Goal: Task Accomplishment & Management: Complete application form

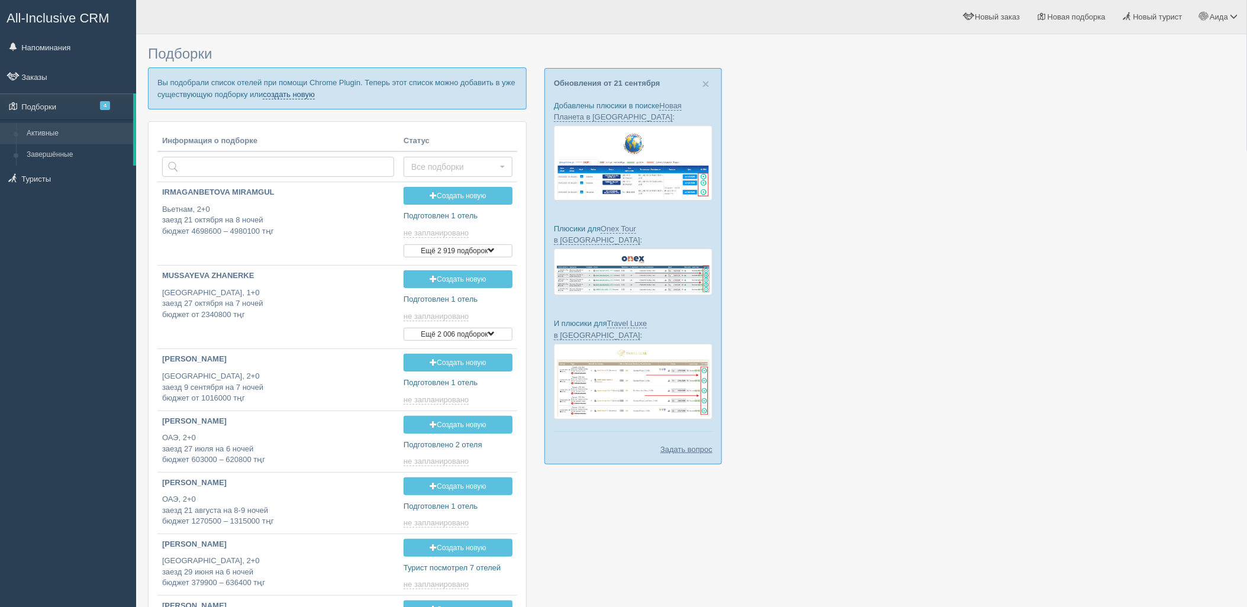
click at [281, 97] on link "создать новую" at bounding box center [289, 94] width 52 height 9
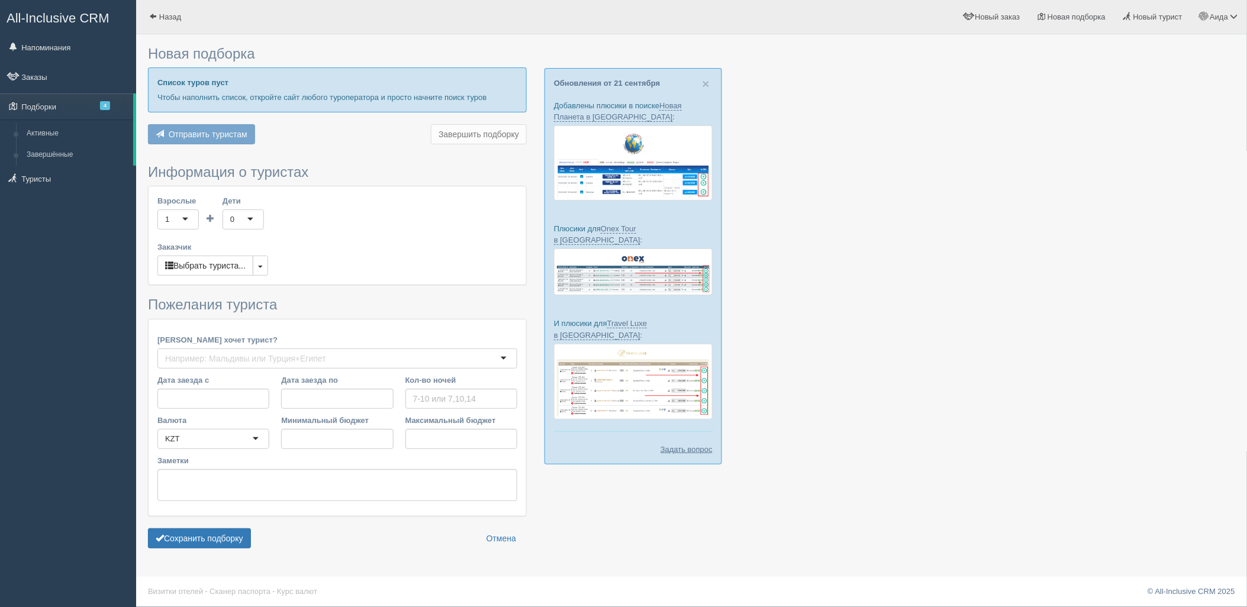
type input "8"
type input "1786800"
type input "2936100"
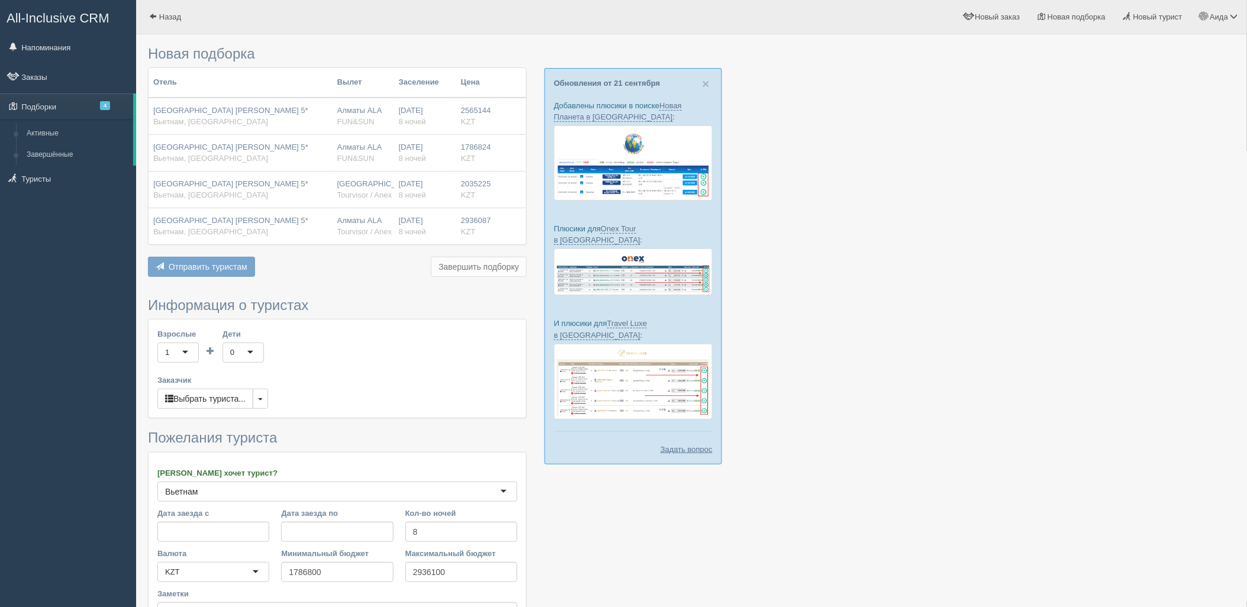
scroll to position [134, 0]
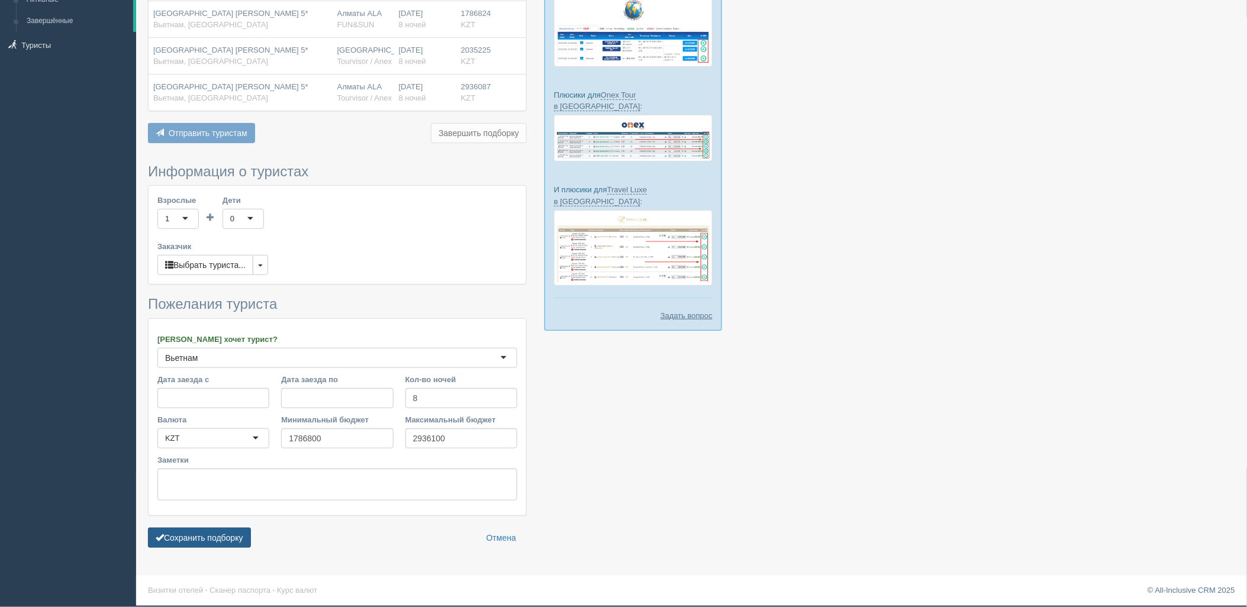
drag, startPoint x: 186, startPoint y: 536, endPoint x: 193, endPoint y: 534, distance: 7.3
click at [186, 536] on button "Сохранить подборку" at bounding box center [199, 538] width 103 height 20
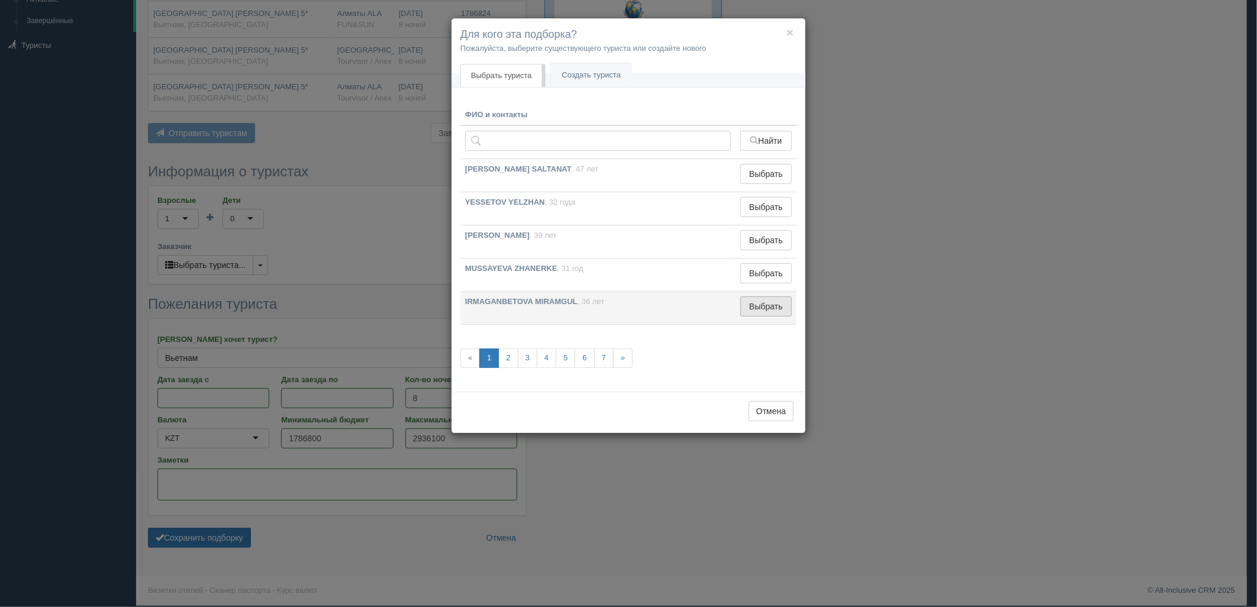
click at [744, 315] on button "Выбрать" at bounding box center [765, 306] width 51 height 20
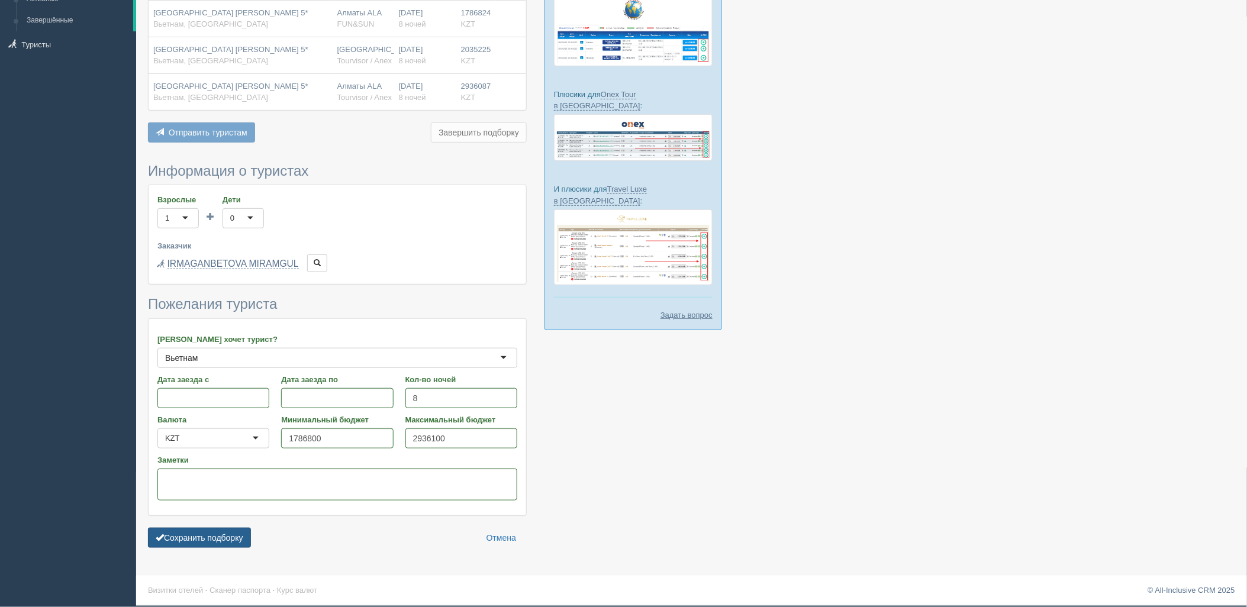
click at [247, 534] on button "Сохранить подборку" at bounding box center [199, 538] width 103 height 20
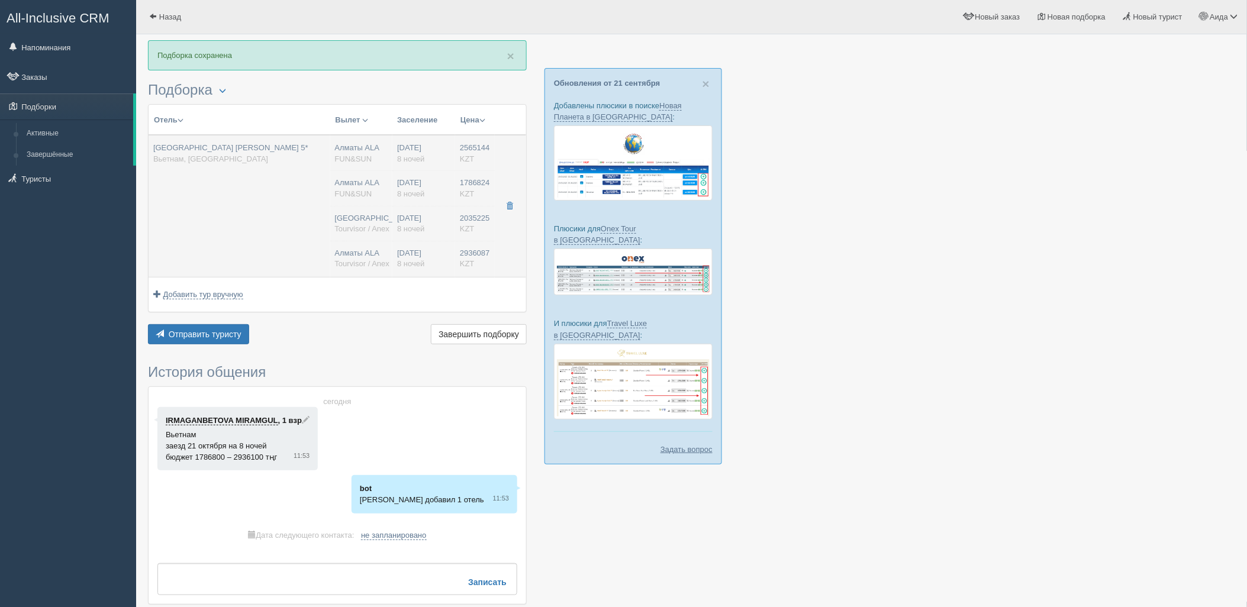
click at [365, 230] on span "Tourvisor / Anex" at bounding box center [362, 228] width 55 height 9
type input "Vinpearl Resort & Spa Phu Quoc 5*"
type input "https://tophotels.ru/hotel/al161306"
type input "Вьетнам"
type input "Фукуок"
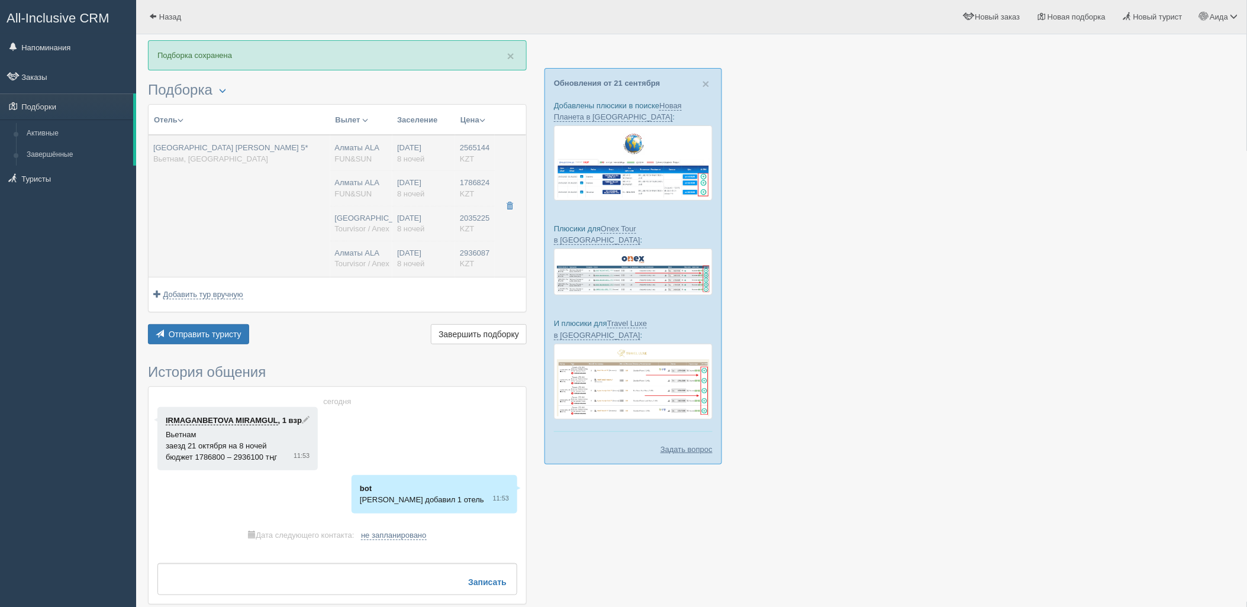
type input "2565144.00"
type input "Алматы ALA"
type input "Фукуок PQC"
type input "01:30"
type input "10:30"
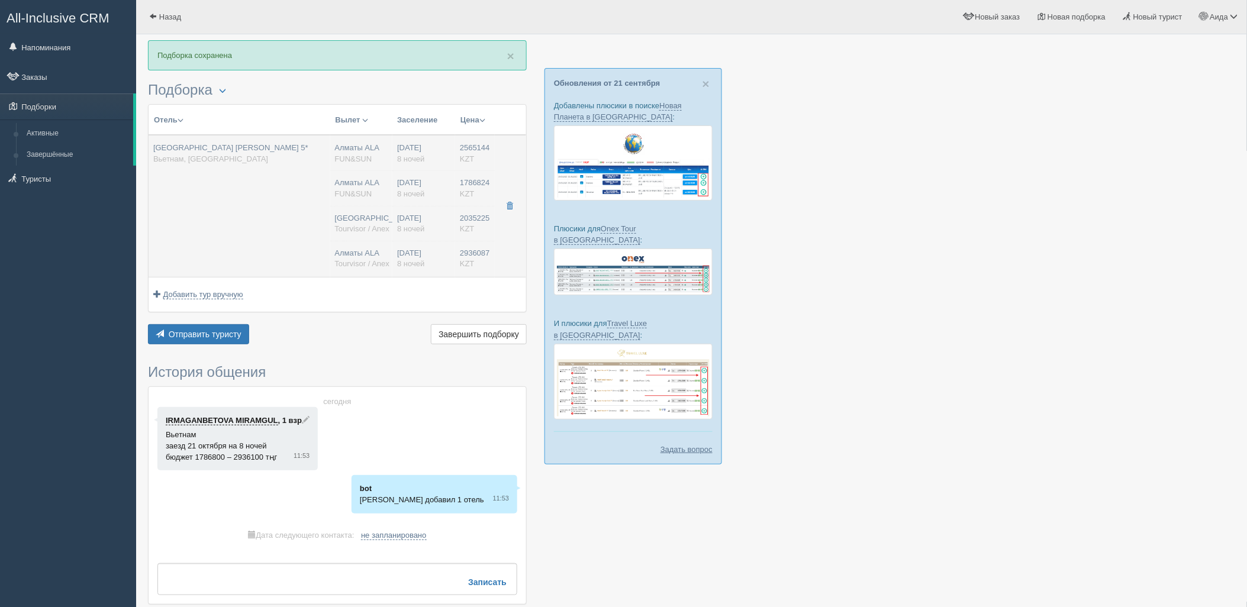
type input "Sunday Airlines"
type input "11:30"
type input "17:00"
type input "8"
type input "deluxe ocean view"
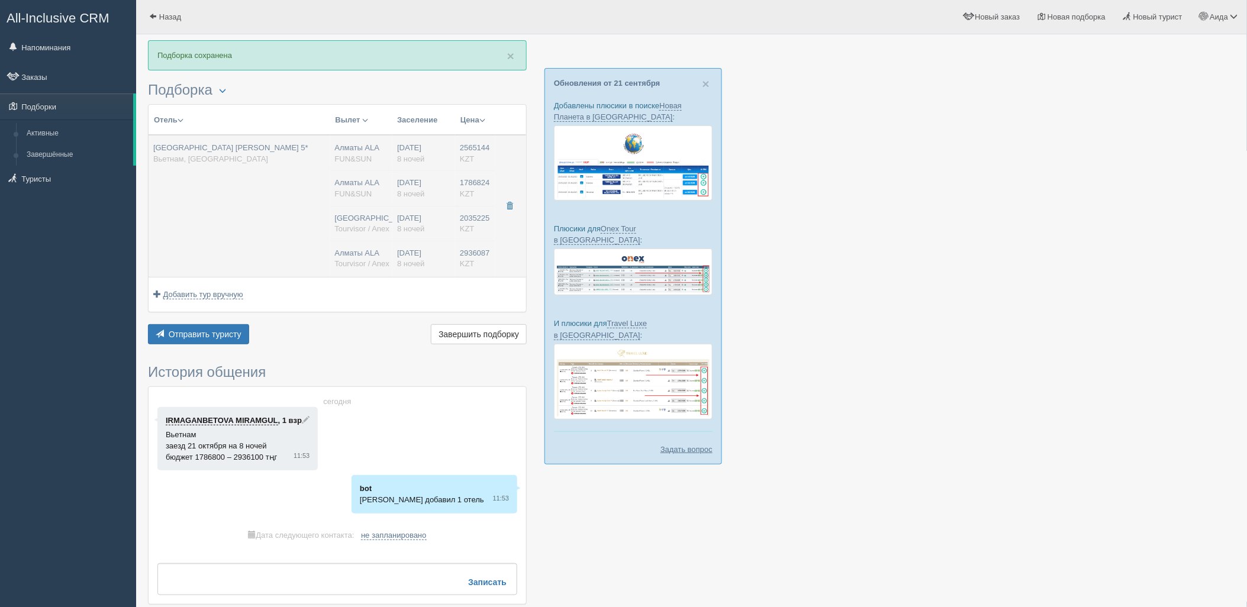
type input "AI - Все Включено"
type input "FUN&SUN"
type input "https://tourvisor.ru/countries#!/hotel=vinpearl-resort-phu-quoc"
type input "1786824.00"
type input "Алматы ALA"
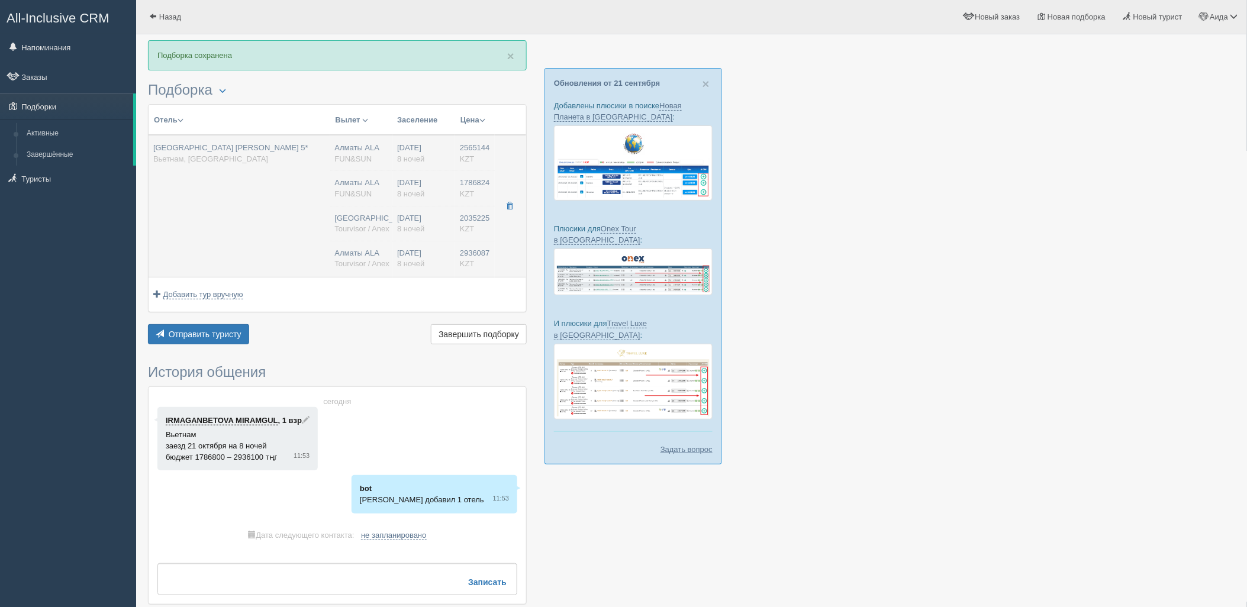
type input "Фукуок PQC"
type input "01:30"
type input "10:30"
type input "Sunday Airlines"
type input "11:30"
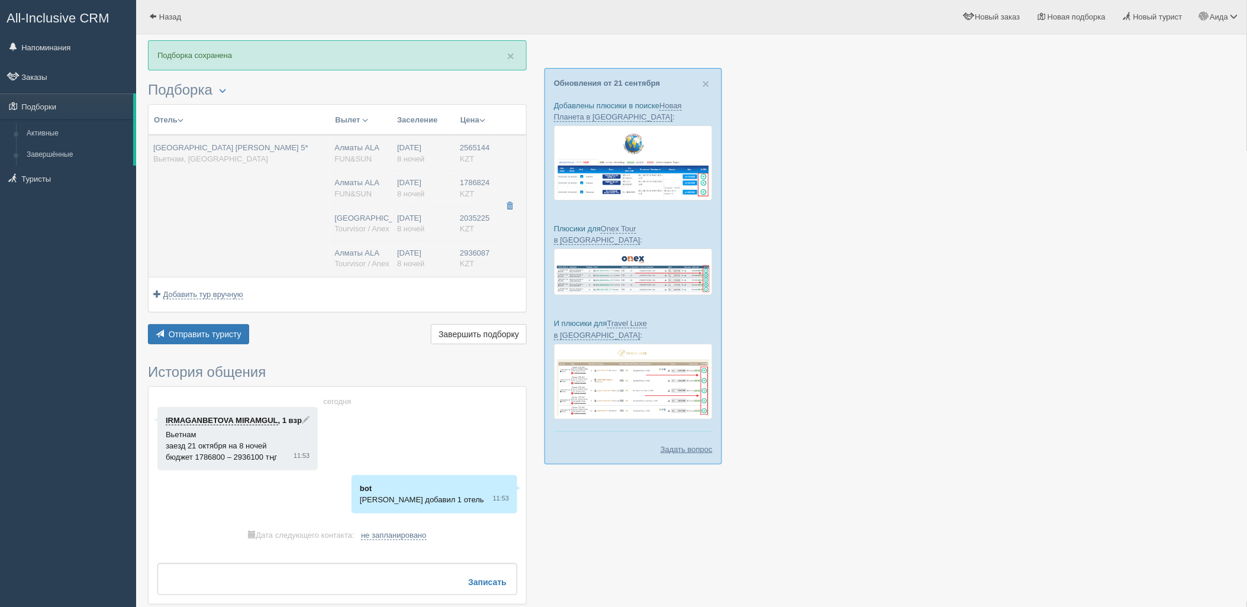
type input "17:00"
type input "8"
type input "deluxe"
type input "AI - Все Включено"
type input "FUN&SUN"
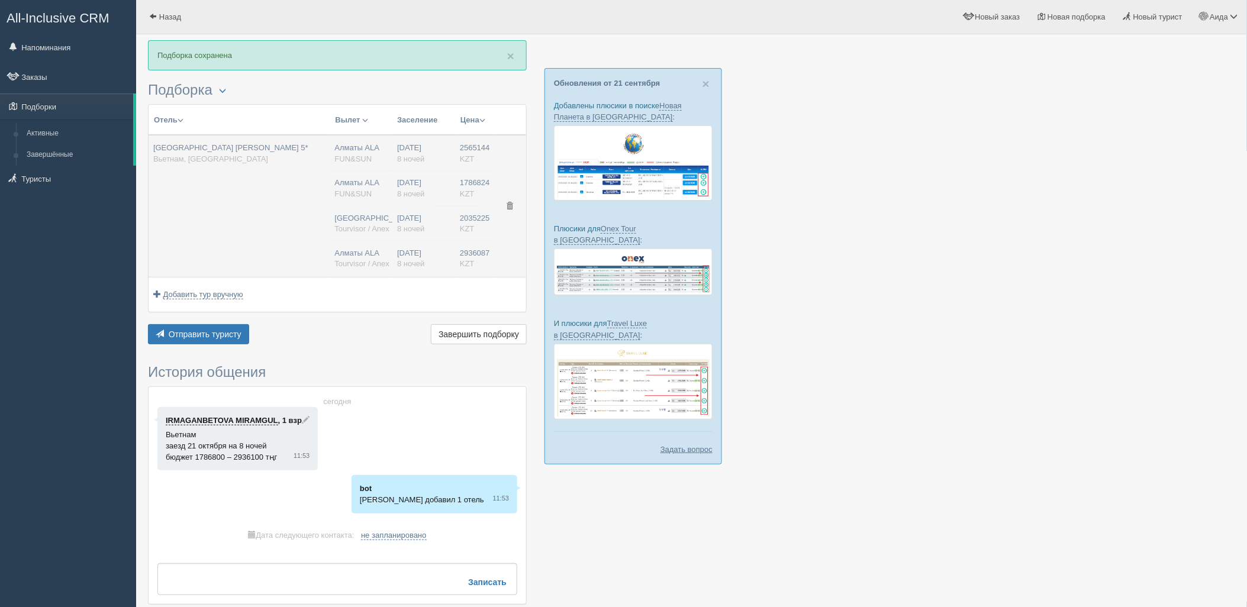
type input "https://tourvisor.ru/countries#!/hotel=vinpearl-resort-phu-quoc"
type input "2035225.00"
type input "Алматы"
type input "8"
type input "deluxe room (without park land and safari access)"
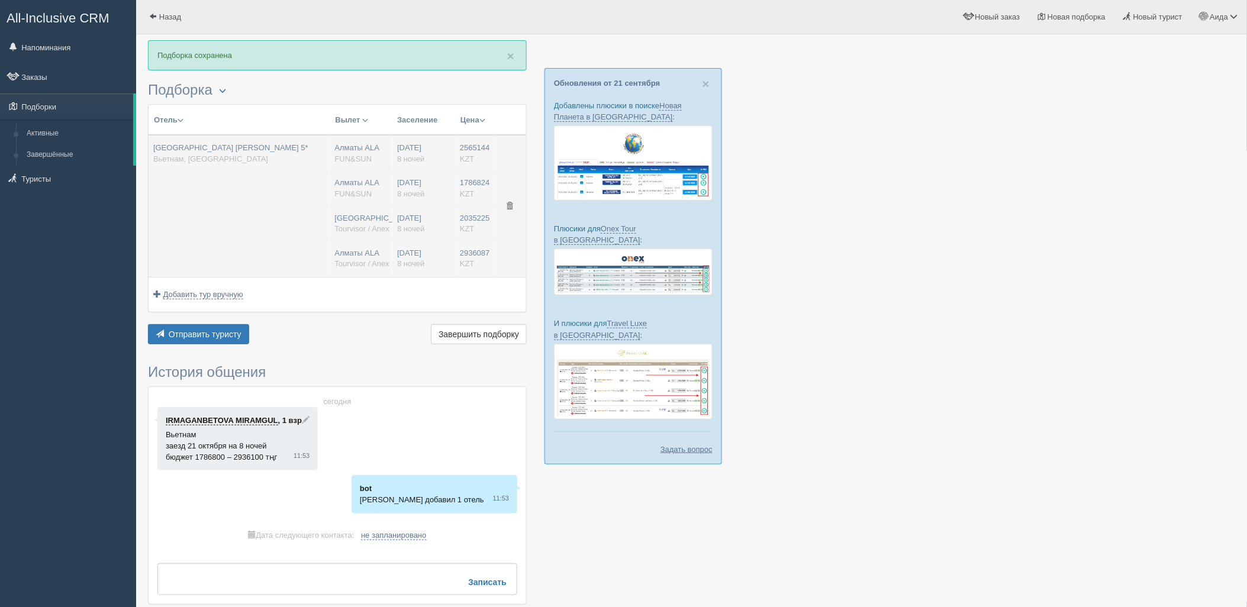
type input "AI - Все Включено"
type input "Tourvisor / Anex"
type input "https://tourvisor.ru/countries#!/hotel=vinpearl-resort-phu-quoc"
type input "2936087.00"
type input "Алматы ALA"
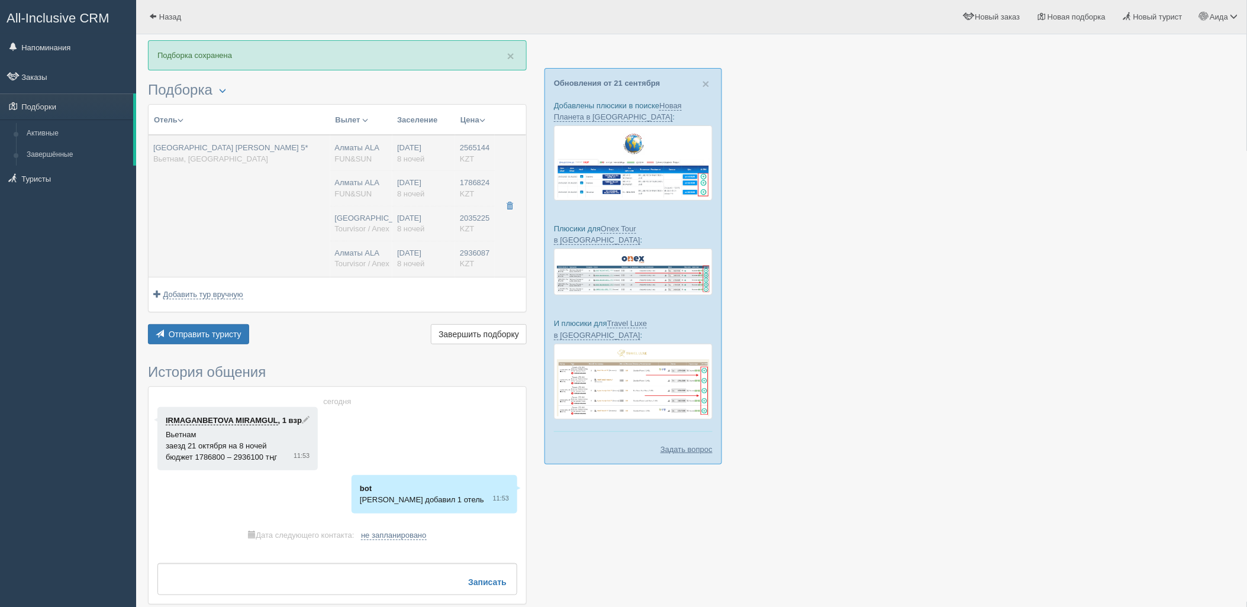
type input "Фукуок PQC"
type input "02:00"
type input "11:00"
type input "Sunday Airlines"
type input "14:30"
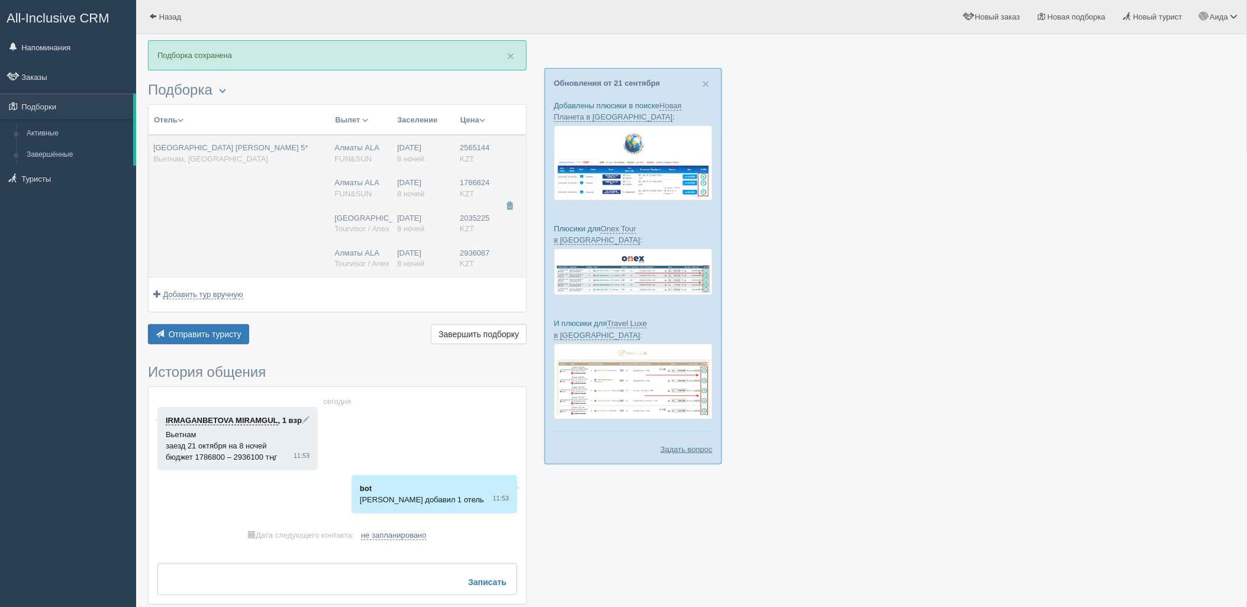
type input "20:00"
type input "8"
type input "deluxe room (without park land and safari access)"
type input "AI - Все Включено"
type input "Tourvisor / Anex"
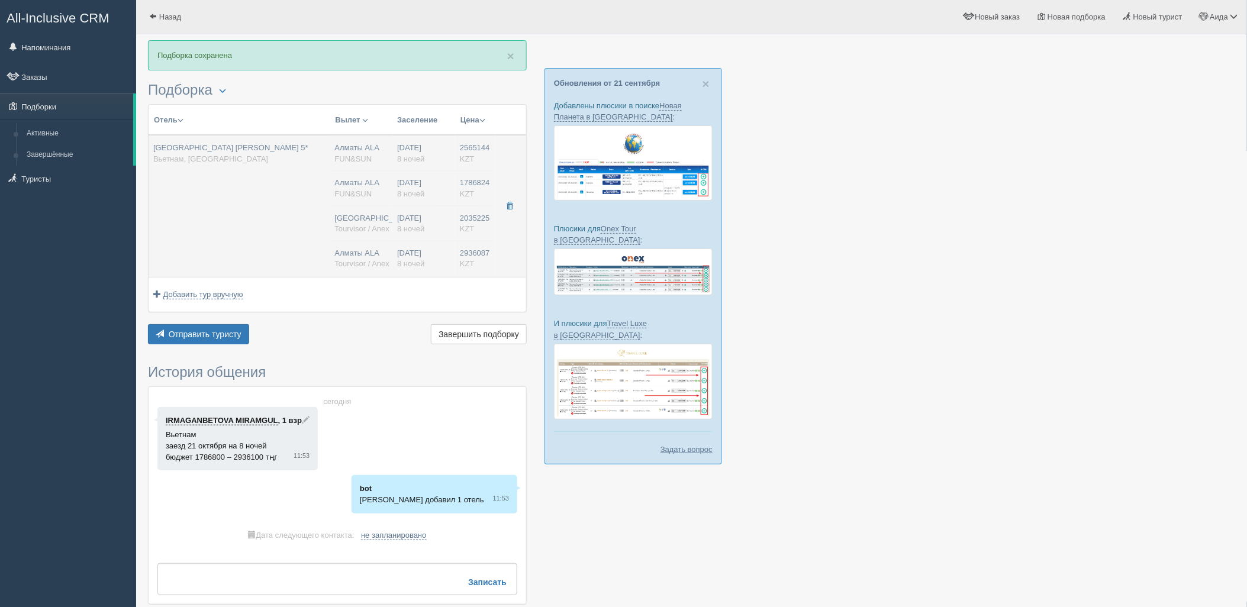
type input "https://tourvisor.ru/countries#!/hotel=vinpearl-resort-phu-quoc"
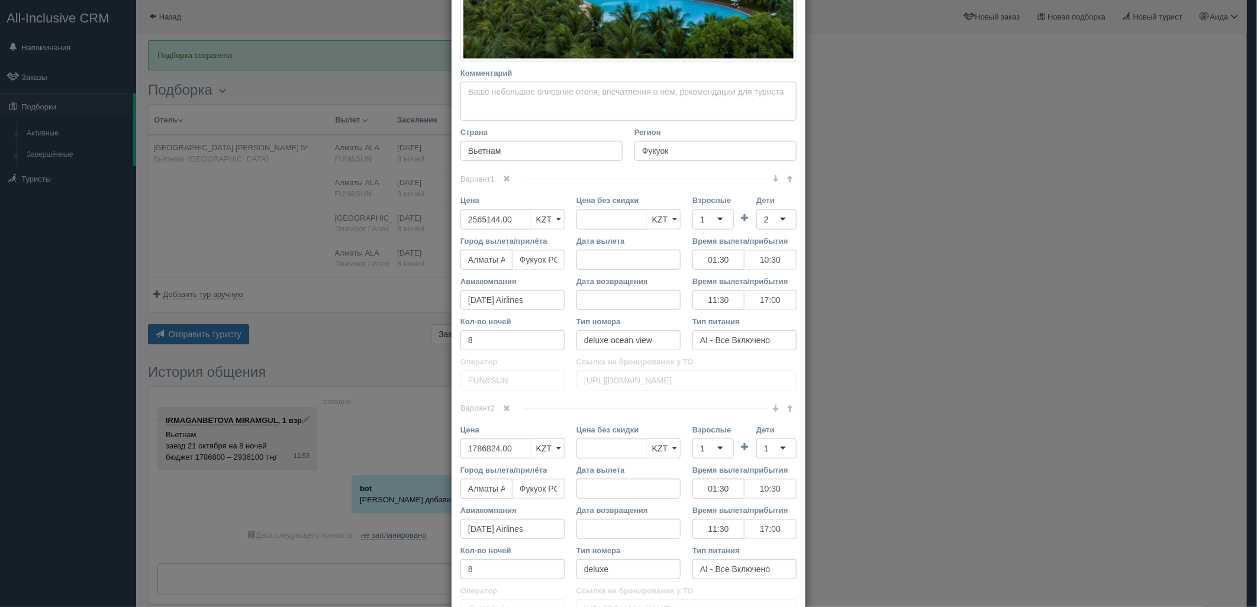
scroll to position [322, 0]
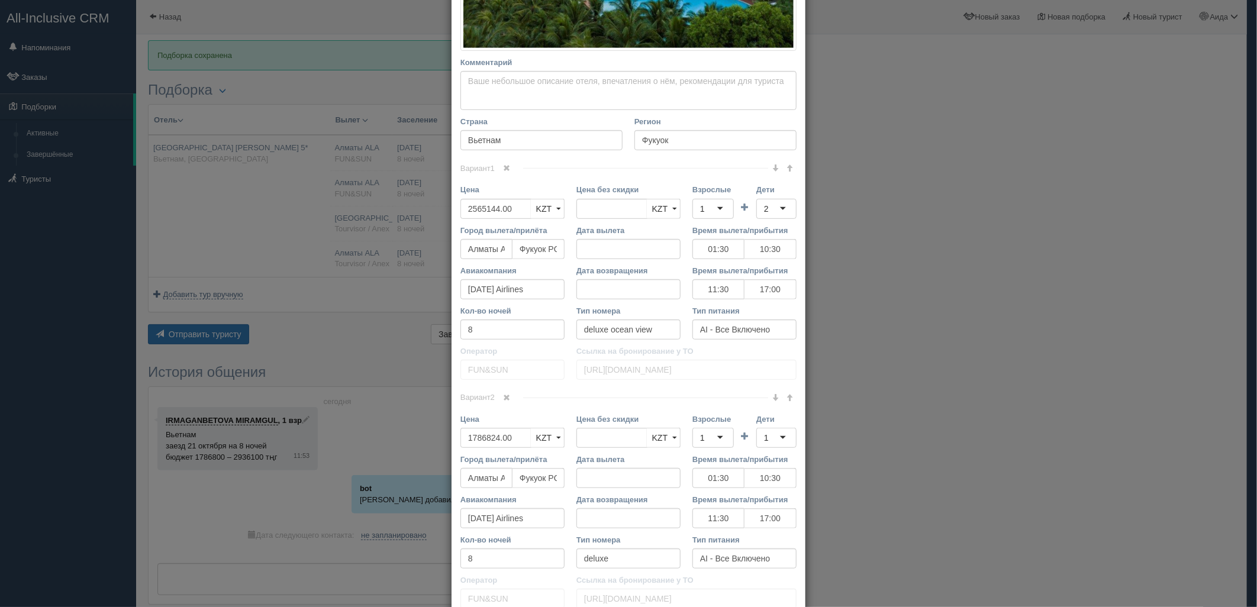
click at [508, 170] on link at bounding box center [507, 168] width 20 height 13
drag, startPoint x: 522, startPoint y: 205, endPoint x: 403, endPoint y: 221, distance: 120.6
click at [403, 221] on div "× Редактировать тур Название отеля Vinpearl Resort & Spa Phu Quoc 5* Ссылка на …" at bounding box center [628, 303] width 1257 height 607
type input "1786824.00"
type input "4308500"
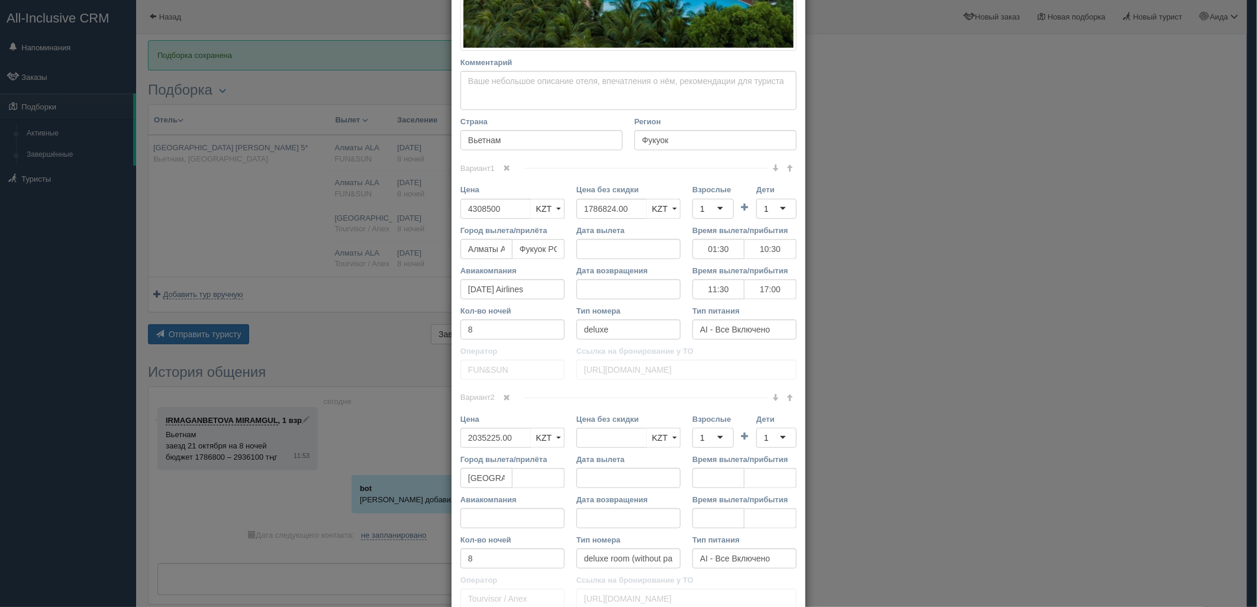
click at [725, 208] on div "1" at bounding box center [712, 209] width 41 height 20
click at [783, 201] on div "1" at bounding box center [776, 209] width 40 height 20
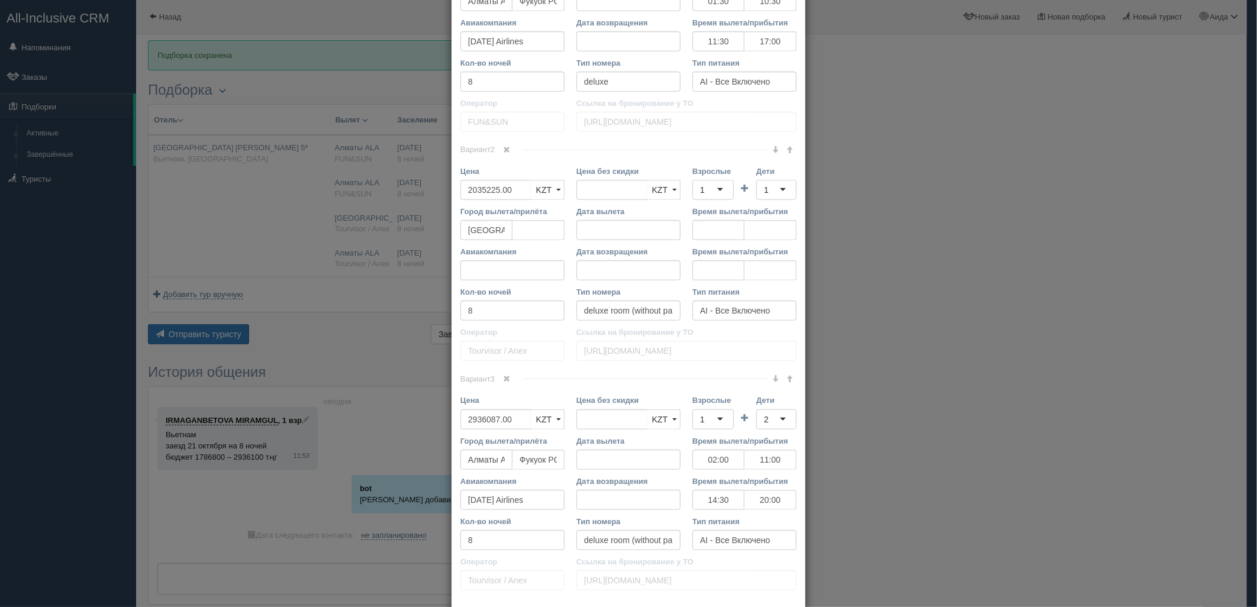
scroll to position [616, 0]
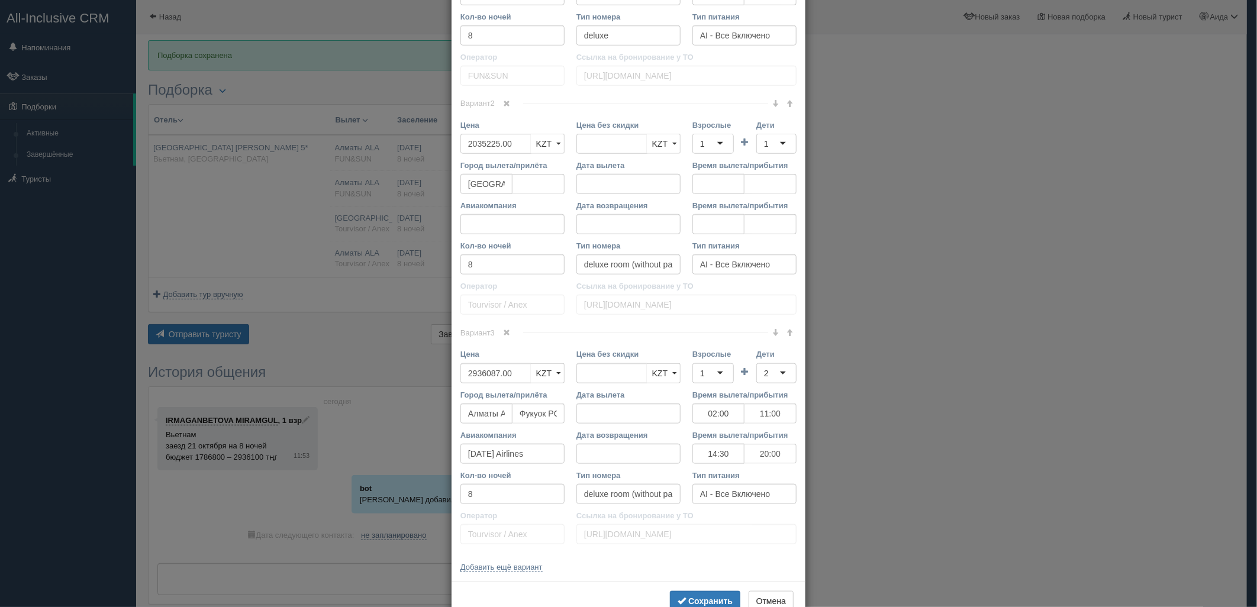
click at [507, 341] on div "Вариант 3 Цена 2936087.00 KZT USD EUR KZT KZT USD EUR" at bounding box center [628, 442] width 336 height 218
click at [507, 335] on link at bounding box center [507, 333] width 20 height 13
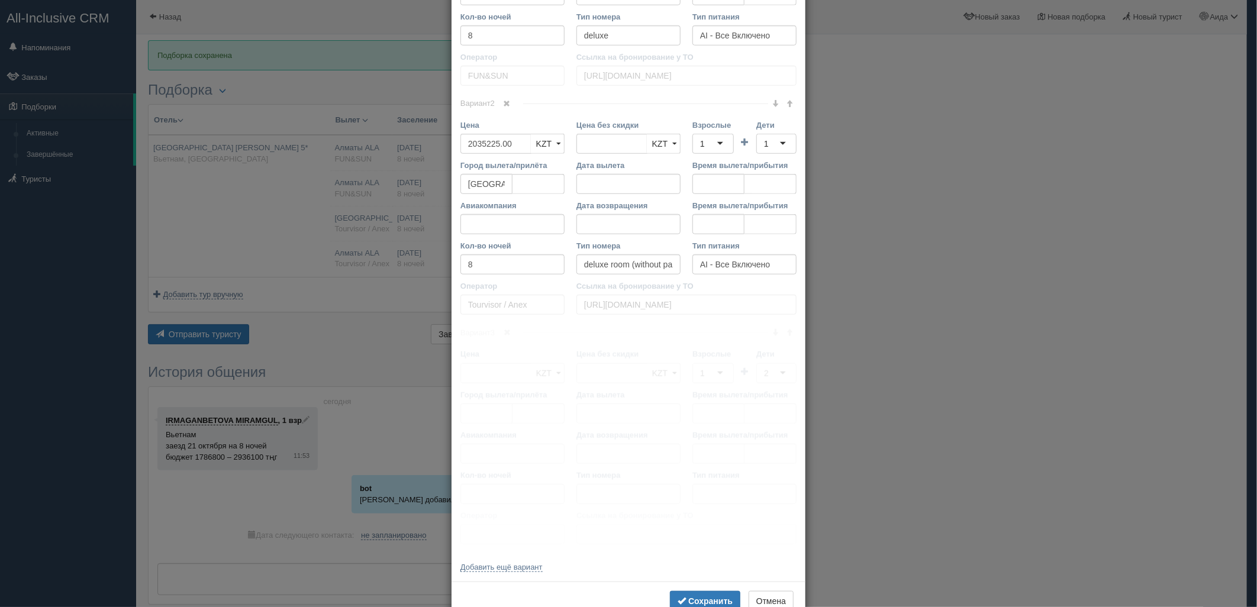
scroll to position [421, 0]
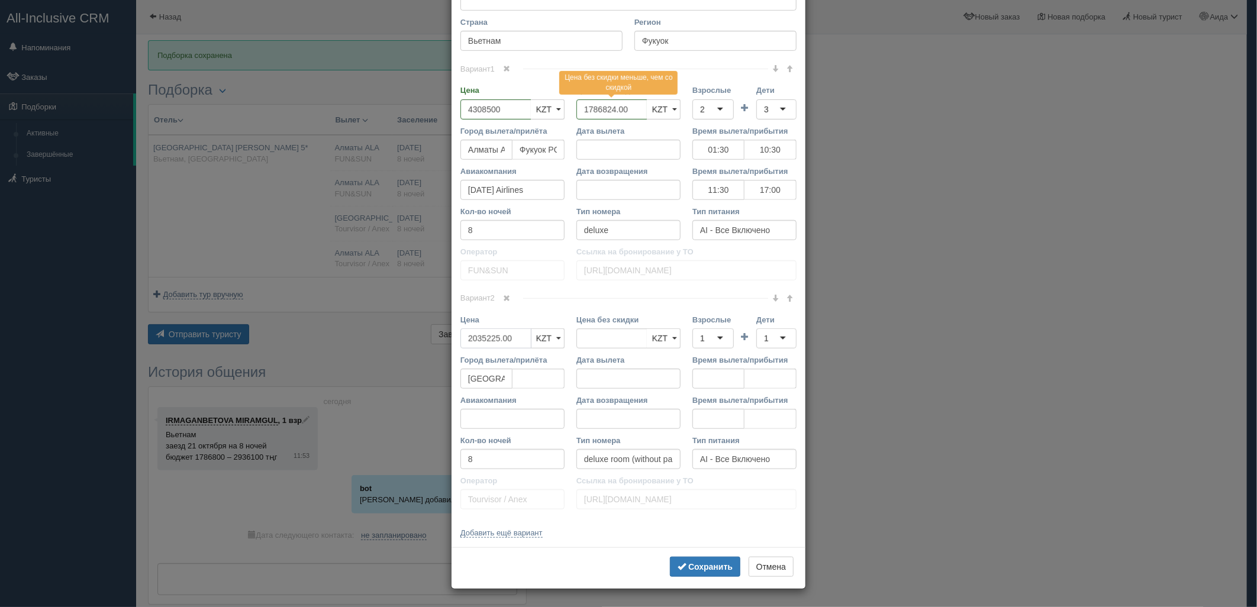
drag, startPoint x: 513, startPoint y: 330, endPoint x: 464, endPoint y: 345, distance: 51.3
click at [464, 345] on input "2035225.00" at bounding box center [495, 338] width 71 height 20
type input "2035225.00"
type input "4871800"
click at [704, 338] on div "1" at bounding box center [712, 338] width 41 height 20
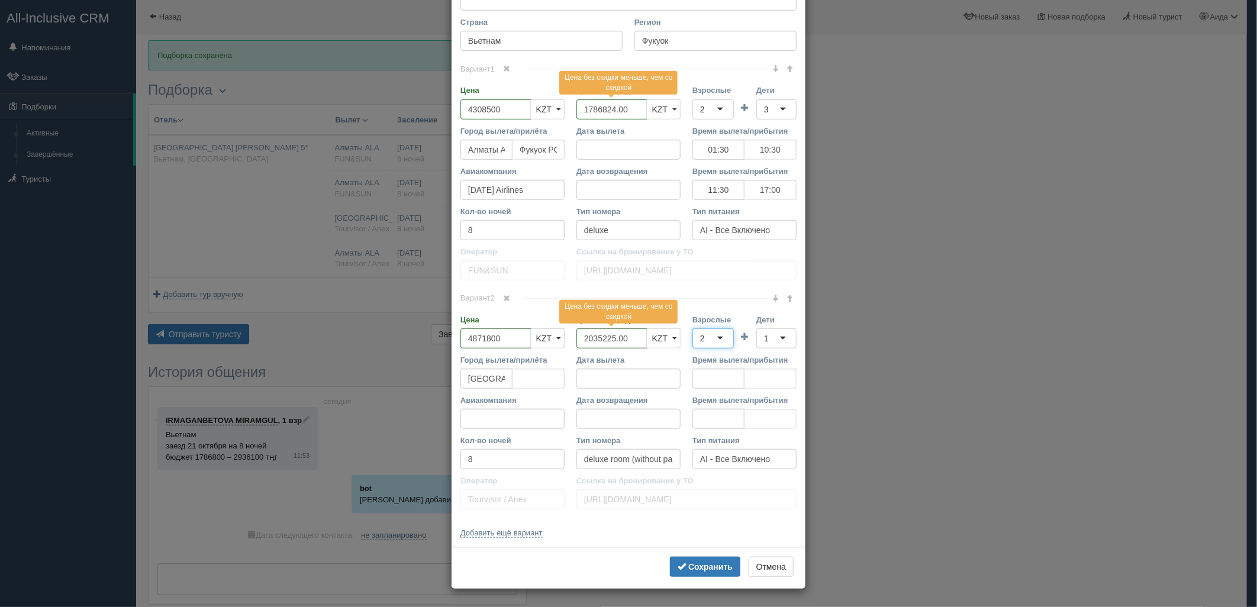
click at [759, 346] on div "1" at bounding box center [776, 338] width 40 height 20
click at [682, 560] on button "Сохранить" at bounding box center [705, 567] width 70 height 20
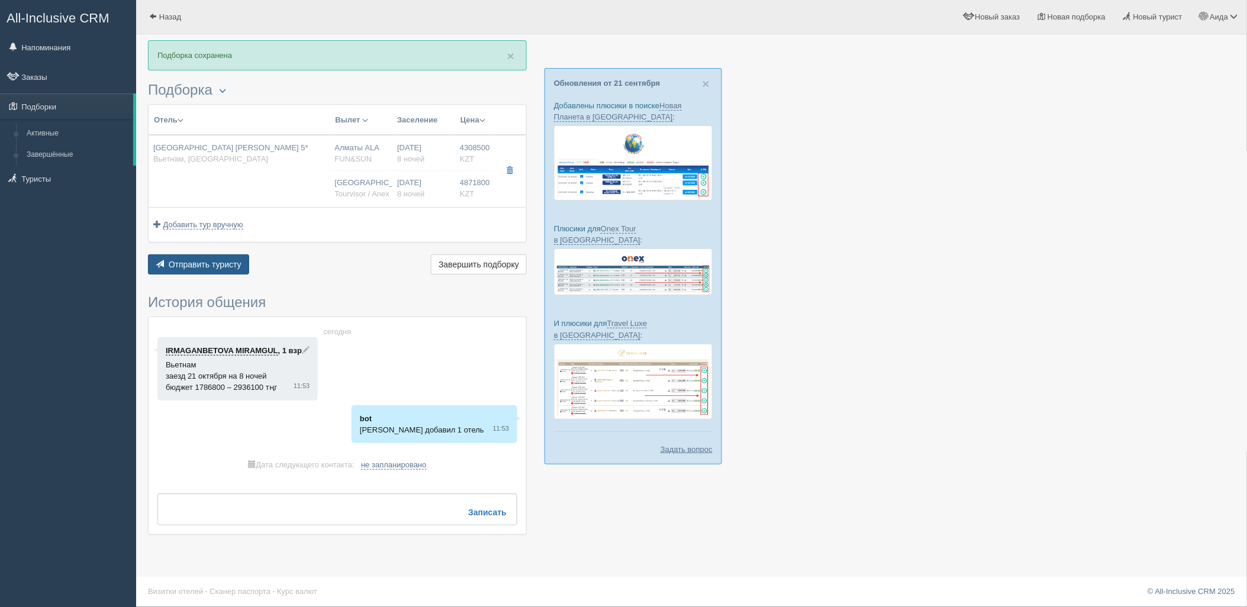
click at [202, 269] on button "Отправить туристу Отправить" at bounding box center [198, 264] width 101 height 20
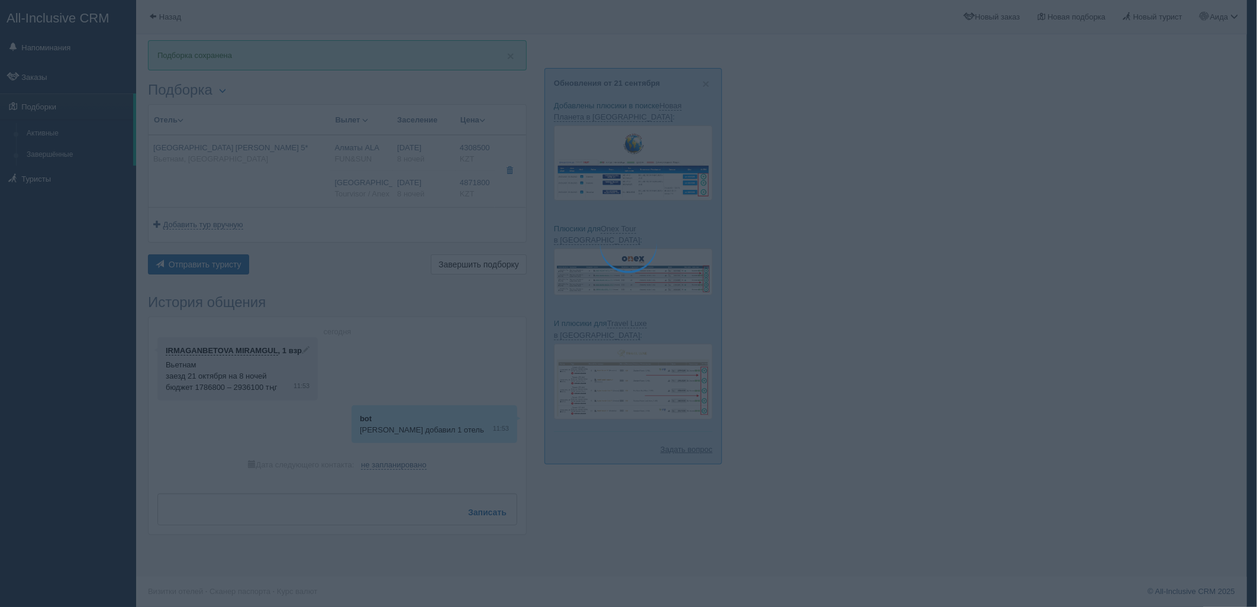
type textarea "🌞 Добрый день! Предлагаем Вам рассмотреть следующие варианты: 🌎 Вьетнам, Фукуок…"
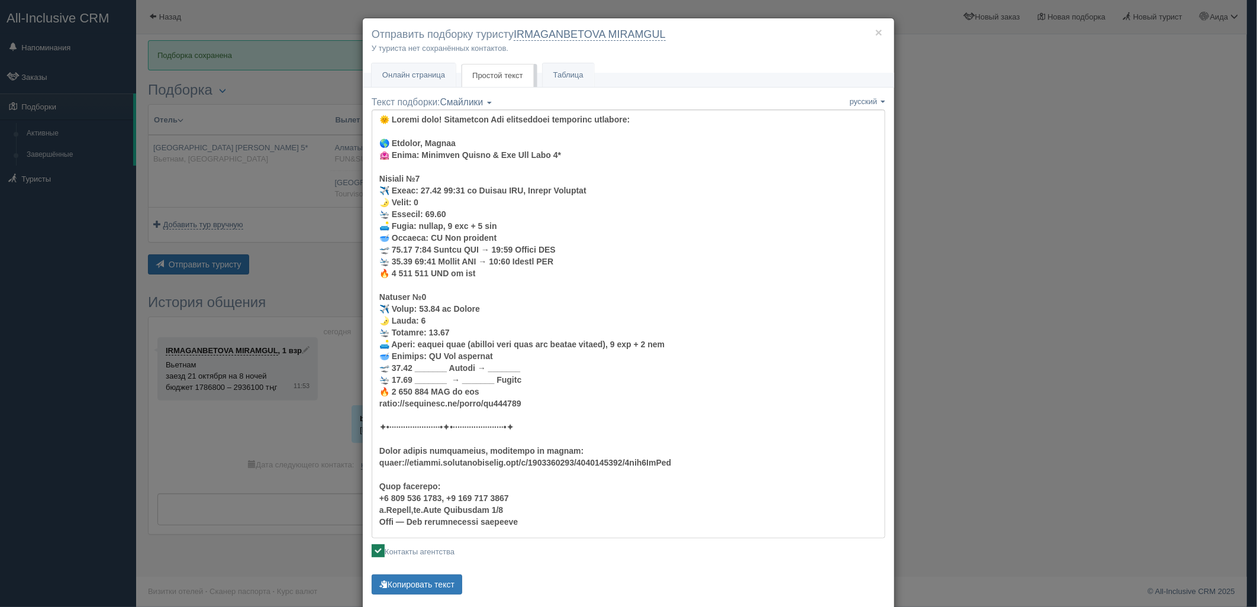
click at [428, 573] on div "Текст подборки: Смайлики Компактный Аскетический Смайлики Смайлики Компактный А…" at bounding box center [629, 347] width 514 height 502
click at [426, 588] on button "Копировать текст" at bounding box center [417, 585] width 91 height 20
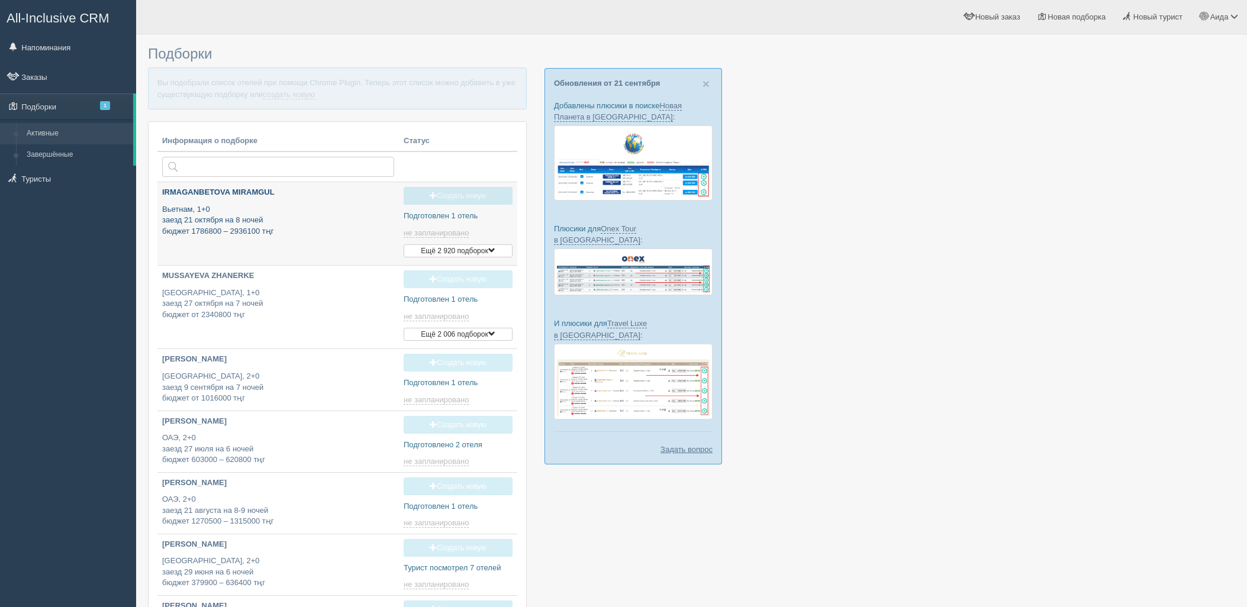
type input "[DATE] 11:50"
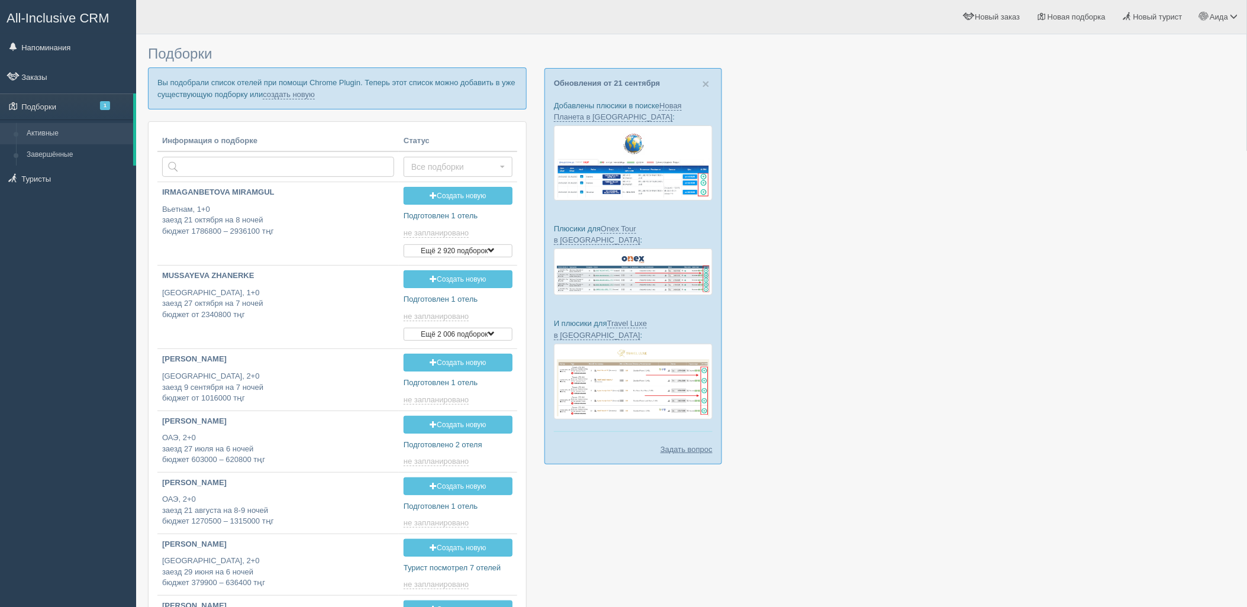
click at [277, 86] on p "Вы подобрали список отелей при помощи Chrome Plugin. Теперь этот список можно д…" at bounding box center [337, 87] width 379 height 41
click at [278, 93] on link "создать новую" at bounding box center [289, 94] width 52 height 9
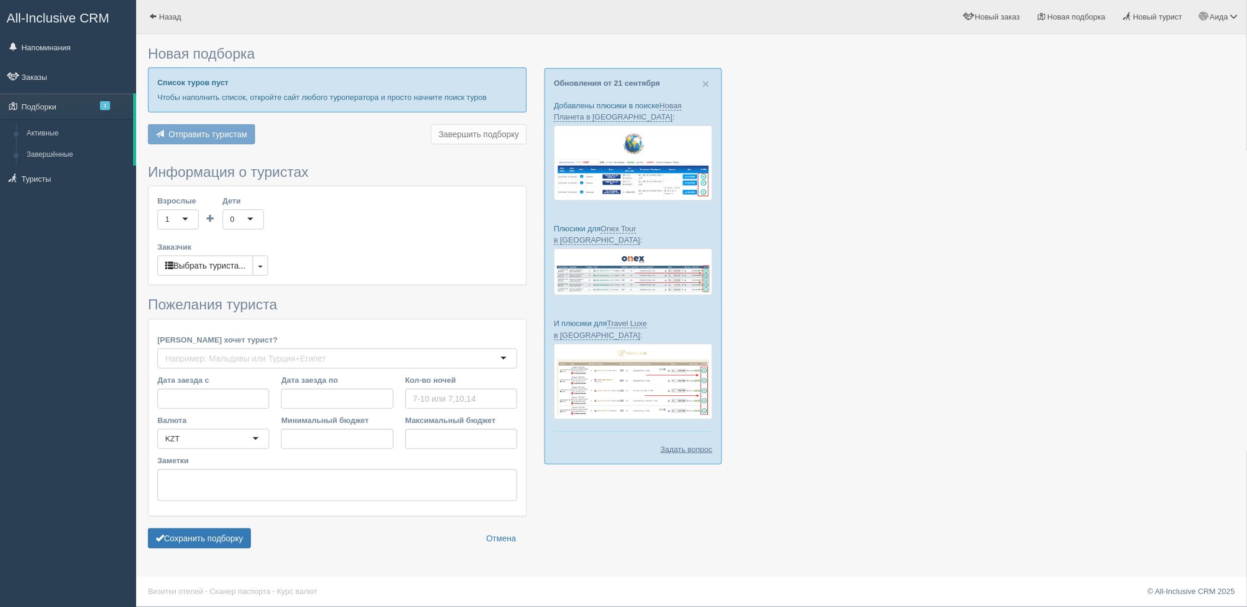
type input "6"
type input "5771500"
type input "5771600"
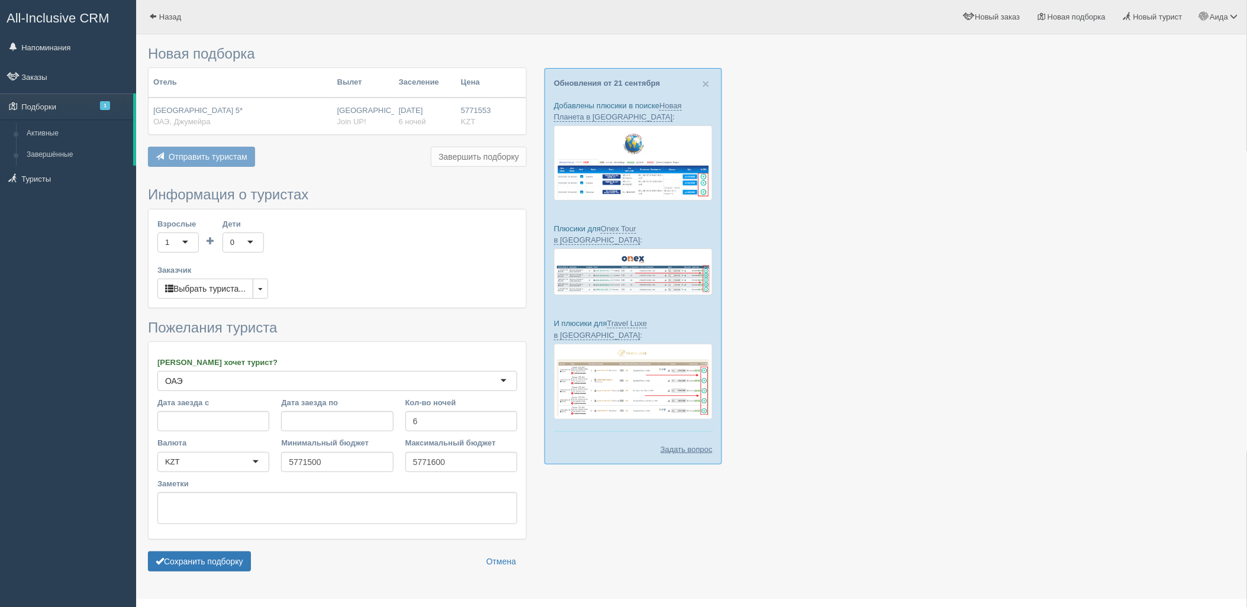
scroll to position [24, 0]
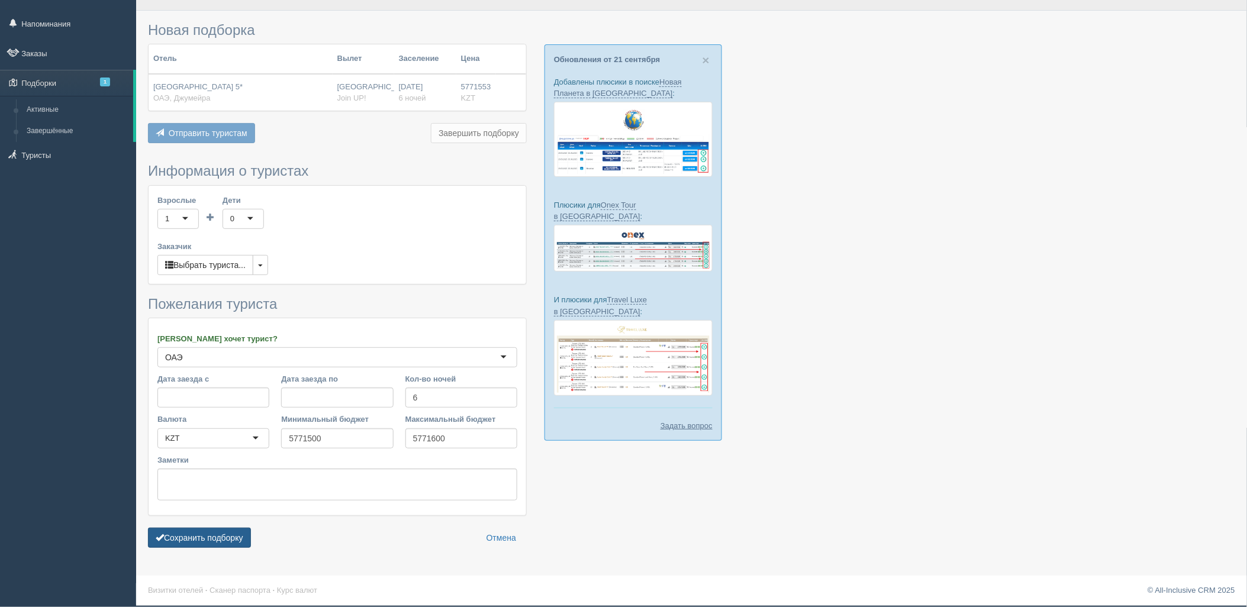
click at [224, 541] on button "Сохранить подборку" at bounding box center [199, 538] width 103 height 20
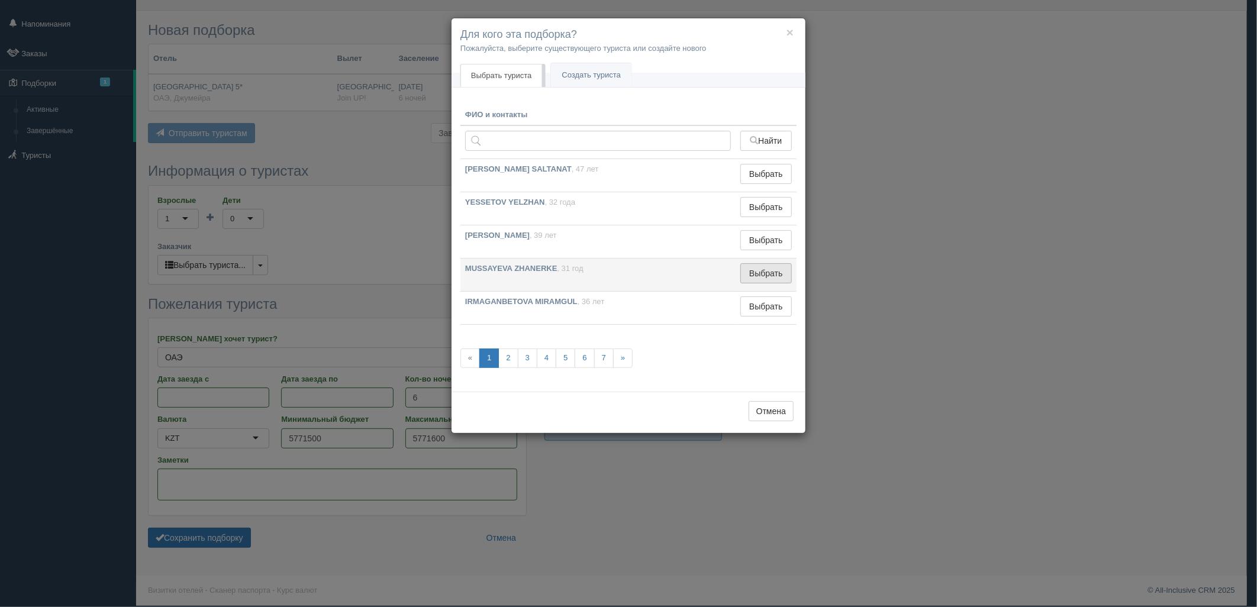
click at [773, 270] on button "Выбрать" at bounding box center [765, 273] width 51 height 20
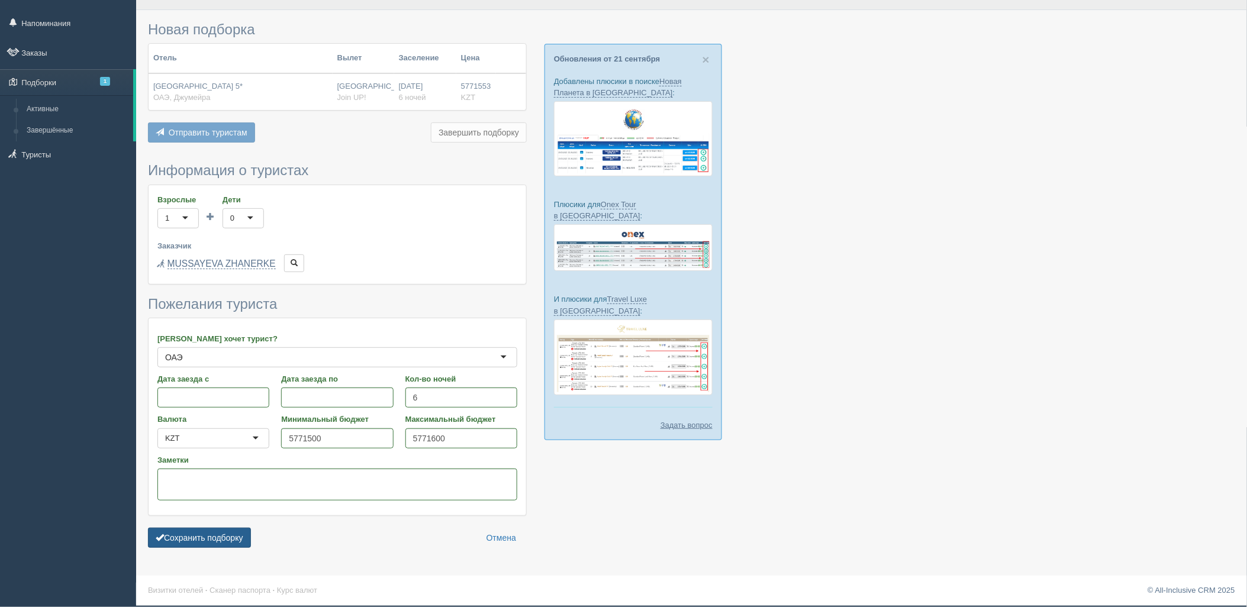
click at [223, 540] on button "Сохранить подборку" at bounding box center [199, 538] width 103 height 20
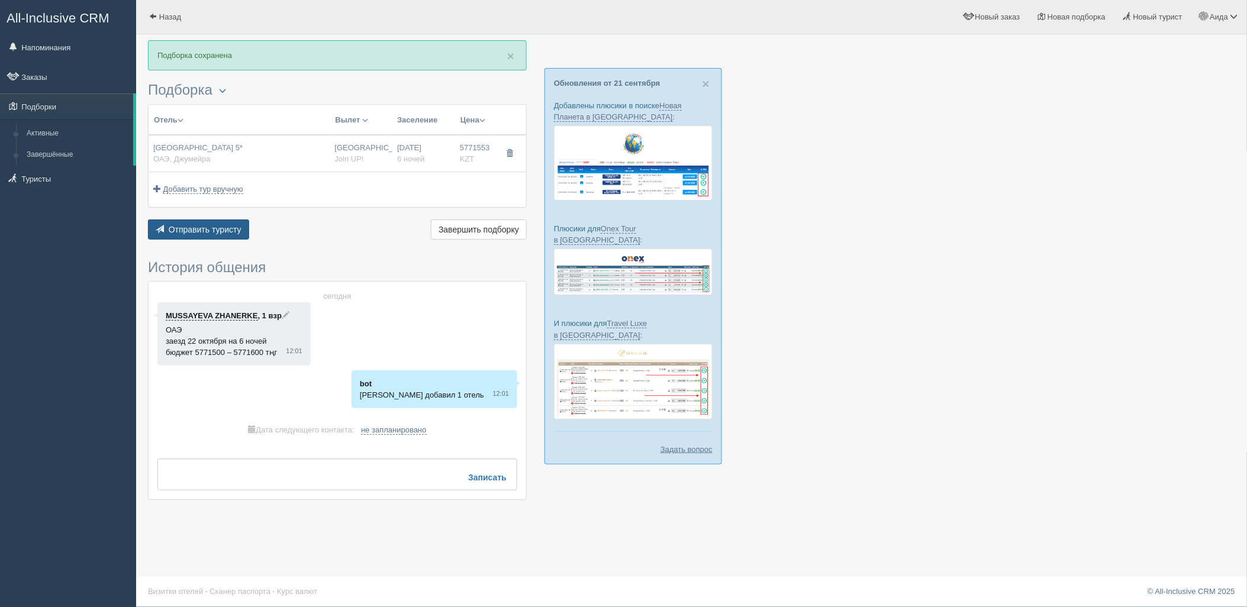
click at [227, 234] on button "Отправить туристу Отправить" at bounding box center [198, 230] width 101 height 20
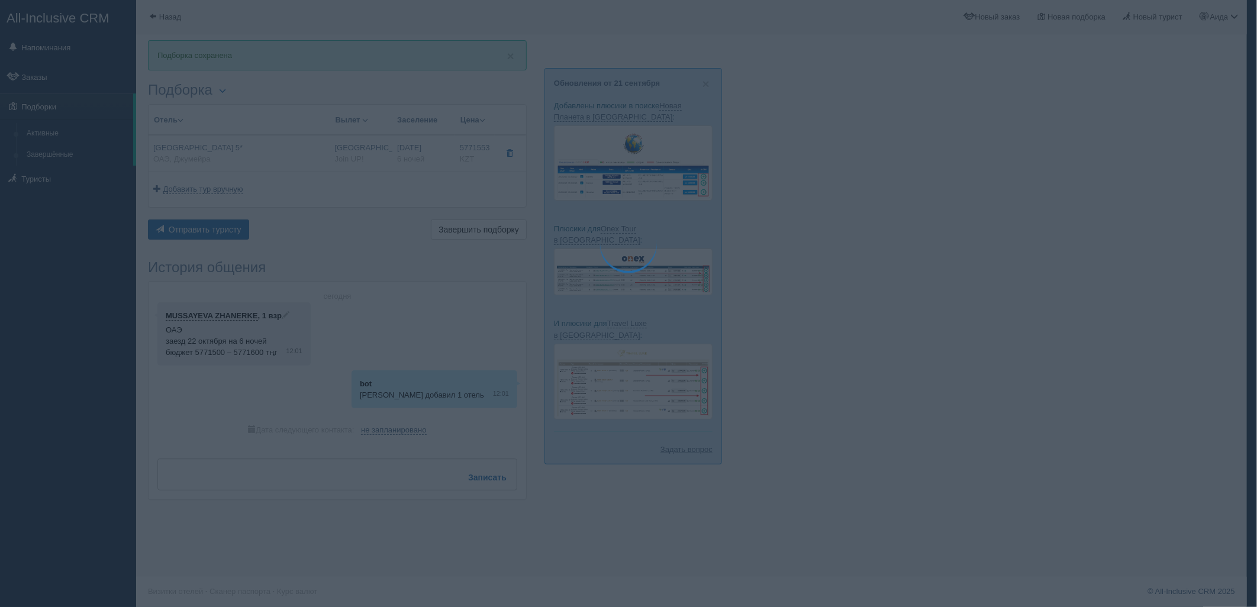
type textarea "🌞 Добрый день! Предлагаем Вам рассмотреть следующие варианты: 🌎 ОАЭ, Джумейра 🏩…"
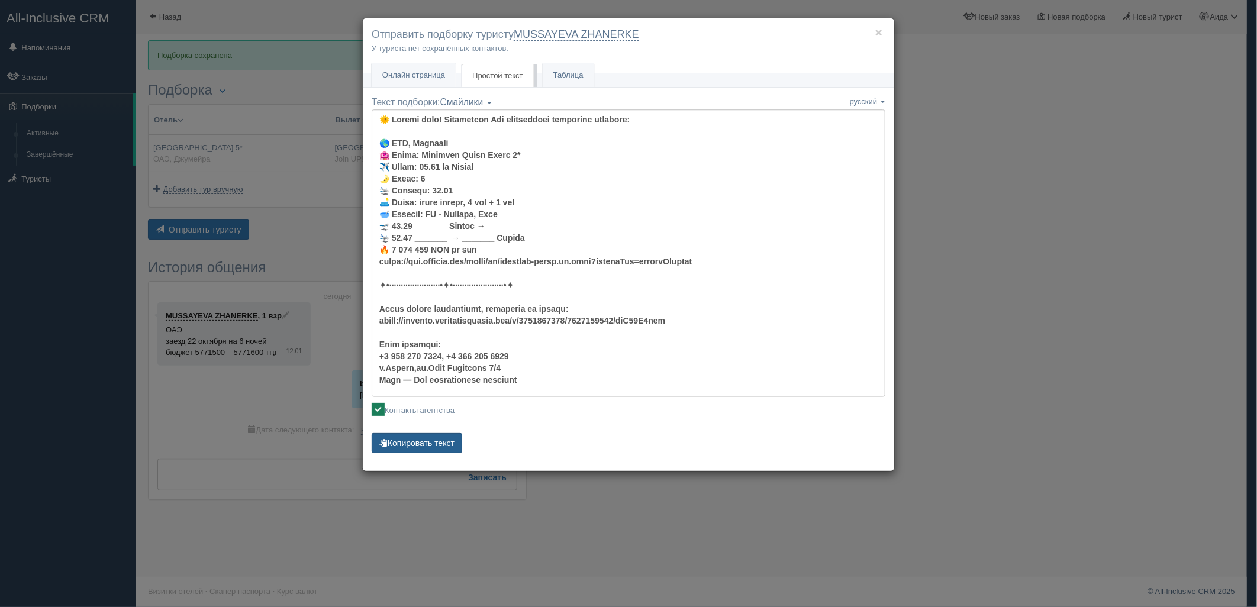
click at [440, 439] on button "Копировать текст" at bounding box center [417, 443] width 91 height 20
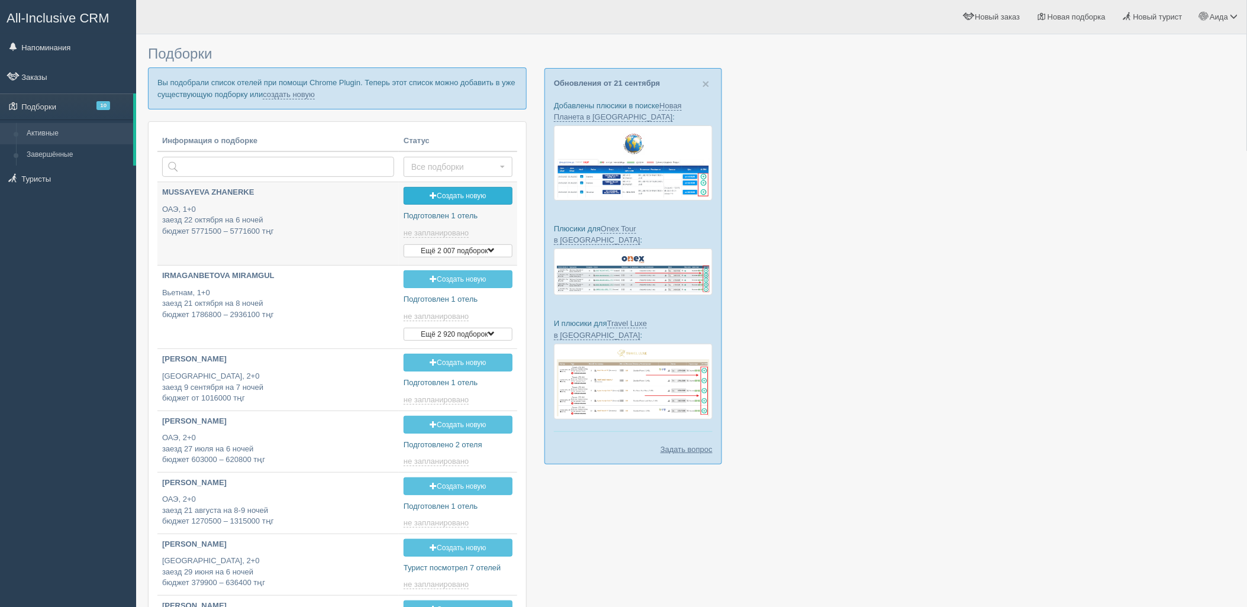
type input "[DATE] 12:00"
click at [290, 97] on link "создать новую" at bounding box center [289, 94] width 52 height 9
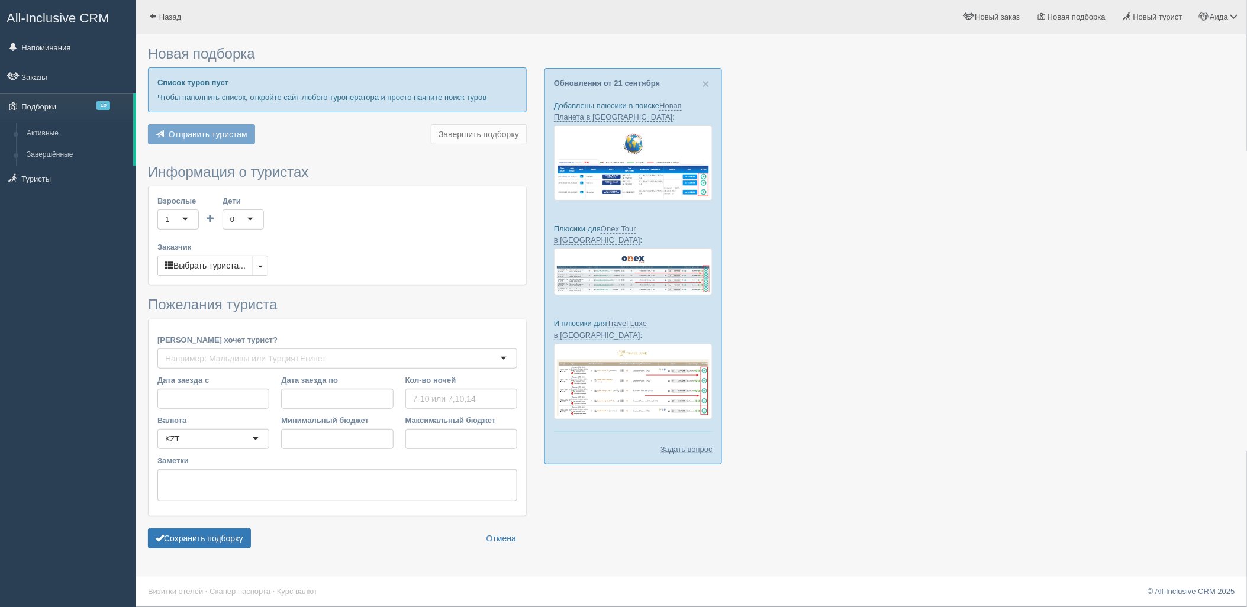
type input "7"
type input "1907100"
type input "3312500"
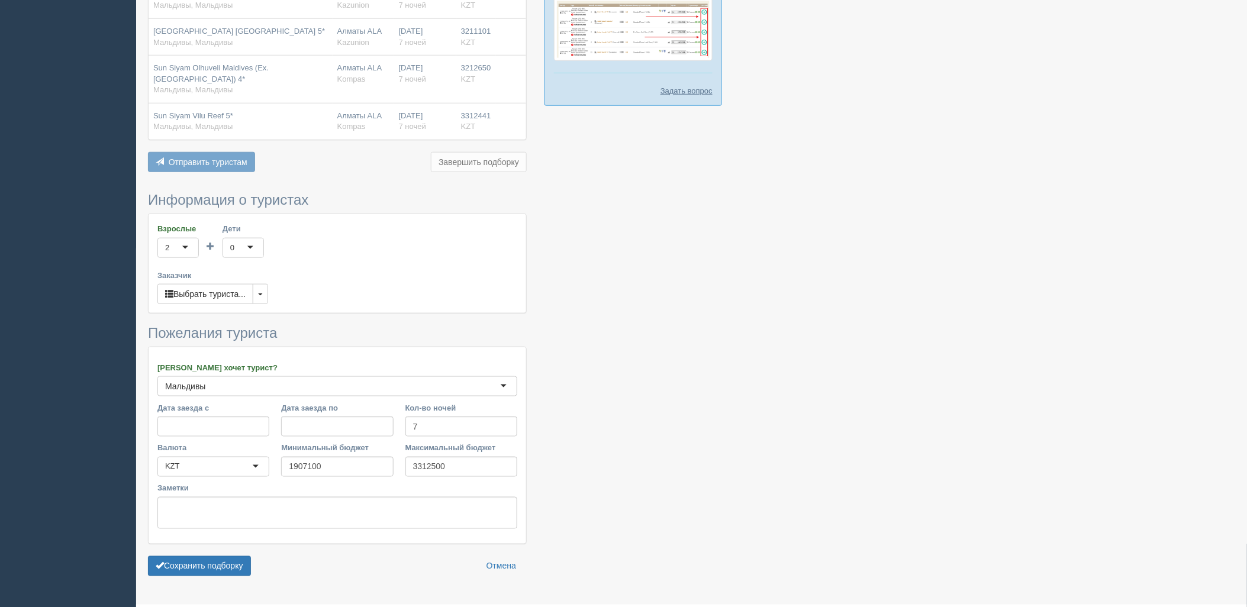
scroll to position [368, 0]
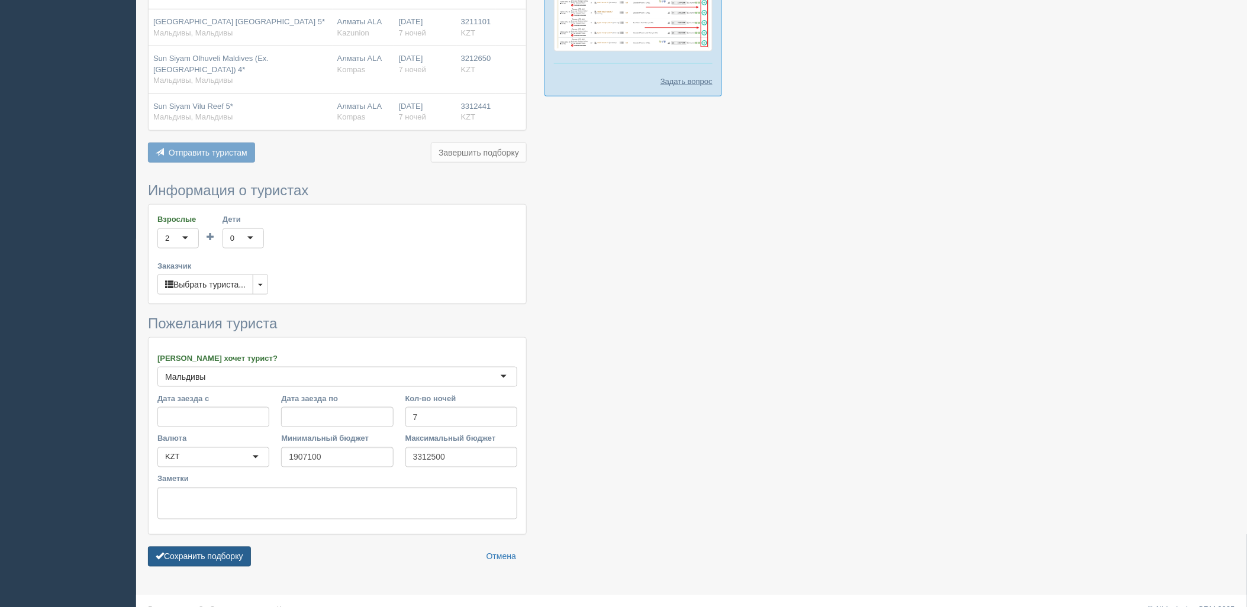
click at [217, 564] on button "Сохранить подборку" at bounding box center [199, 557] width 103 height 20
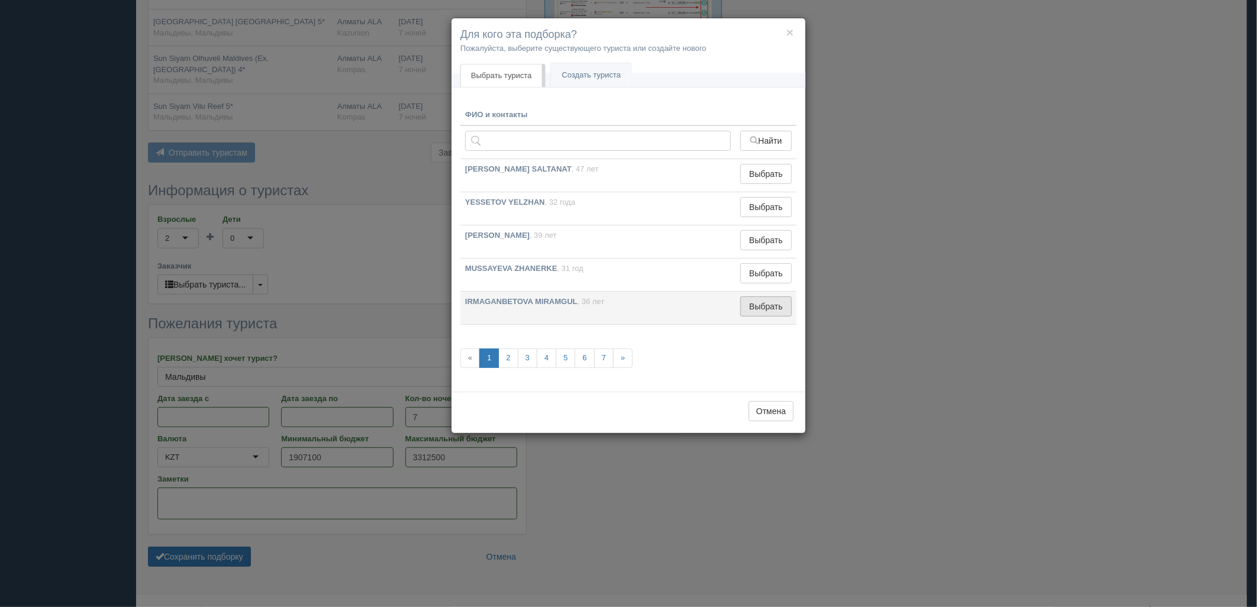
click at [763, 303] on button "Выбрать" at bounding box center [765, 306] width 51 height 20
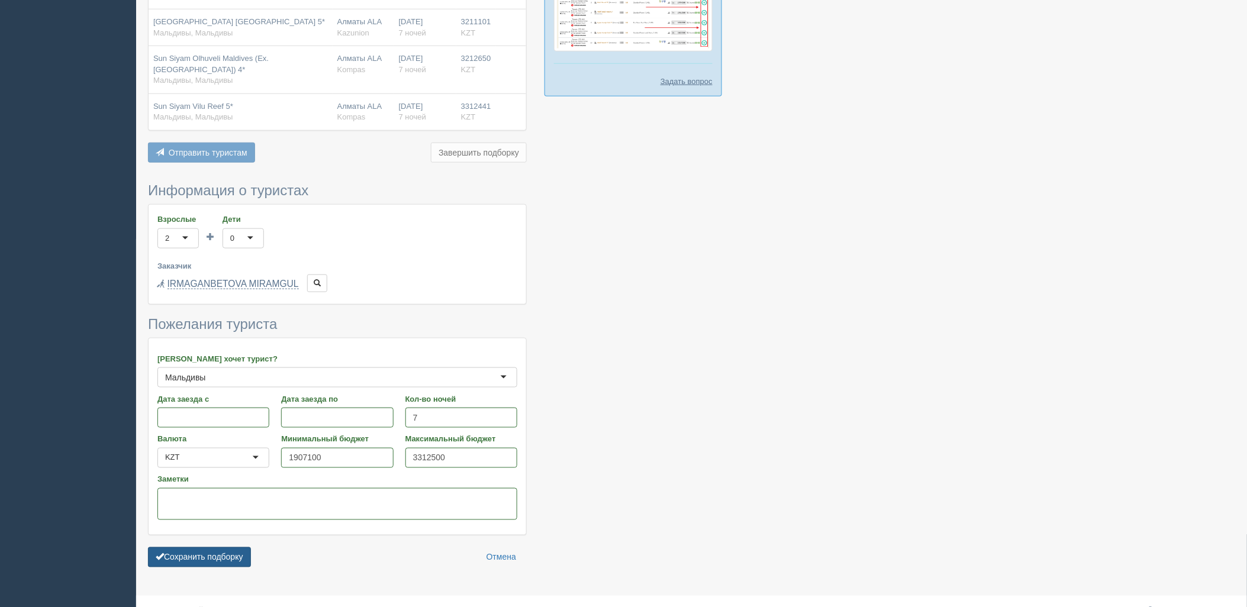
click at [222, 564] on button "Сохранить подборку" at bounding box center [199, 557] width 103 height 20
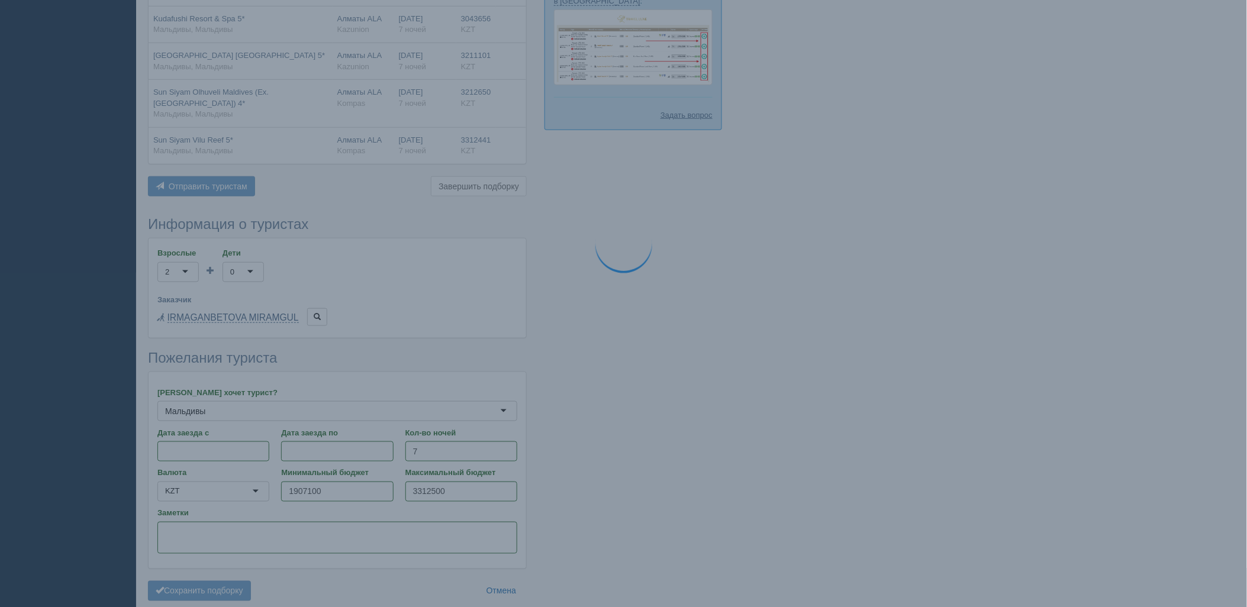
scroll to position [302, 0]
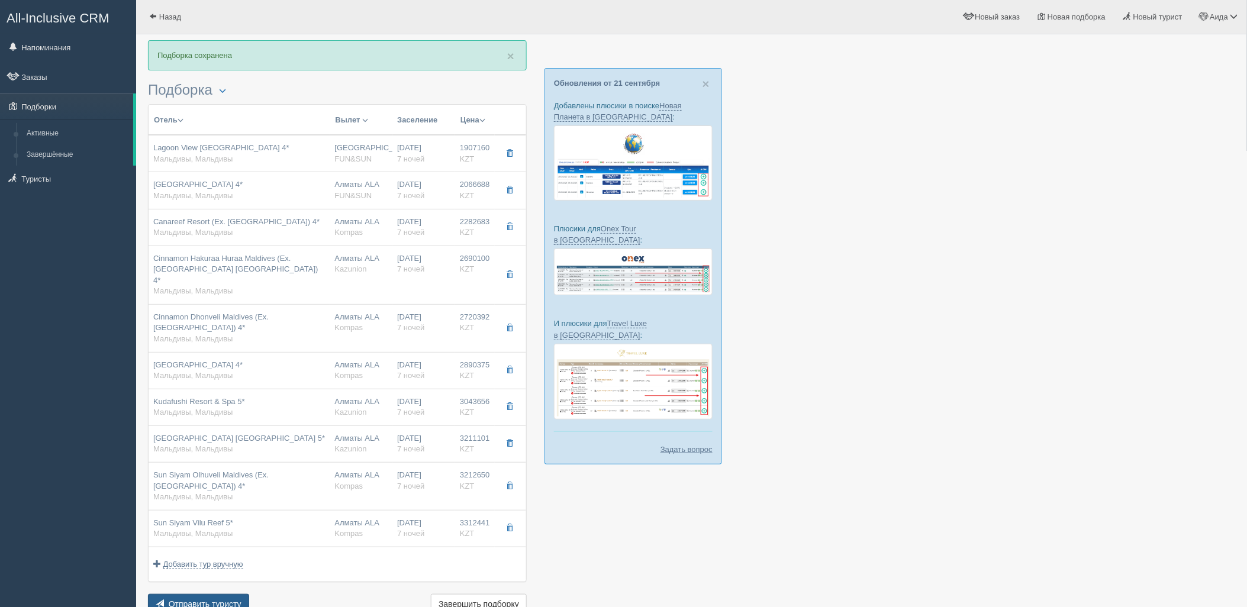
click at [221, 599] on span "Отправить туристу" at bounding box center [205, 603] width 73 height 9
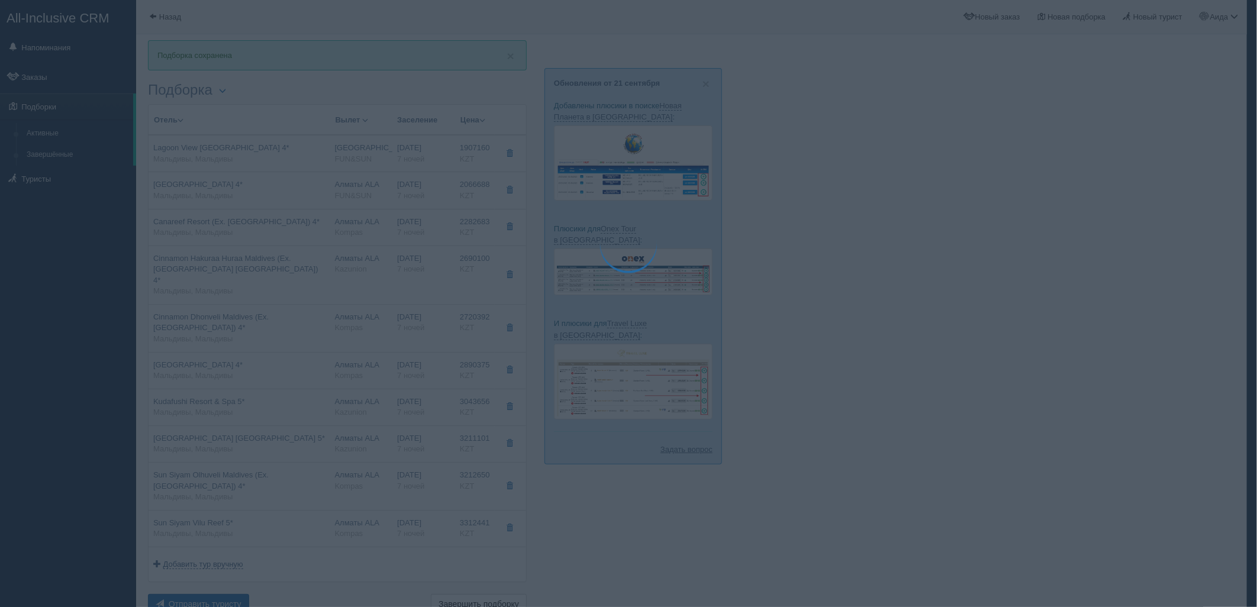
type textarea "🌞 Loremi dolo! Sitametcon Adi elitseddoei temporinc utlabore: 🌎 Etdolore, Magna…"
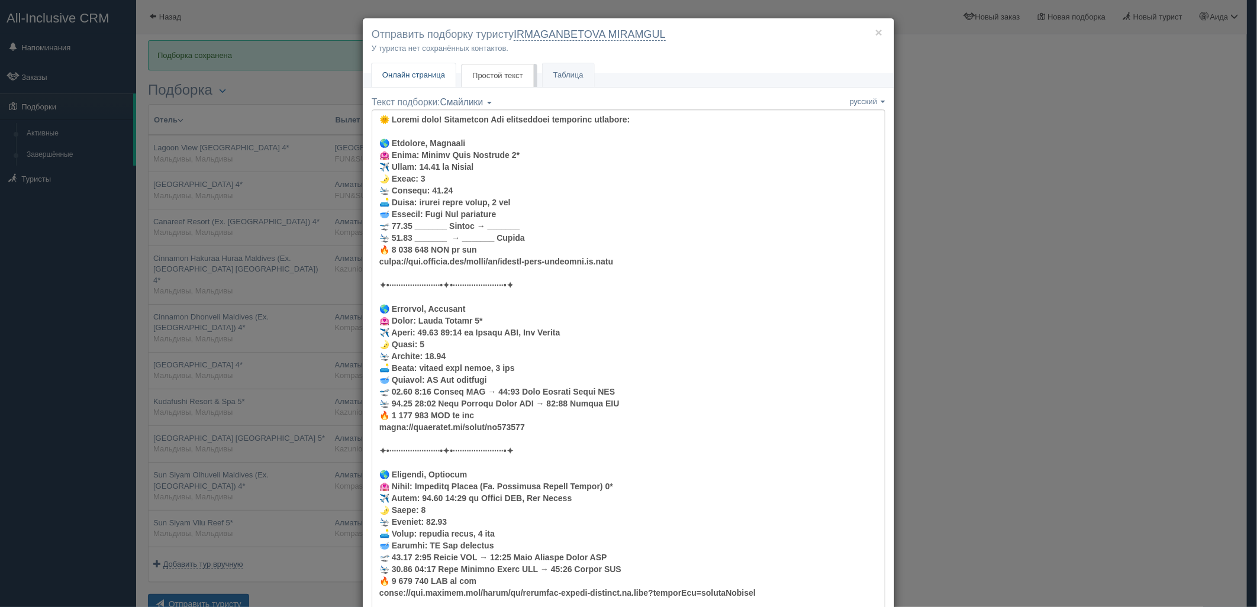
click at [415, 73] on span "Онлайн страница" at bounding box center [413, 74] width 63 height 9
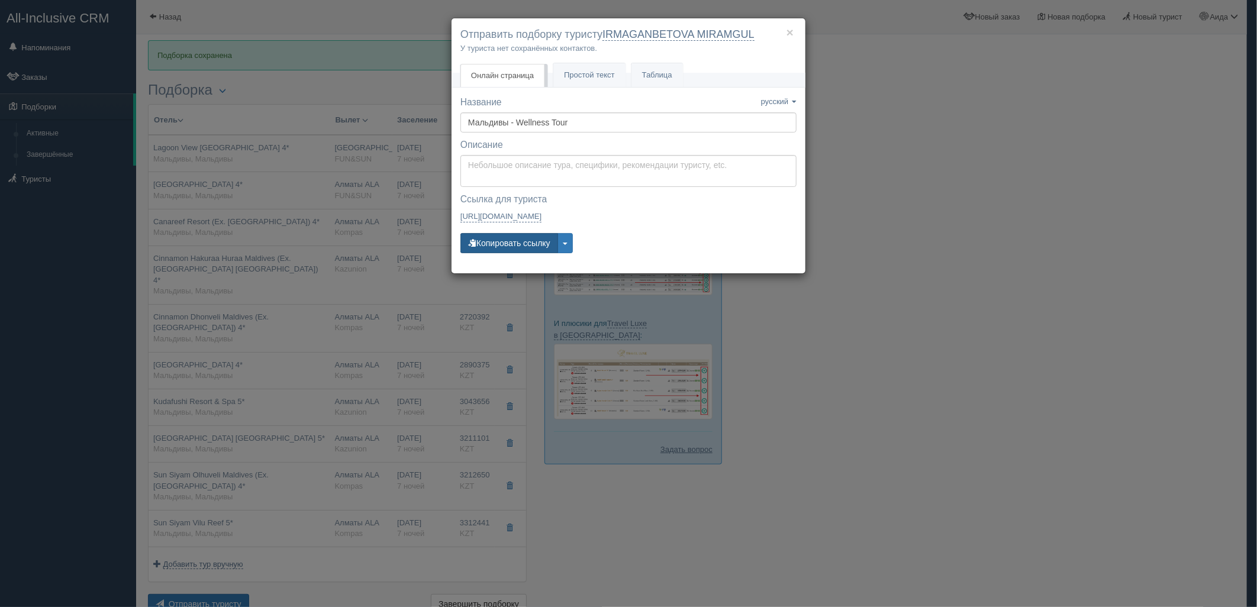
click at [498, 238] on button "Копировать ссылку" at bounding box center [509, 243] width 98 height 20
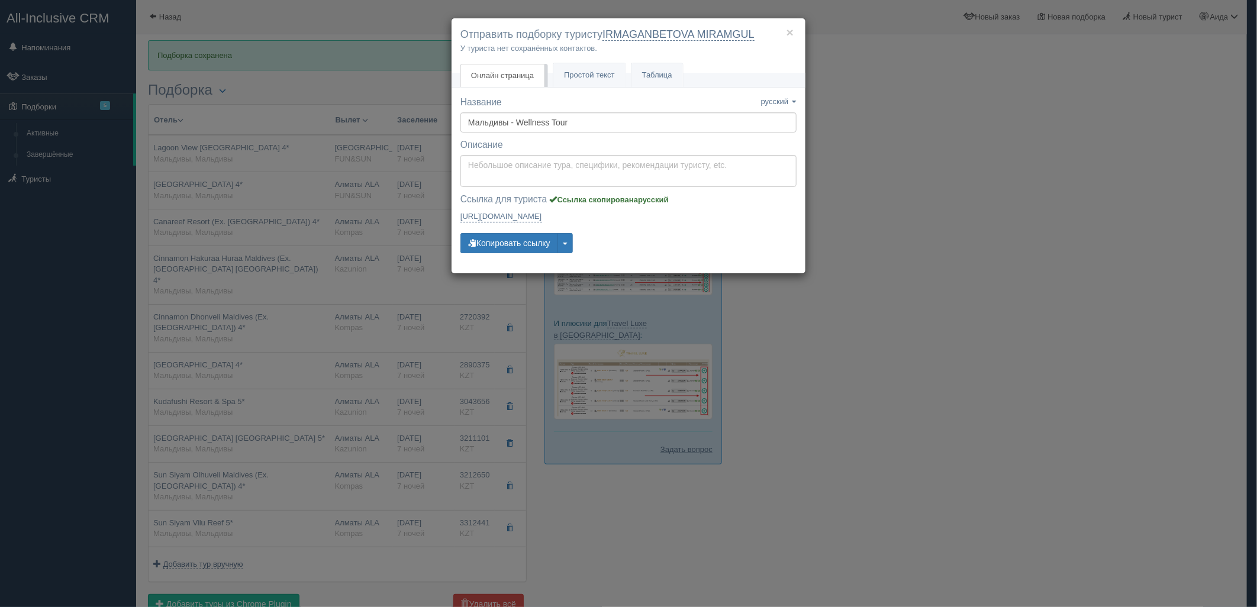
click at [1022, 220] on div "× Отправить подборку туристу IRMAGANBETOVA MIRAMGUL У туриста нет сохранённых к…" at bounding box center [628, 303] width 1257 height 607
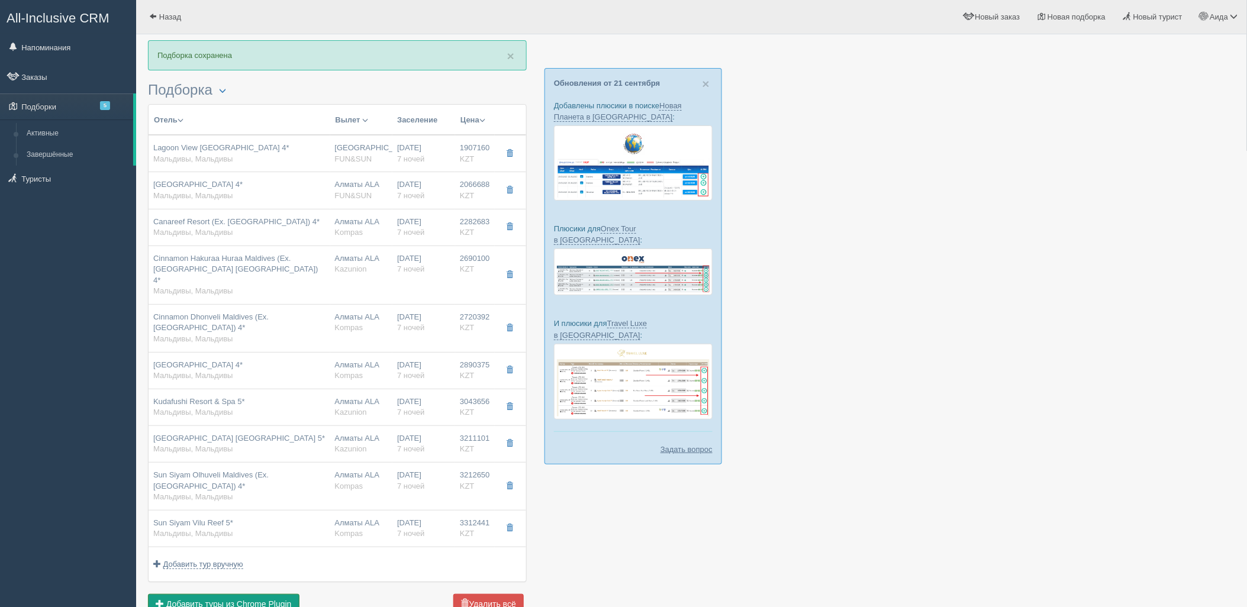
click at [256, 599] on button "Добавить из Plugin Добавить туры из Chrome Plugin" at bounding box center [223, 604] width 151 height 20
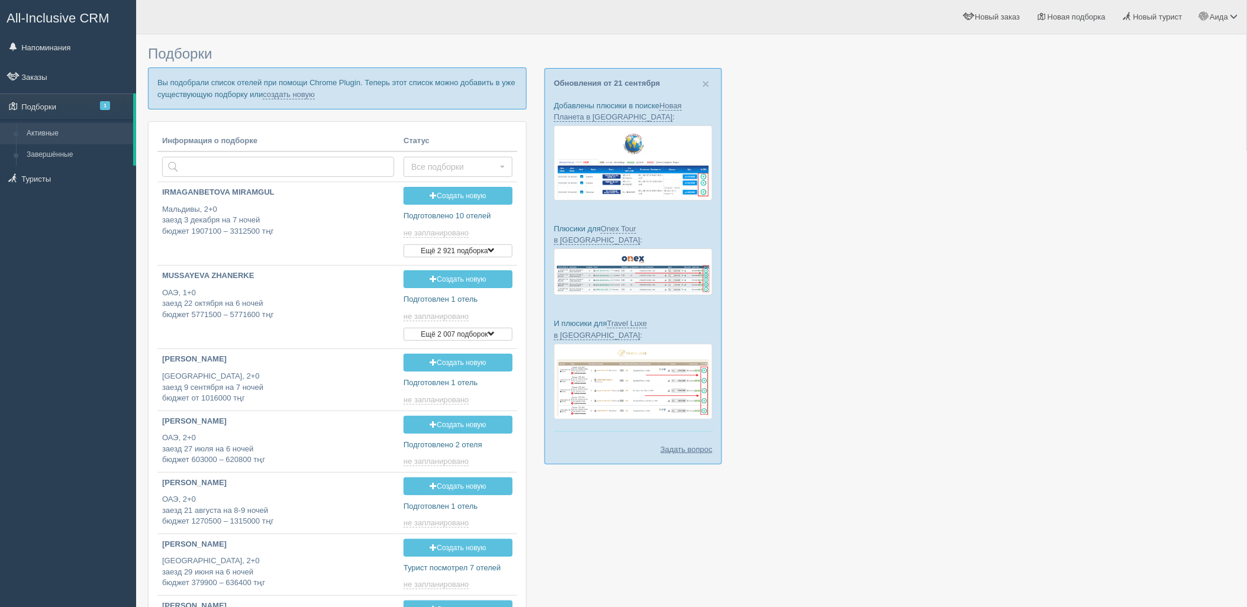
type input "[DATE] 12:05"
click at [312, 93] on link "создать новую" at bounding box center [289, 94] width 52 height 9
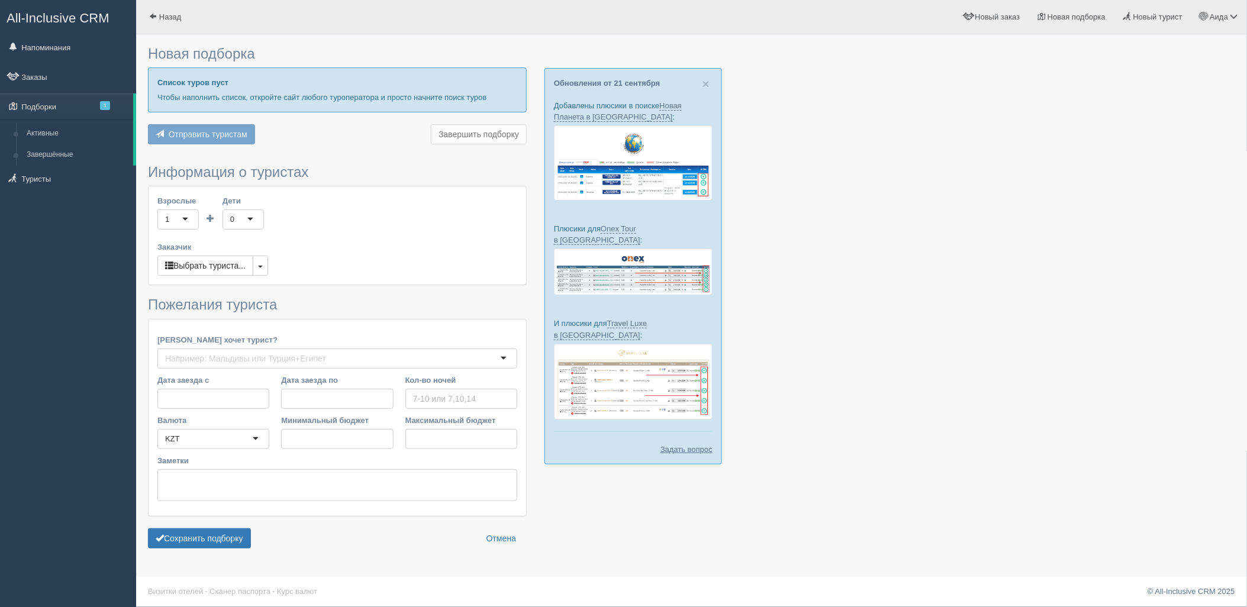
type input "7"
type input "5276000"
type input "5276100"
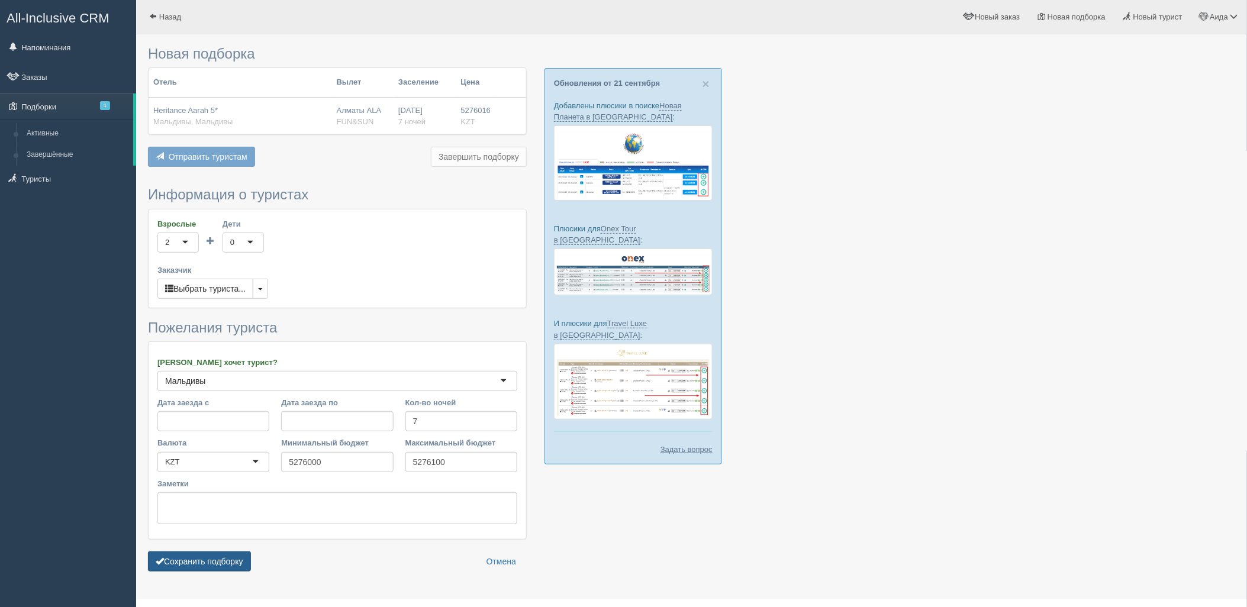
click at [247, 551] on button "Сохранить подборку" at bounding box center [199, 561] width 103 height 20
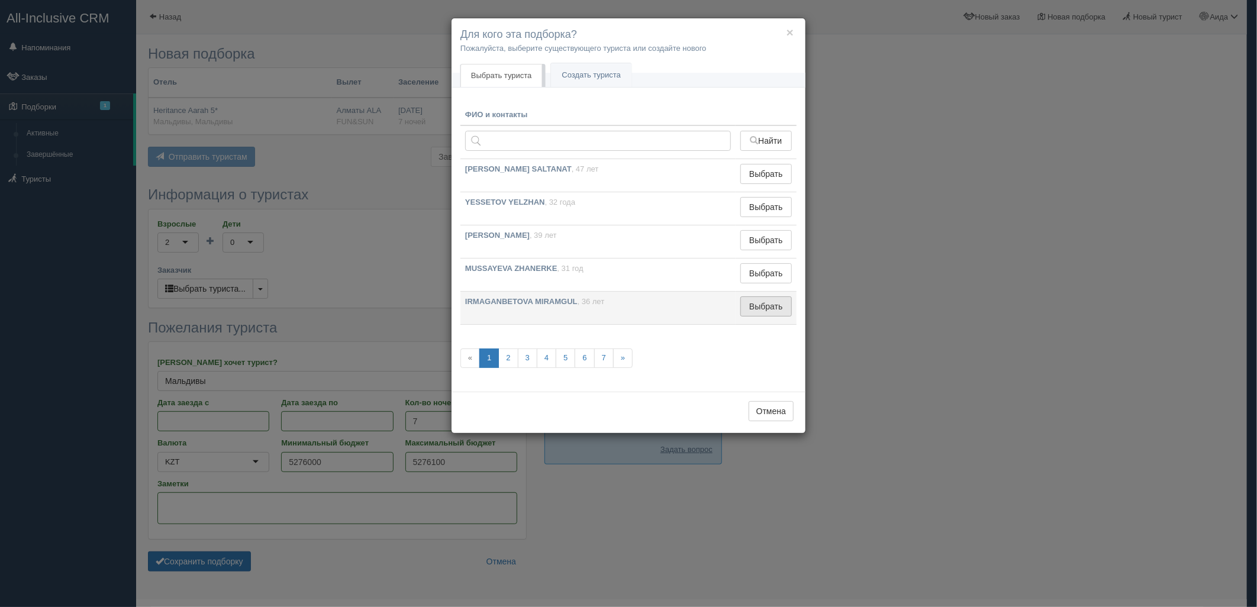
click at [761, 305] on button "Выбрать" at bounding box center [765, 306] width 51 height 20
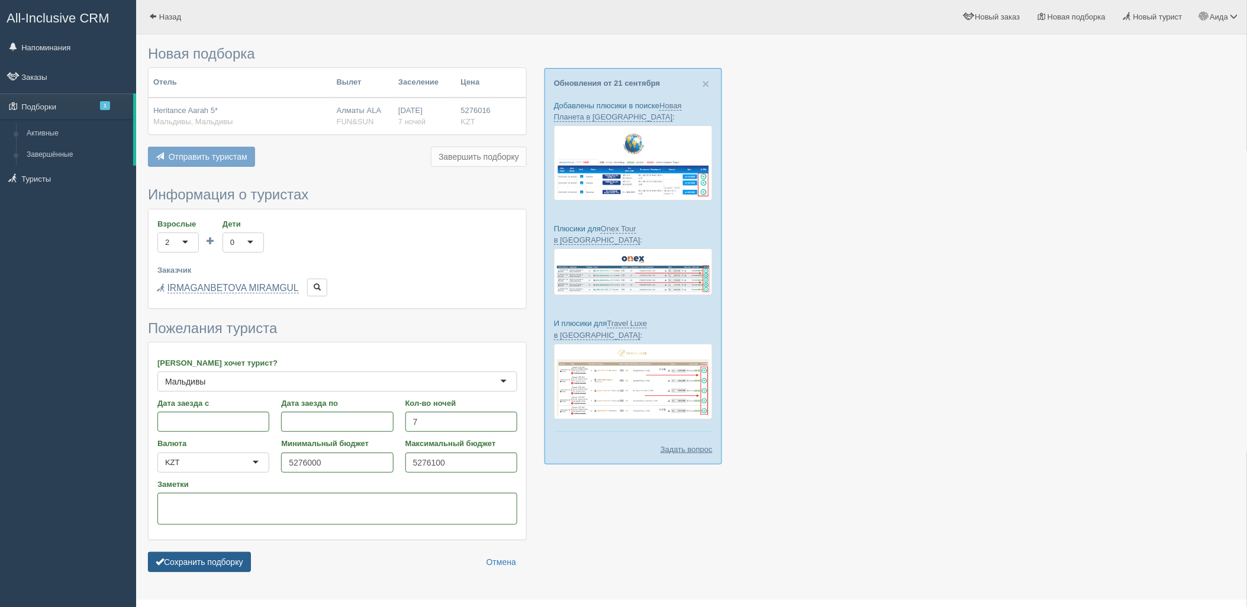
click at [234, 566] on button "Сохранить подборку" at bounding box center [199, 562] width 103 height 20
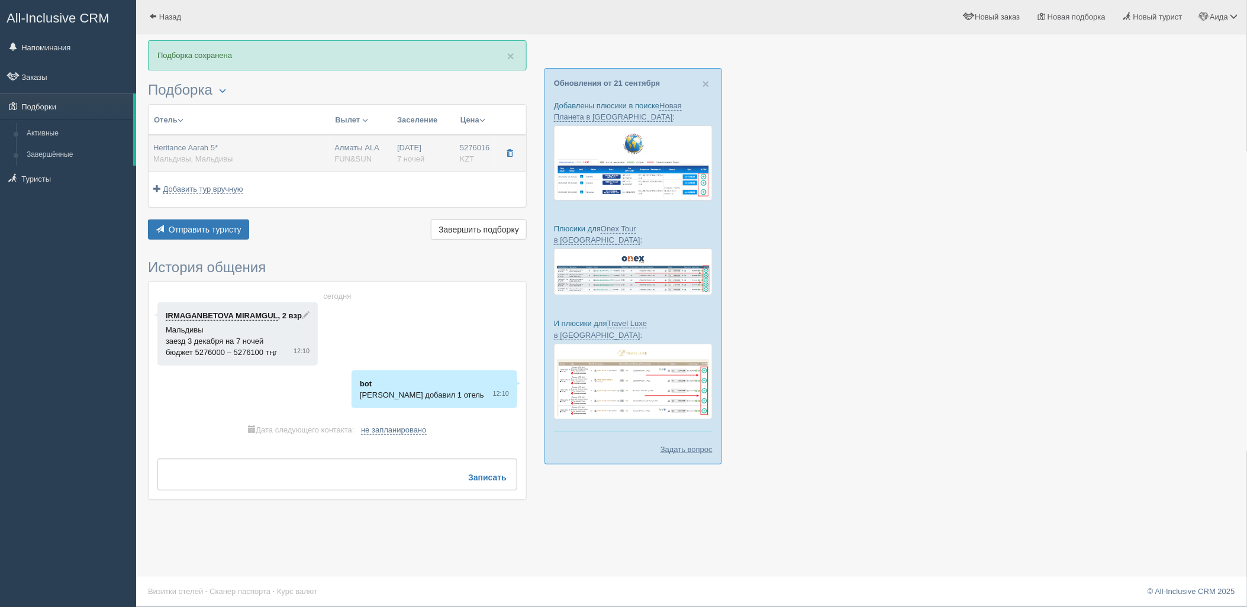
click at [343, 157] on span "FUN&SUN" at bounding box center [352, 158] width 37 height 9
type input "Heritance Aarah 5*"
type input "[URL][DOMAIN_NAME]"
type input "Мальдивы"
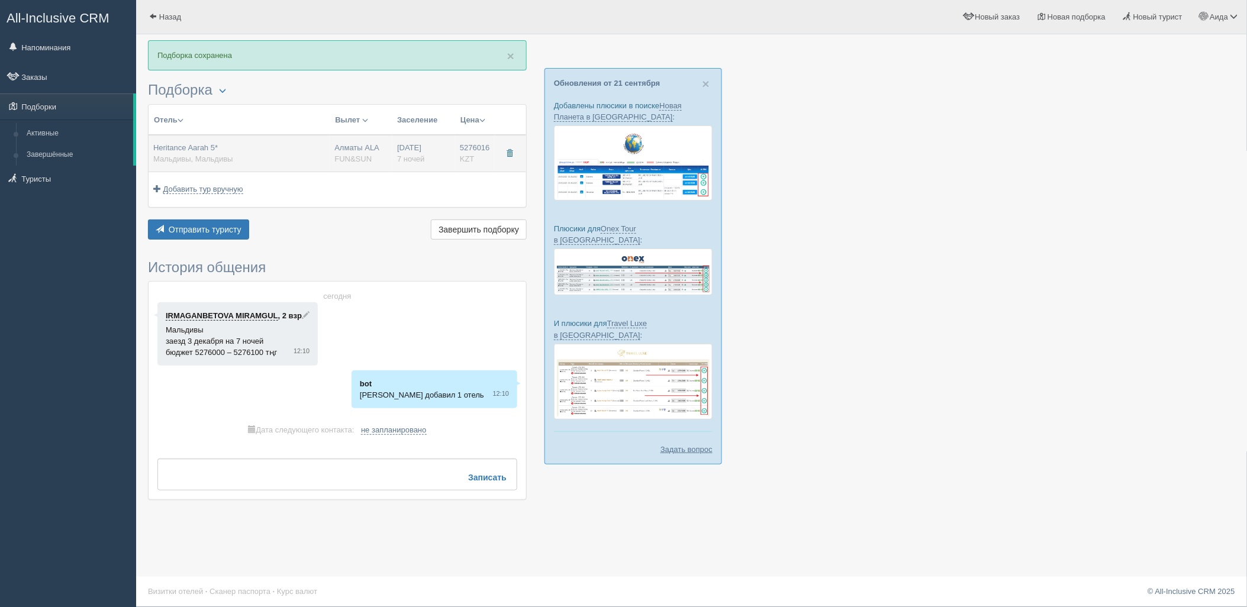
type input "5276016.00"
type input "Алматы ALA"
type input "[PERSON_NAME] MLE"
type input "04:35"
type input "11:20"
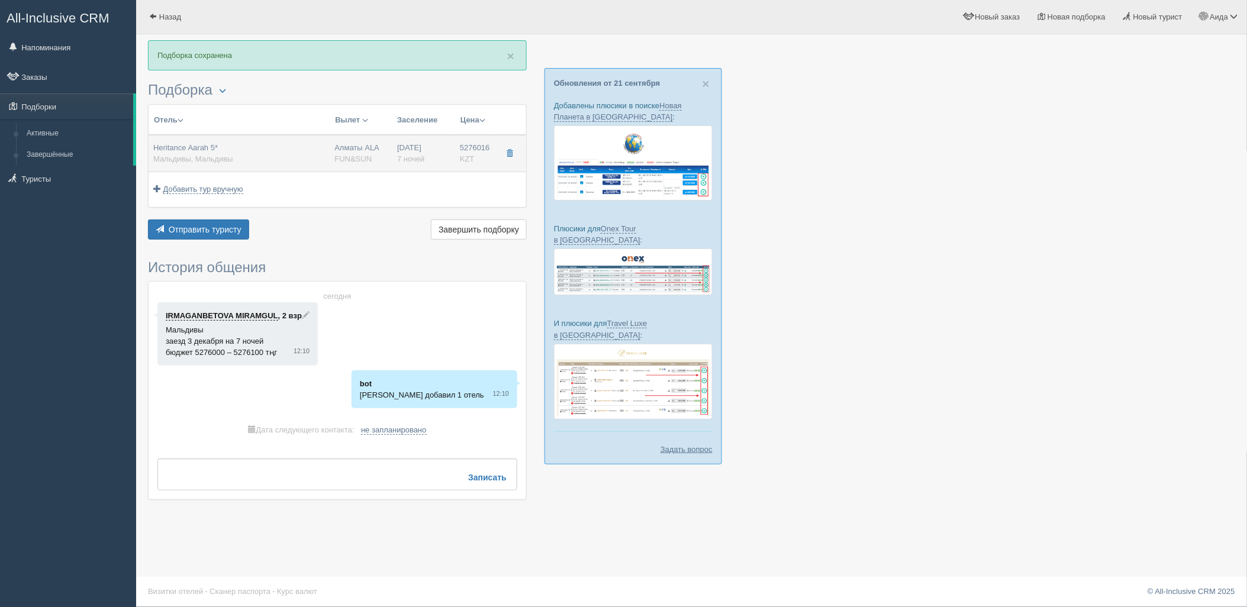
type input "Air Astana"
type input "13:40"
type input "20:20"
type input "7"
type input "beach villa"
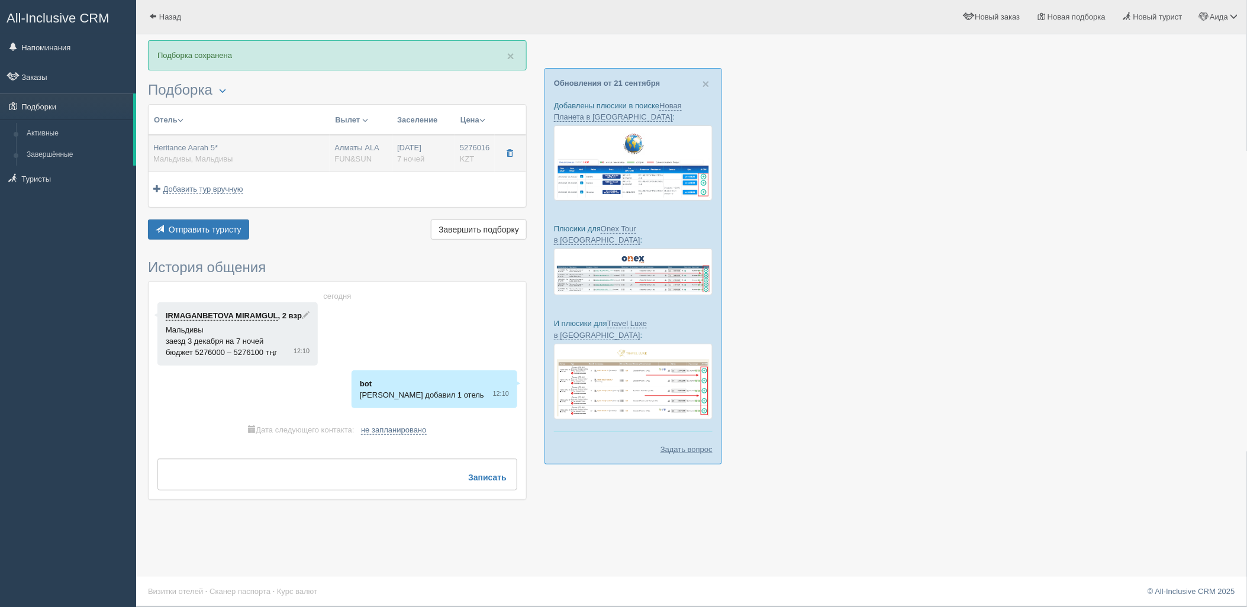
type input "UAI - Ультра Все Включено"
type input "FUN&SUN"
type input "[URL][DOMAIN_NAME]"
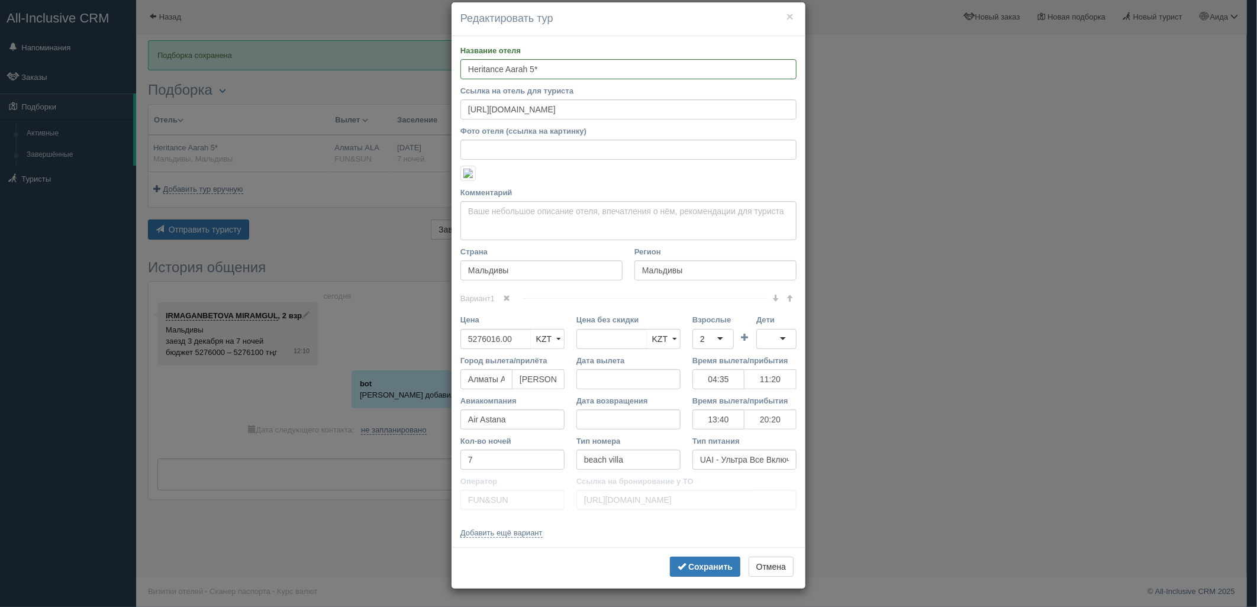
scroll to position [91, 0]
drag, startPoint x: 524, startPoint y: 389, endPoint x: 459, endPoint y: 391, distance: 65.1
click at [460, 349] on input "5276016.00" at bounding box center [495, 339] width 71 height 20
type input "5276016.00"
type input "5223255"
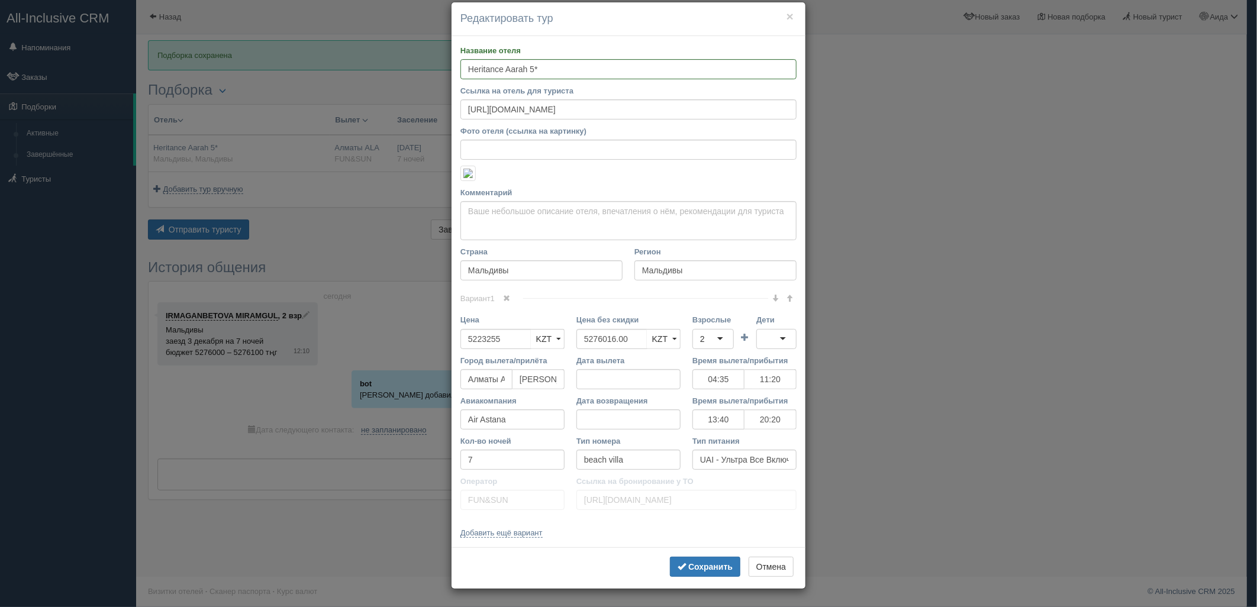
scroll to position [144, 0]
click at [692, 565] on b "Сохранить" at bounding box center [710, 566] width 44 height 9
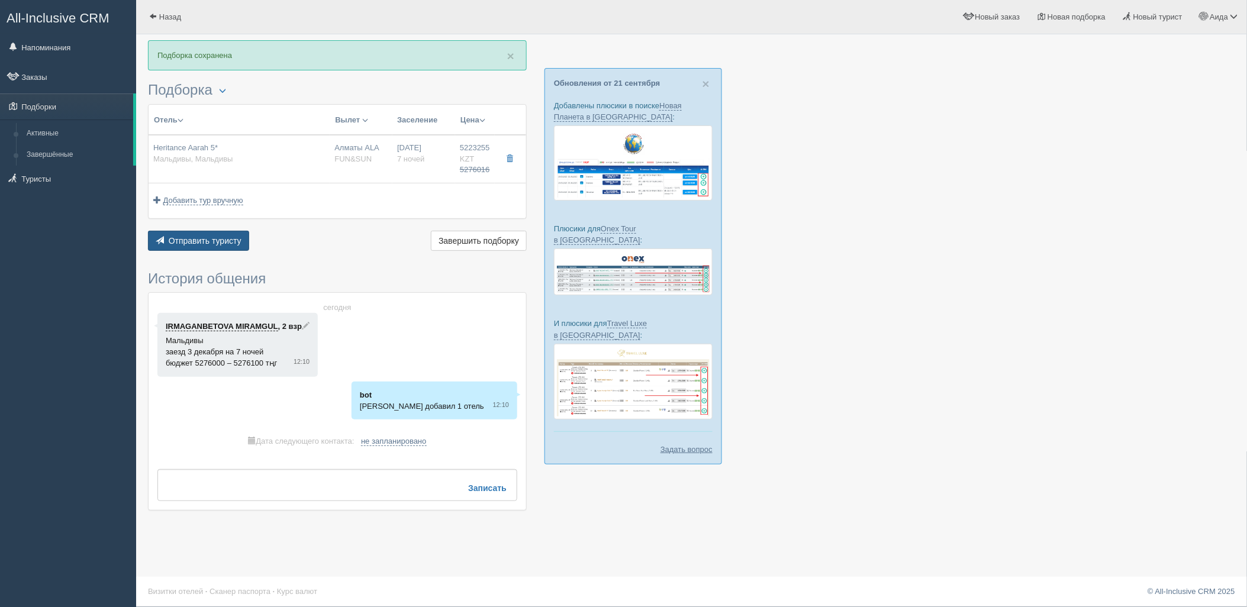
click at [182, 236] on span "Отправить туристу" at bounding box center [205, 240] width 73 height 9
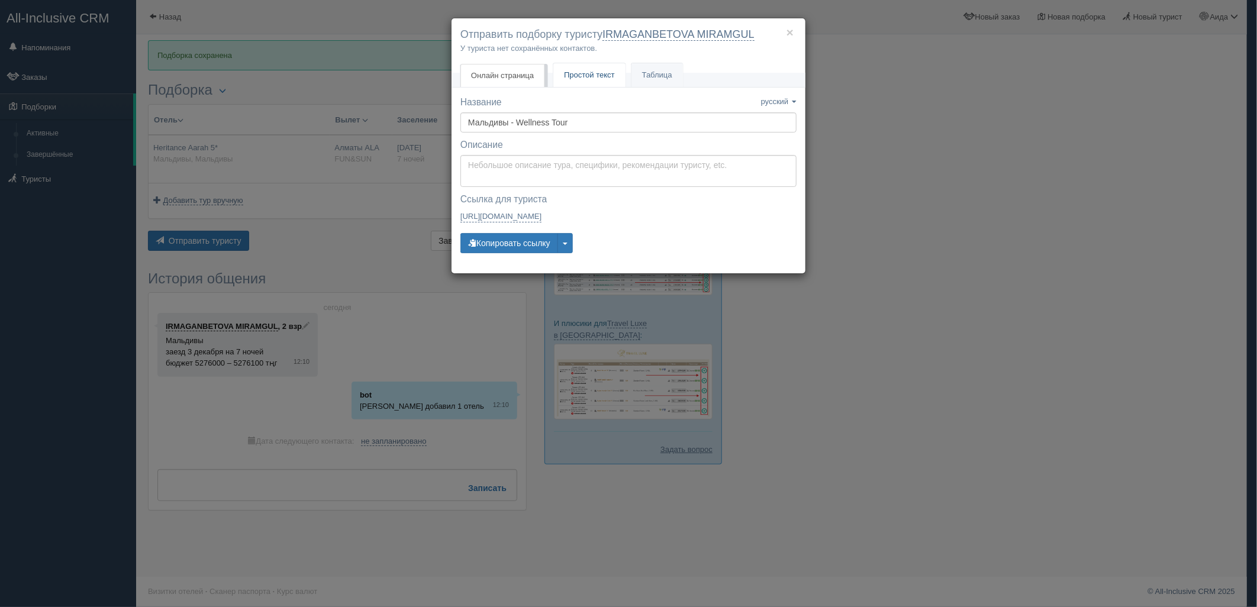
click at [583, 68] on link "Простой текст Текст" at bounding box center [589, 75] width 72 height 24
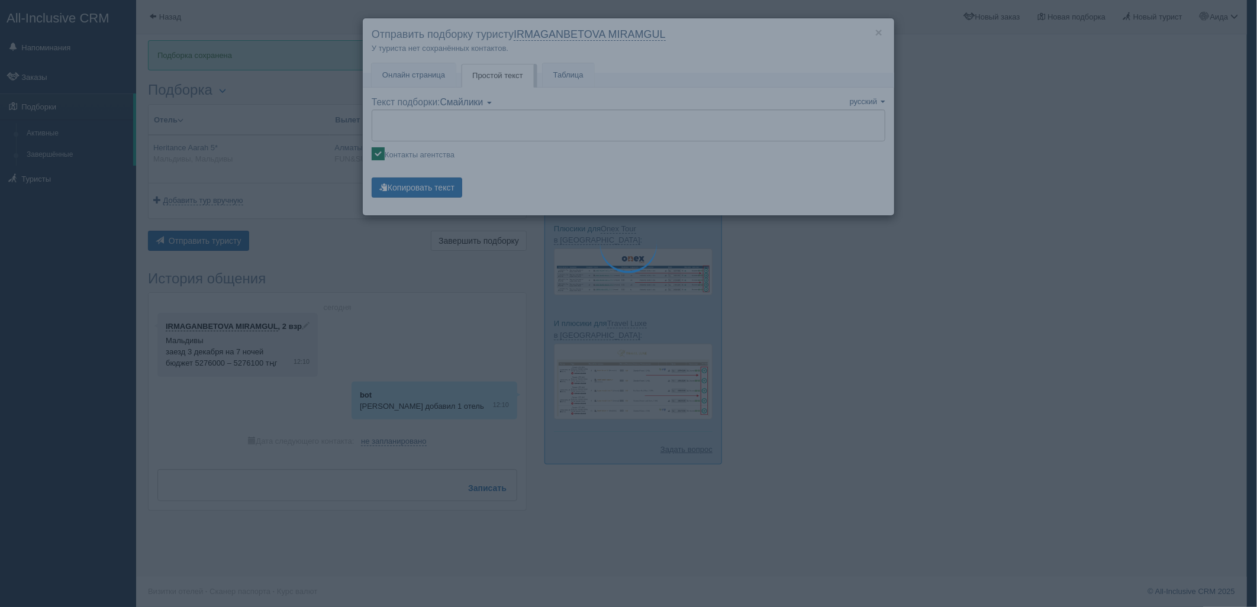
type textarea "🌞 Добрый день! Предлагаем Вам рассмотреть следующие варианты: 🌎 Мальдивы, Мальд…"
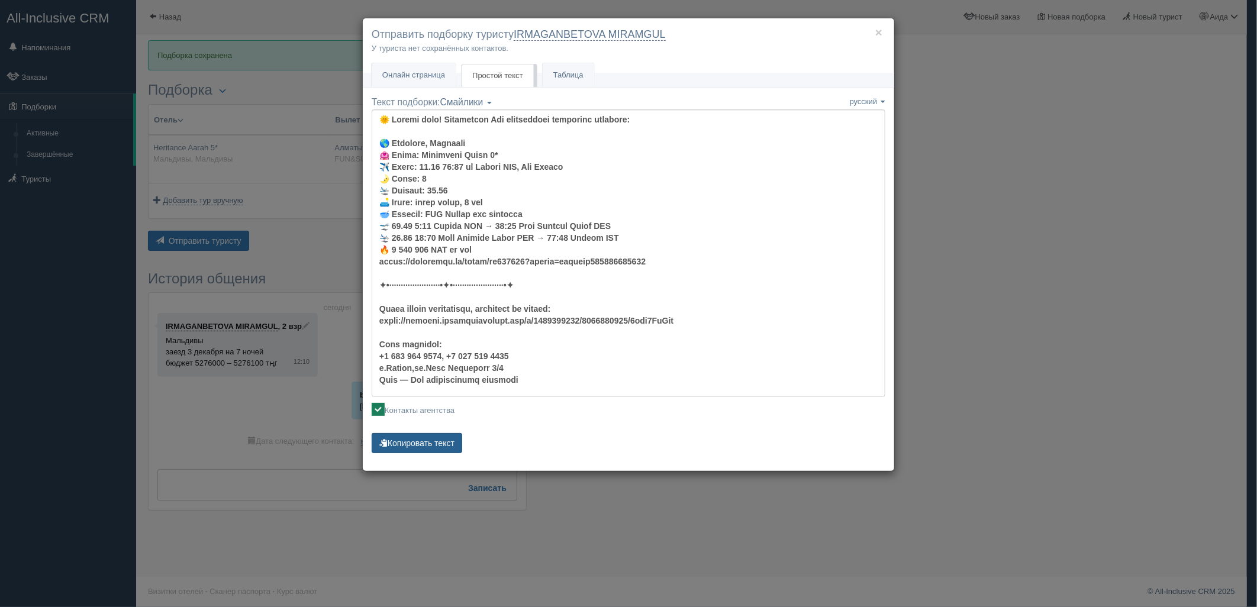
click at [442, 448] on button "Копировать текст" at bounding box center [417, 443] width 91 height 20
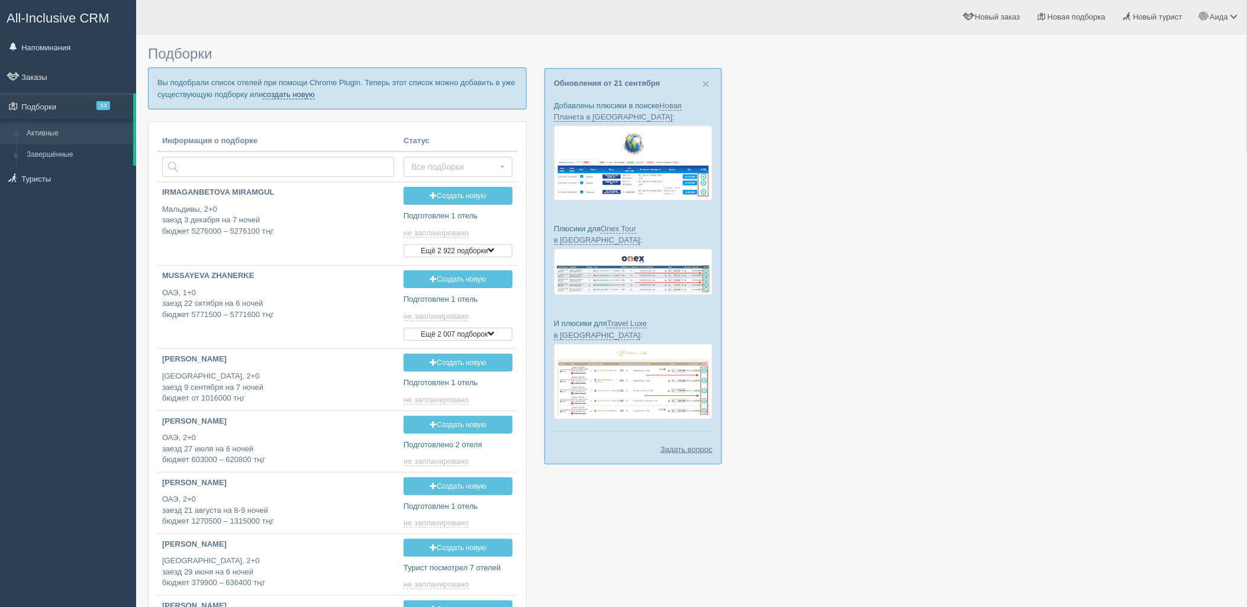
click at [282, 95] on link "создать новую" at bounding box center [289, 94] width 52 height 9
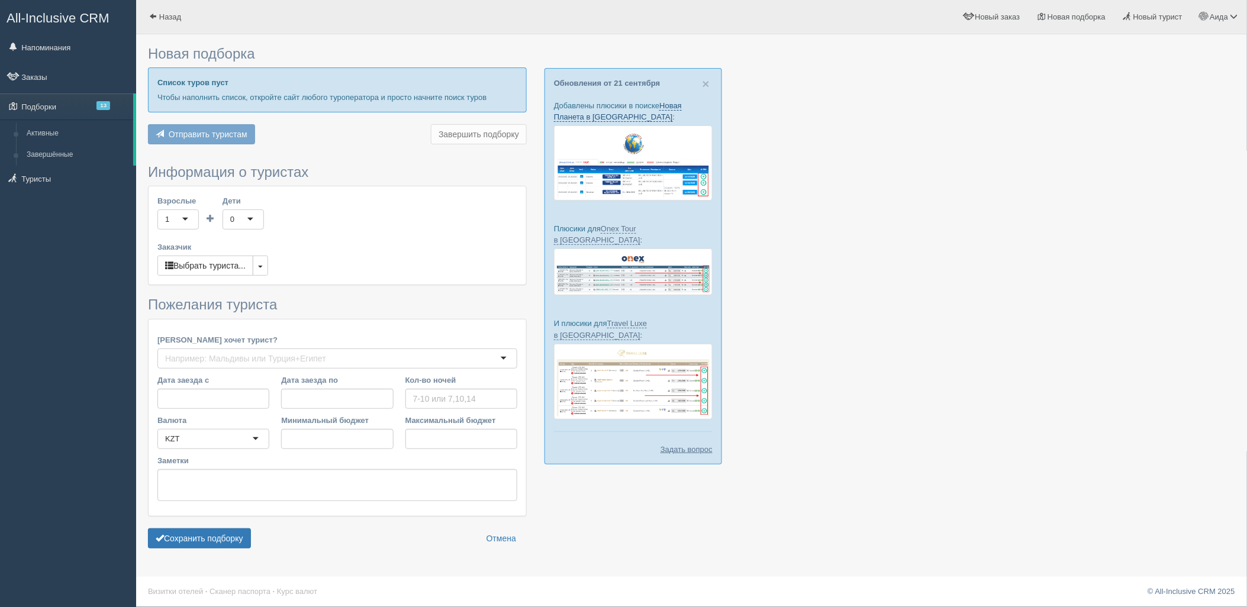
type input "7-8"
type input "3267600"
type input "7963200"
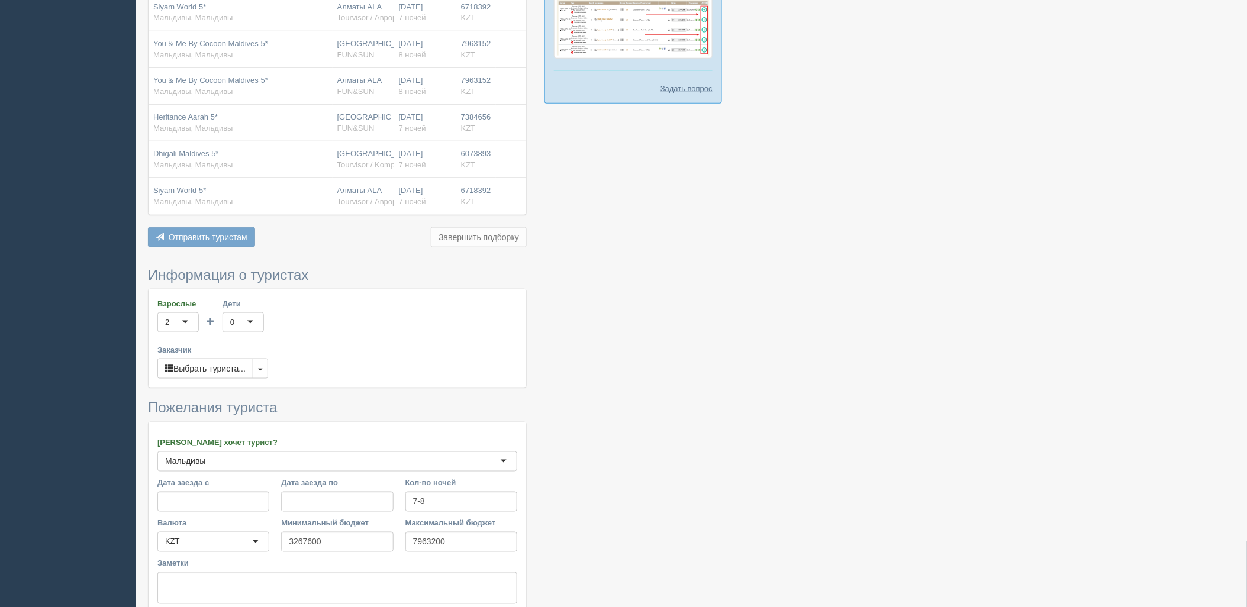
scroll to position [466, 0]
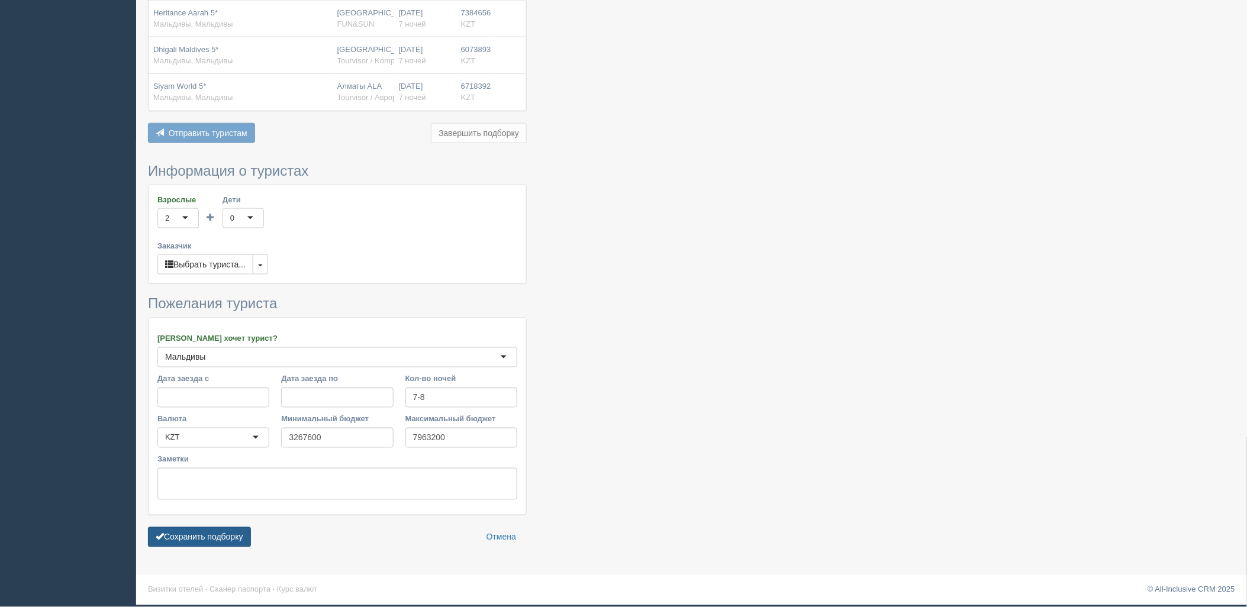
click at [222, 534] on button "Сохранить подборку" at bounding box center [199, 537] width 103 height 20
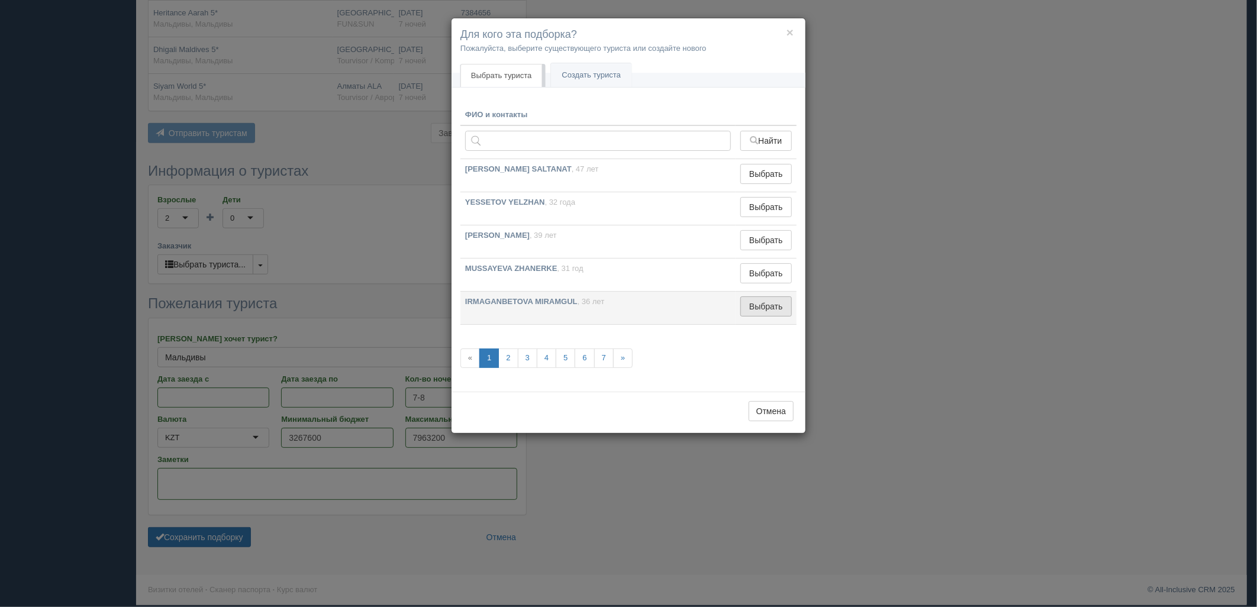
click at [761, 302] on button "Выбрать" at bounding box center [765, 306] width 51 height 20
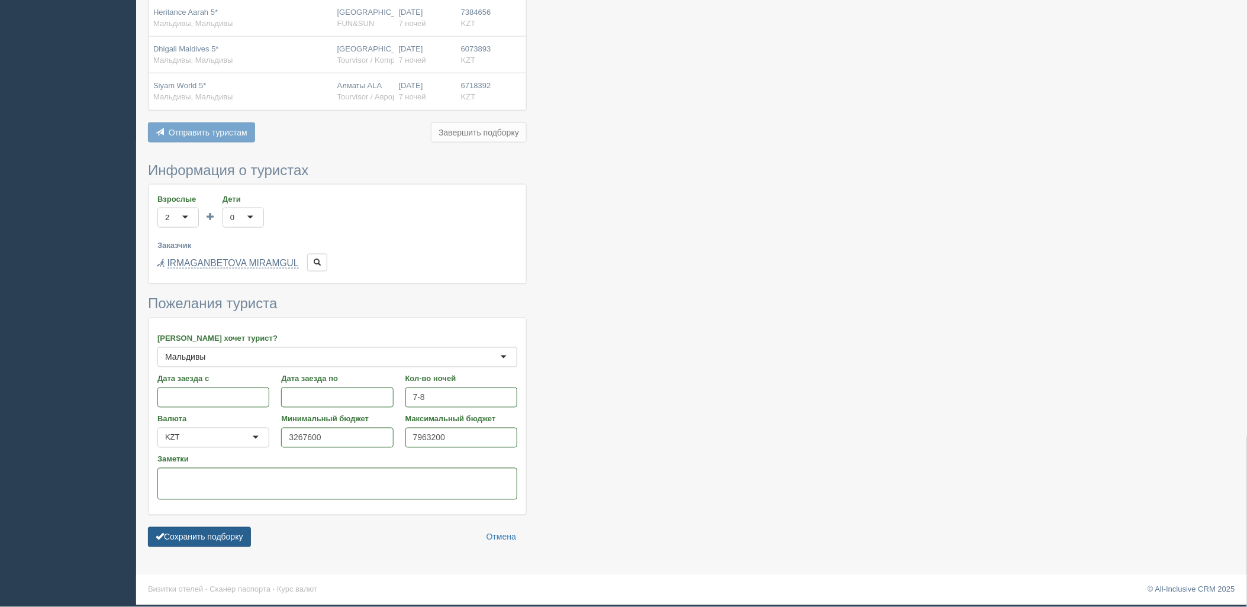
click at [243, 531] on button "Сохранить подборку" at bounding box center [199, 537] width 103 height 20
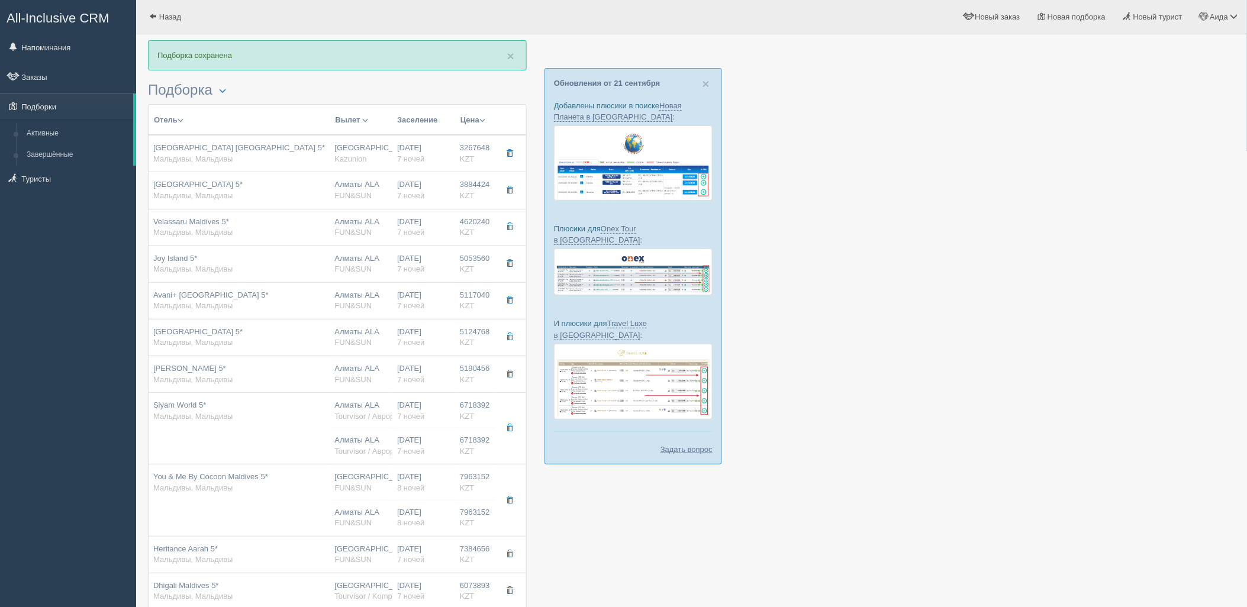
click at [457, 457] on td "6718392 KZT 0 6718392 KZT 0" at bounding box center [475, 429] width 40 height 72
type input "Siyam World 5*"
type input "Мальдивы"
type input "6718392.00"
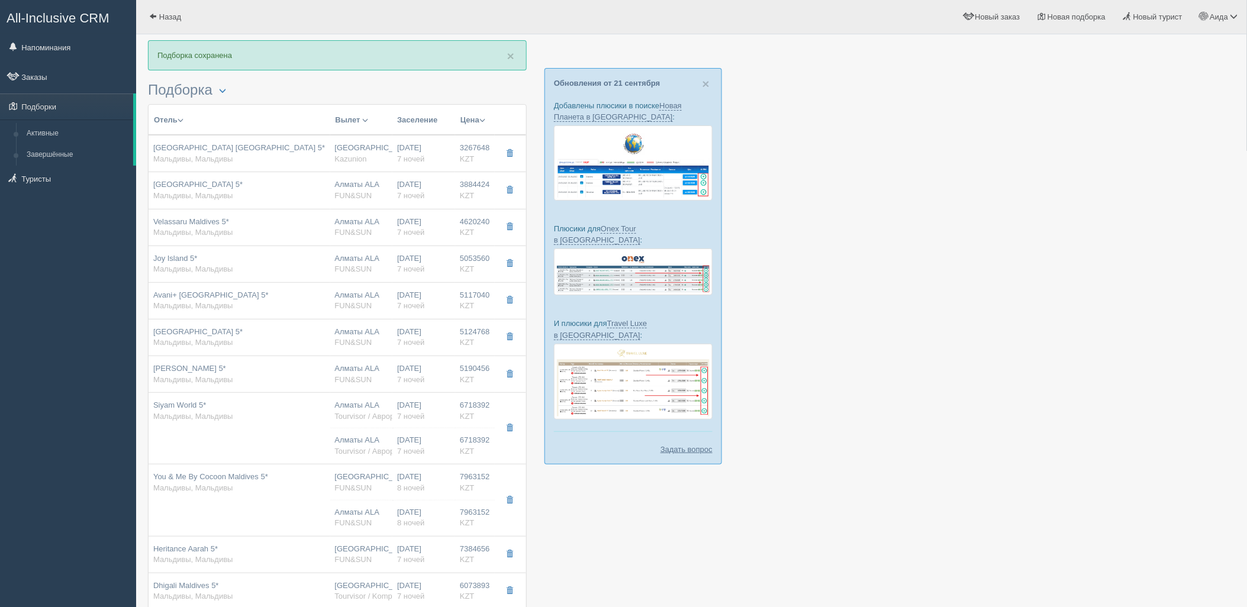
type input "Алматы ALA"
type input "Мале Ибрагим Насир MLE"
type input "04:35"
type input "11:20"
type input "Air Astana"
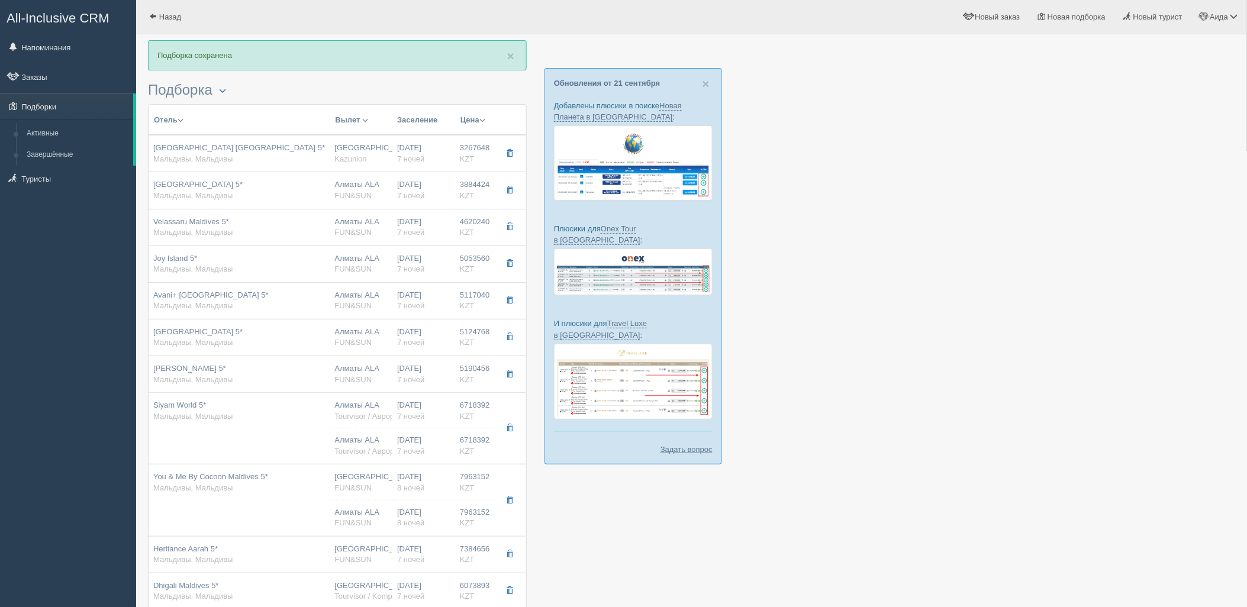
type input "13:40"
type input "20:20"
type input "7"
type input "water villa with pool + slide"
type input "AI - Все Включено"
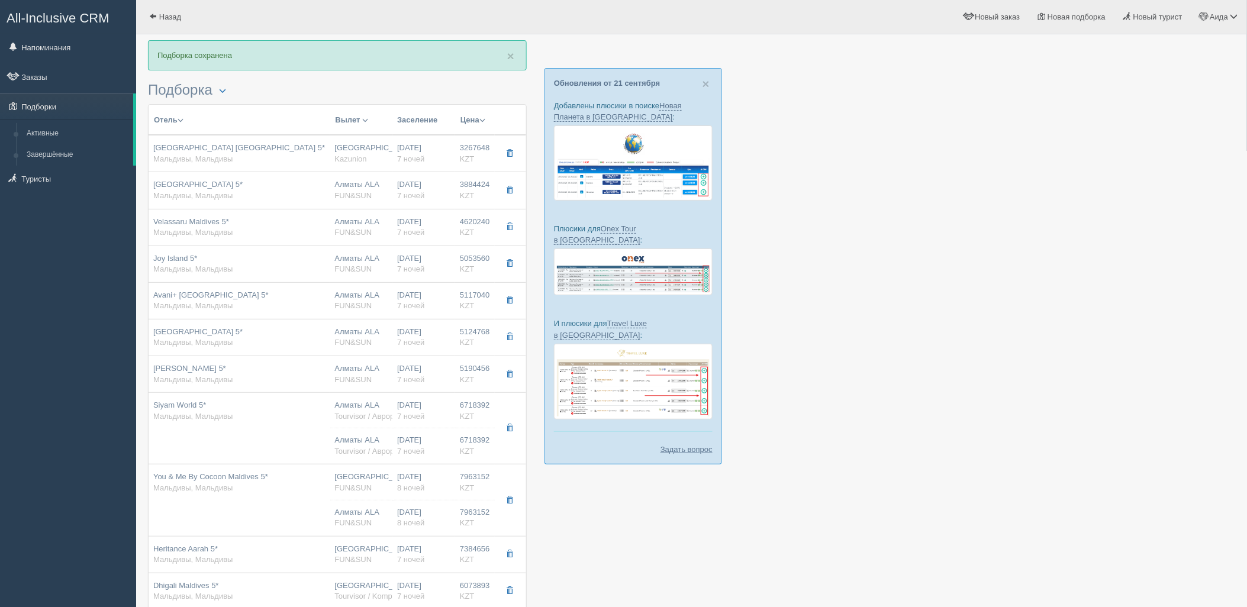
type input "Tourvisor / Аврора-БГ"
type input "https://tourvisor.ru/countries#!/hotel=siyam-world"
type input "6718392.00"
type input "Алматы ALA"
type input "Мале Ибрагим Насир MLE"
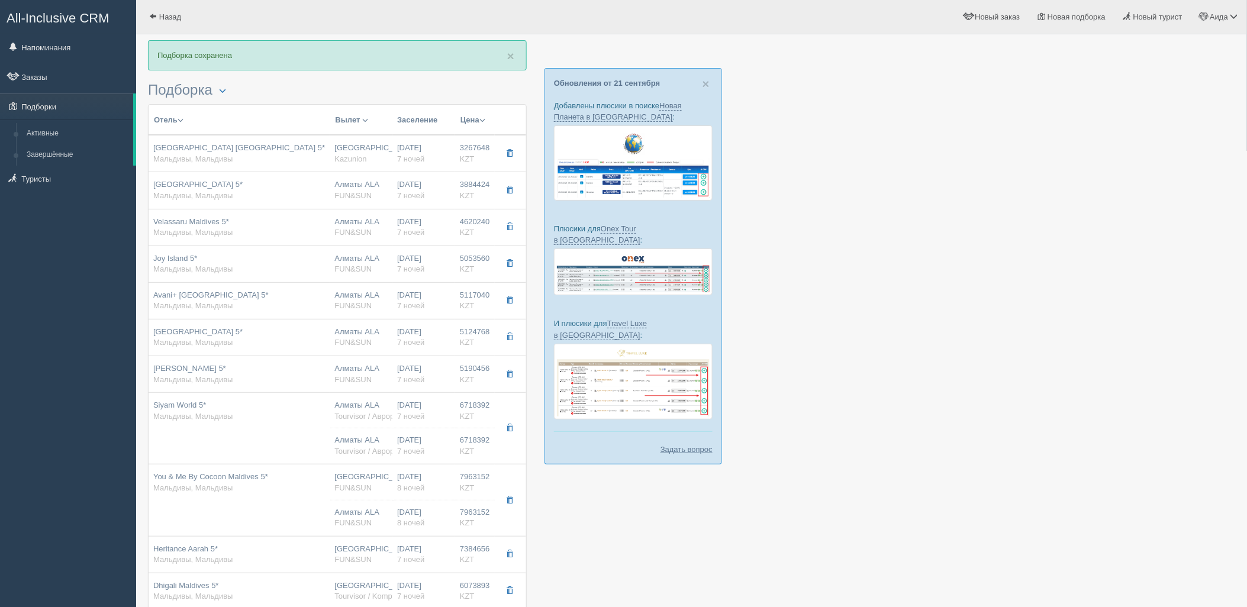
type input "04:35"
type input "11:20"
type input "Air Astana"
type input "13:40"
type input "20:20"
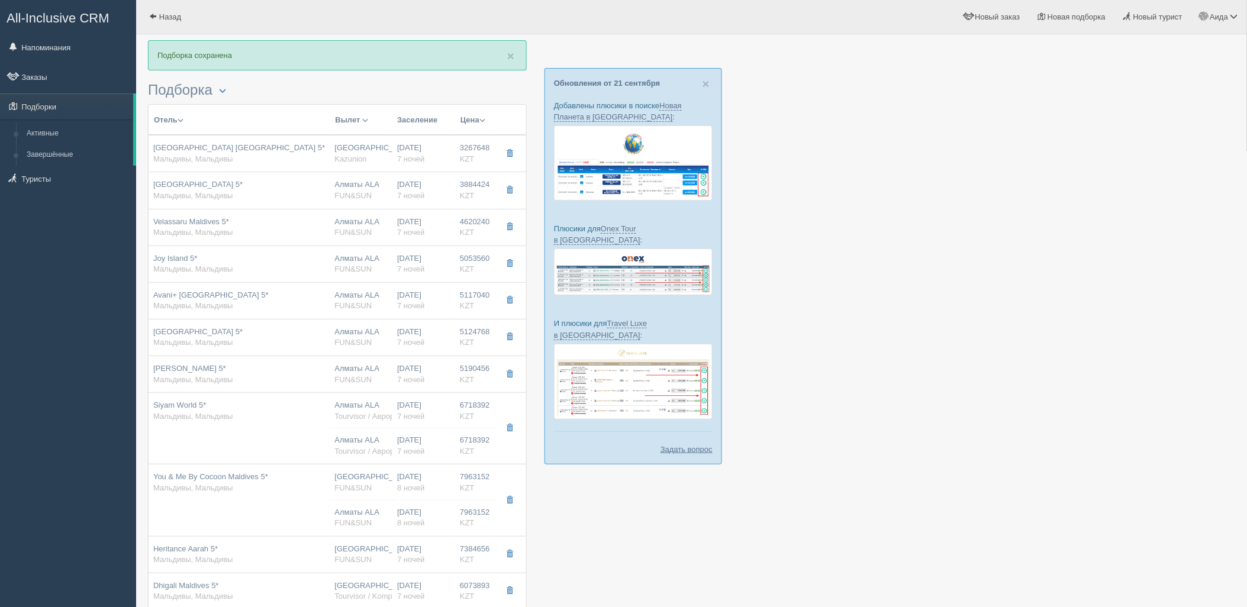
type input "7"
type input "water villa with pool + slide"
type input "AI - Все Включено"
type input "Tourvisor / Аврора-БГ"
type input "https://tourvisor.ru/countries#!/hotel=siyam-world"
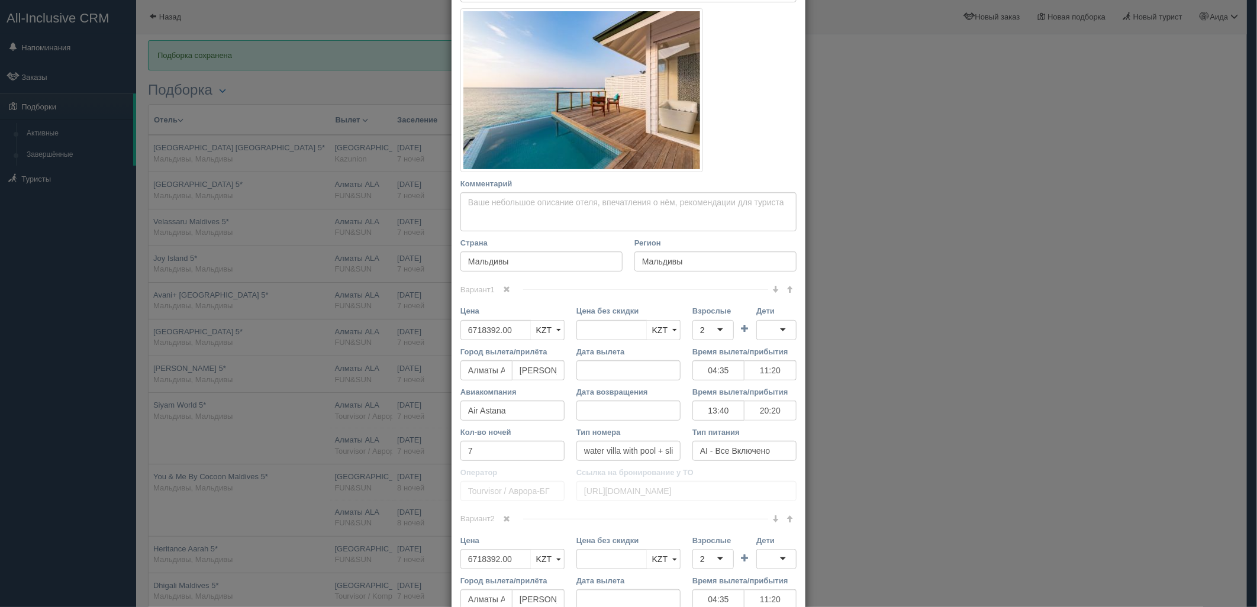
scroll to position [179, 0]
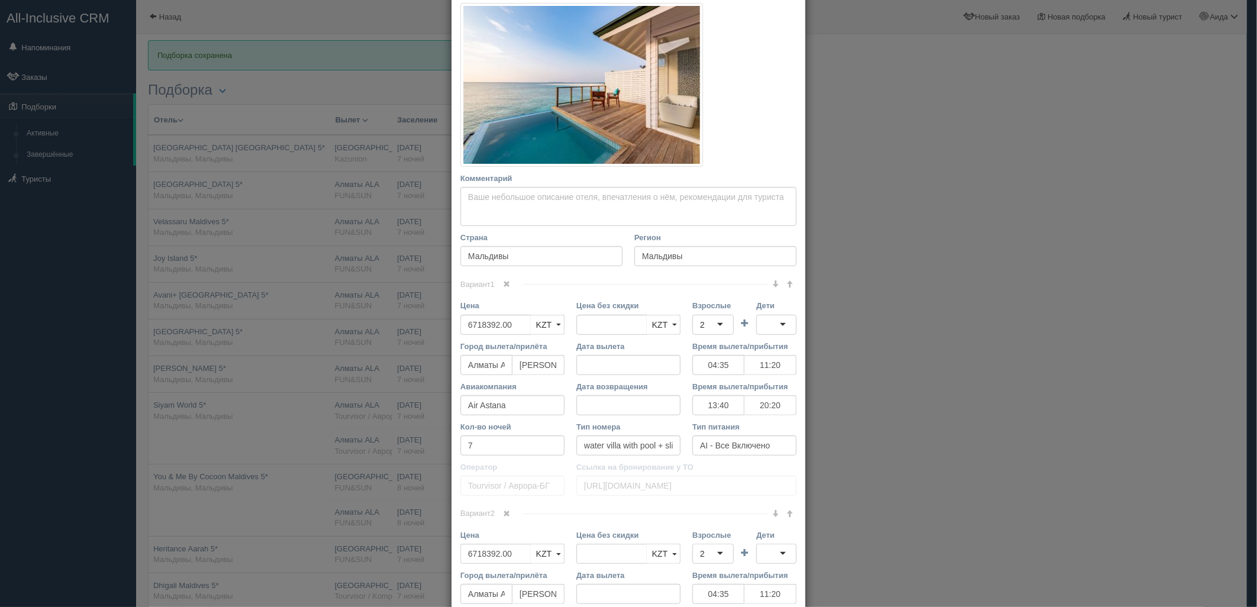
click at [509, 283] on link at bounding box center [507, 284] width 20 height 13
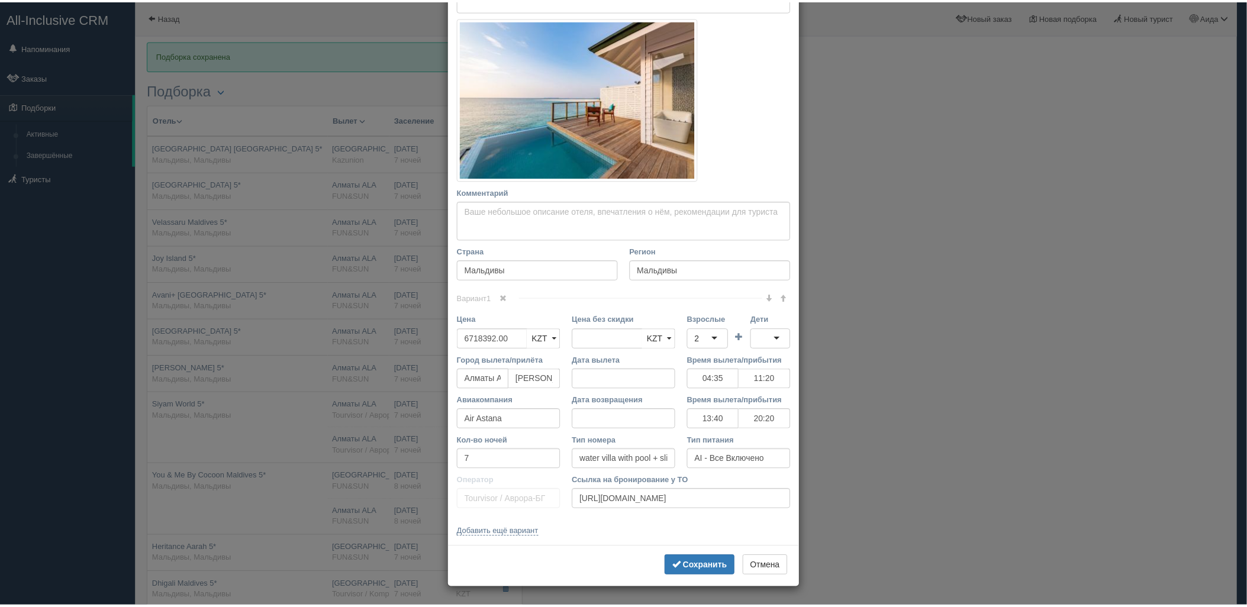
scroll to position [164, 0]
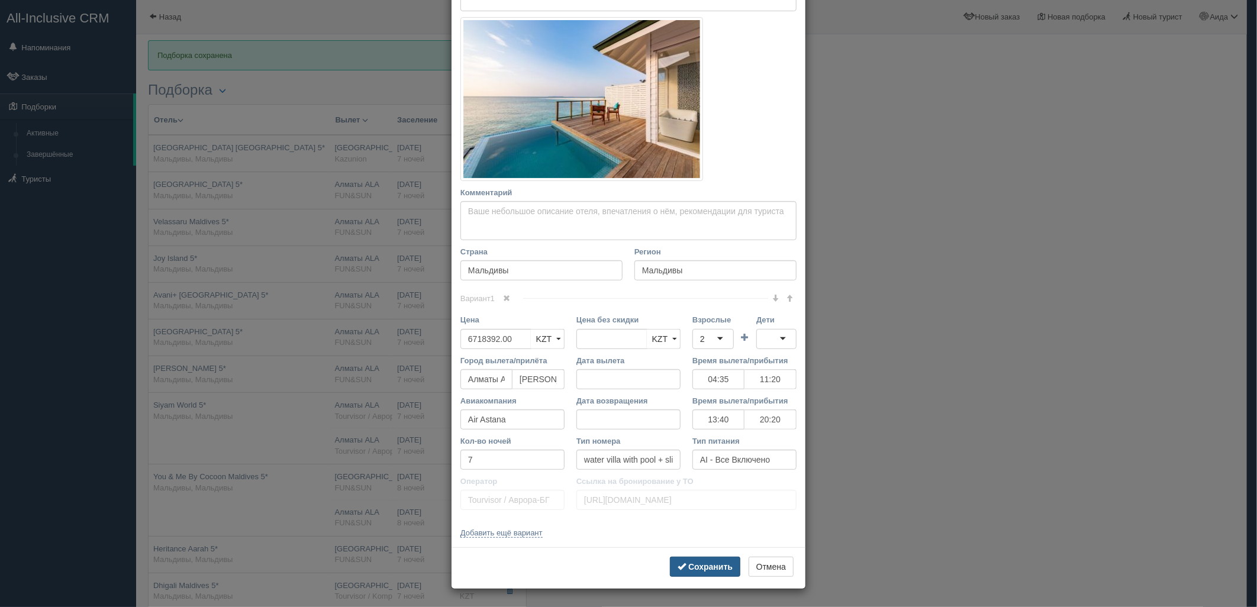
click at [708, 563] on b "Сохранить" at bounding box center [710, 566] width 44 height 9
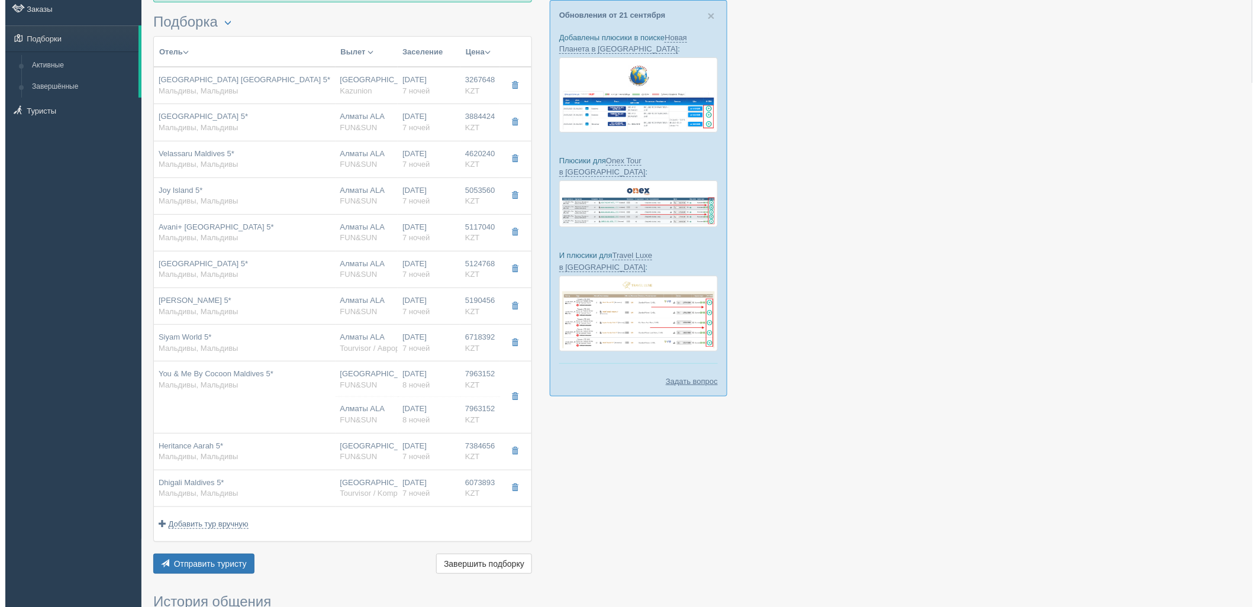
scroll to position [77, 0]
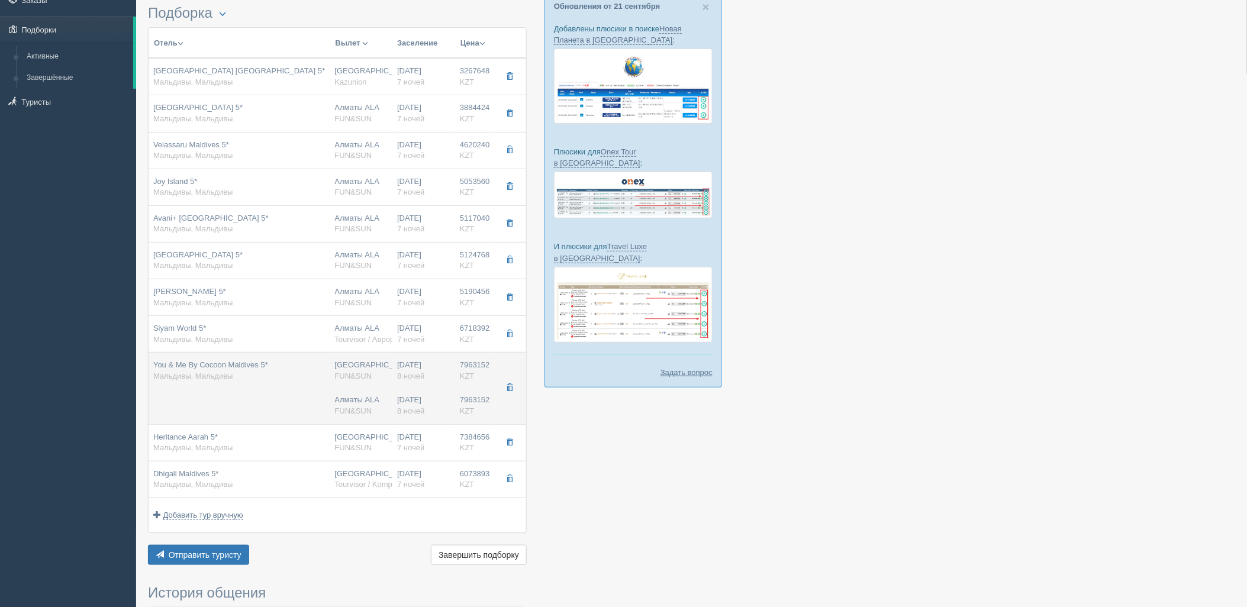
click at [373, 366] on div "Алматы FUN&SUN" at bounding box center [361, 371] width 53 height 22
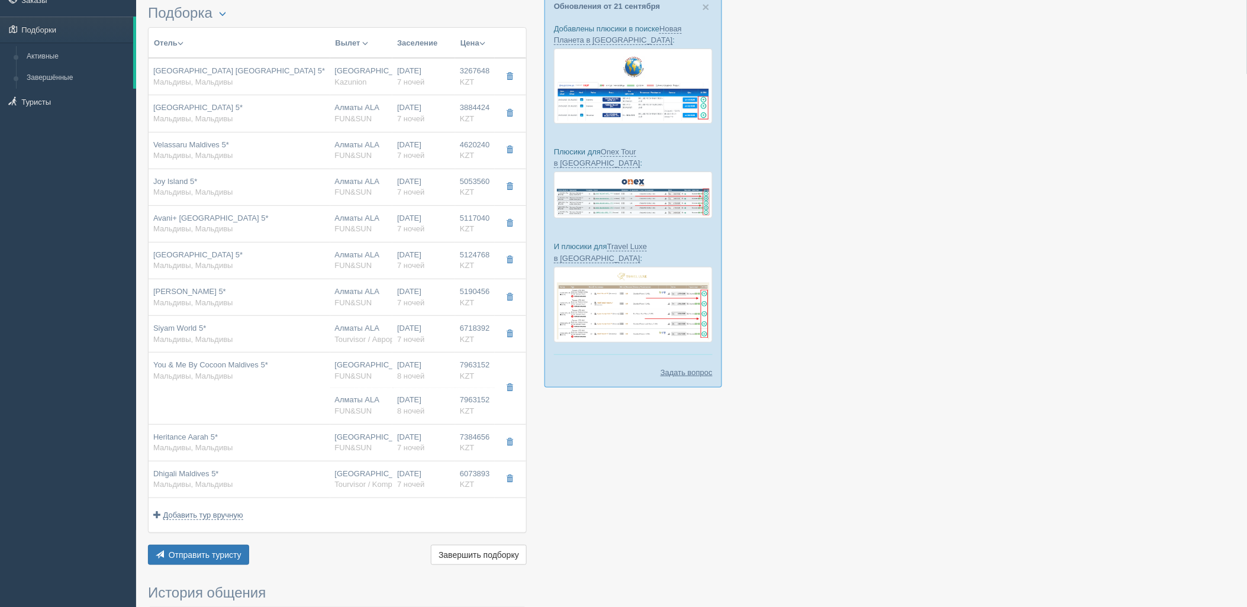
type input "You & Me By Cocoon Maldives 5*"
type input "7963152.00"
type input "Алматы"
type input "8"
type input "lagoon villa"
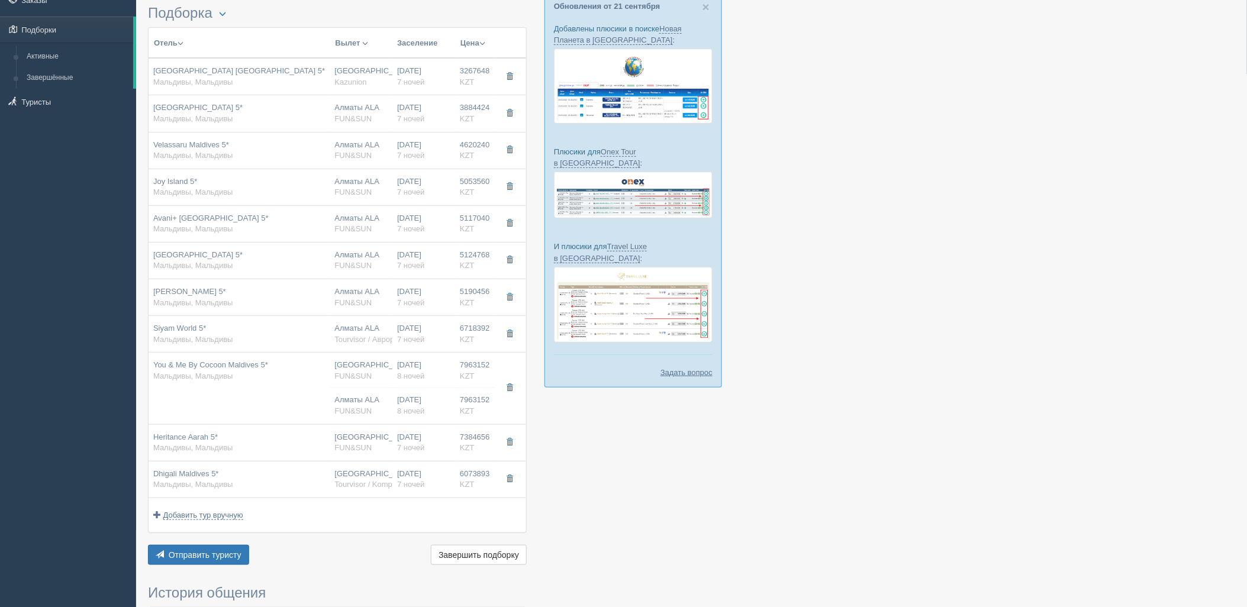
type input "FUN&SUN"
type input "https://tourvisor.ru/countries#!/hotel=you-me-by-cocoon-maldives"
type input "7963152.00"
type input "Алматы ALA"
type input "Мале Ибрагим Насир MLE"
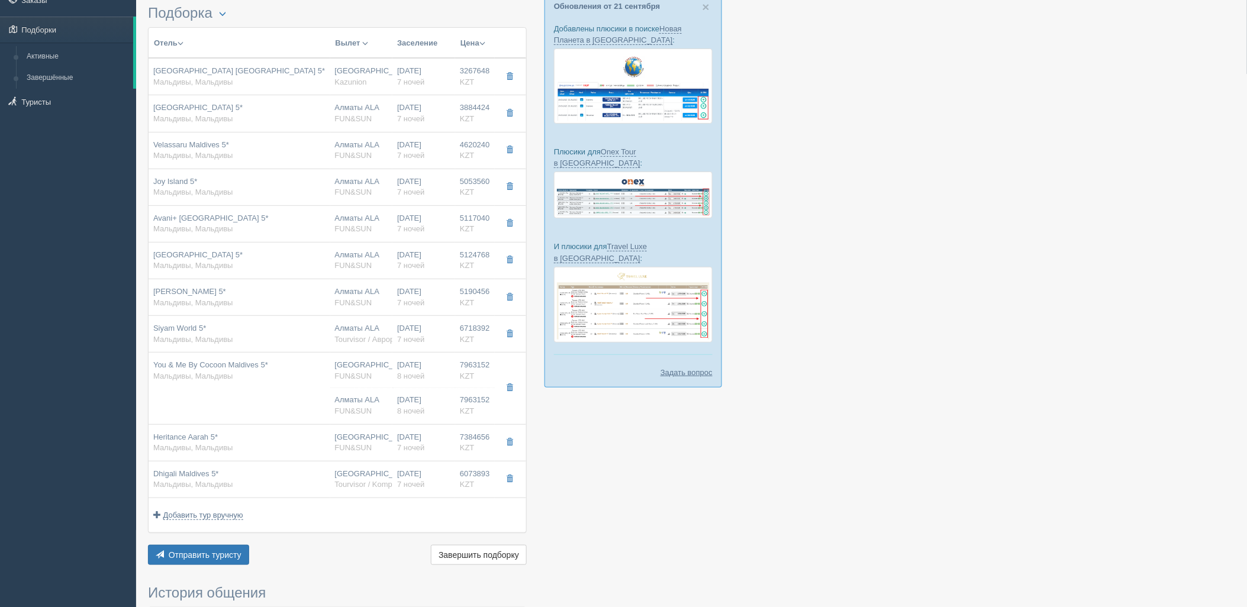
type input "04:35"
type input "11:20"
type input "Air Astana"
type input "13:40"
type input "20:20"
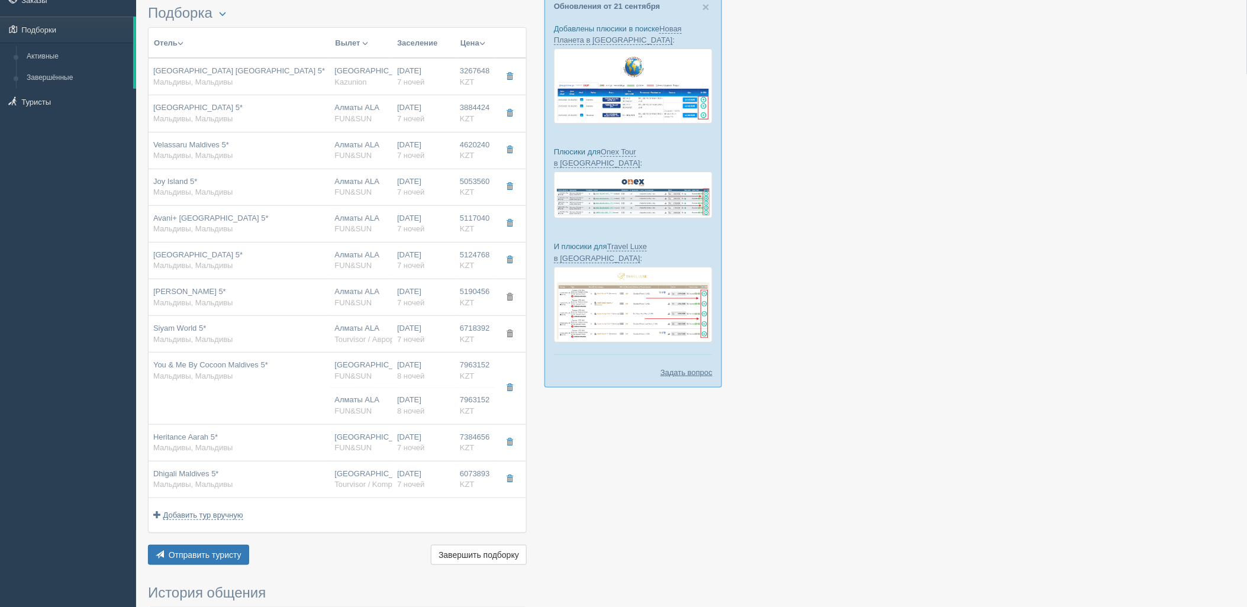
type input "8"
type input "lagoon villa"
type input "AI - Все Включено"
type input "FUN&SUN"
type input "https://tourvisor.ru/countries#!/hotel=you-me-by-cocoon-maldives"
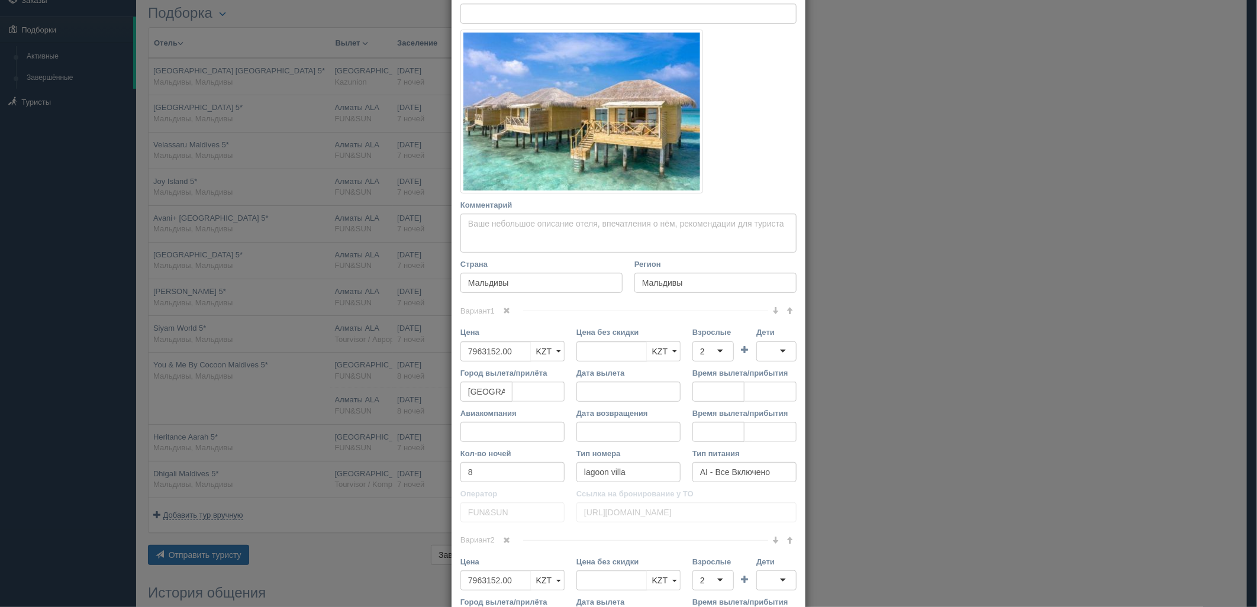
scroll to position [166, 0]
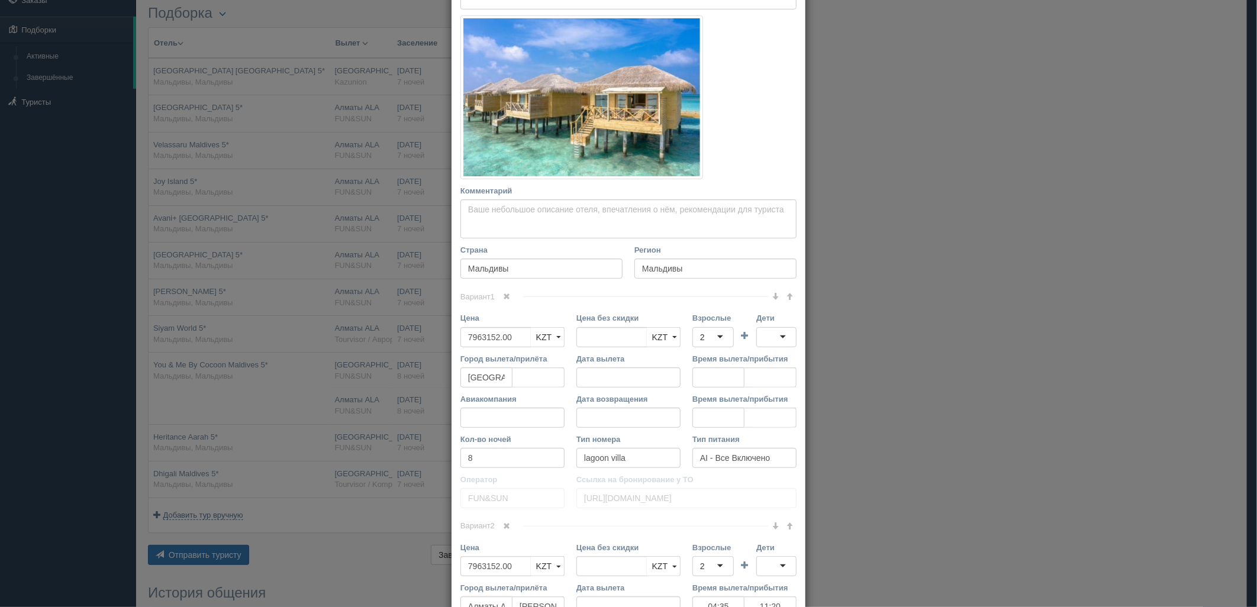
click at [507, 296] on link at bounding box center [507, 297] width 20 height 13
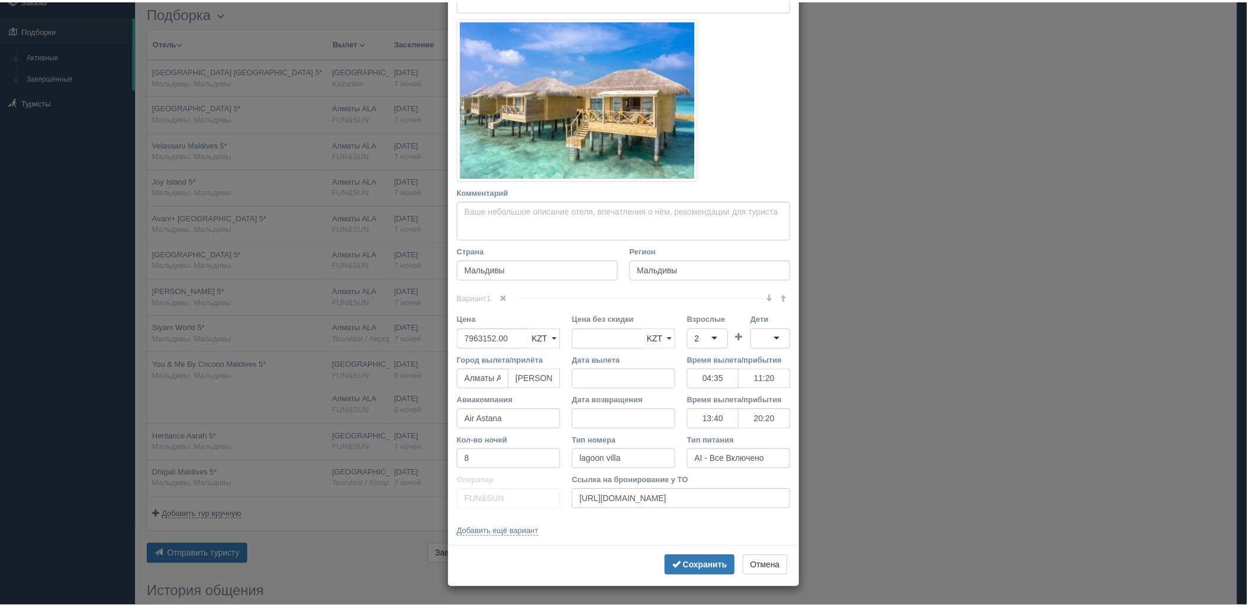
scroll to position [164, 0]
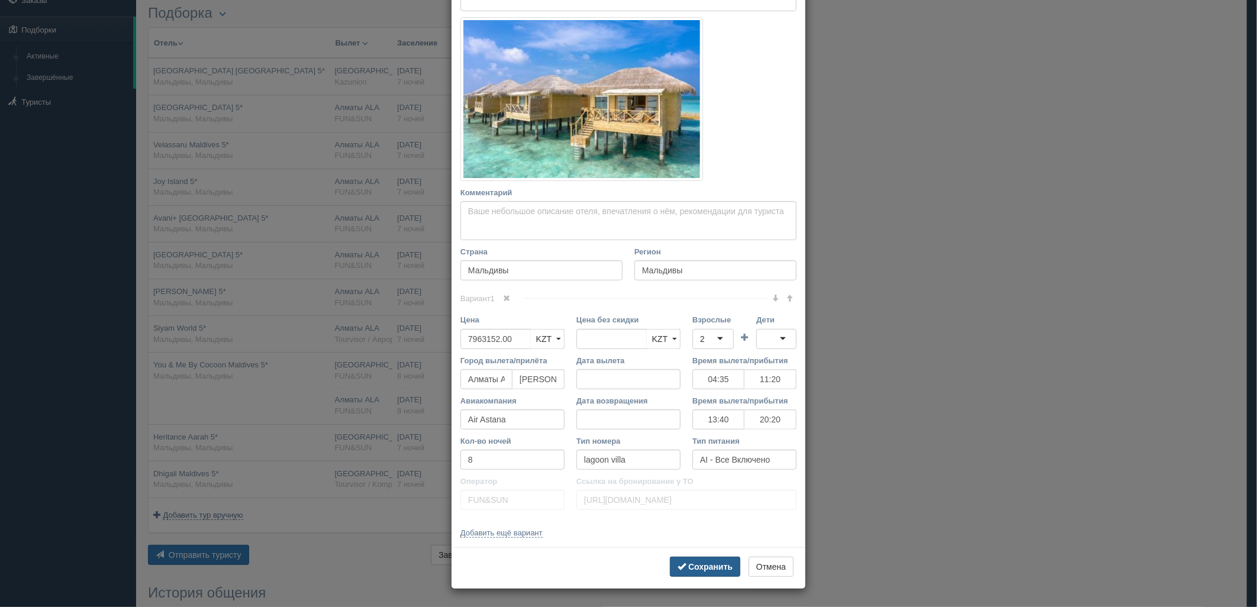
click at [706, 569] on b "Сохранить" at bounding box center [710, 566] width 44 height 9
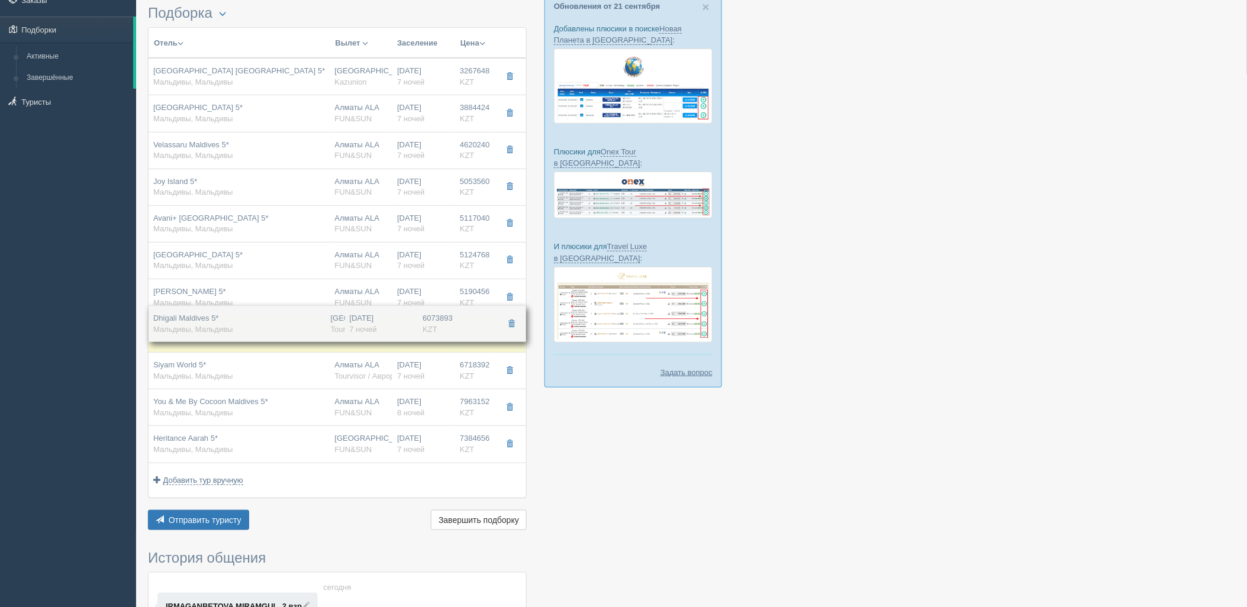
drag, startPoint x: 463, startPoint y: 450, endPoint x: 464, endPoint y: 328, distance: 121.3
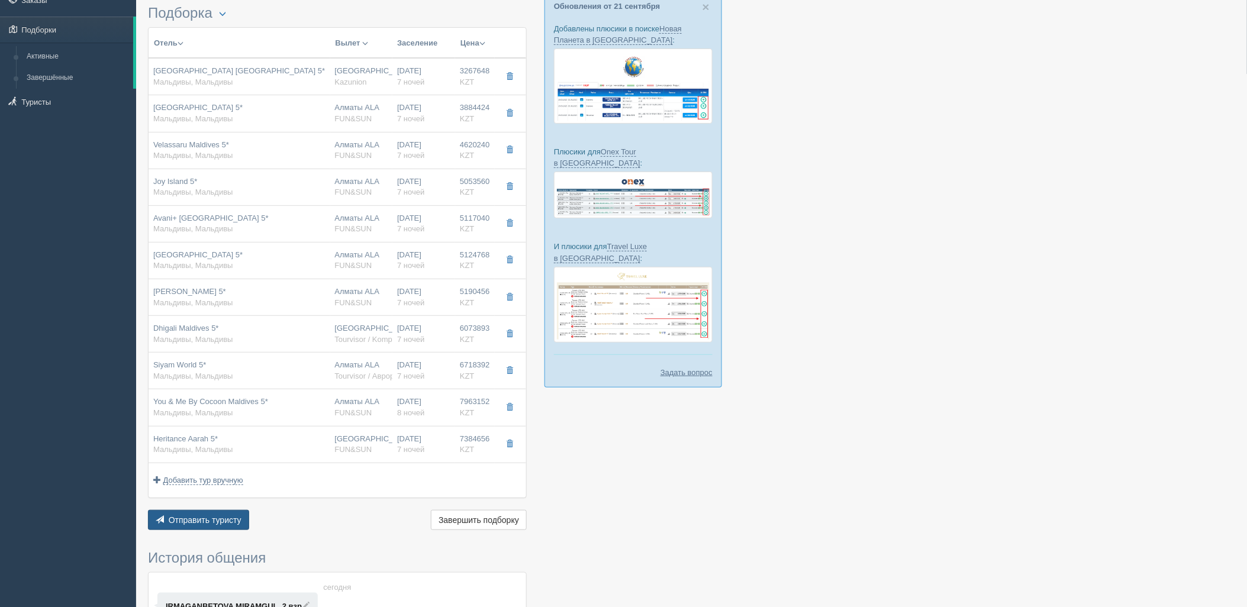
click at [197, 515] on button "Отправить туристу Отправить" at bounding box center [198, 520] width 101 height 20
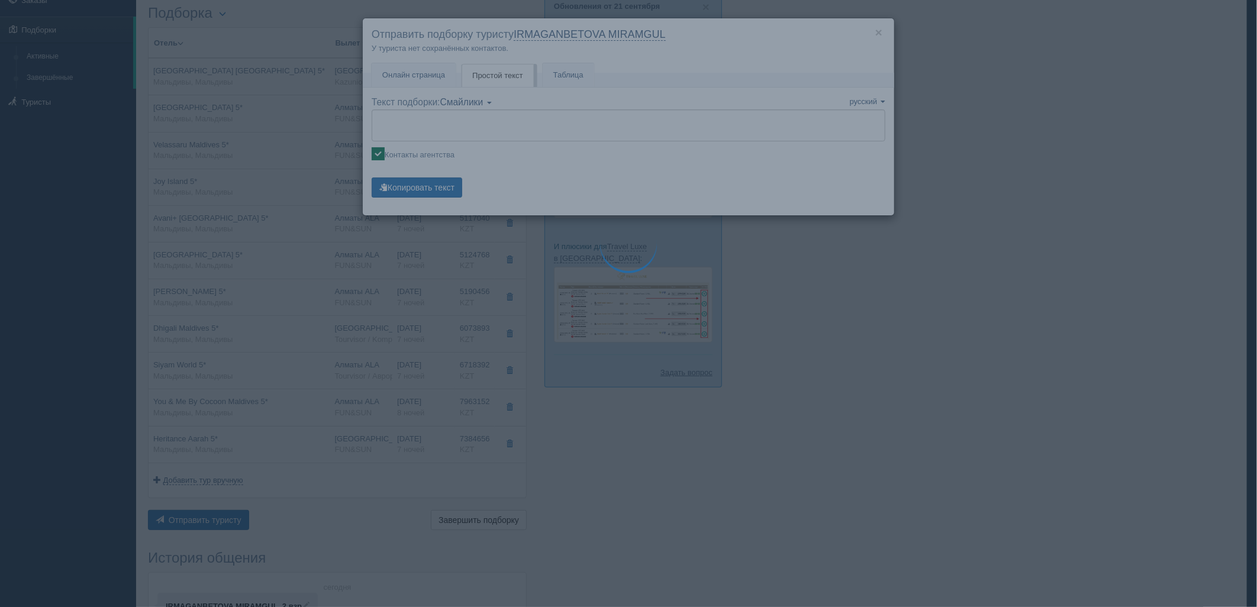
type textarea "🌞 Добрый день! Предлагаем Вам рассмотреть следующие варианты: 🌎 Мальдивы, Мальд…"
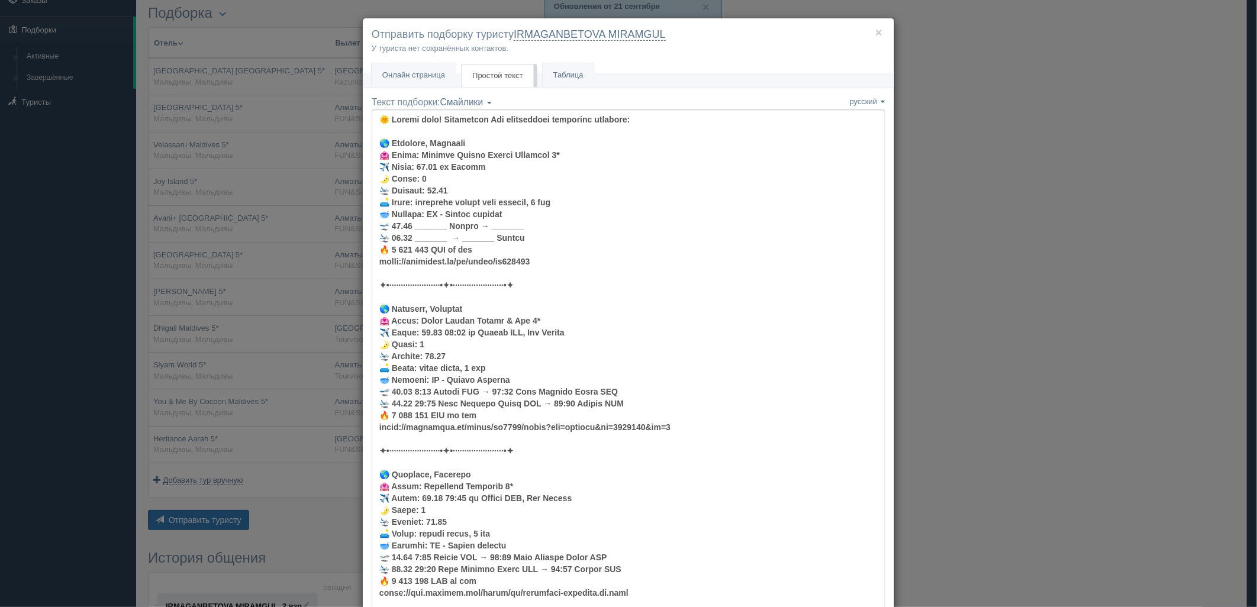
click at [1009, 116] on div "× Отправить подборку туристу IRMAGANBETOVA MIRAMGUL У туриста нет сохранённых к…" at bounding box center [628, 303] width 1257 height 607
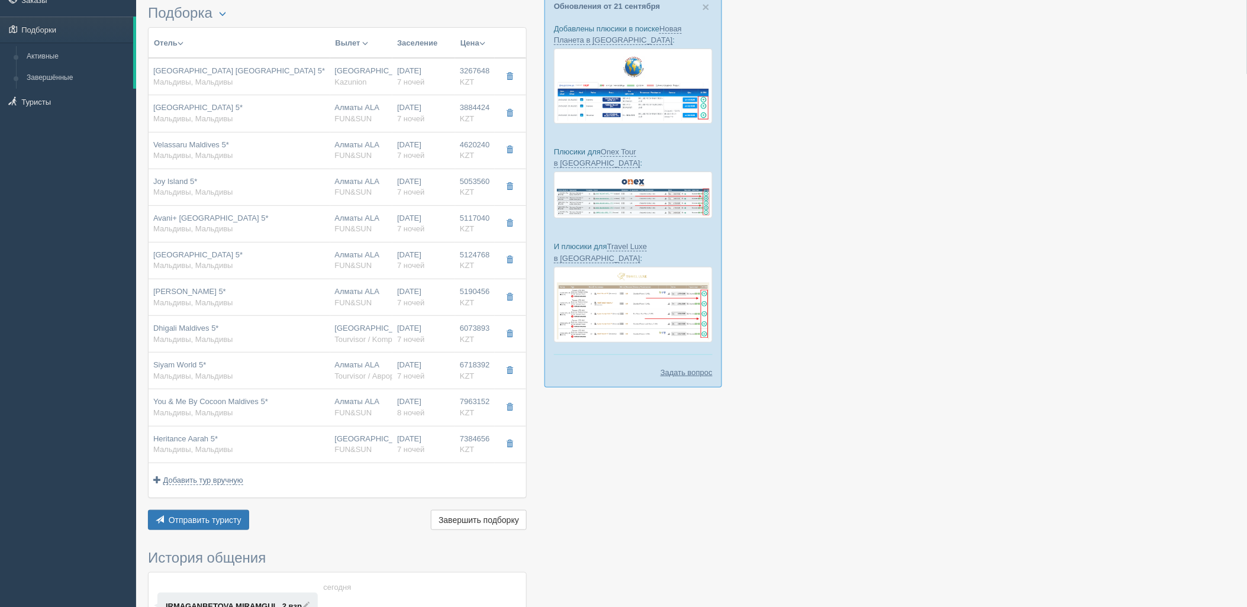
scroll to position [0, 0]
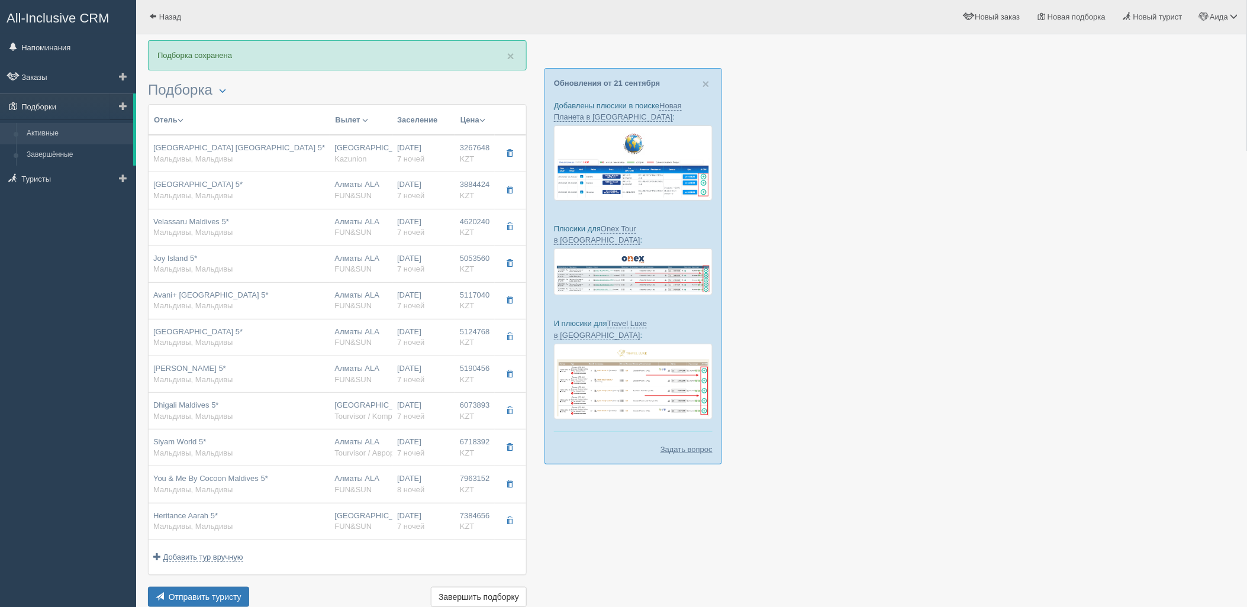
click at [68, 138] on link "Активные" at bounding box center [77, 133] width 112 height 21
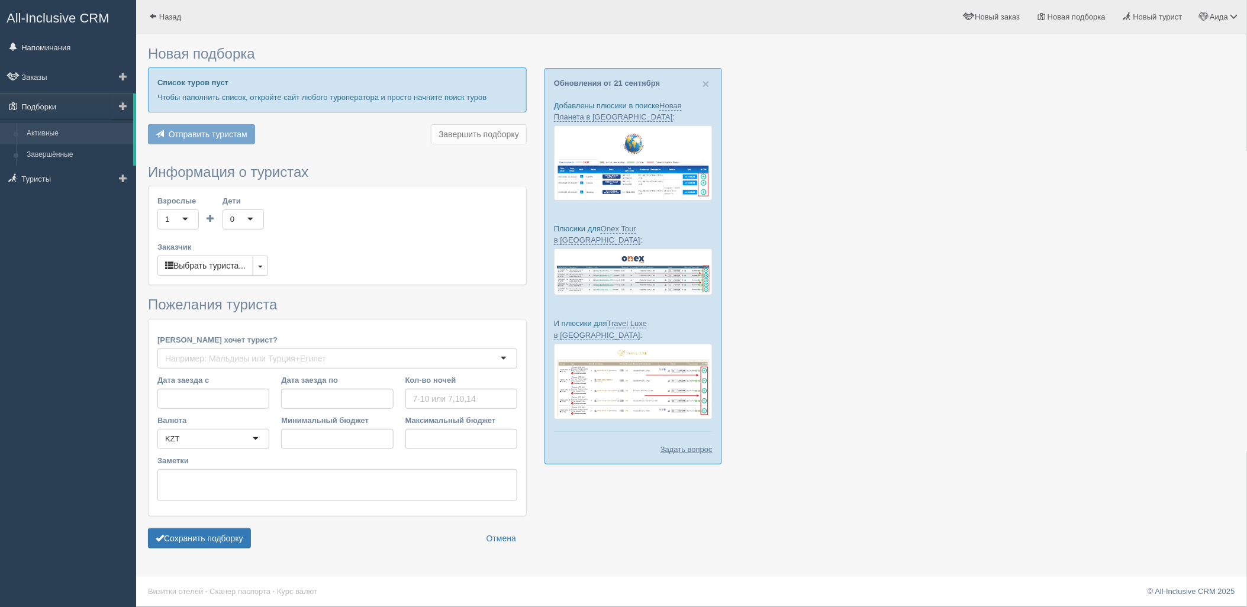
drag, startPoint x: 50, startPoint y: 134, endPoint x: 65, endPoint y: 139, distance: 15.7
click at [50, 134] on link "Активные" at bounding box center [77, 133] width 112 height 21
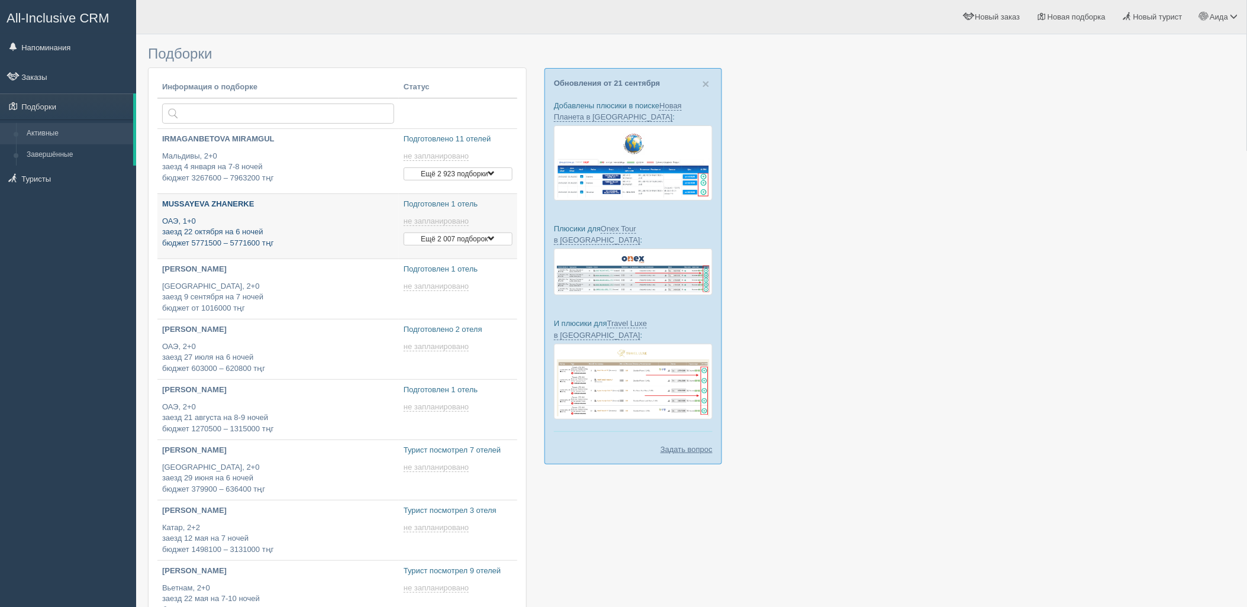
type input "2025-09-23 12:00"
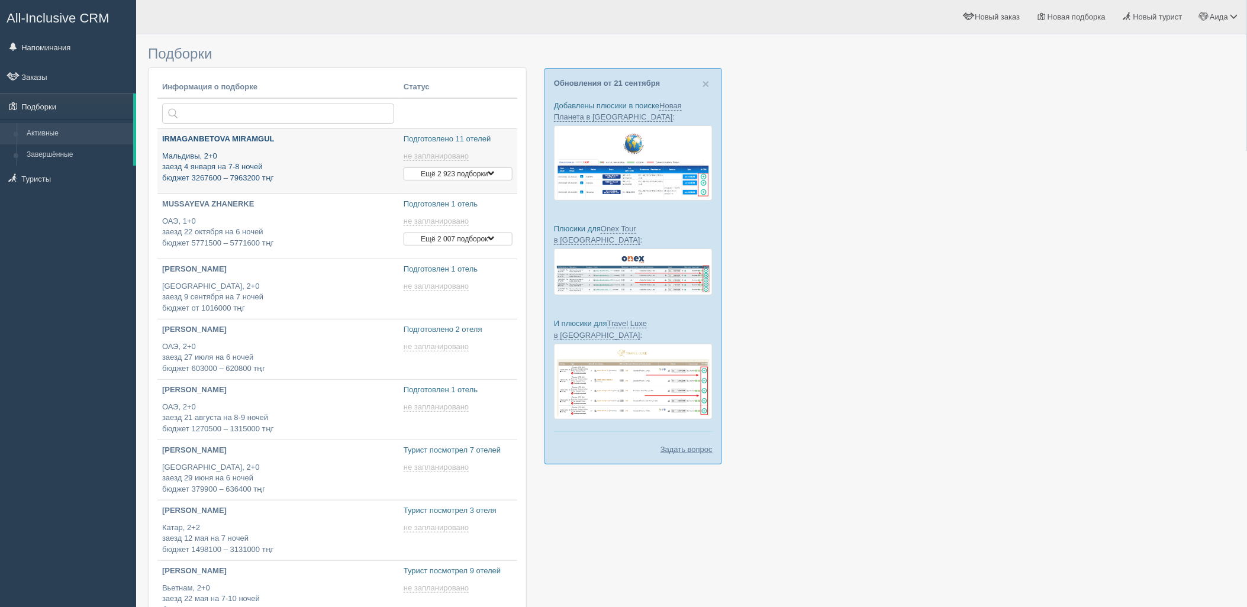
type input "[DATE] 12:30"
click at [304, 176] on p "Мальдивы, 2+0 заезд 4 января на 7-8 ночей бюджет 3267600 – 7963200 тңг" at bounding box center [278, 167] width 232 height 33
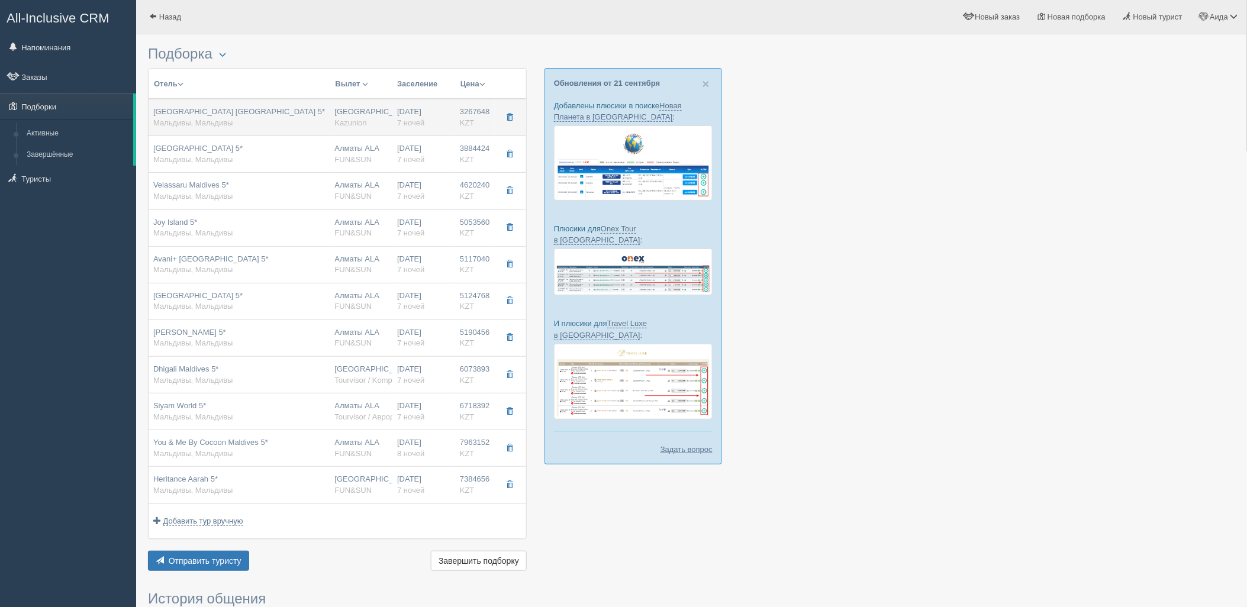
click at [514, 127] on td at bounding box center [510, 117] width 31 height 37
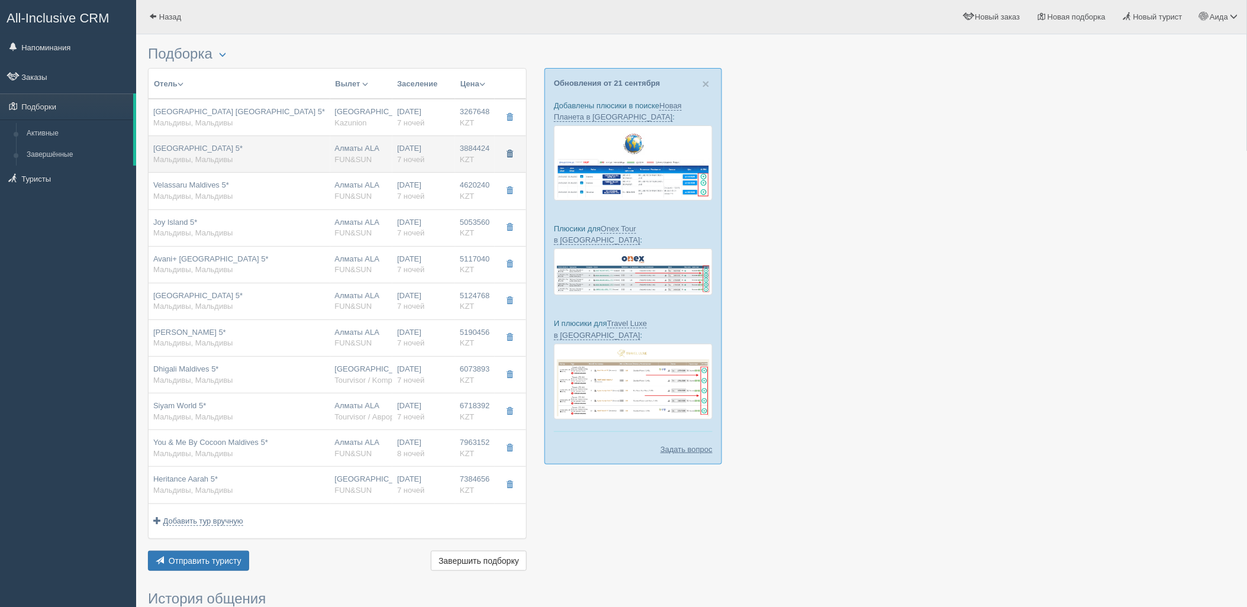
click at [511, 156] on span "button" at bounding box center [509, 153] width 7 height 7
click at [511, 183] on button "button" at bounding box center [509, 191] width 20 height 18
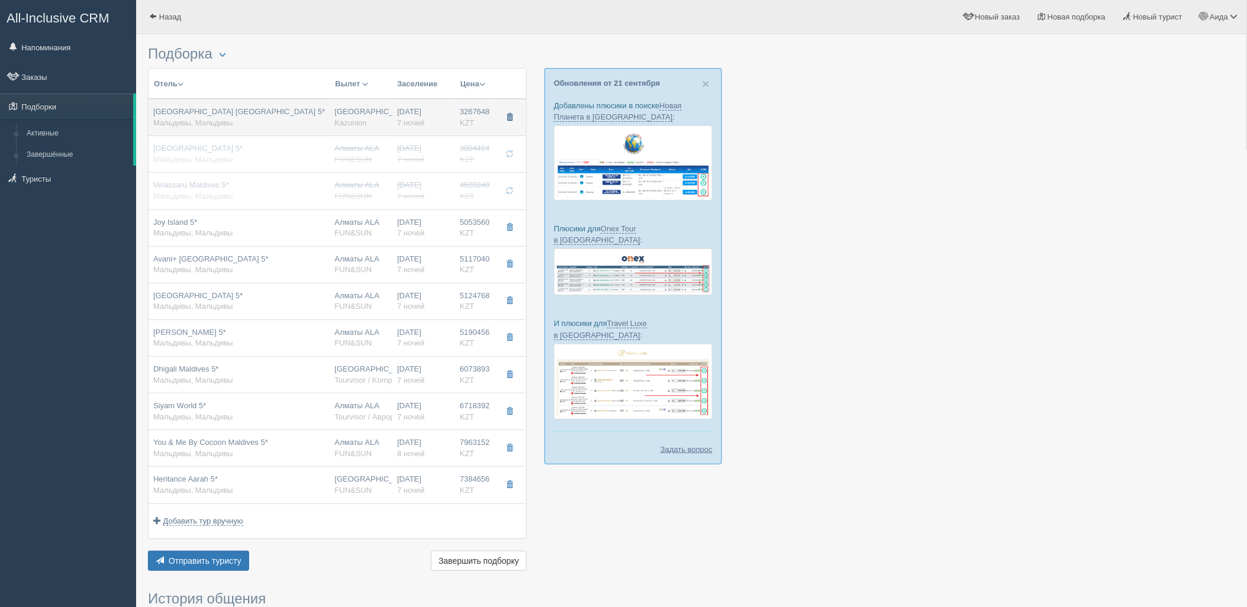
click at [512, 115] on span "button" at bounding box center [509, 117] width 7 height 7
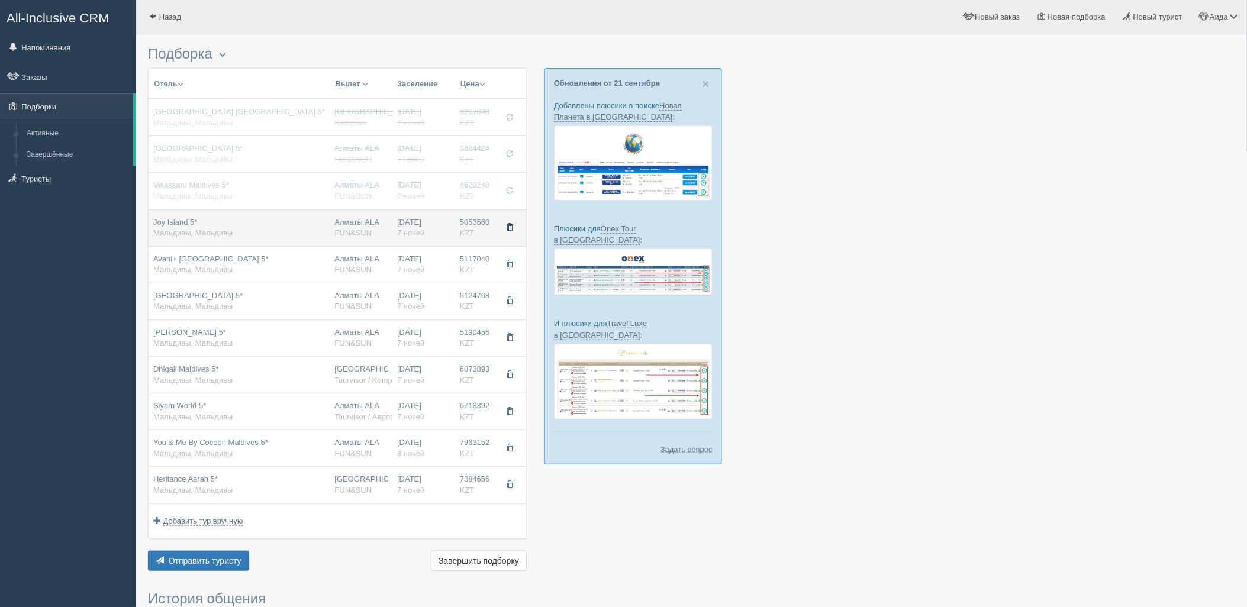
drag, startPoint x: 515, startPoint y: 230, endPoint x: 512, endPoint y: 251, distance: 22.1
click at [515, 232] on button "button" at bounding box center [509, 228] width 20 height 18
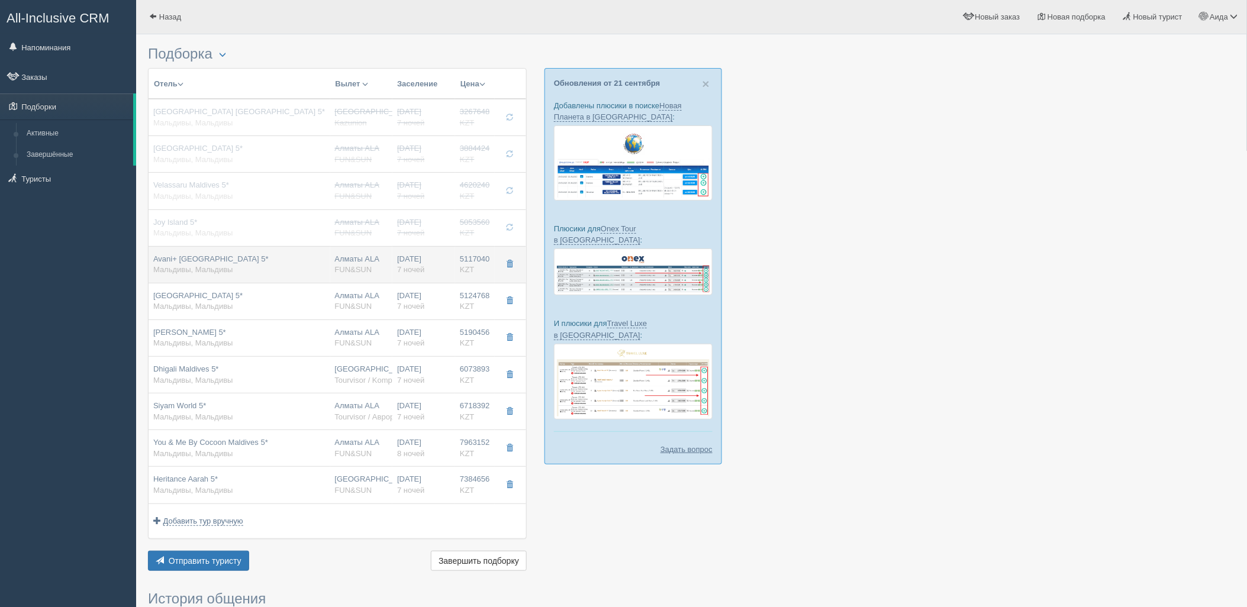
click at [512, 253] on td at bounding box center [510, 264] width 31 height 37
click at [513, 269] on button "button" at bounding box center [509, 265] width 20 height 18
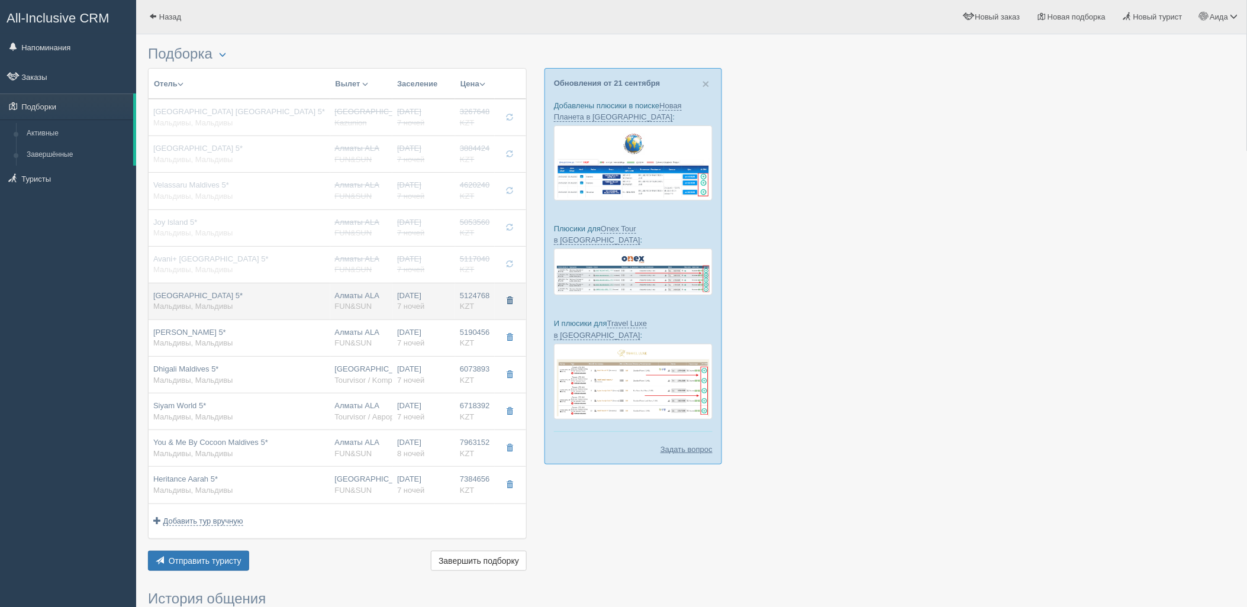
click at [511, 292] on button "button" at bounding box center [509, 301] width 20 height 18
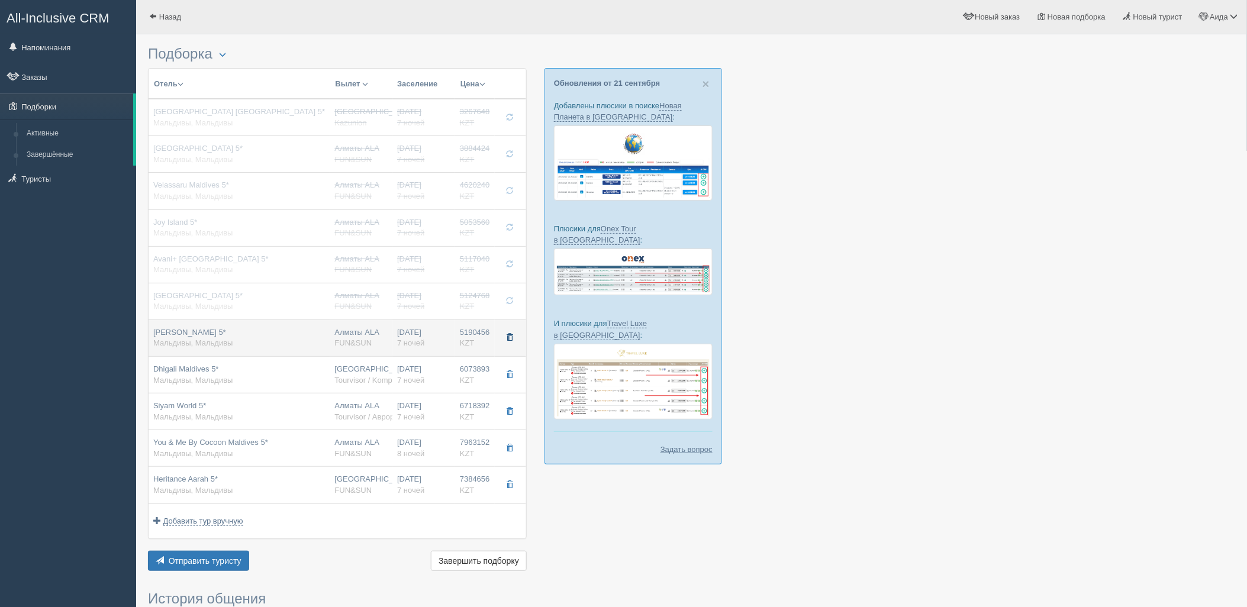
click at [506, 335] on span "button" at bounding box center [509, 337] width 7 height 7
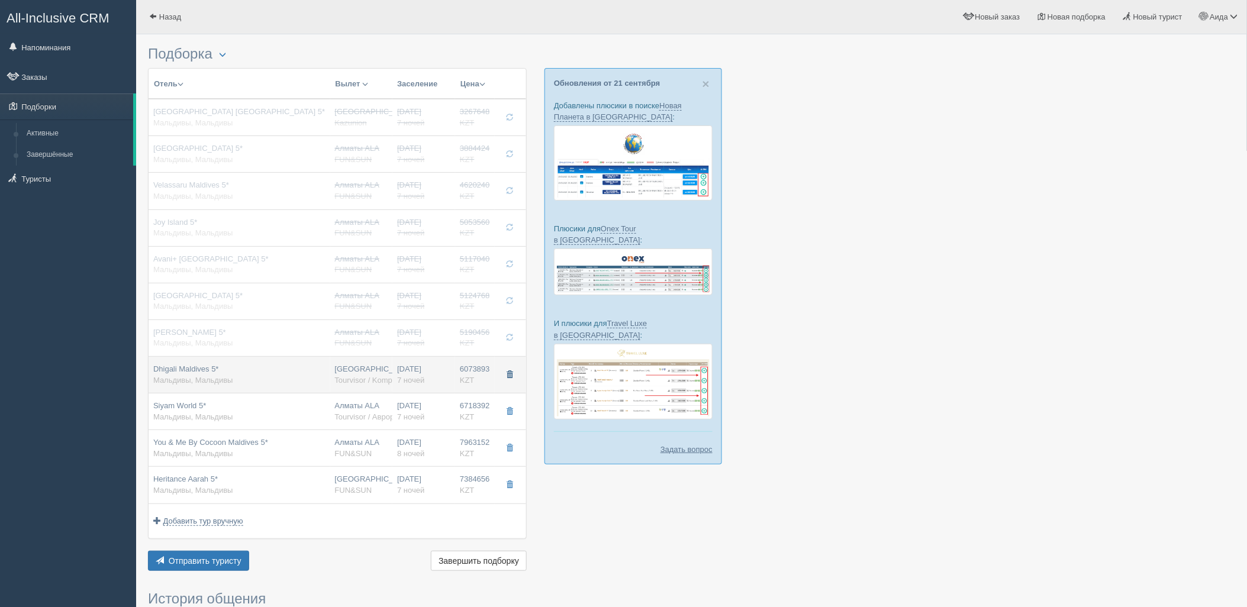
click at [513, 372] on button "button" at bounding box center [509, 375] width 20 height 18
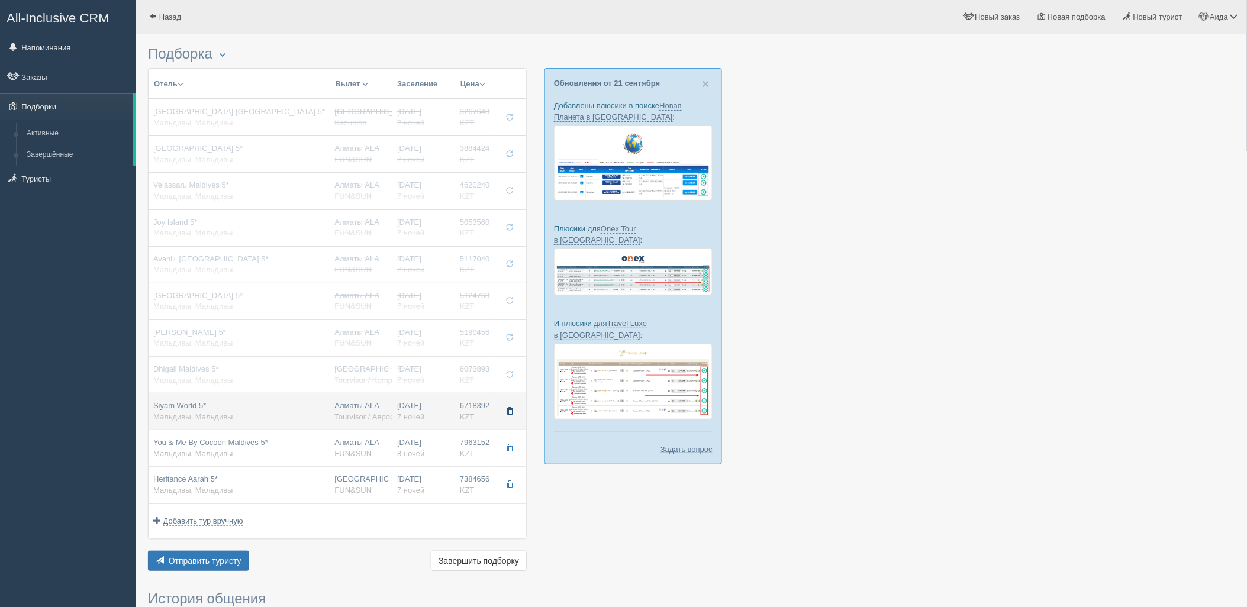
click at [511, 409] on span "button" at bounding box center [509, 411] width 7 height 7
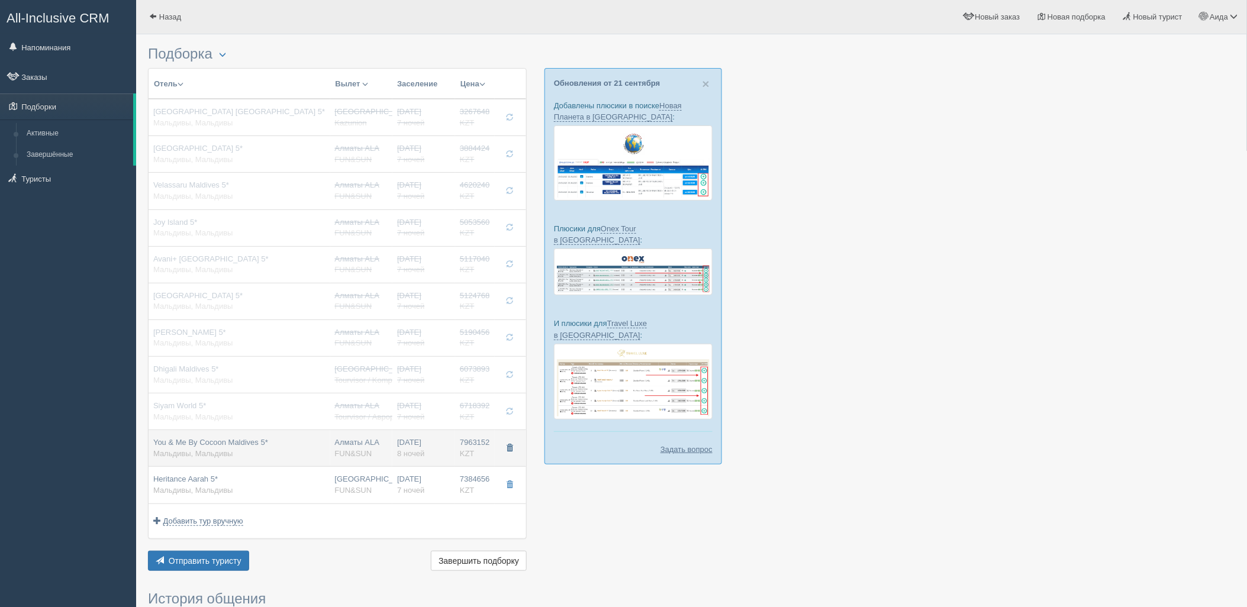
click at [504, 447] on button "button" at bounding box center [509, 449] width 20 height 18
drag, startPoint x: 514, startPoint y: 478, endPoint x: 515, endPoint y: 460, distance: 18.4
click at [514, 479] on button "button" at bounding box center [509, 485] width 20 height 18
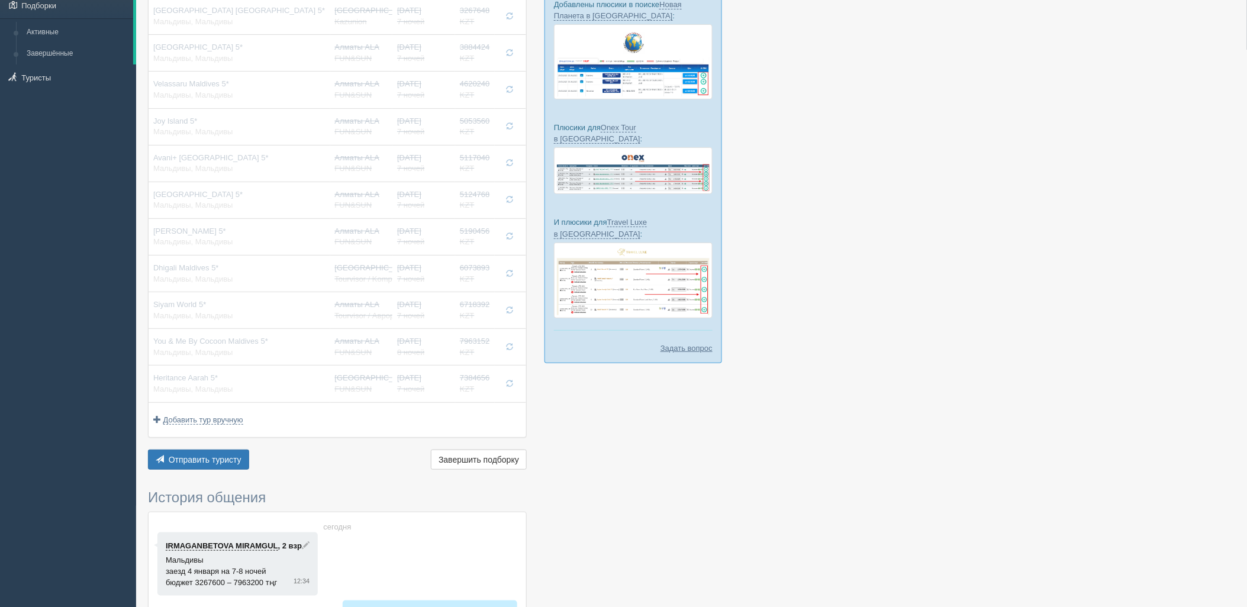
scroll to position [64, 0]
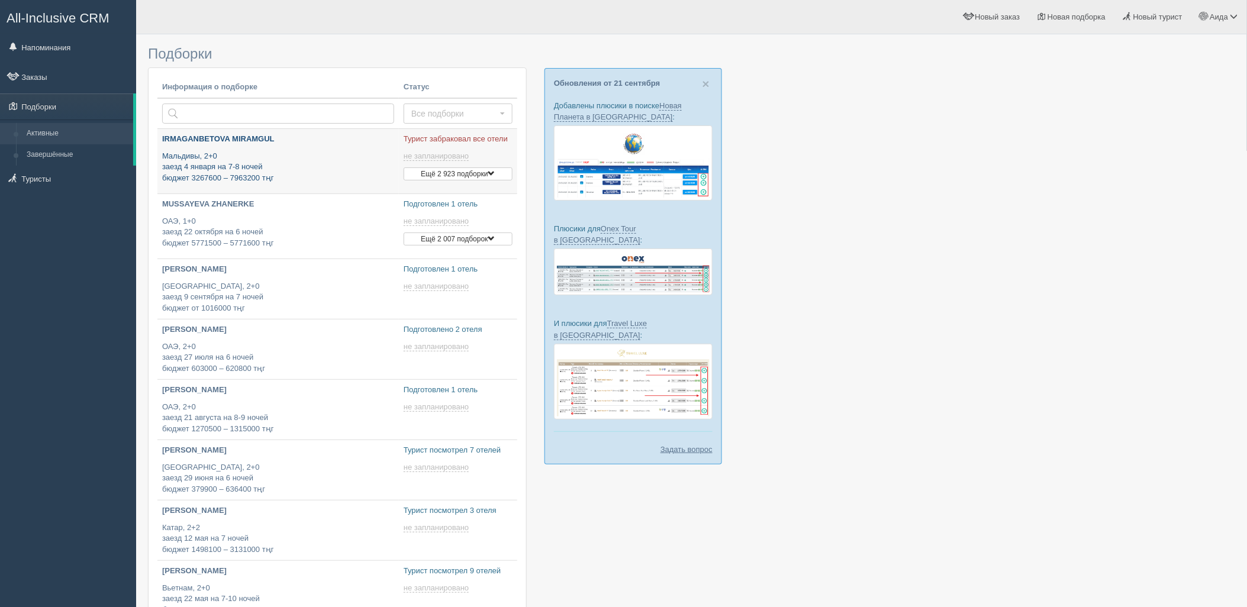
click at [208, 170] on p "Мальдивы, 2+0 заезд 4 января на 7-8 ночей бюджет 3267600 – 7963200 тңг" at bounding box center [278, 167] width 232 height 33
click at [282, 170] on p "Мальдивы, 2+0 заезд 4 января на 7-8 ночей бюджет 3267600 – 7963200 тңг" at bounding box center [278, 167] width 232 height 33
click at [336, 167] on p "Мальдивы, 2+0 заезд 4 января на 7-8 ночей бюджет 3267600 – 7963200 тңг" at bounding box center [278, 167] width 232 height 33
click at [328, 164] on p "Мальдивы, 2+0 заезд 4 января на 7-8 ночей бюджет 3267600 – 7963200 тңг" at bounding box center [278, 167] width 232 height 33
drag, startPoint x: 1238, startPoint y: 130, endPoint x: 1202, endPoint y: 225, distance: 101.5
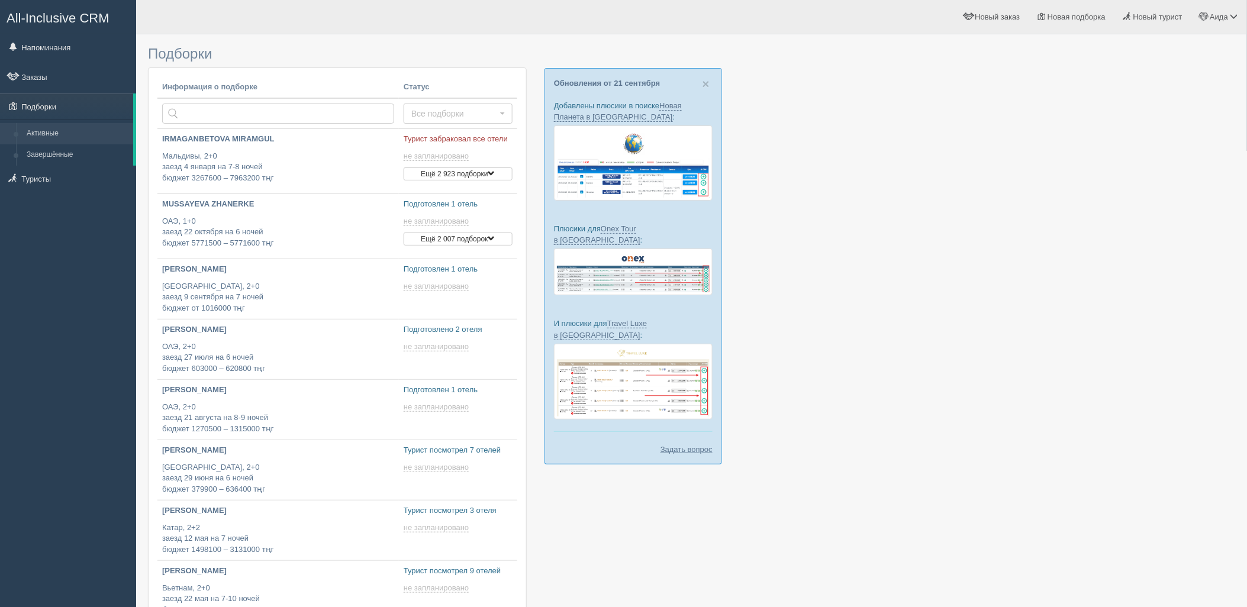
click at [1216, 222] on div "Подборки Вы подобрали список отелей при помощи Chrome Plugin. Теперь этот списо…" at bounding box center [691, 442] width 1111 height 885
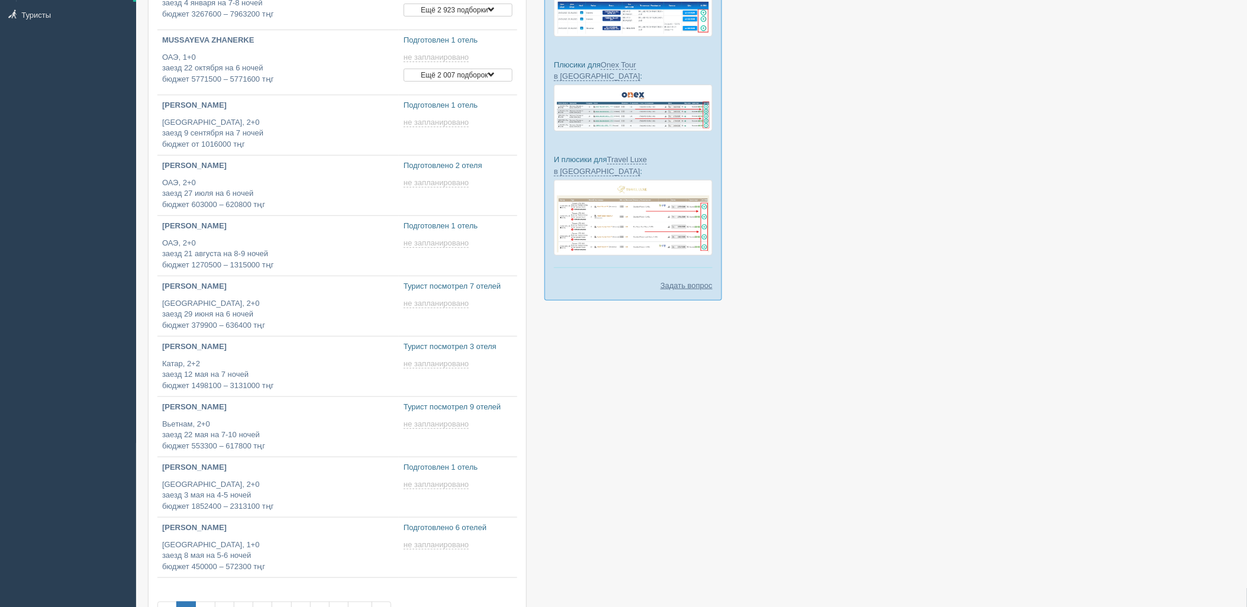
scroll to position [159, 0]
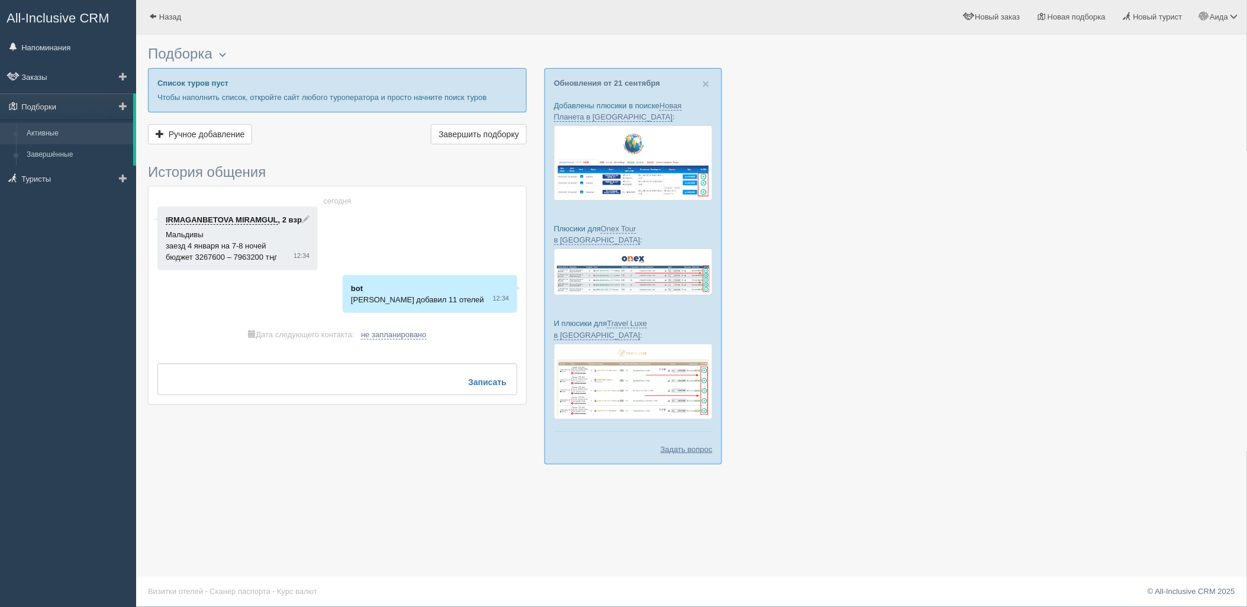
click at [67, 136] on link "Активные" at bounding box center [77, 133] width 112 height 21
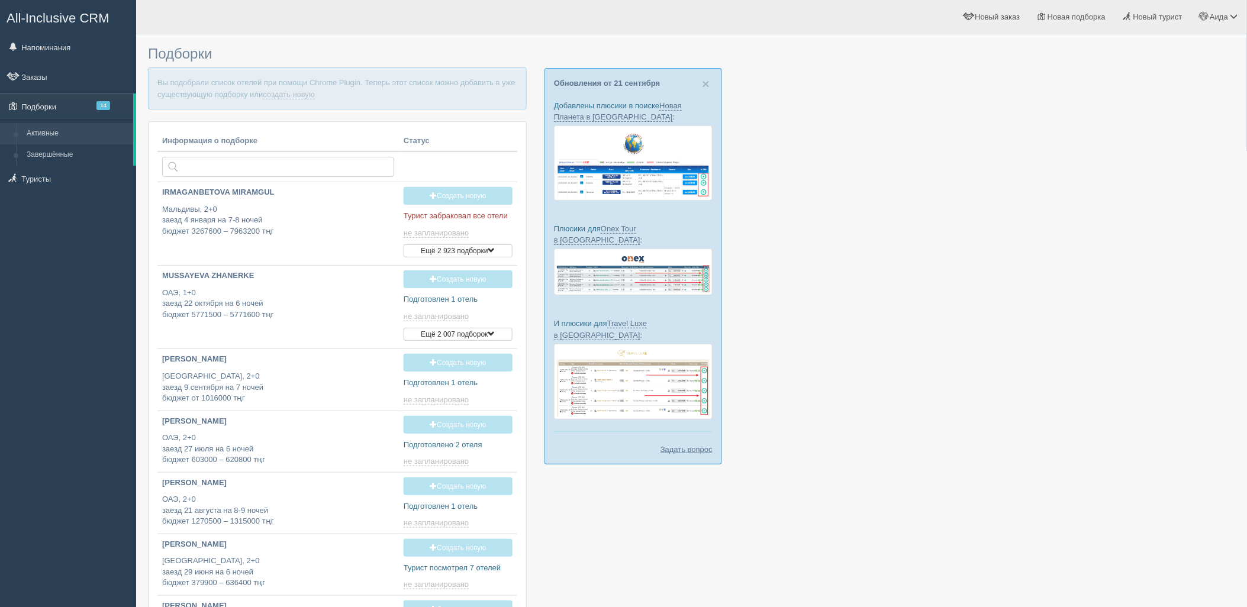
type input "[DATE] 12:30"
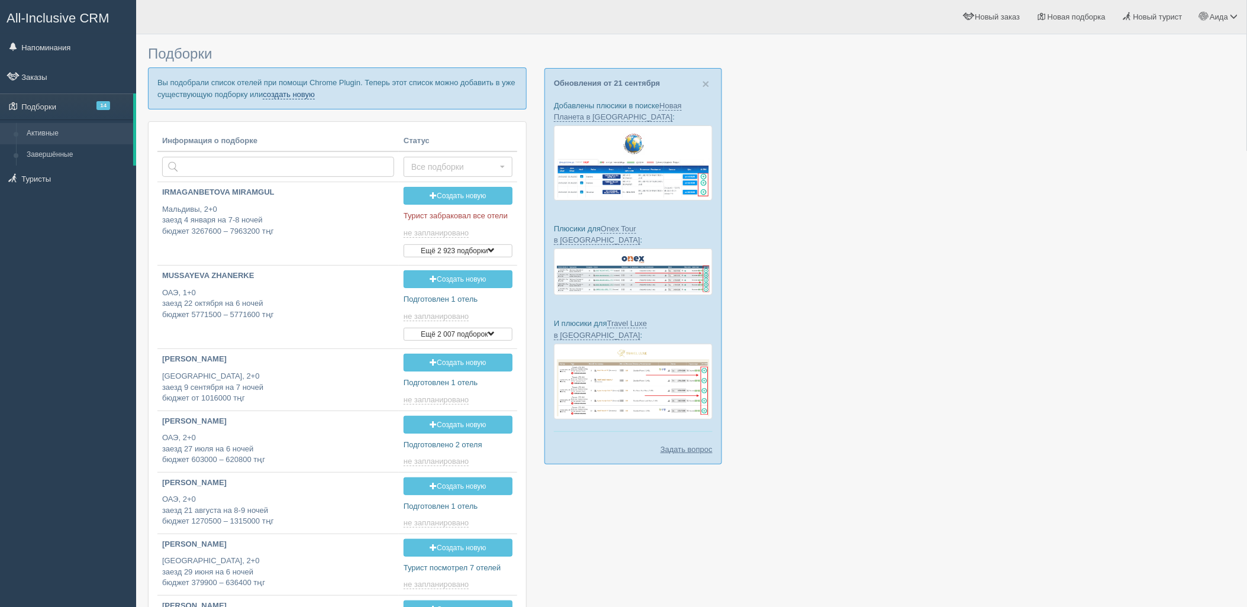
click at [308, 92] on link "создать новую" at bounding box center [289, 94] width 52 height 9
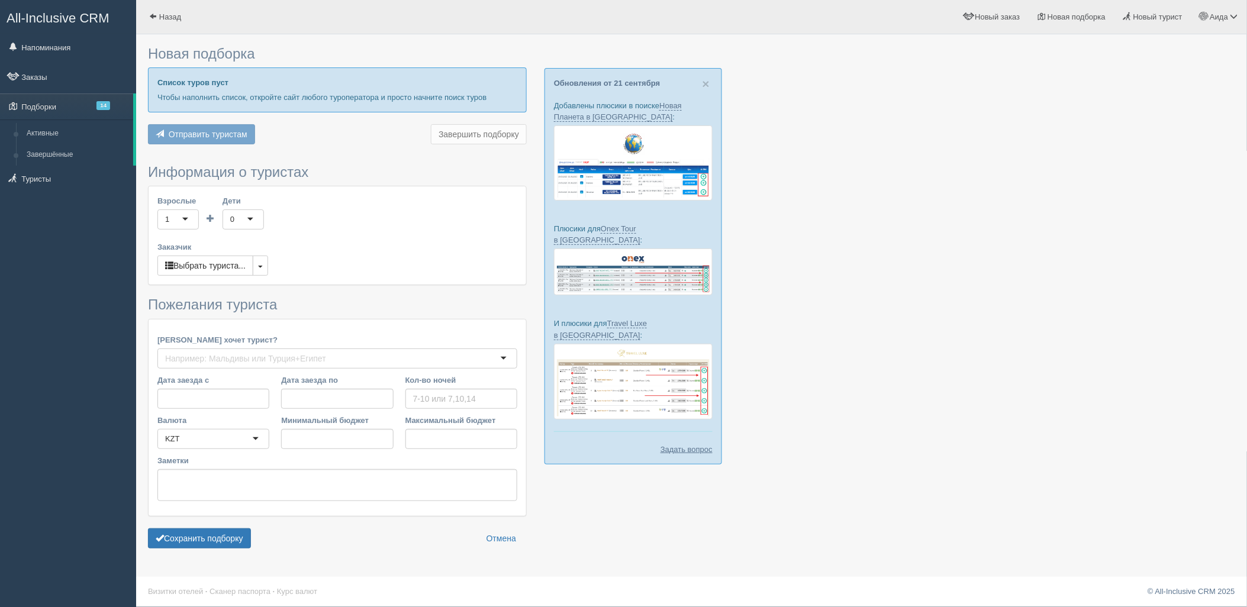
type input "7-11"
type input "4598100"
type input "8355100"
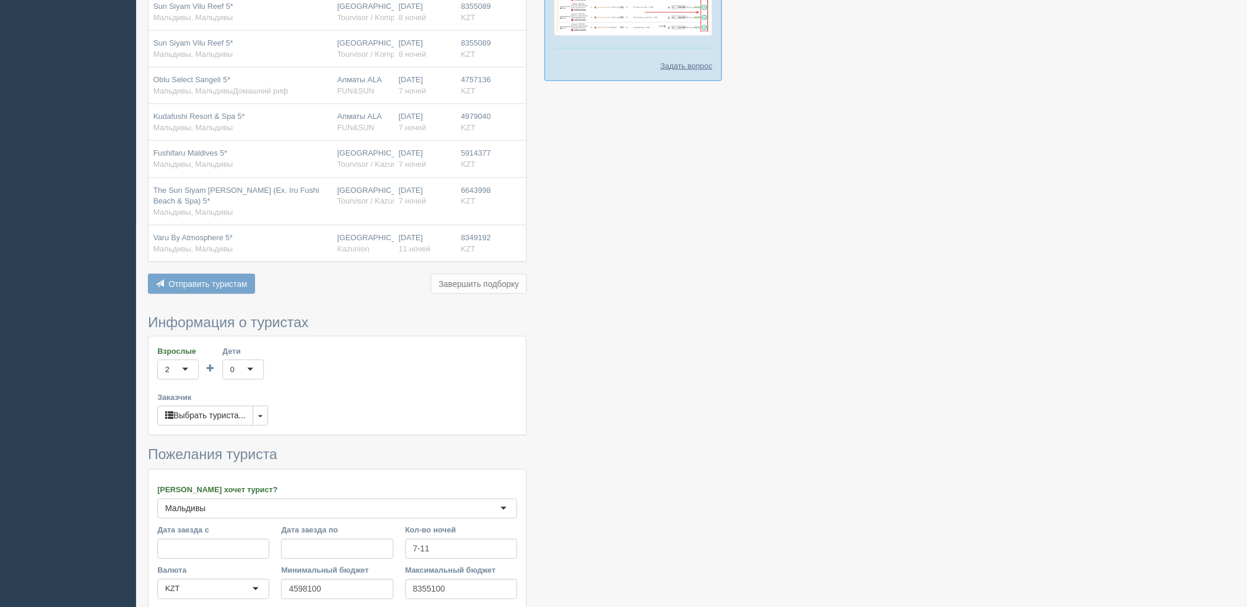
scroll to position [466, 0]
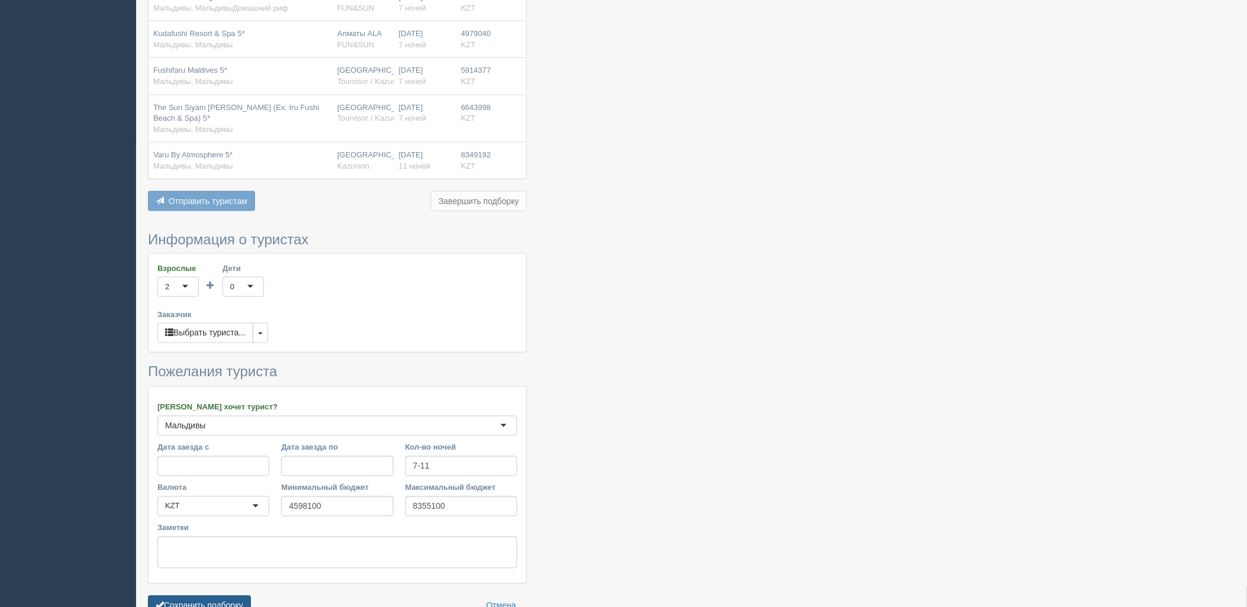
click at [221, 596] on button "Сохранить подборку" at bounding box center [199, 606] width 103 height 20
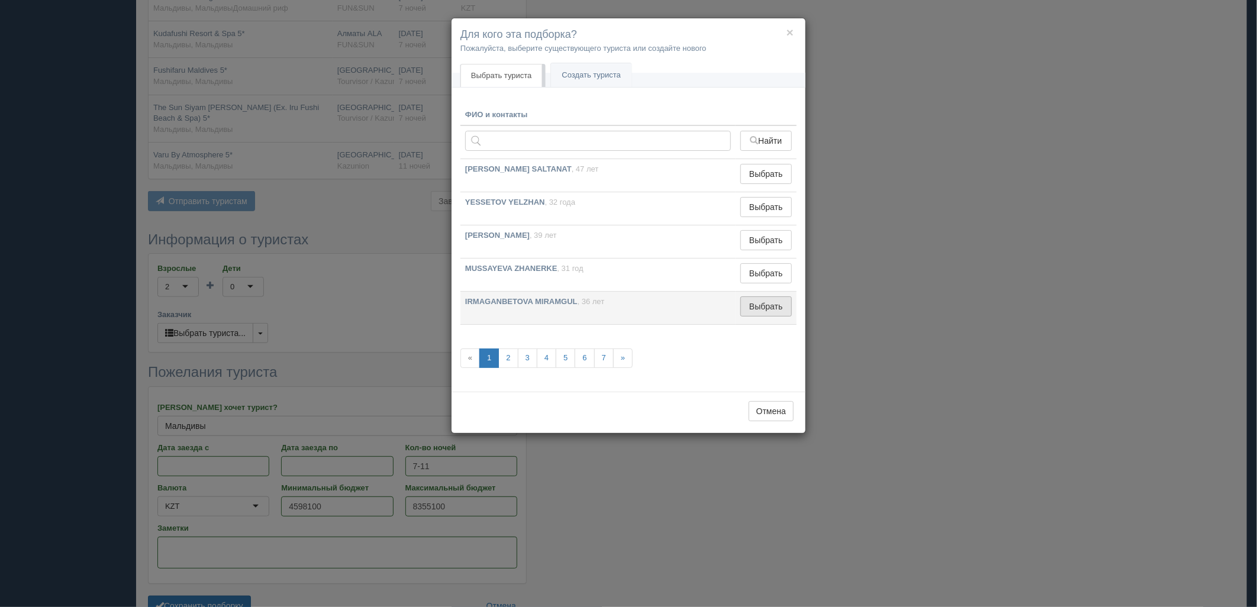
click at [761, 305] on button "Выбрать" at bounding box center [765, 306] width 51 height 20
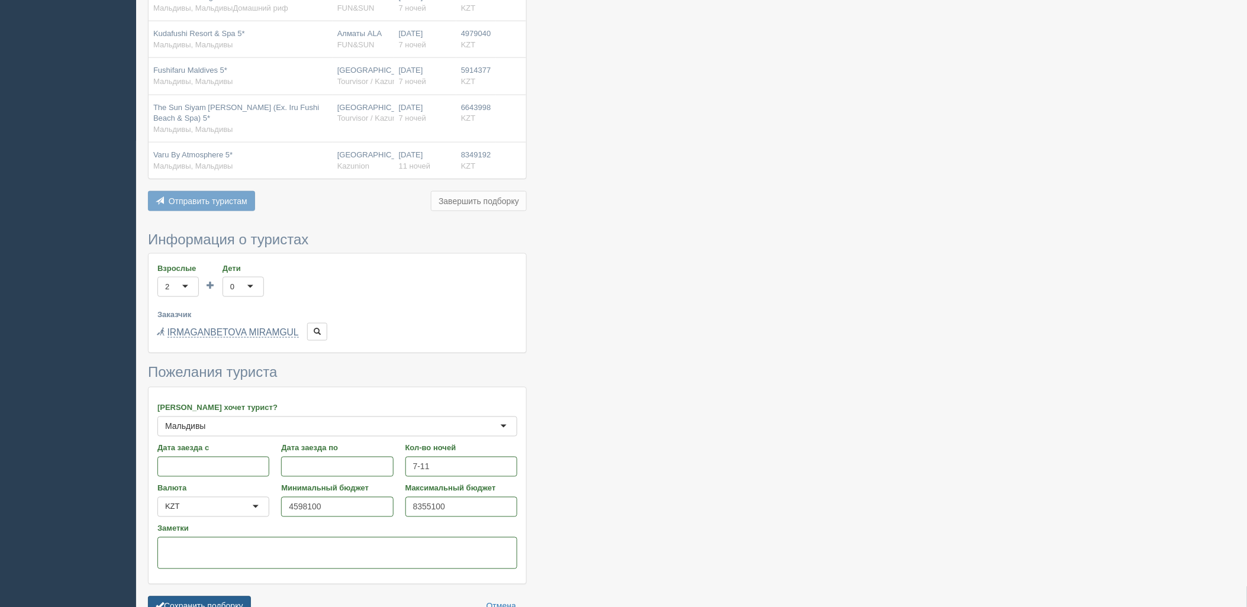
click at [235, 596] on button "Сохранить подборку" at bounding box center [199, 606] width 103 height 20
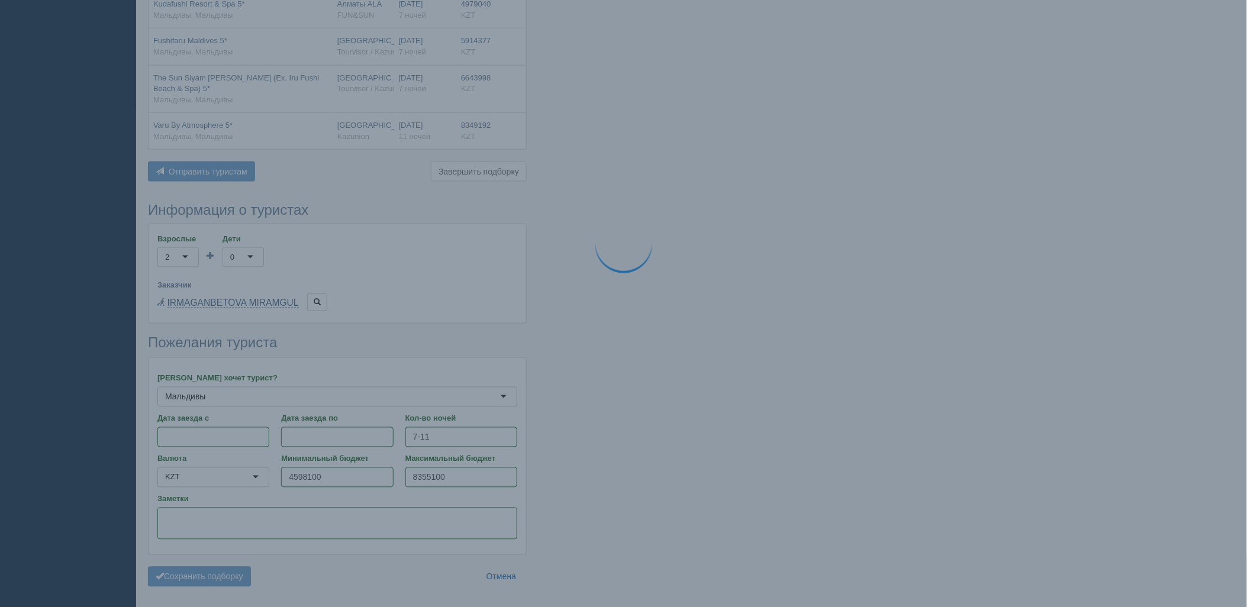
scroll to position [525, 0]
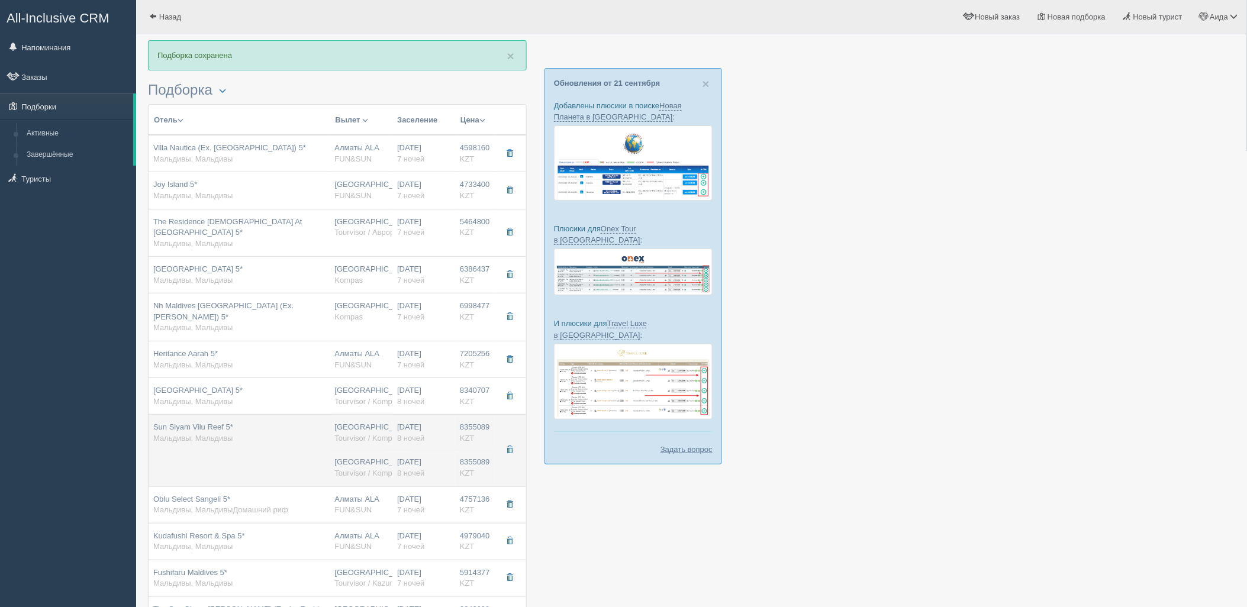
click at [383, 434] on span "Tourvisor / Kompas (KZ)" at bounding box center [376, 438] width 83 height 9
type input "Sun Siyam Vilu Reef 5*"
type input "https://tophotels.ru/hotel/al8726"
type input "Мальдивы"
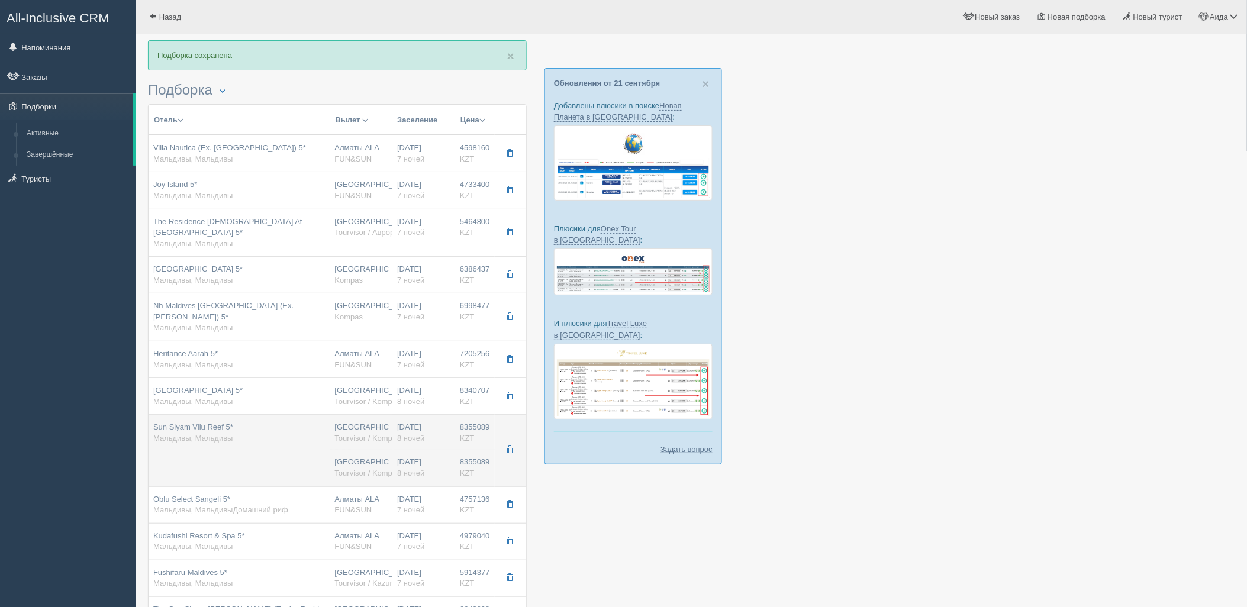
type input "8355089.00"
type input "Алматы"
type input "8"
type input "aqua villa with pool"
type input "AI - Все Включено"
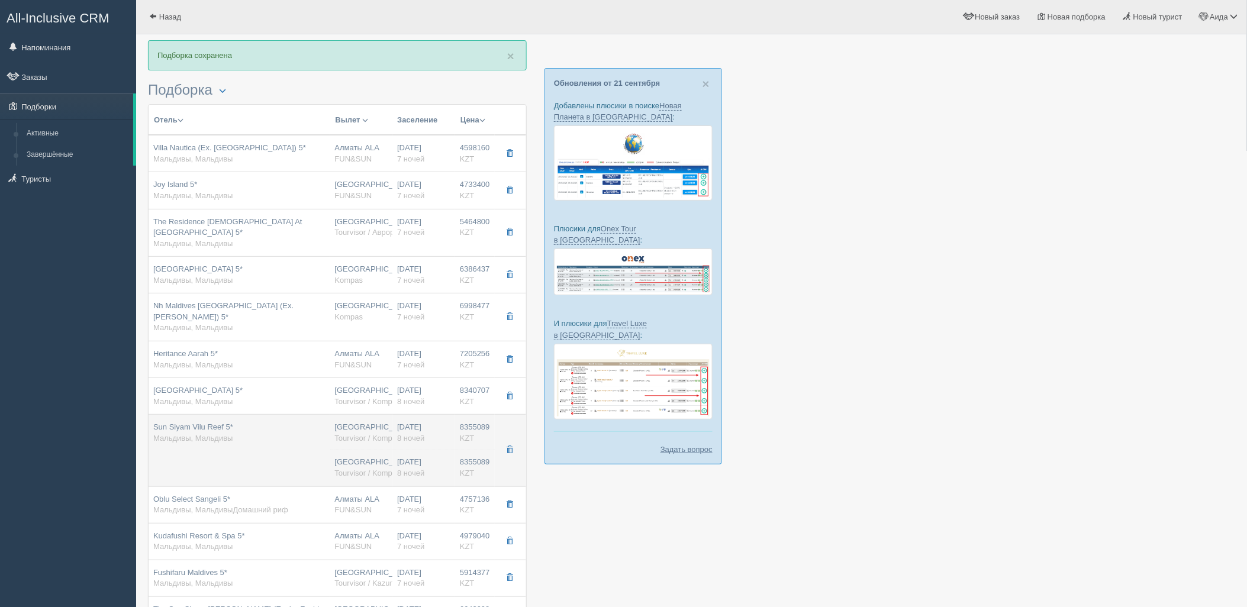
type input "Tourvisor / Kompas (KZ)"
type input "https://tourvisor.ru/countries#!/hotel=vilu-reef-beach-spa-resort"
type input "8355089.00"
type input "Алматы"
type input "8"
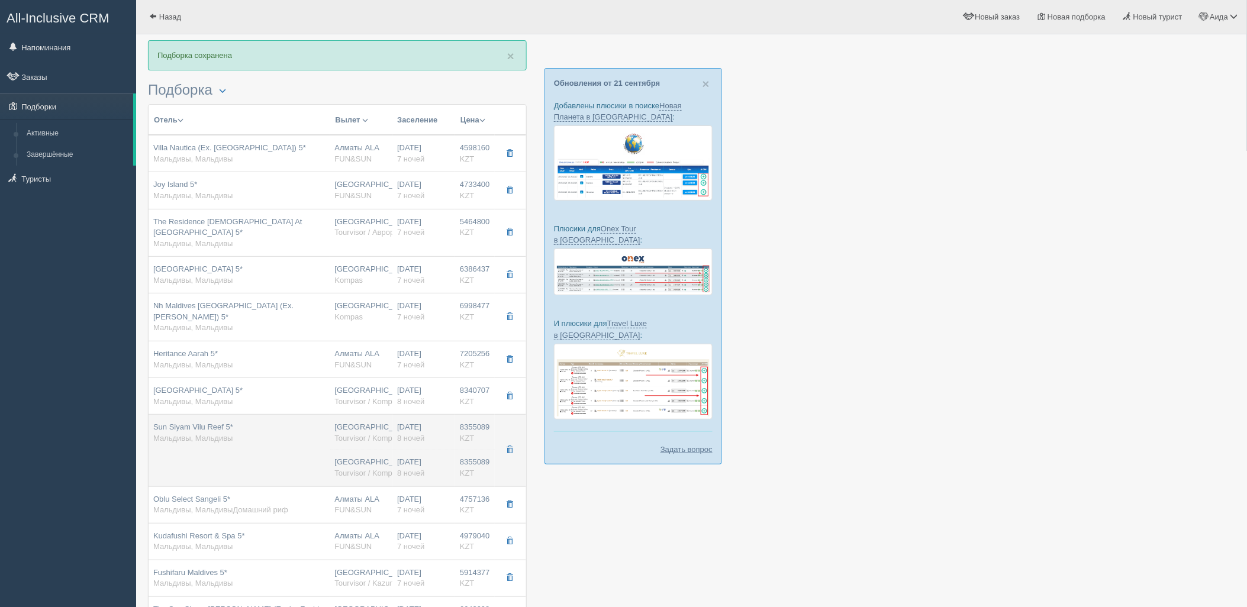
type input "aqua villa with pool"
type input "AI - Все Включено"
type input "Tourvisor / Kompas (KZ)"
type input "https://tourvisor.ru/countries#!/hotel=vilu-reef-beach-spa-resort"
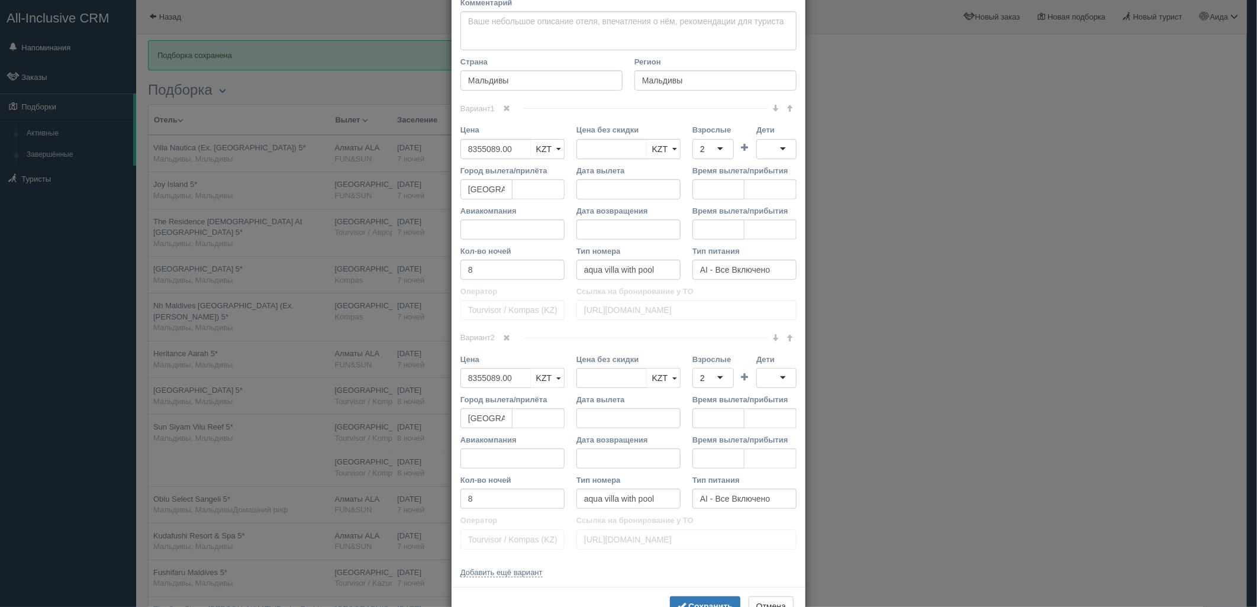
scroll to position [193, 0]
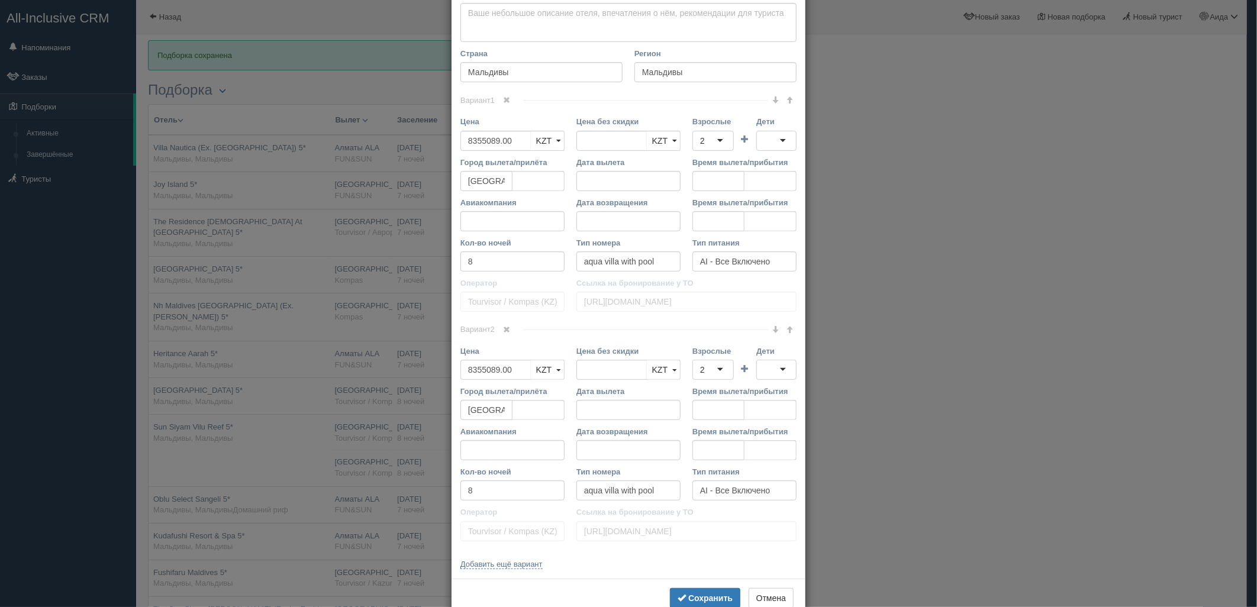
click at [509, 330] on link at bounding box center [507, 330] width 20 height 13
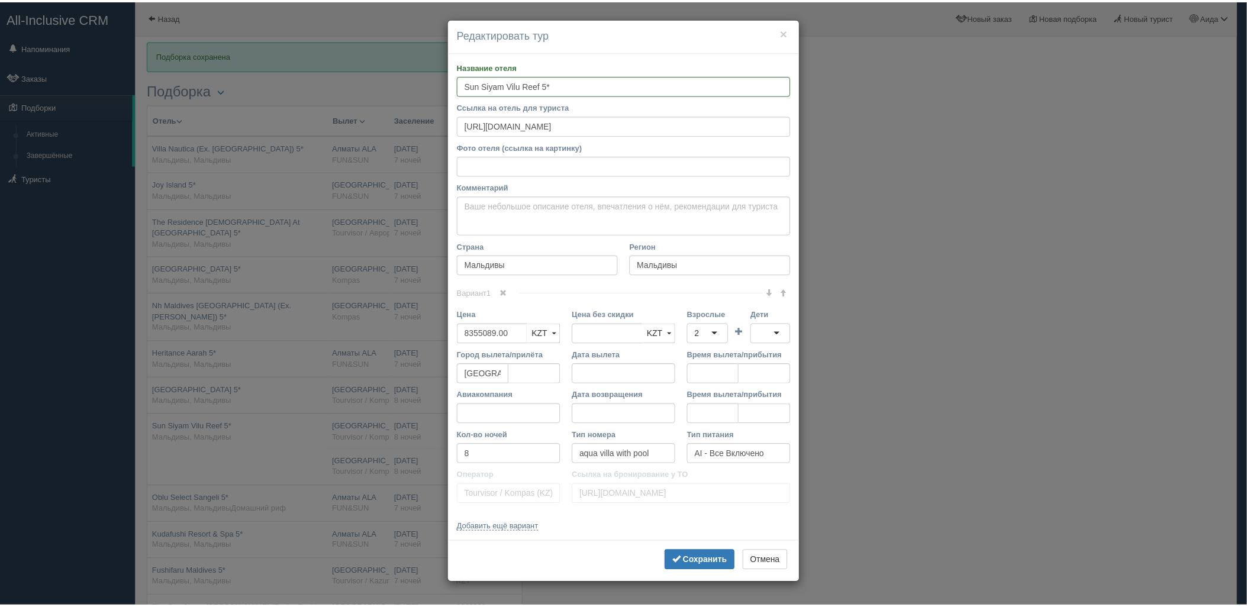
scroll to position [0, 0]
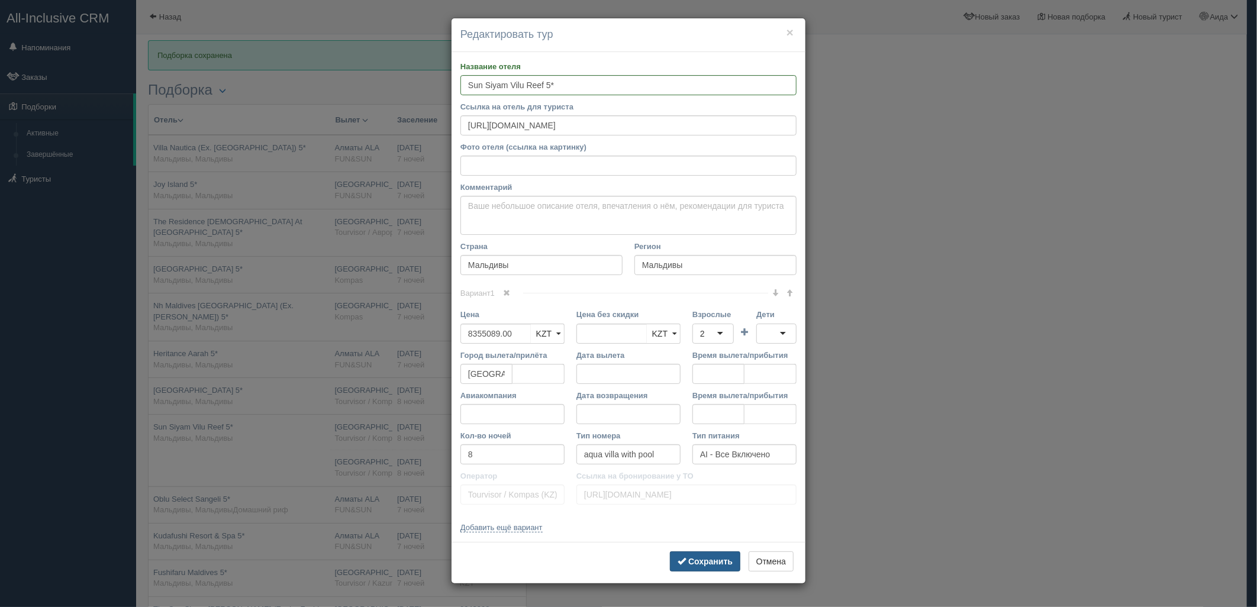
click at [723, 557] on button "Сохранить" at bounding box center [705, 561] width 70 height 20
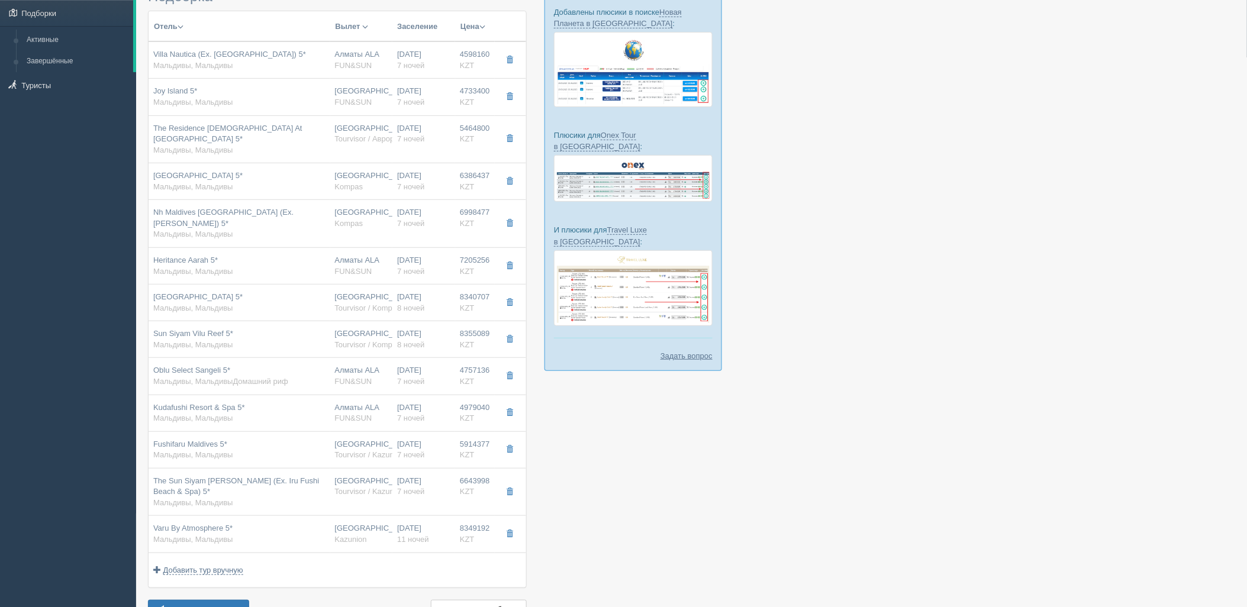
scroll to position [76, 0]
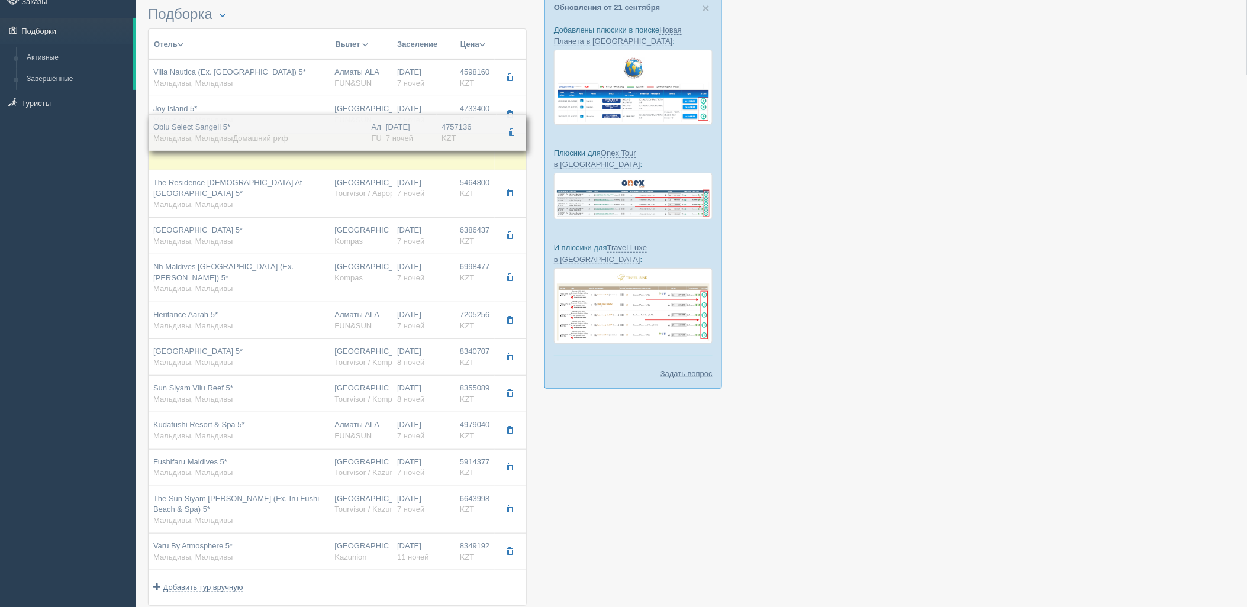
drag, startPoint x: 442, startPoint y: 385, endPoint x: 459, endPoint y: 133, distance: 252.0
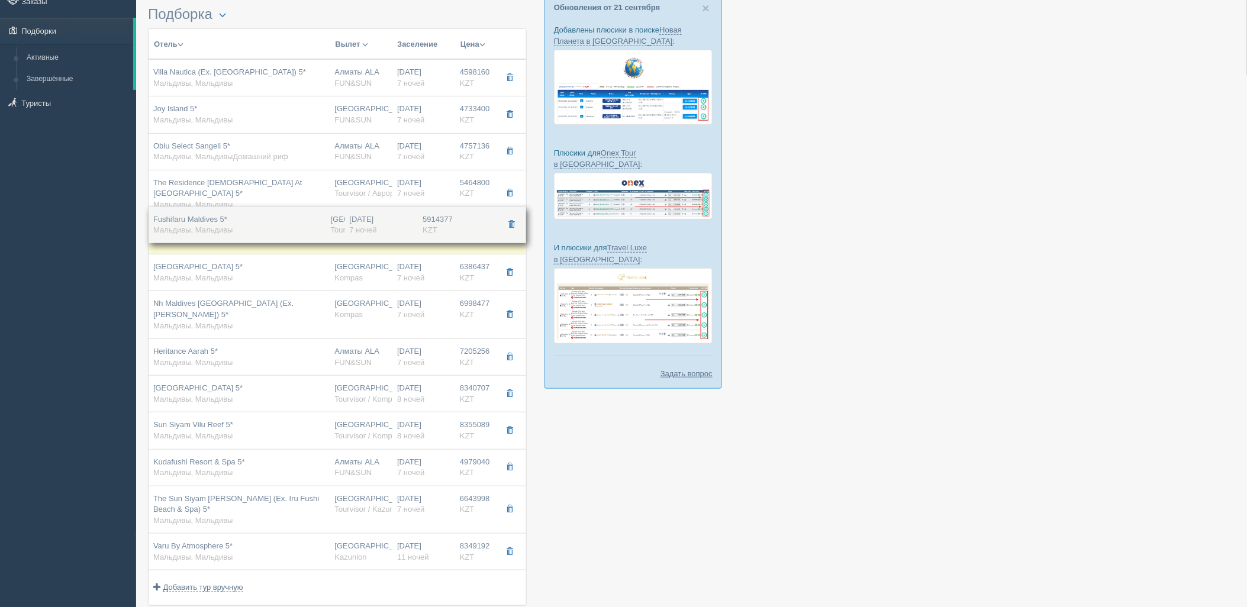
drag, startPoint x: 440, startPoint y: 447, endPoint x: 475, endPoint y: 214, distance: 235.2
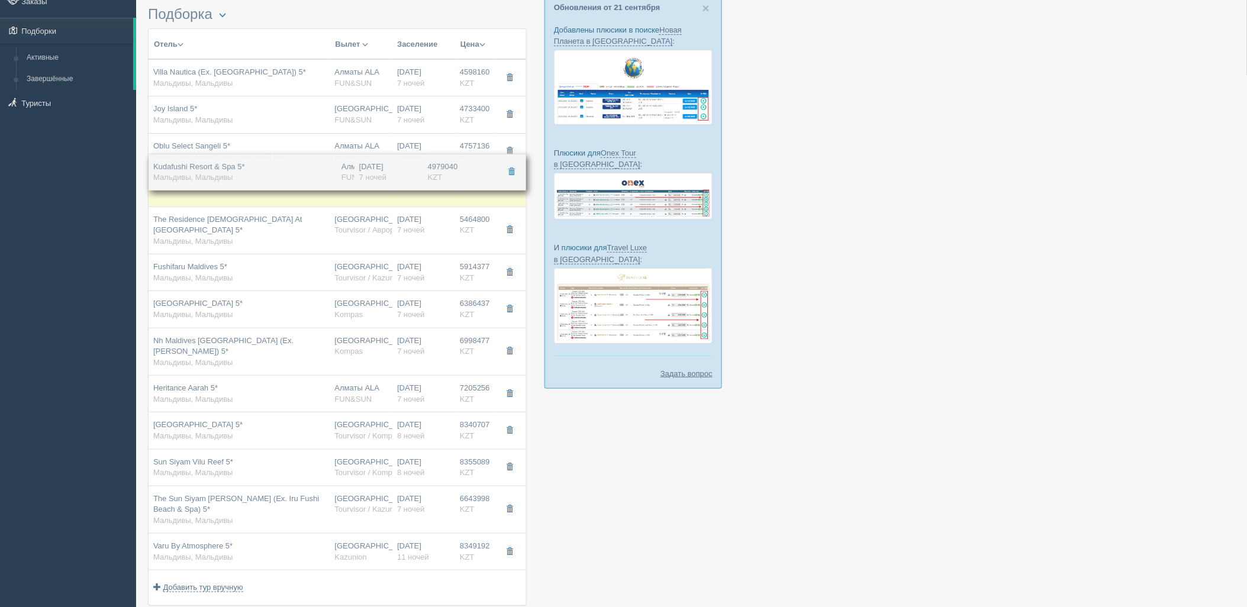
drag, startPoint x: 469, startPoint y: 459, endPoint x: 500, endPoint y: 173, distance: 286.8
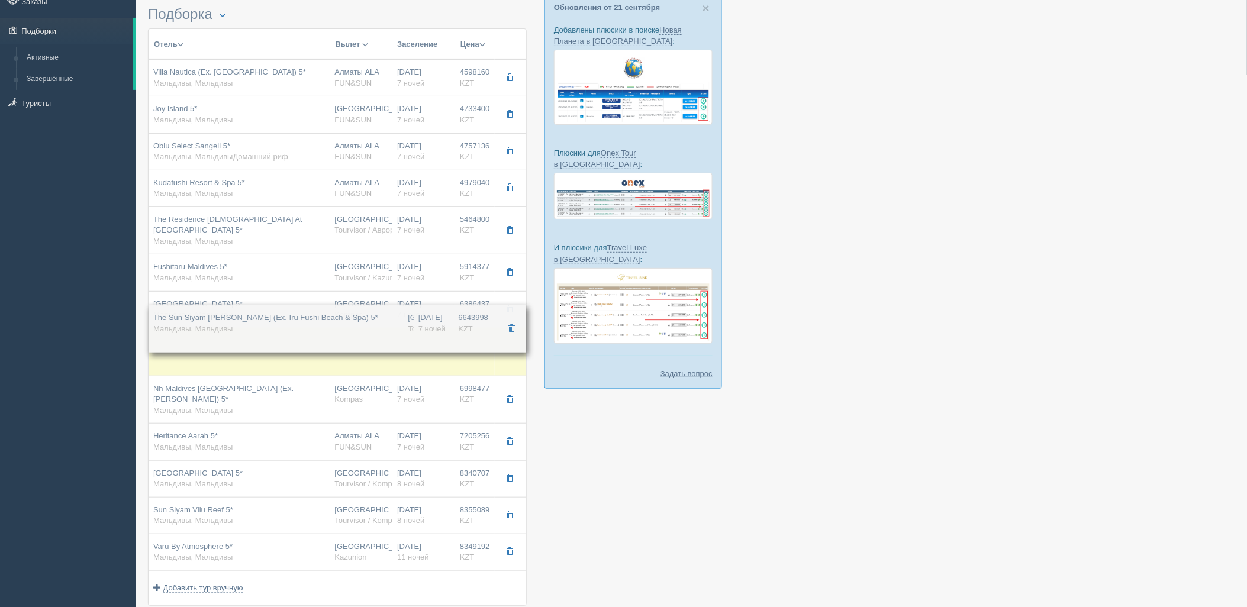
drag, startPoint x: 457, startPoint y: 498, endPoint x: 480, endPoint y: 330, distance: 169.5
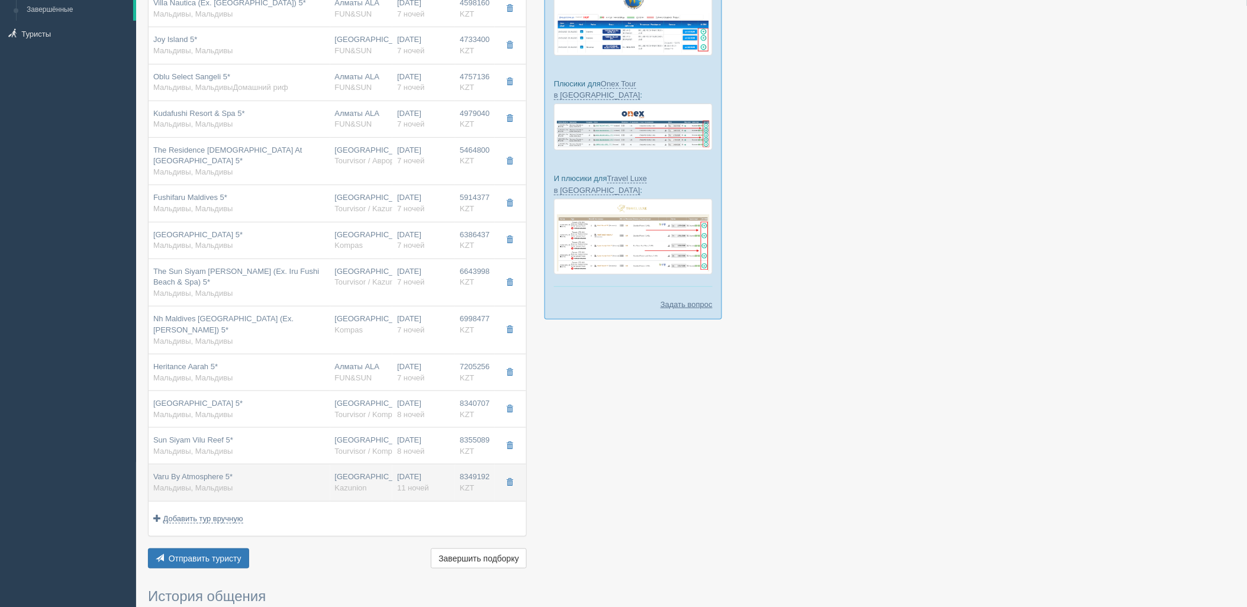
scroll to position [148, 0]
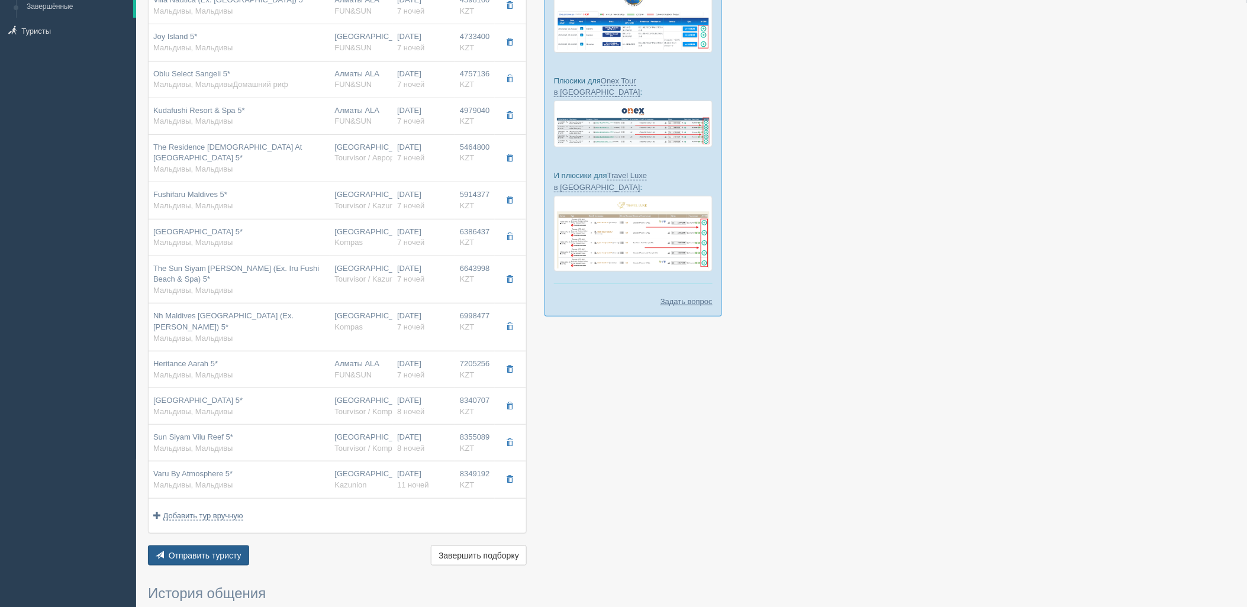
click at [227, 546] on button "Отправить туристу Отправить" at bounding box center [198, 556] width 101 height 20
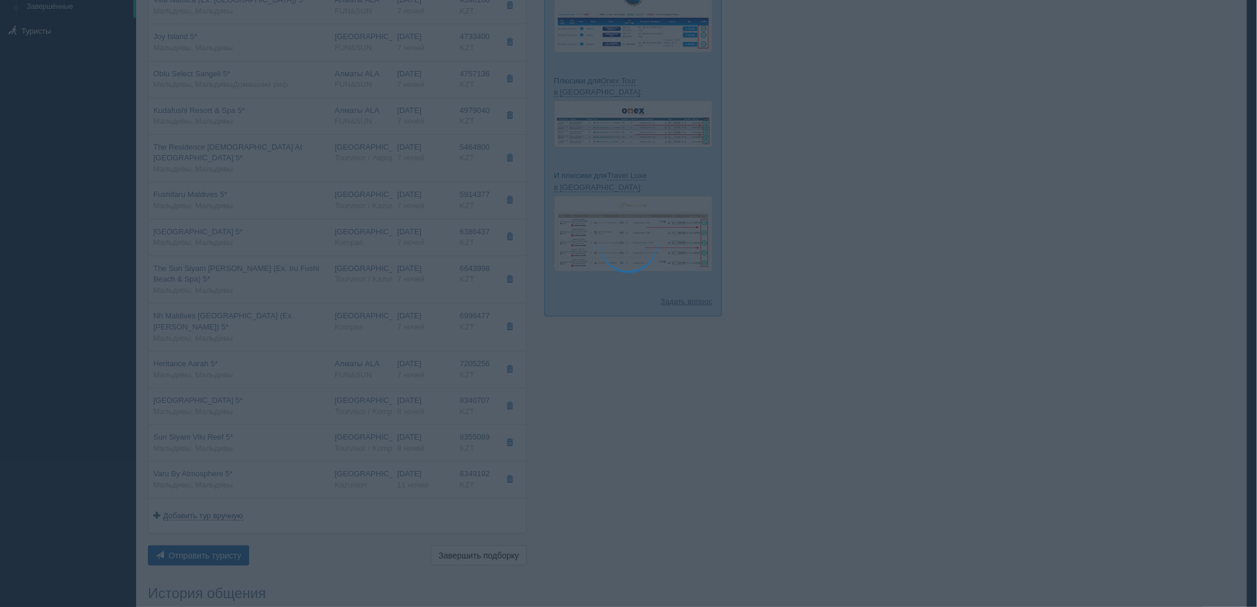
type textarea "🌞 Добрый день! Предлагаем Вам рассмотреть следующие варианты: 🌎 Мальдивы, Мальд…"
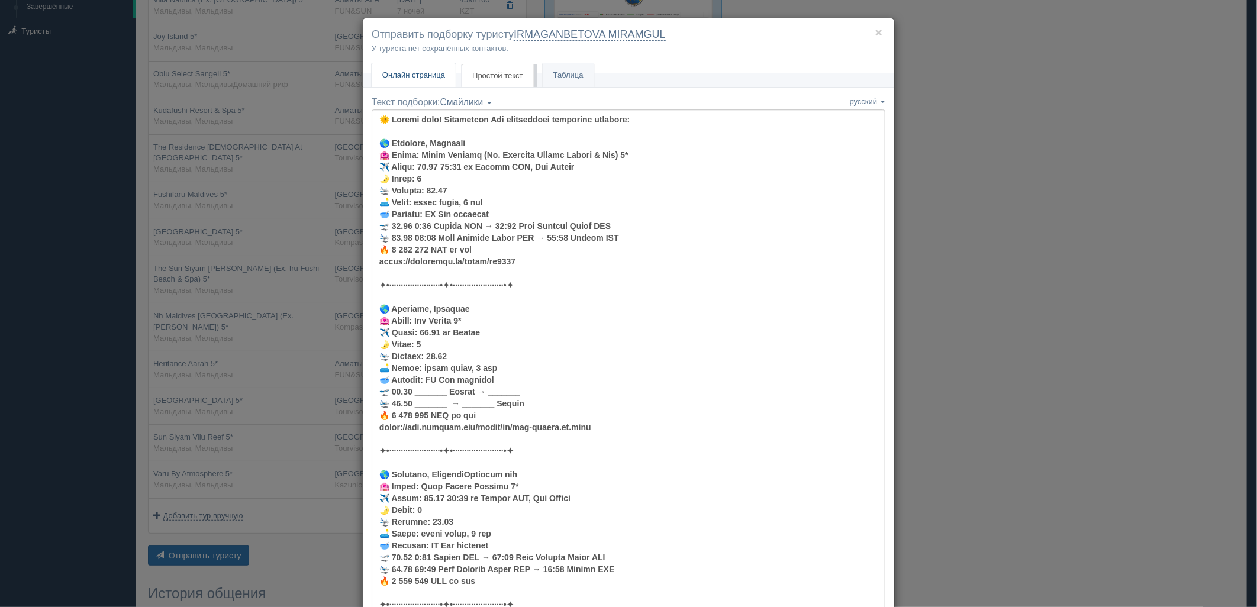
click at [408, 64] on link "Онлайн страница Онлайн" at bounding box center [414, 75] width 84 height 24
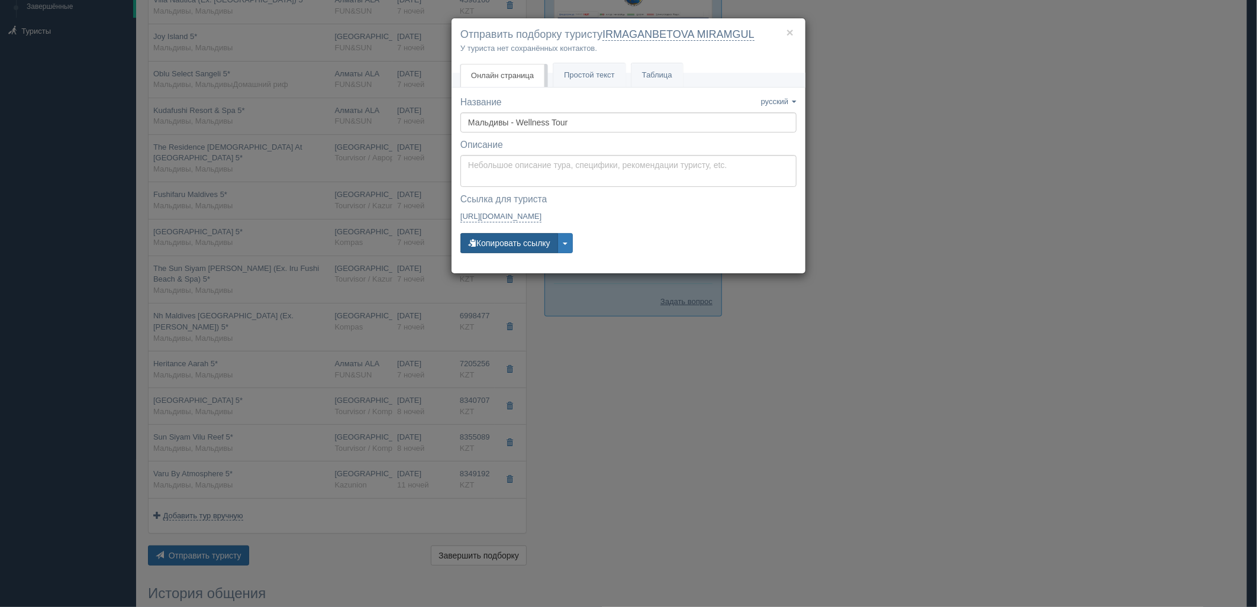
click at [519, 241] on button "Копировать ссылку" at bounding box center [509, 243] width 98 height 20
click at [1034, 275] on div "× Отправить подборку туристу IRMAGANBETOVA MIRAMGUL У туриста нет сохранённых к…" at bounding box center [628, 303] width 1257 height 607
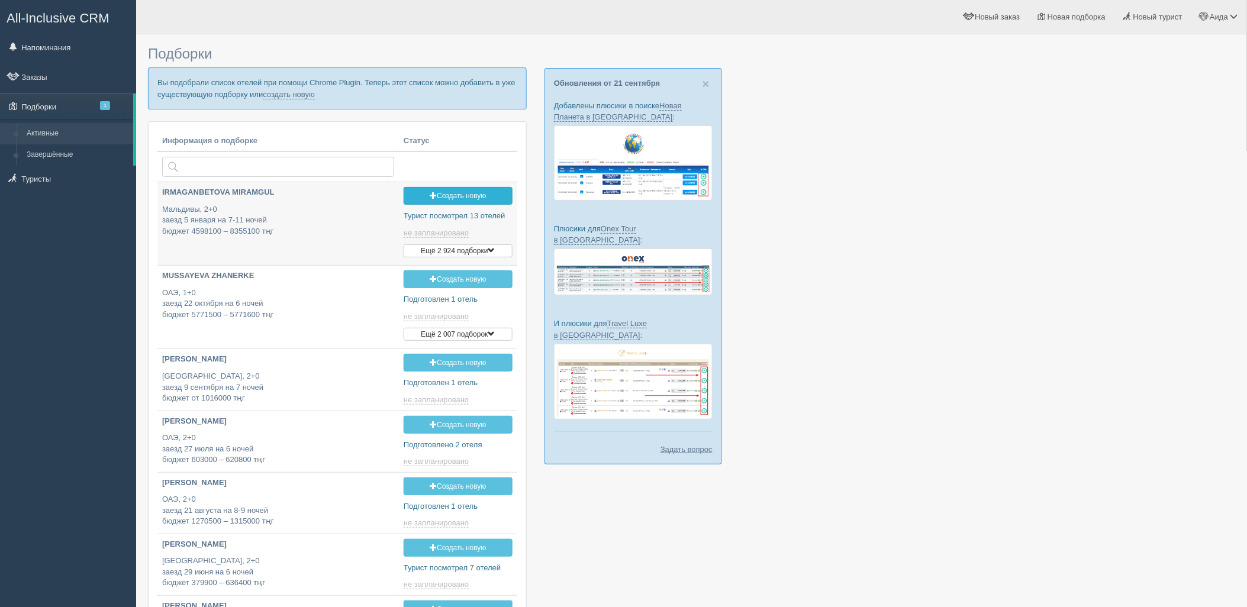
type input "[DATE] 12:35"
click at [298, 98] on link "создать новую" at bounding box center [289, 94] width 52 height 9
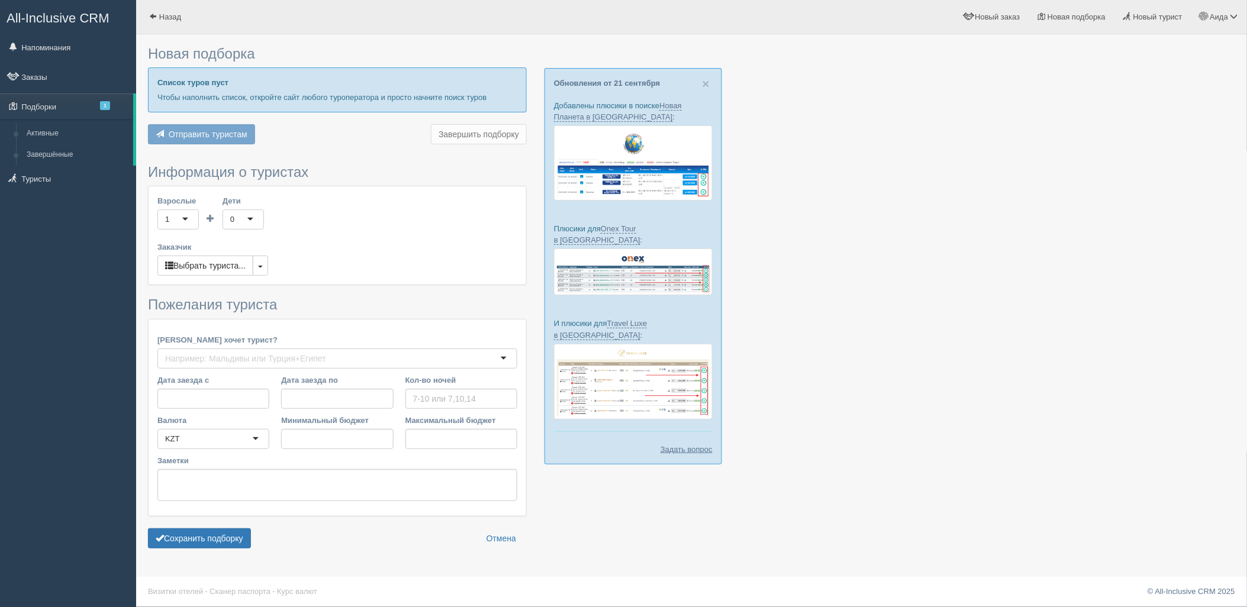
type input "6"
type input "5456100"
type input "5456200"
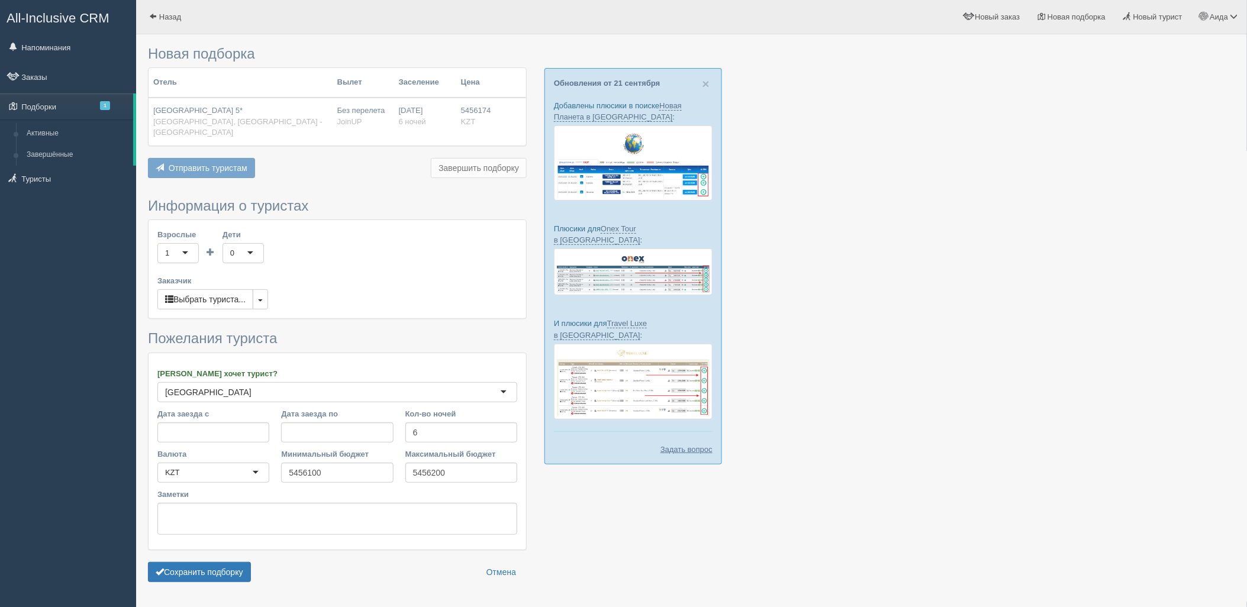
scroll to position [24, 0]
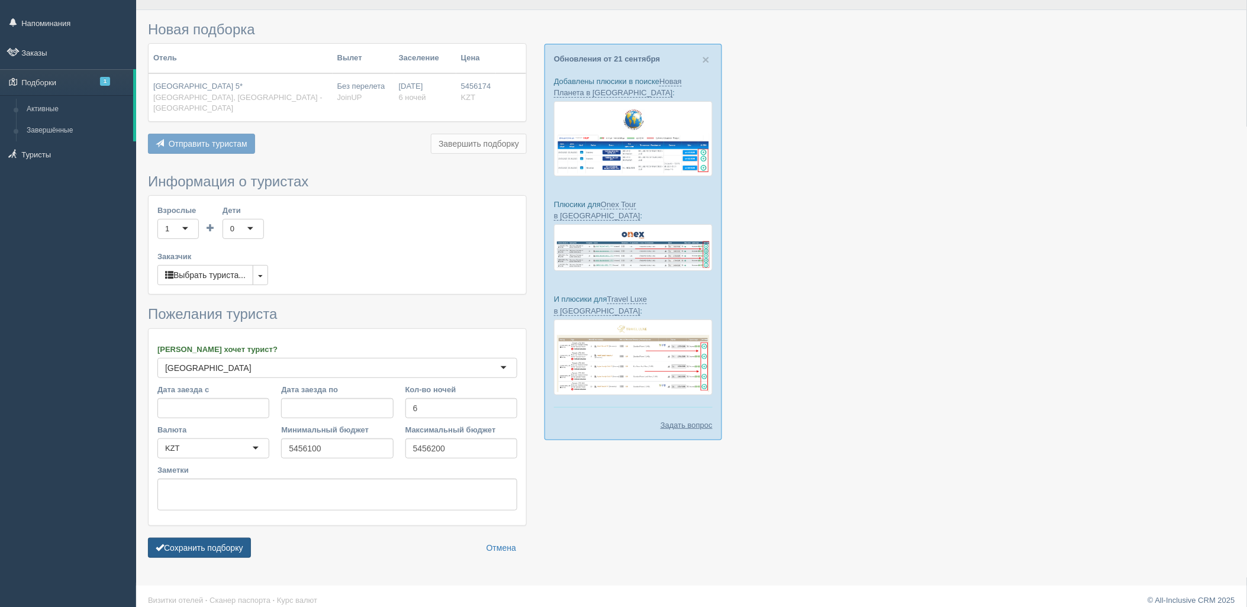
click at [225, 538] on button "Сохранить подборку" at bounding box center [199, 548] width 103 height 20
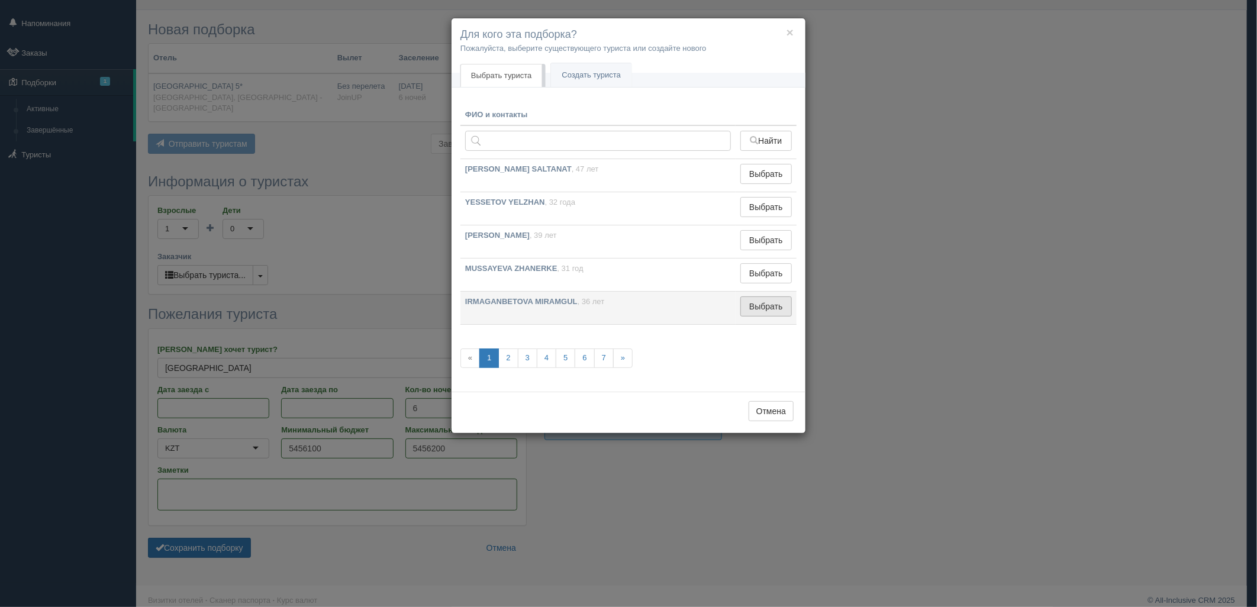
click at [759, 301] on button "Выбрать" at bounding box center [765, 306] width 51 height 20
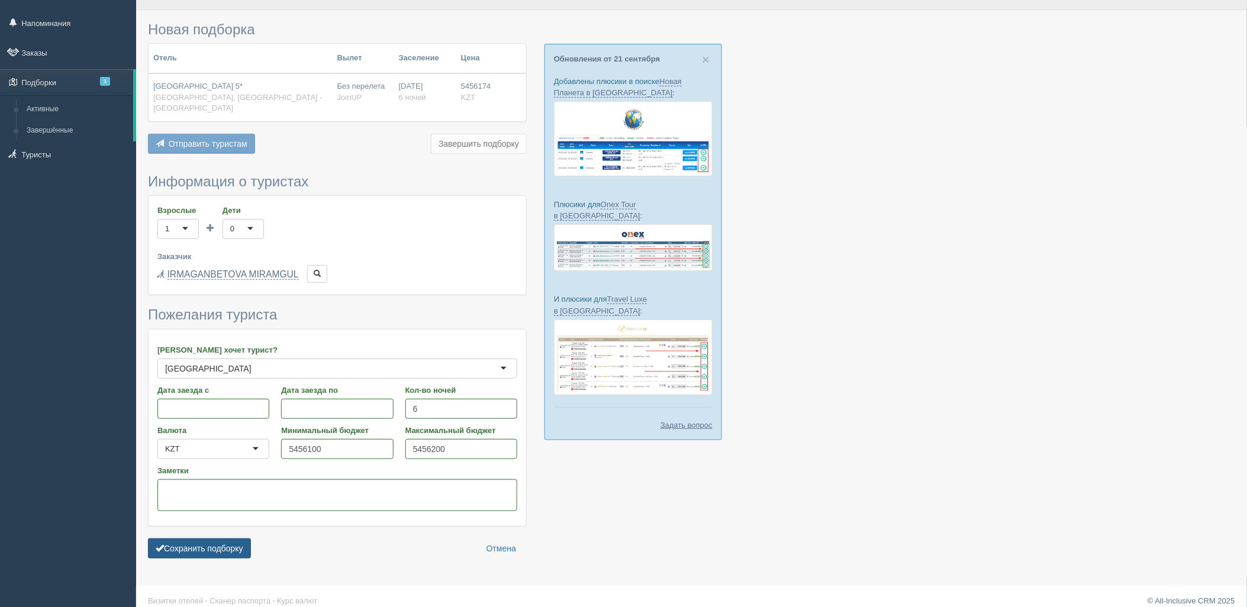
click at [210, 538] on button "Сохранить подборку" at bounding box center [199, 548] width 103 height 20
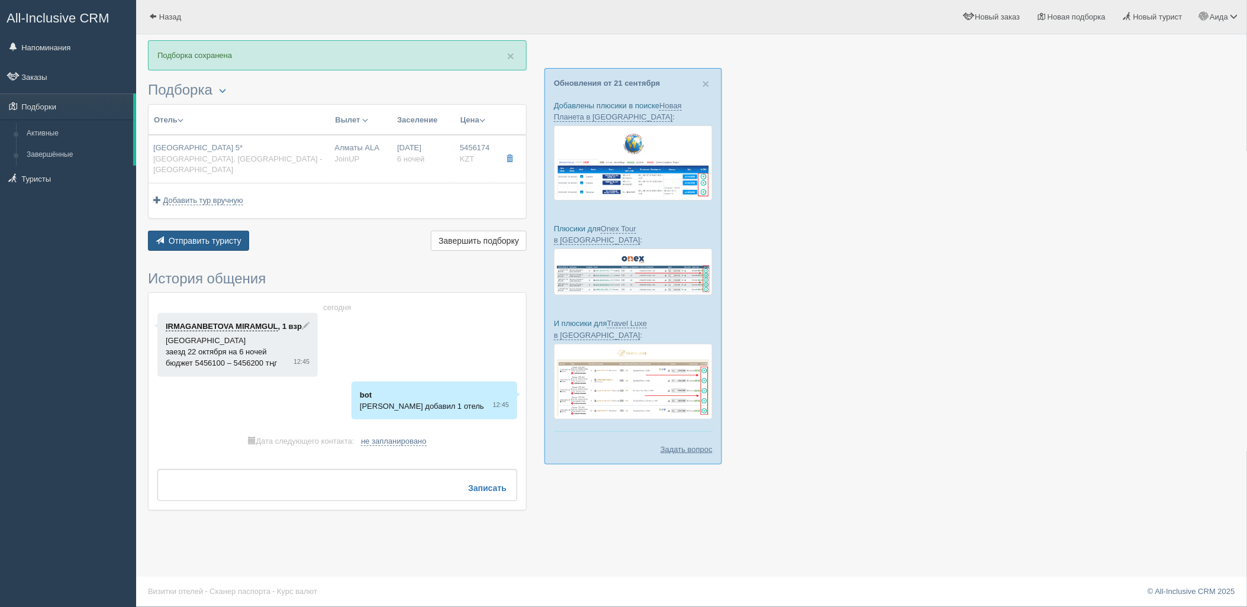
click at [221, 236] on span "Отправить туристу" at bounding box center [205, 240] width 73 height 9
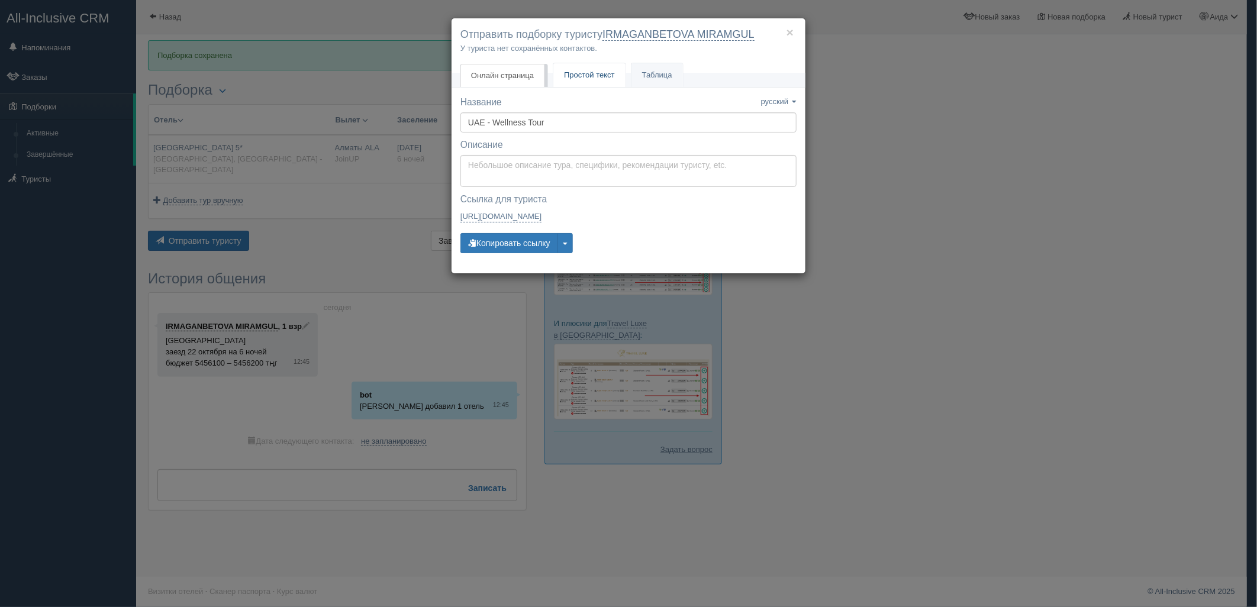
click at [575, 78] on span "Простой текст" at bounding box center [589, 74] width 51 height 9
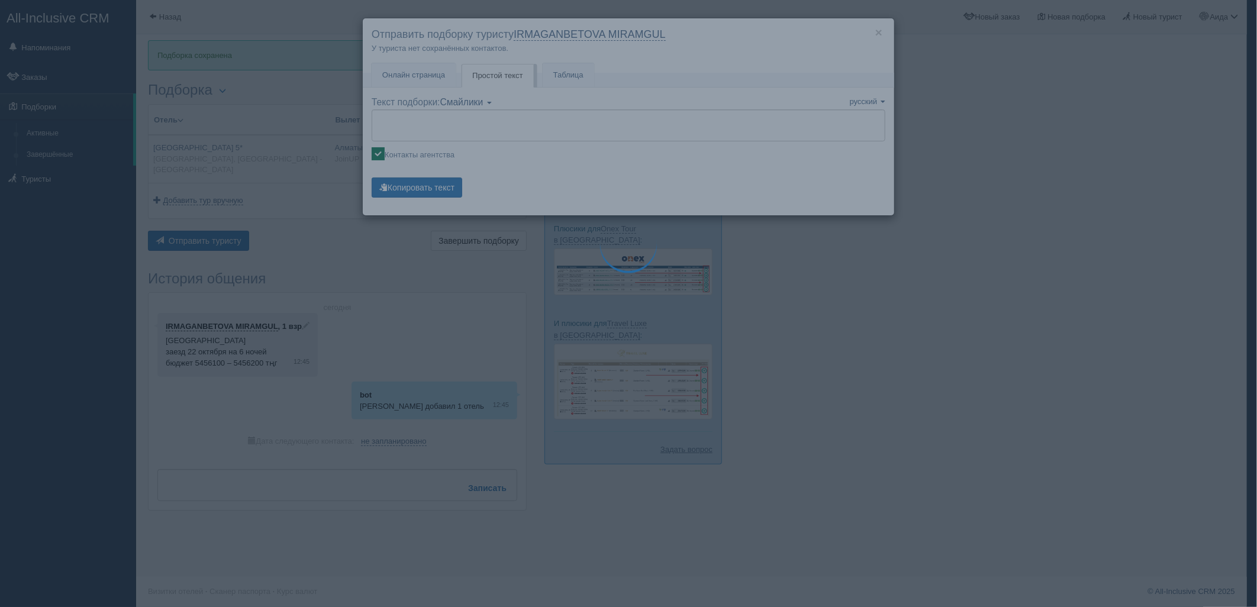
type textarea "🌞 Добрый день! Предлагаем Вам рассмотреть следующие варианты: 🌎 [GEOGRAPHIC_DAT…"
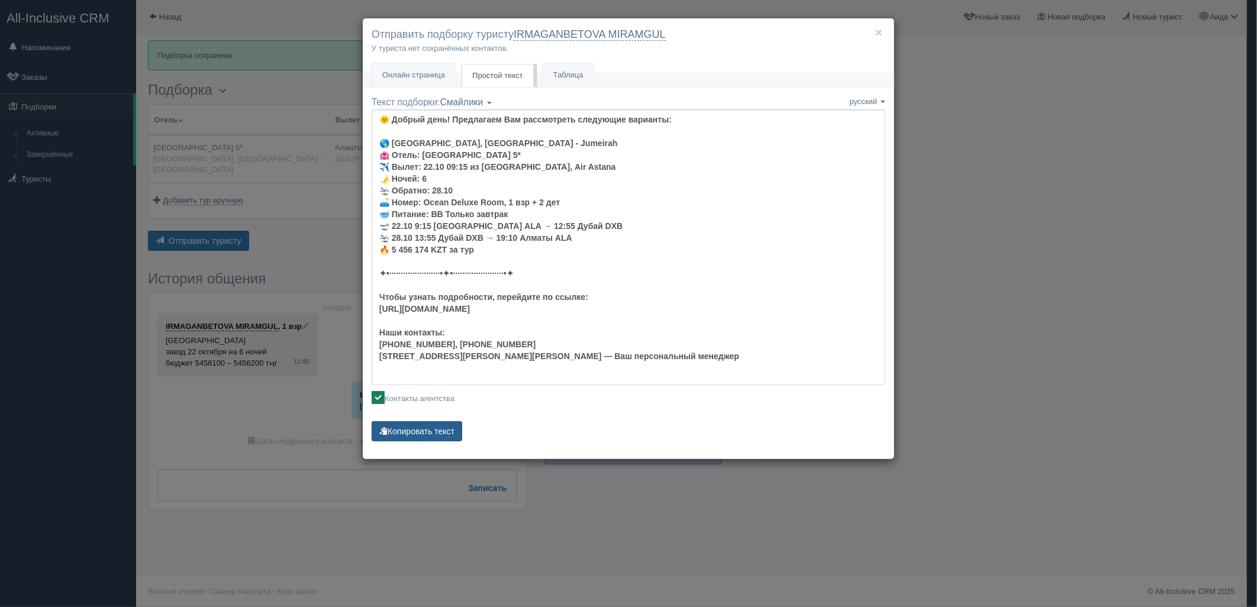
click at [438, 424] on button "Копировать текст" at bounding box center [417, 431] width 91 height 20
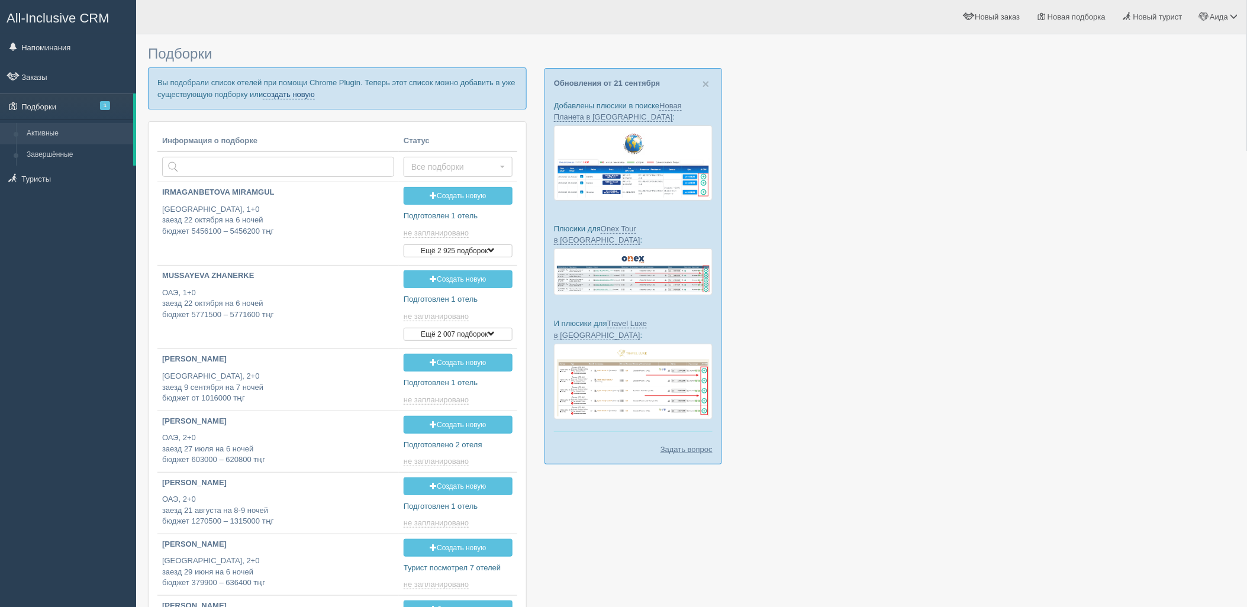
click at [283, 95] on link "создать новую" at bounding box center [289, 94] width 52 height 9
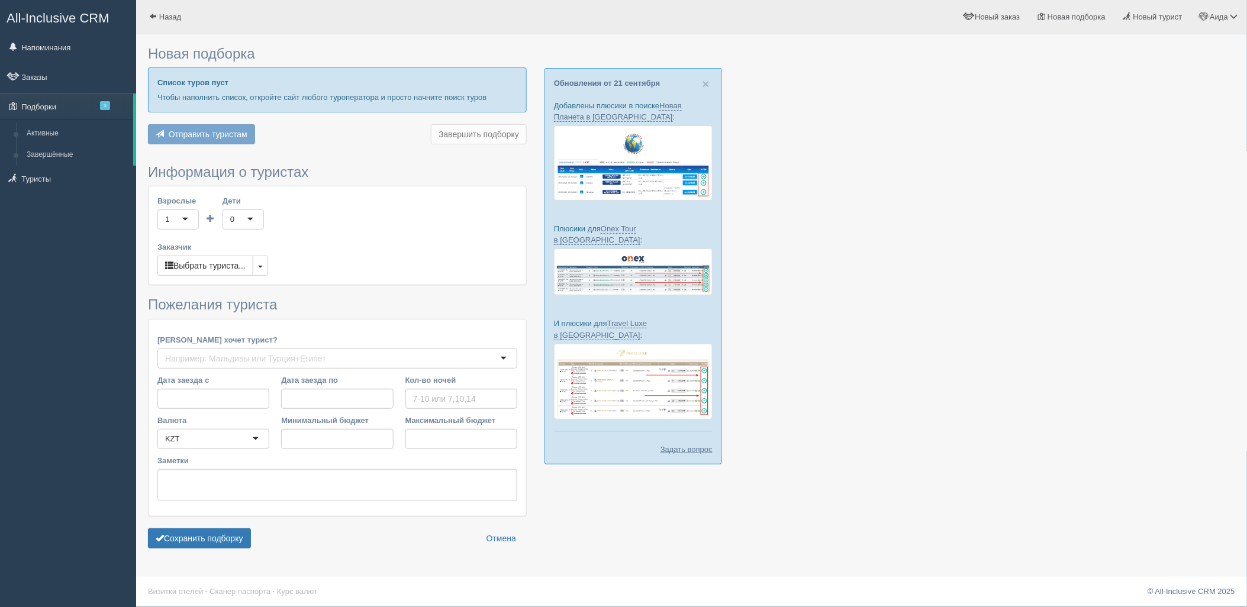
type input "7"
type input "25100"
type input "25200"
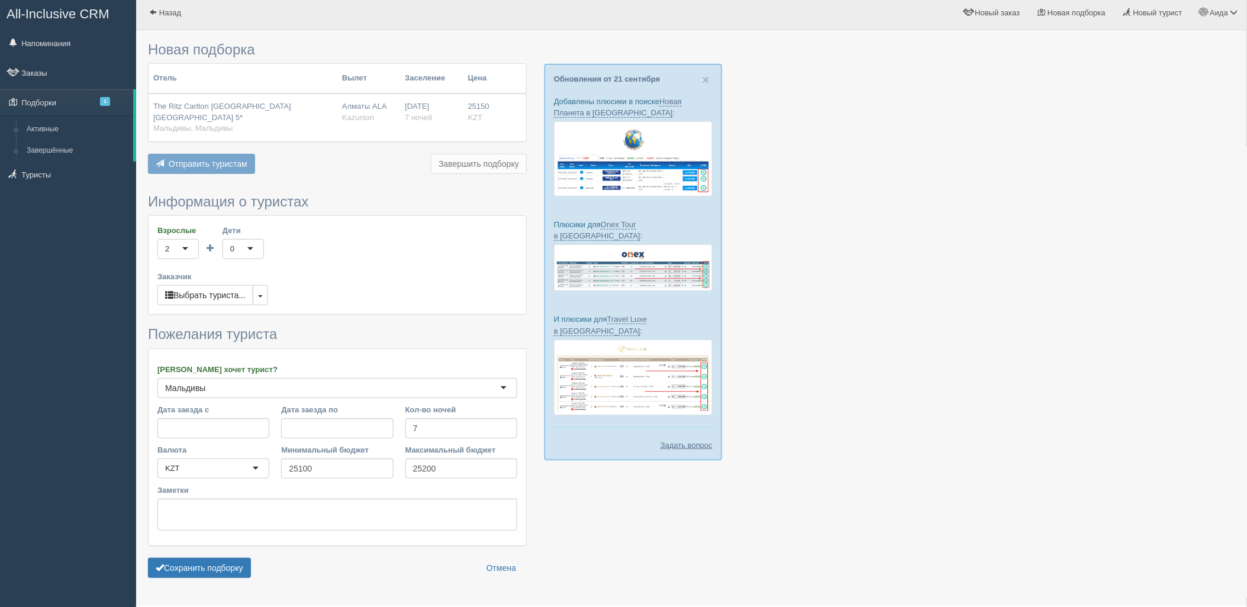
scroll to position [24, 0]
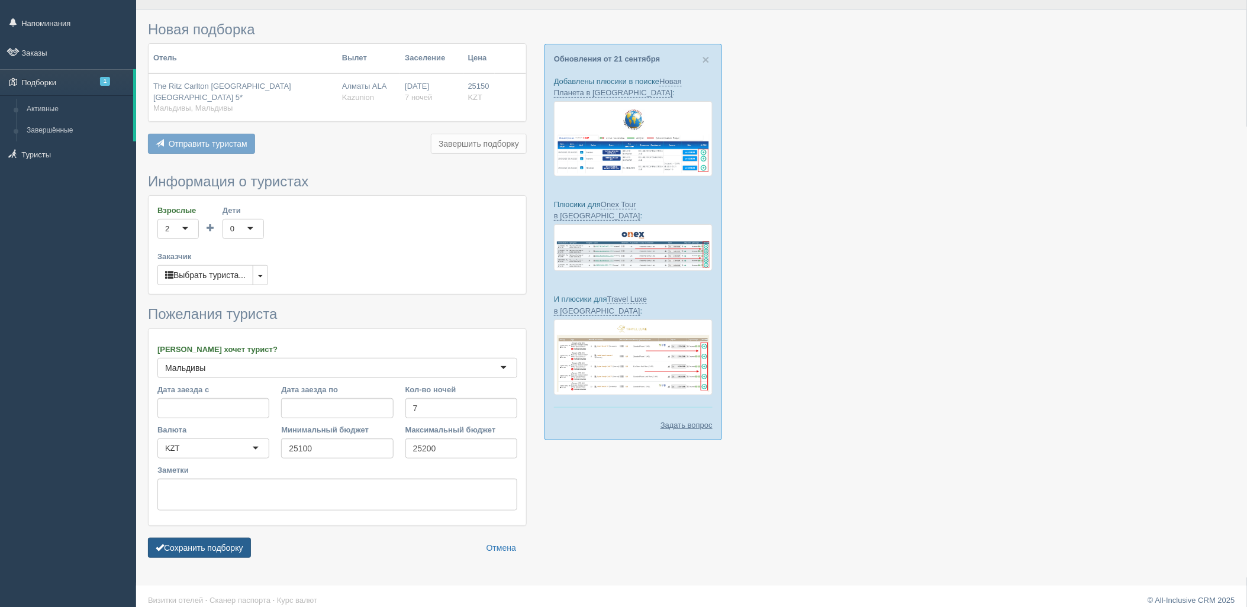
click at [206, 538] on button "Сохранить подборку" at bounding box center [199, 548] width 103 height 20
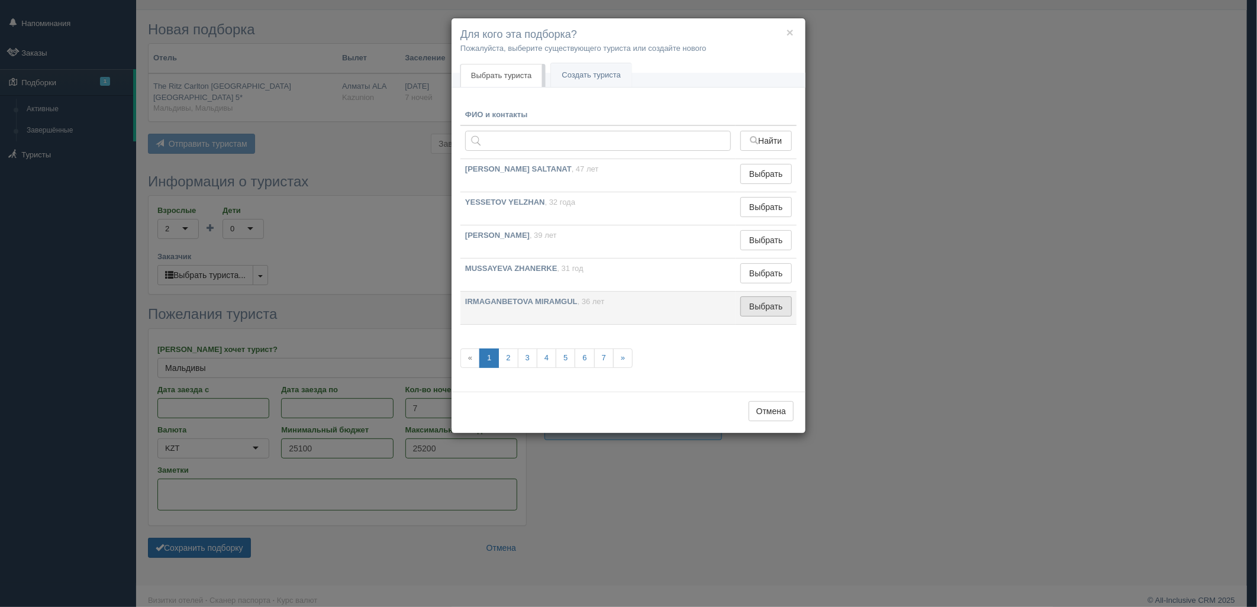
click at [757, 308] on button "Выбрать" at bounding box center [765, 306] width 51 height 20
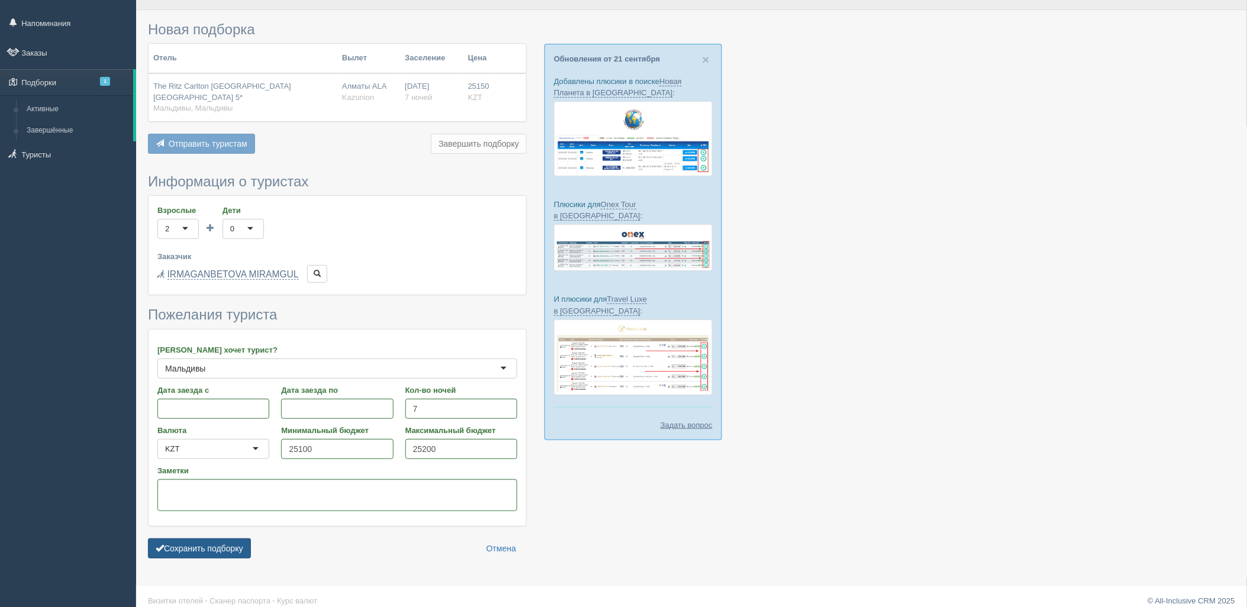
click at [257, 538] on div "Сохранить подборку Отмена" at bounding box center [337, 548] width 379 height 20
click at [245, 538] on button "Сохранить подборку" at bounding box center [199, 548] width 103 height 20
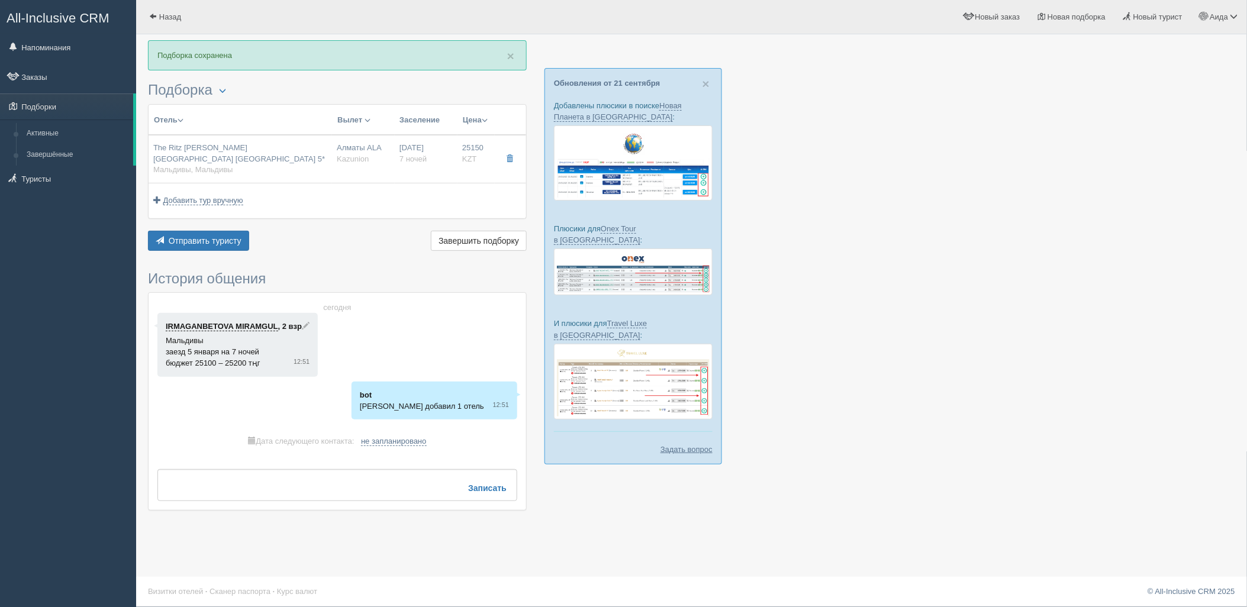
click at [222, 243] on div "× Подборка сохранена [GEOGRAPHIC_DATA] Менеджер: [PERSON_NAME] Показать удалённ…" at bounding box center [337, 281] width 379 height 482
click at [222, 240] on div "Отправить туристу Отправить Завершить подборку Активировать подборку Добавить и…" at bounding box center [337, 242] width 379 height 23
click at [227, 238] on button "Отправить туристу Отправить" at bounding box center [198, 241] width 101 height 20
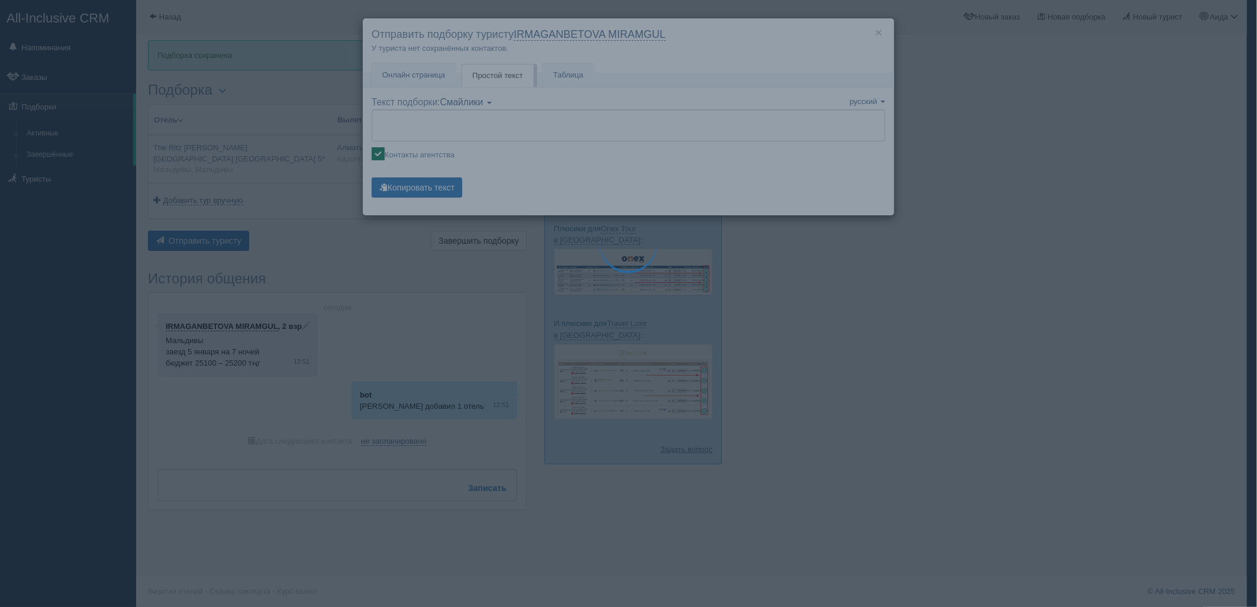
type textarea "🌞 Loremi dolo! Sitametcon Adi elitseddoei temporinc utlabore: 🌎 Etdolore, Magna…"
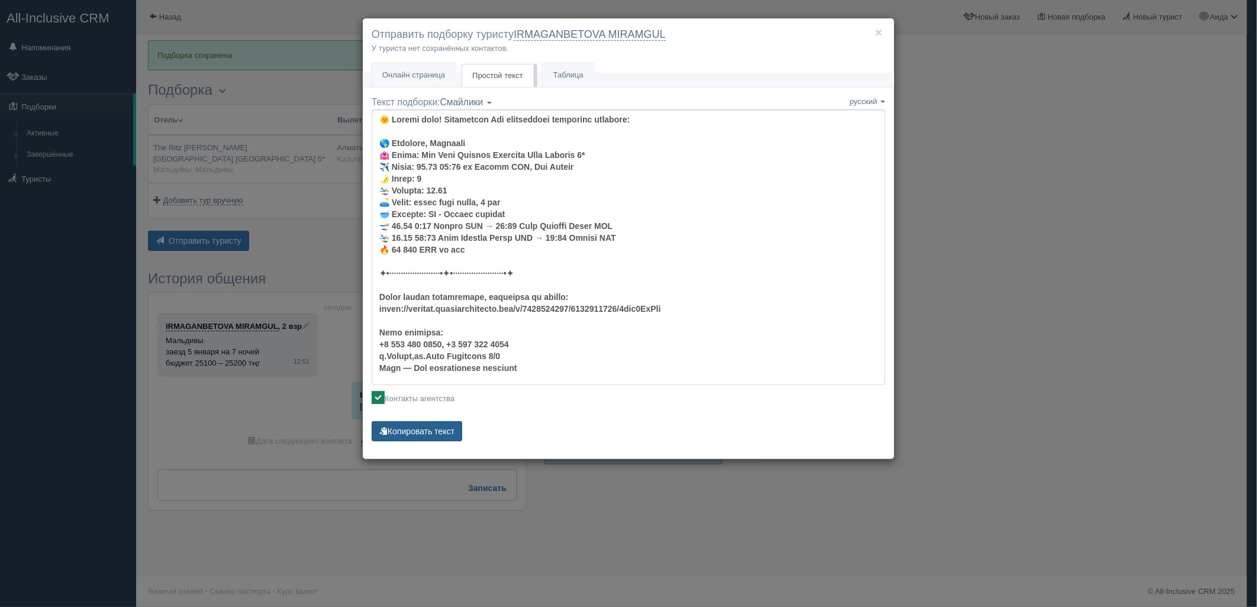
click at [440, 431] on button "Копировать текст" at bounding box center [417, 431] width 91 height 20
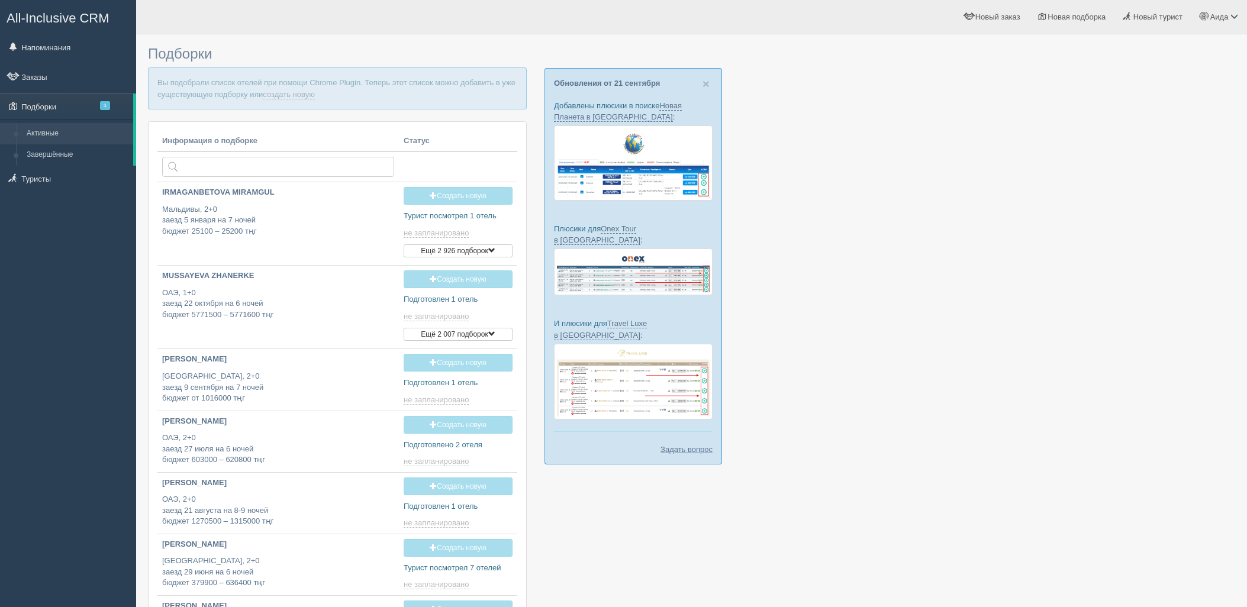
type input "[DATE] 12:50"
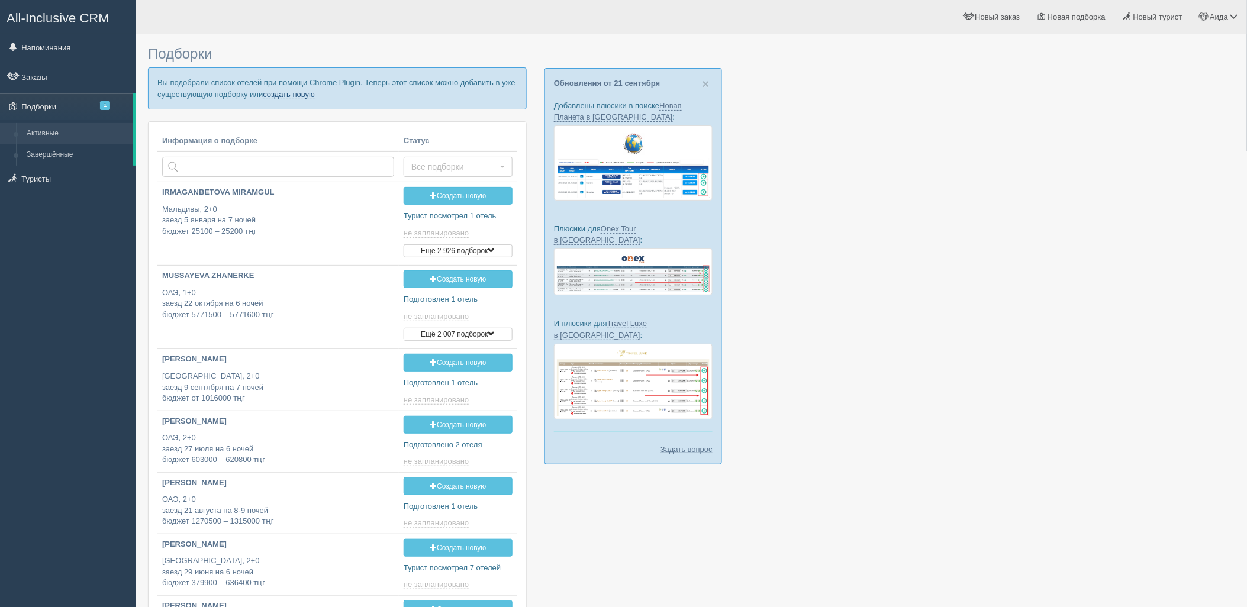
click at [299, 98] on link "создать новую" at bounding box center [289, 94] width 52 height 9
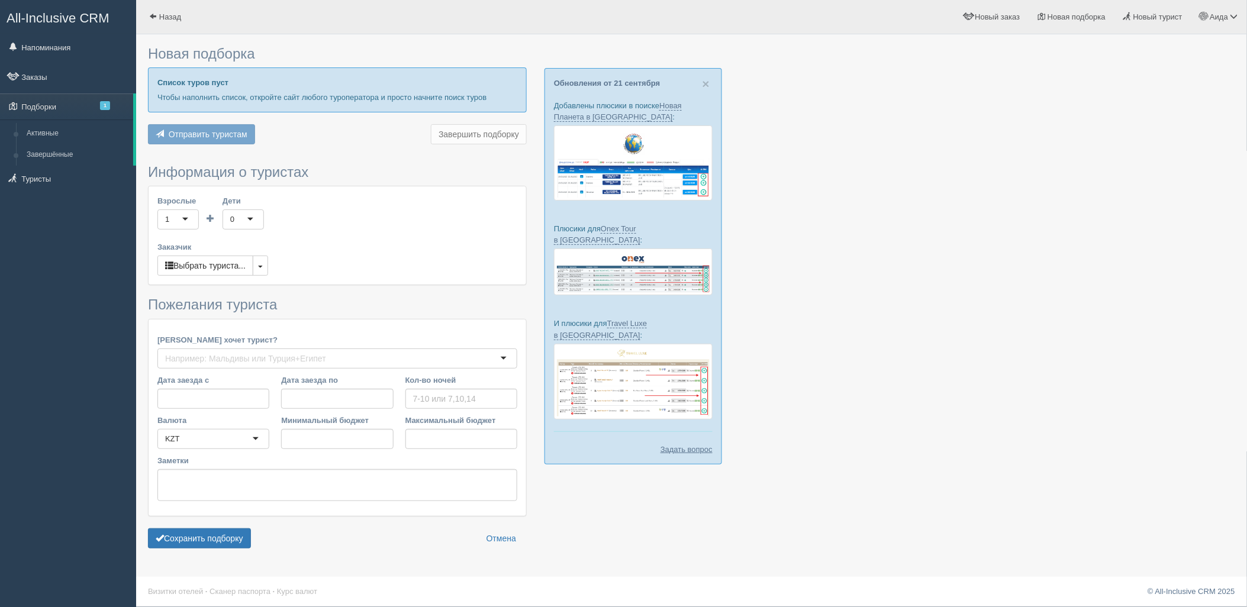
type input "6"
type input "5355000"
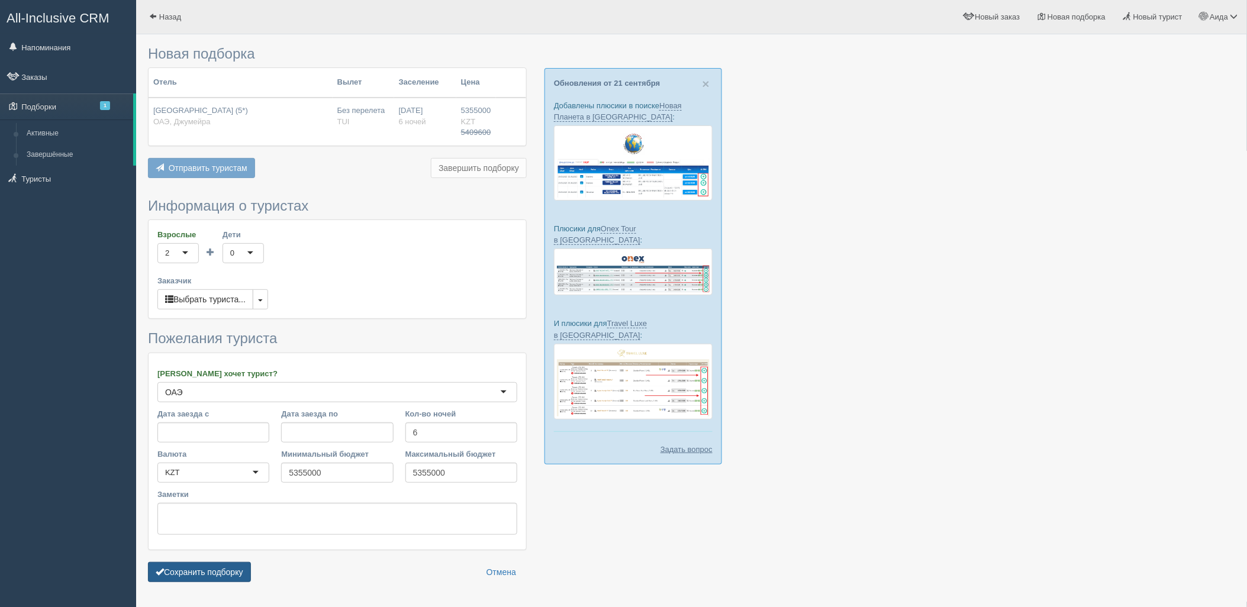
click at [240, 579] on button "Сохранить подборку" at bounding box center [199, 572] width 103 height 20
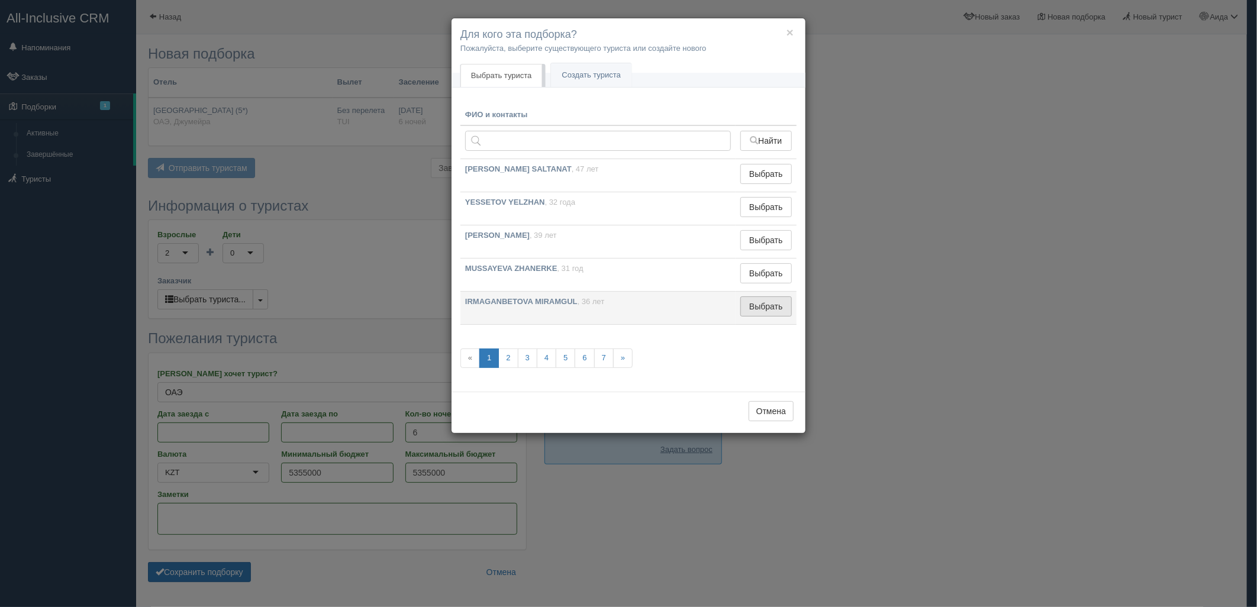
click at [771, 309] on button "Выбрать" at bounding box center [765, 306] width 51 height 20
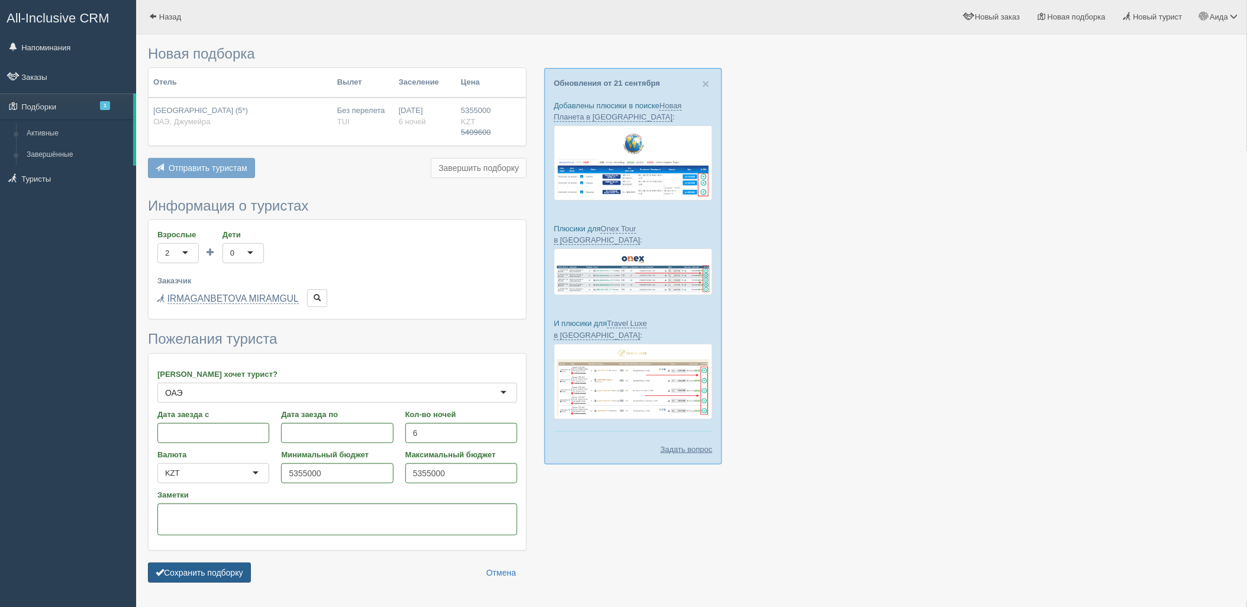
click at [225, 581] on button "Сохранить подборку" at bounding box center [199, 573] width 103 height 20
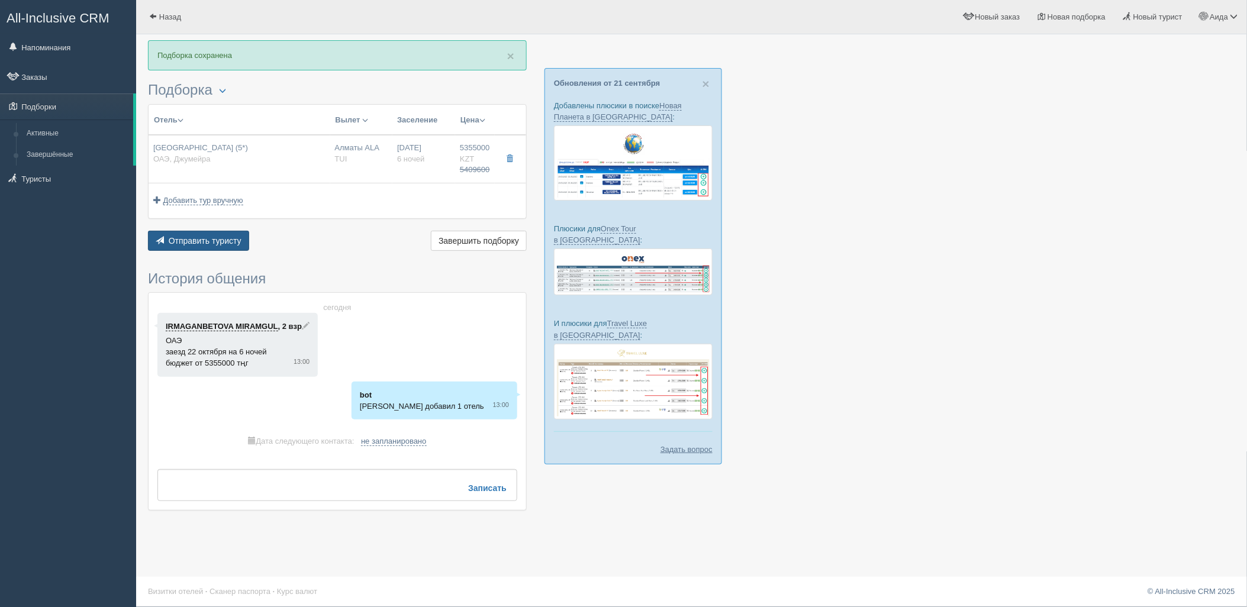
click at [232, 239] on span "Отправить туристу" at bounding box center [205, 240] width 73 height 9
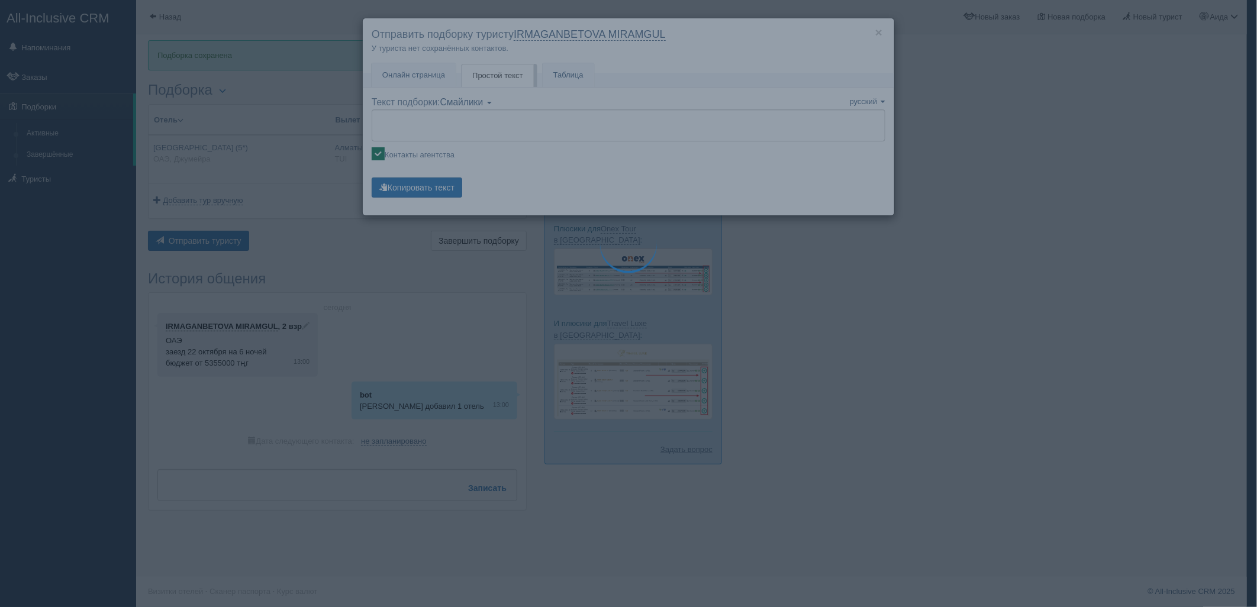
type textarea "🌞 Loremi dolo! Sitametcon Adi elitseddoei temporinc utlabore: 🌎 ETD, Magnaali 🏩…"
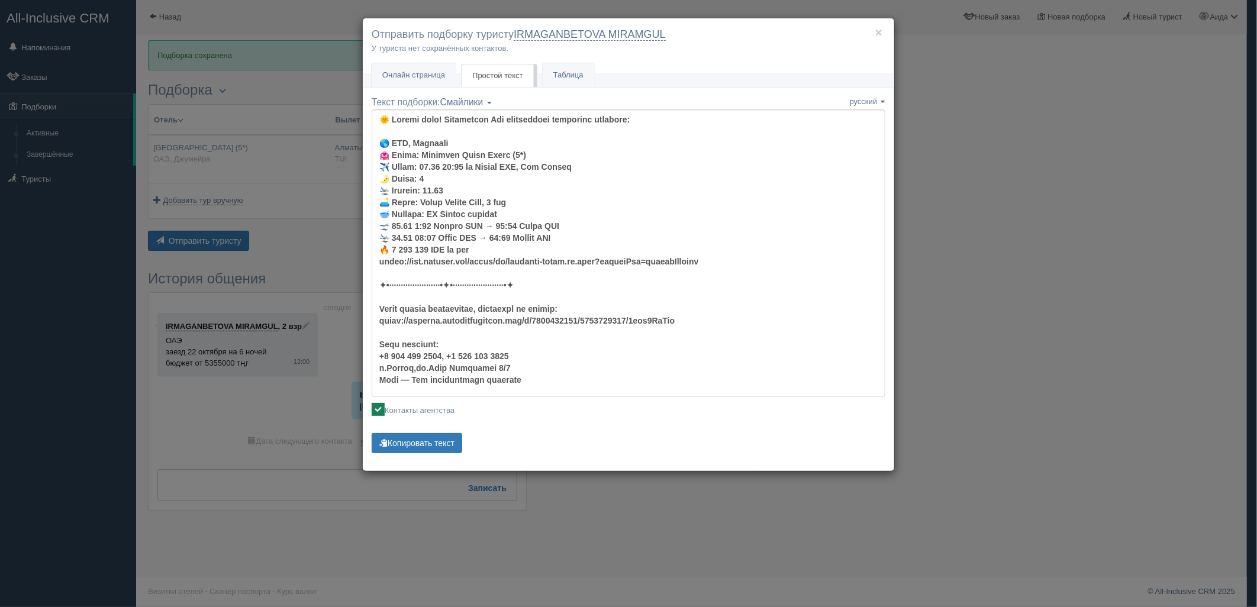
drag, startPoint x: 1031, startPoint y: 250, endPoint x: 1022, endPoint y: 225, distance: 26.6
click at [1032, 250] on div "× Отправить подборку туристу IRMAGANBETOVA MIRAMGUL У туриста нет сохранённых к…" at bounding box center [628, 303] width 1257 height 607
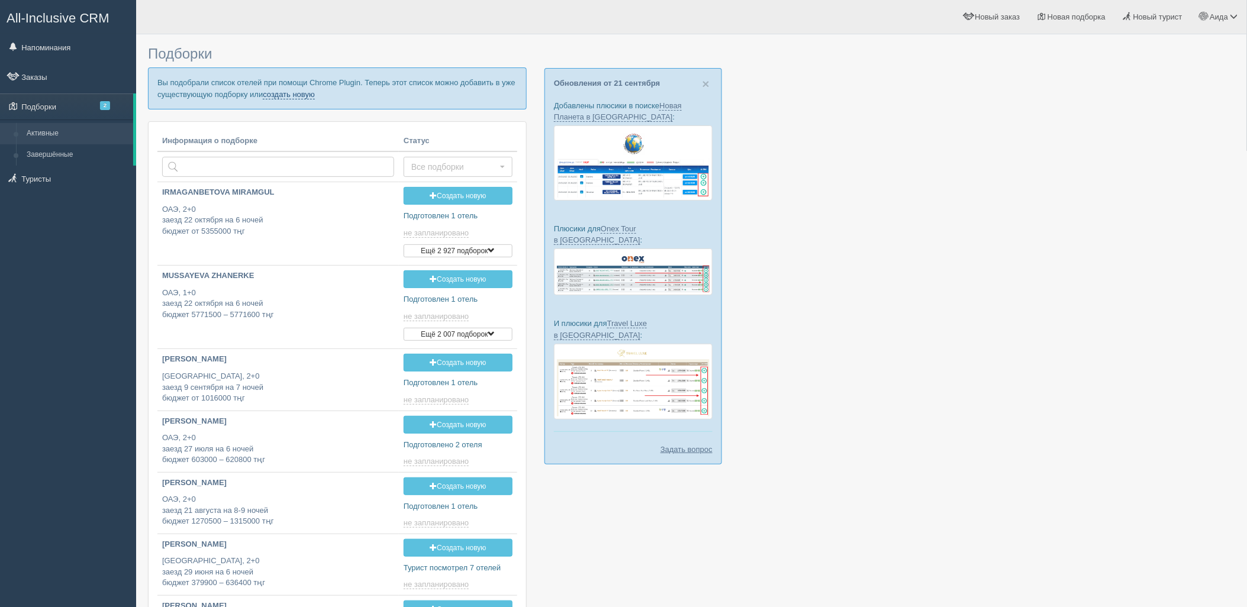
click at [303, 91] on link "создать новую" at bounding box center [289, 94] width 52 height 9
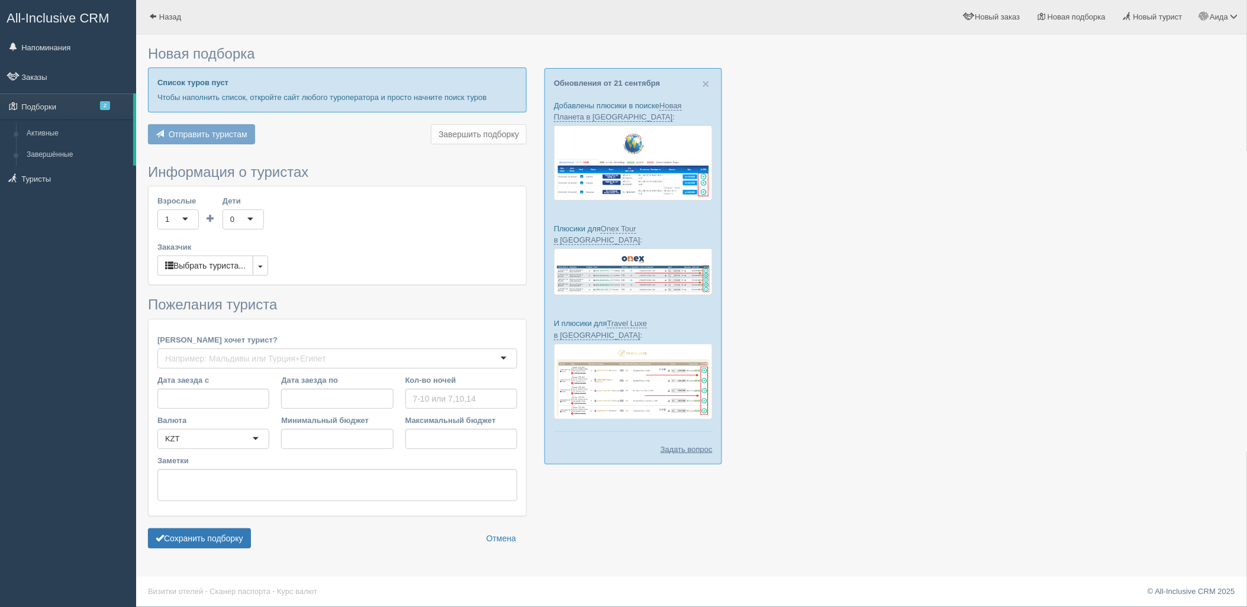
type input "7"
type input "6285600"
type input "6795200"
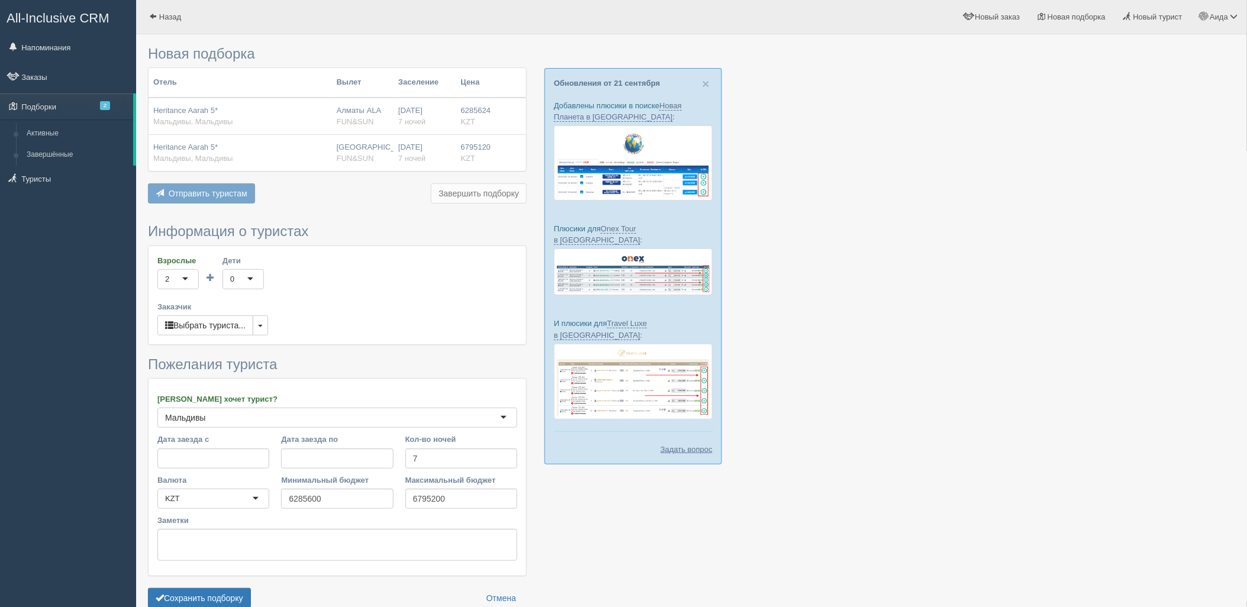
scroll to position [61, 0]
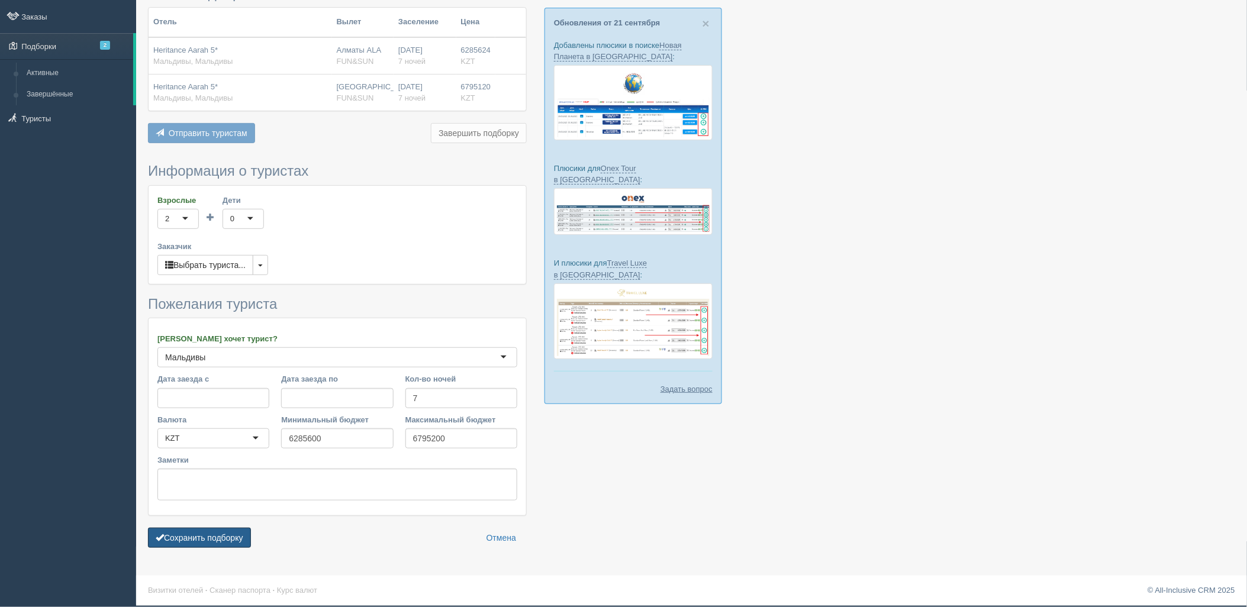
drag, startPoint x: 241, startPoint y: 530, endPoint x: 268, endPoint y: 517, distance: 30.2
click at [241, 531] on button "Сохранить подборку" at bounding box center [199, 538] width 103 height 20
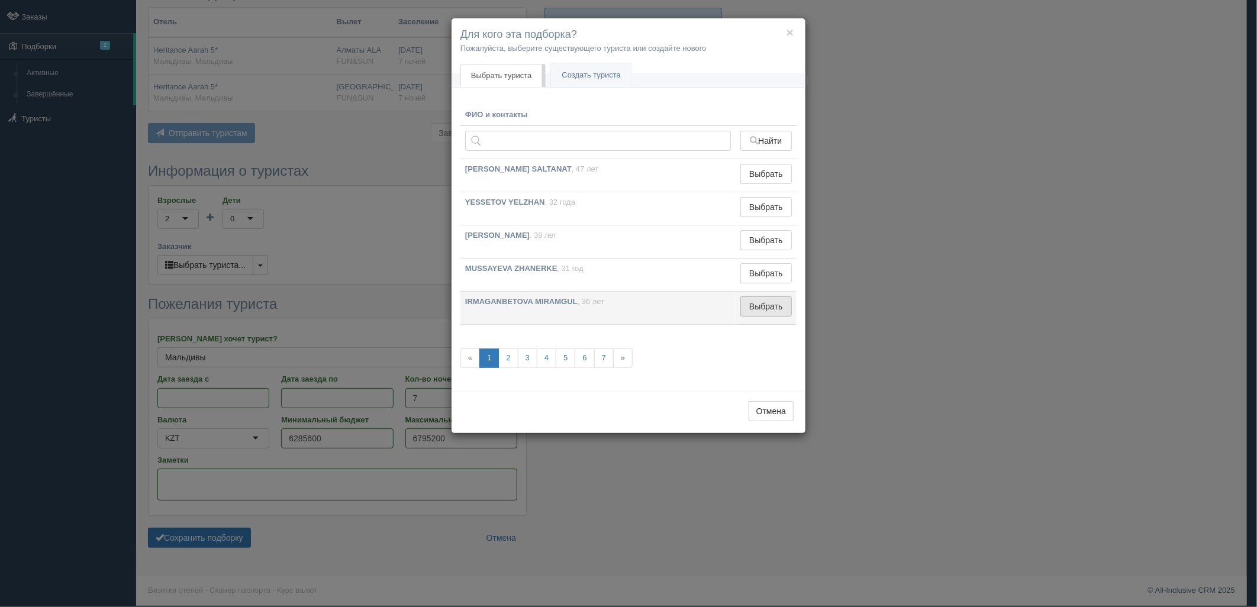
drag, startPoint x: 737, startPoint y: 311, endPoint x: 744, endPoint y: 311, distance: 6.5
click at [738, 311] on td "Выбрать Выбран" at bounding box center [765, 308] width 61 height 33
click at [748, 311] on button "Выбрать" at bounding box center [765, 306] width 51 height 20
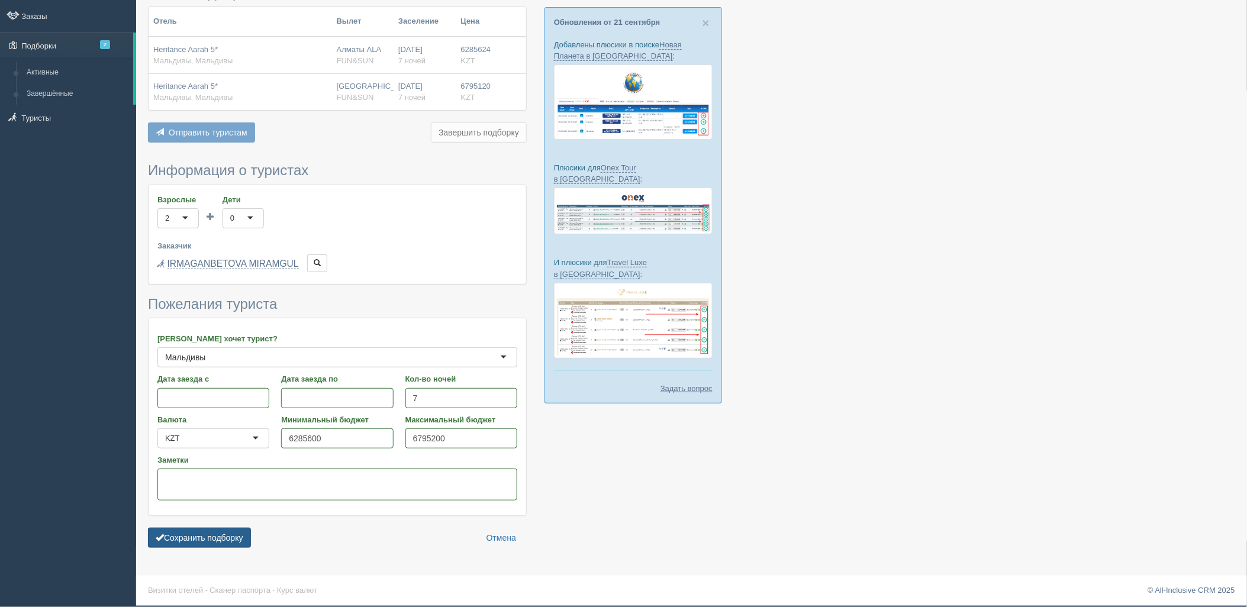
click at [176, 537] on button "Сохранить подборку" at bounding box center [199, 538] width 103 height 20
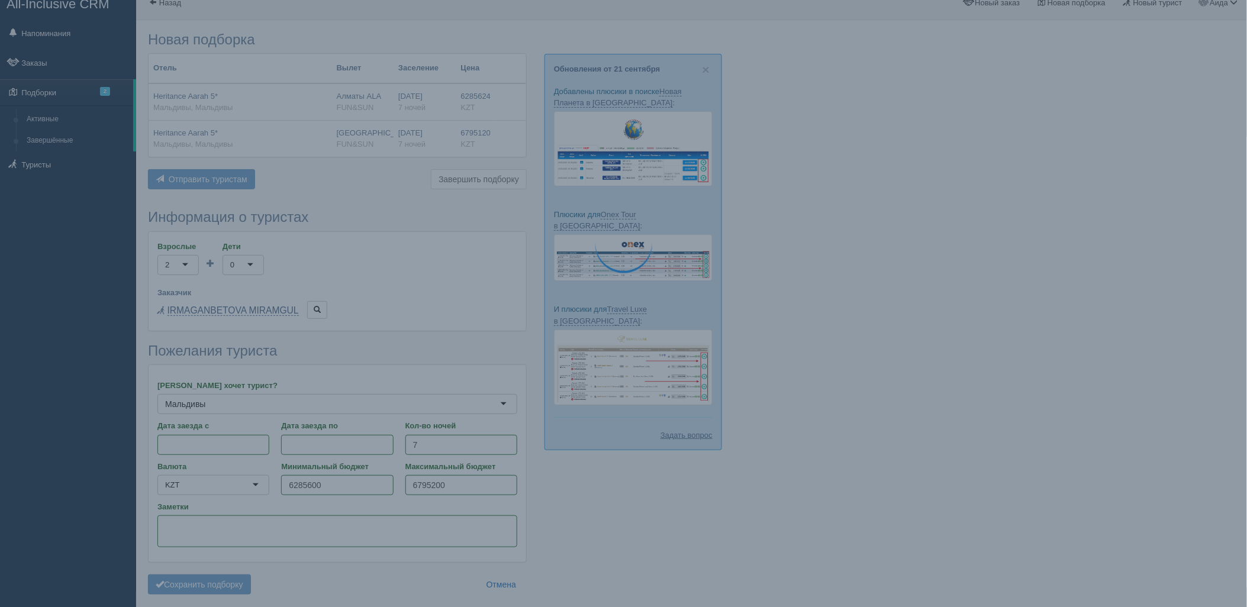
scroll to position [0, 0]
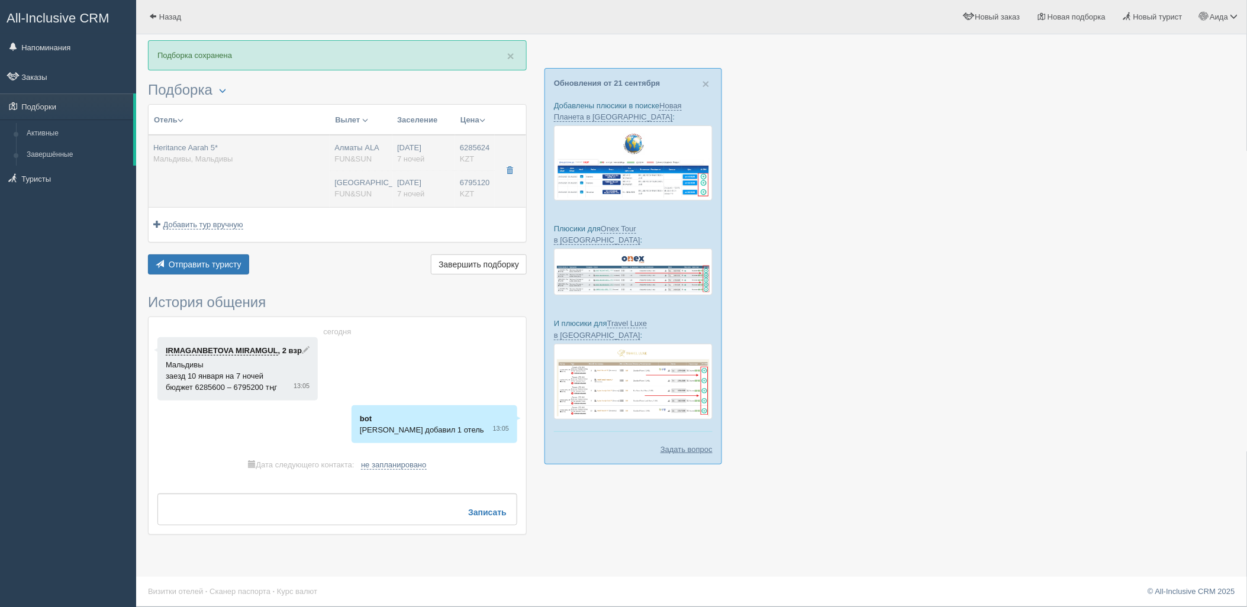
click at [328, 160] on td "Heritance Aarah 5* Мальдивы, Мальдивы" at bounding box center [239, 171] width 181 height 72
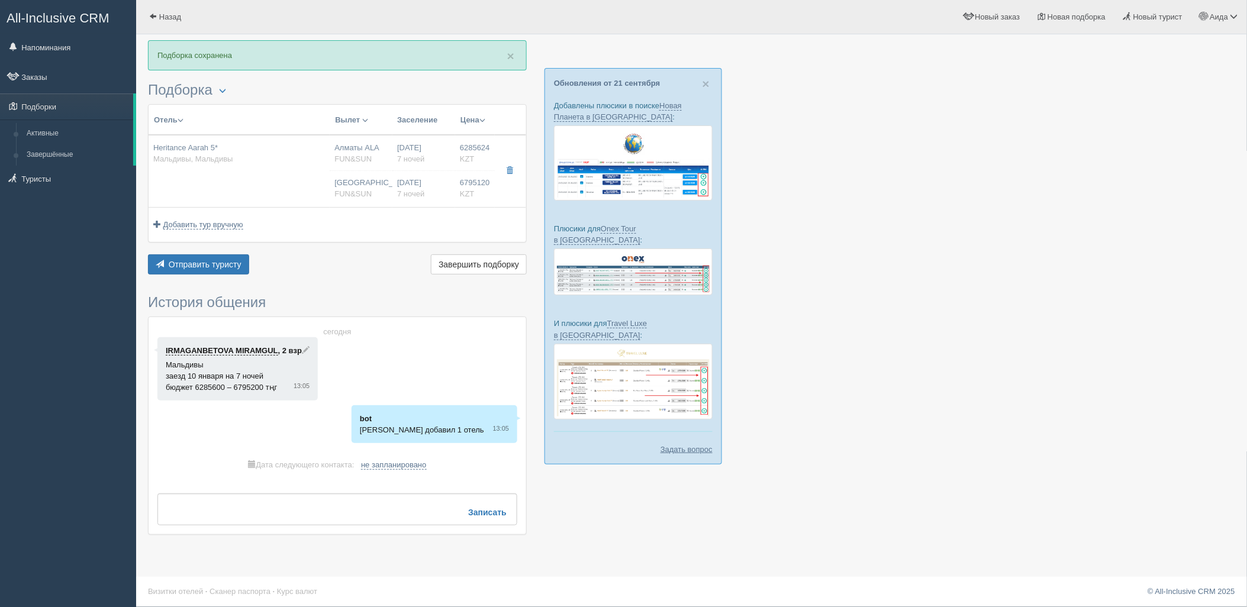
type input "Heritance Aarah 5*"
type input "[URL][DOMAIN_NAME]"
type input "Мальдивы"
type input "6285624.00"
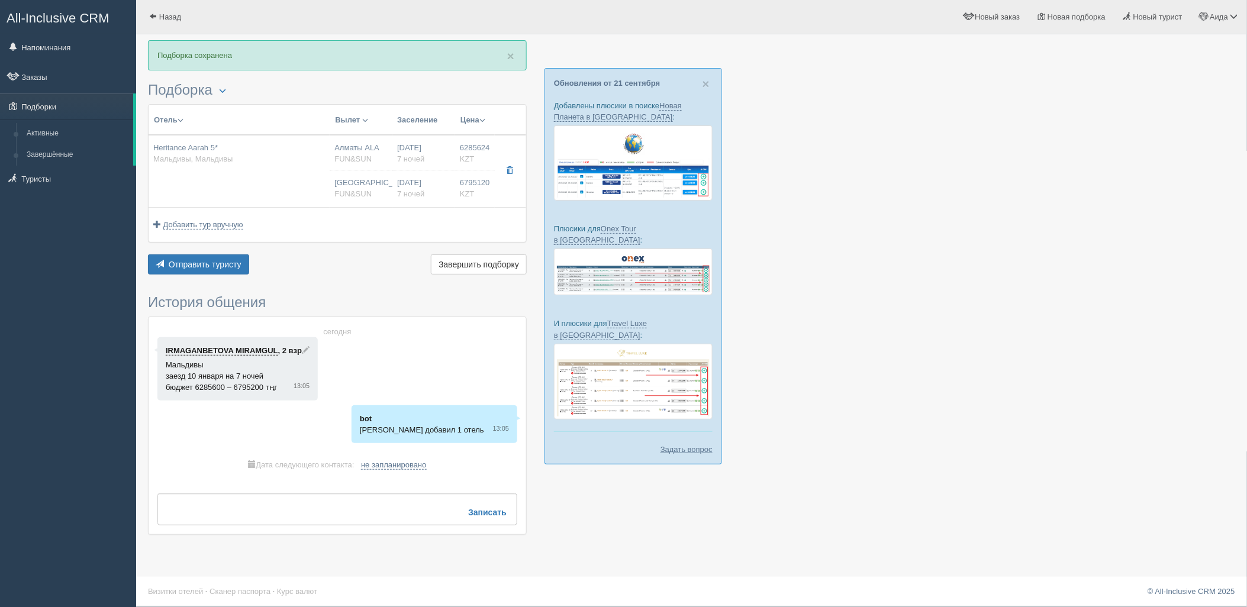
type input "Алматы ALA"
type input "[PERSON_NAME] MLE"
type input "04:35"
type input "11:20"
type input "Air Astana"
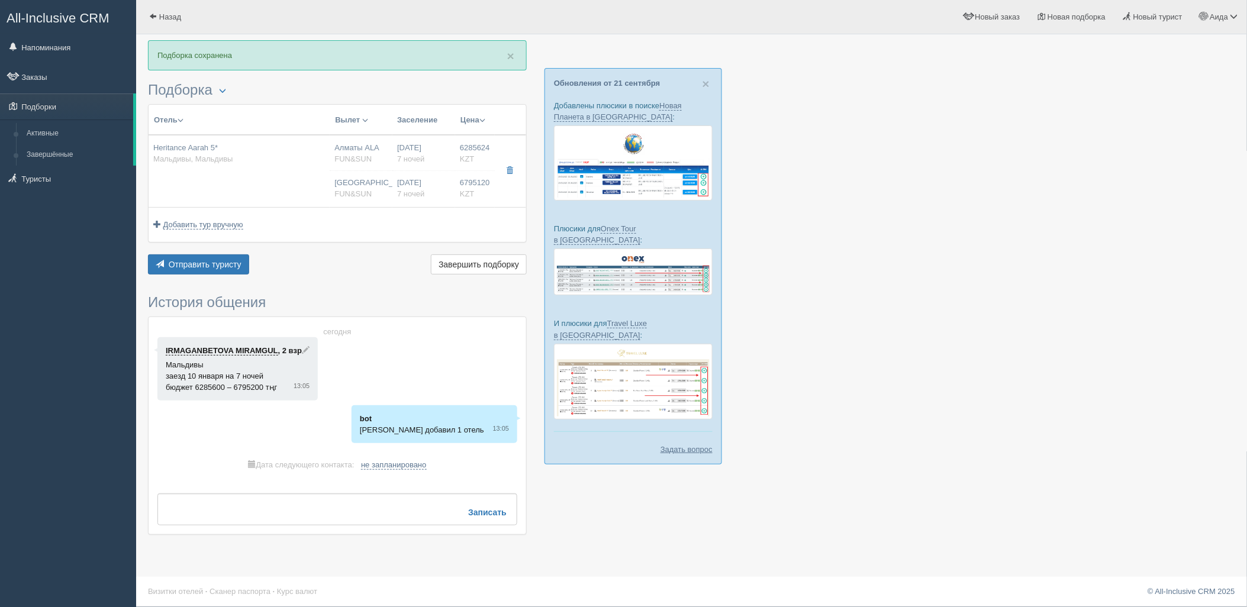
type input "13:40"
type input "20:20"
type input "7"
type input "beach villa"
type input "UAI - Ультра Все Включено"
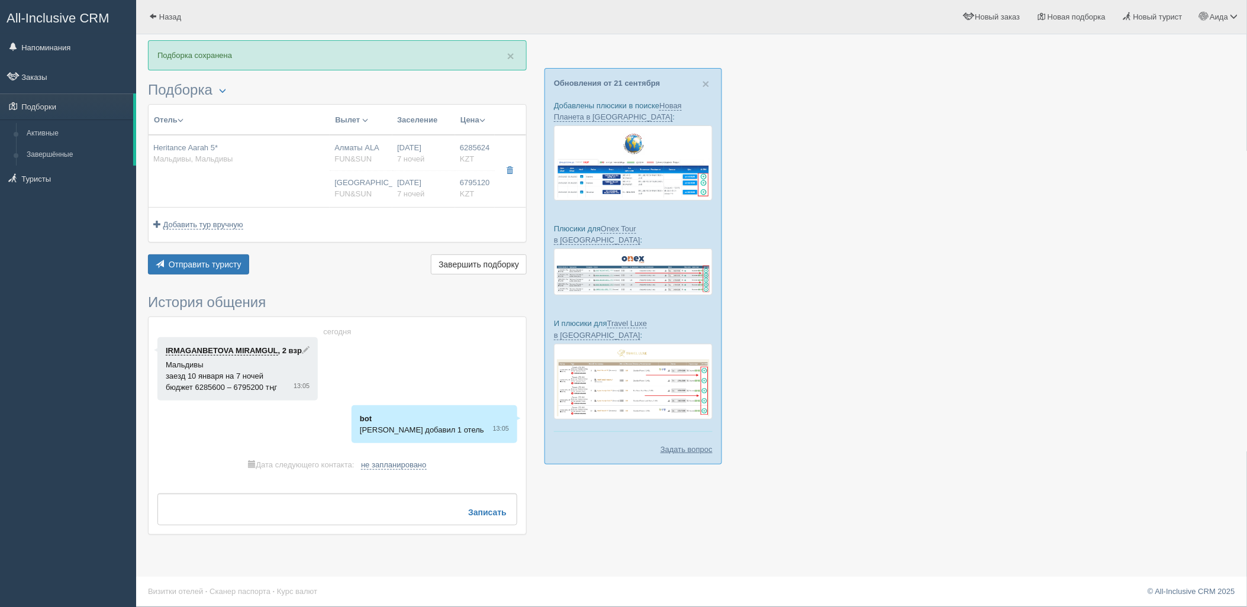
type input "FUN&SUN"
type input "https://tourvisor.ru/countries#!/hotel=heritance-aarah"
type input "6795120.00"
type input "Алматы"
type input "7"
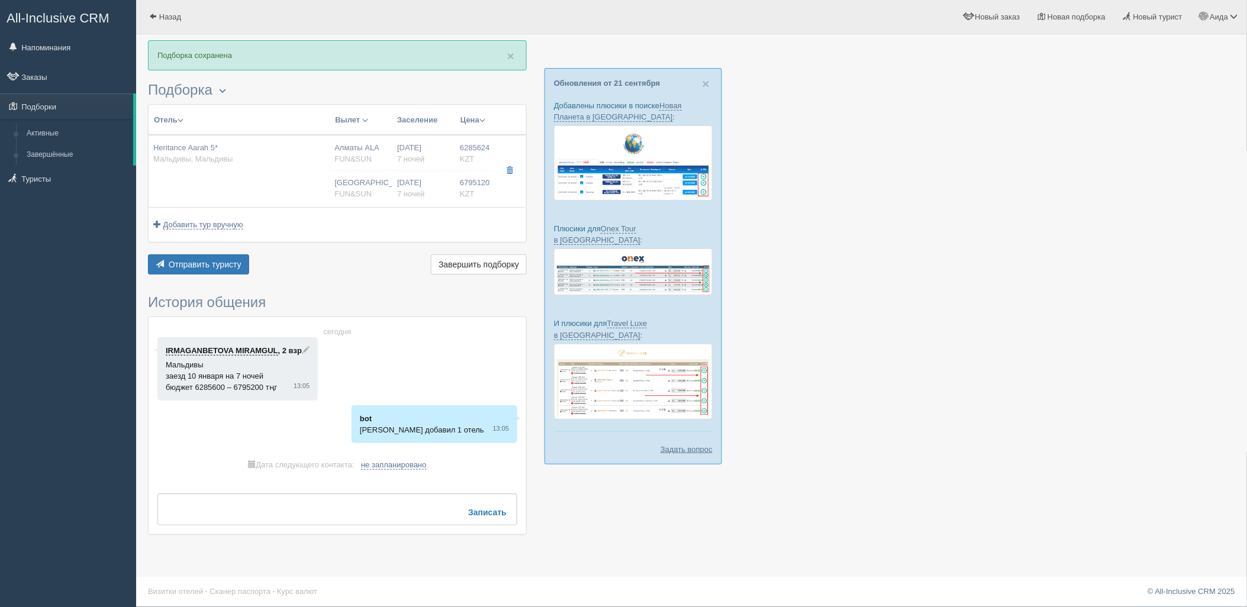
type input "beach villa"
type input "UAI - Ультра Все Включено"
type input "FUN&SUN"
type input "https://tourvisor.ru/countries#!/hotel=heritance-aarah"
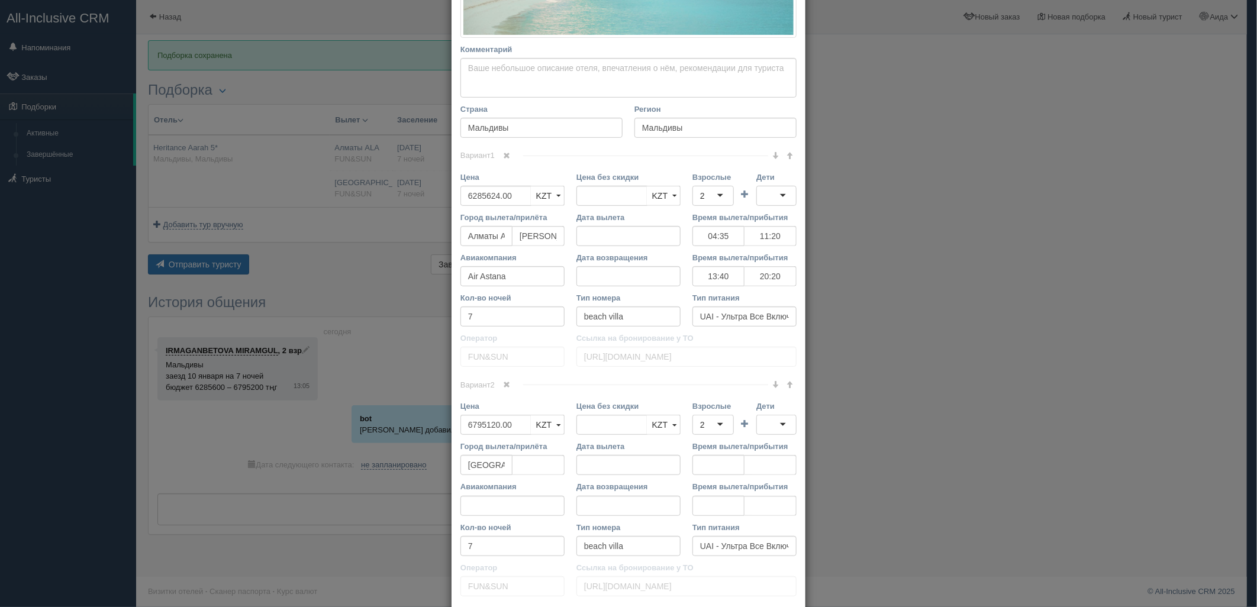
scroll to position [291, 0]
drag, startPoint x: 509, startPoint y: 191, endPoint x: 454, endPoint y: 185, distance: 55.3
click at [454, 185] on div "Цена 6285624.00 KZT USD EUR KZT KZT USD EUR" at bounding box center [512, 188] width 116 height 40
type input "6285624.00"
type input "6222800"
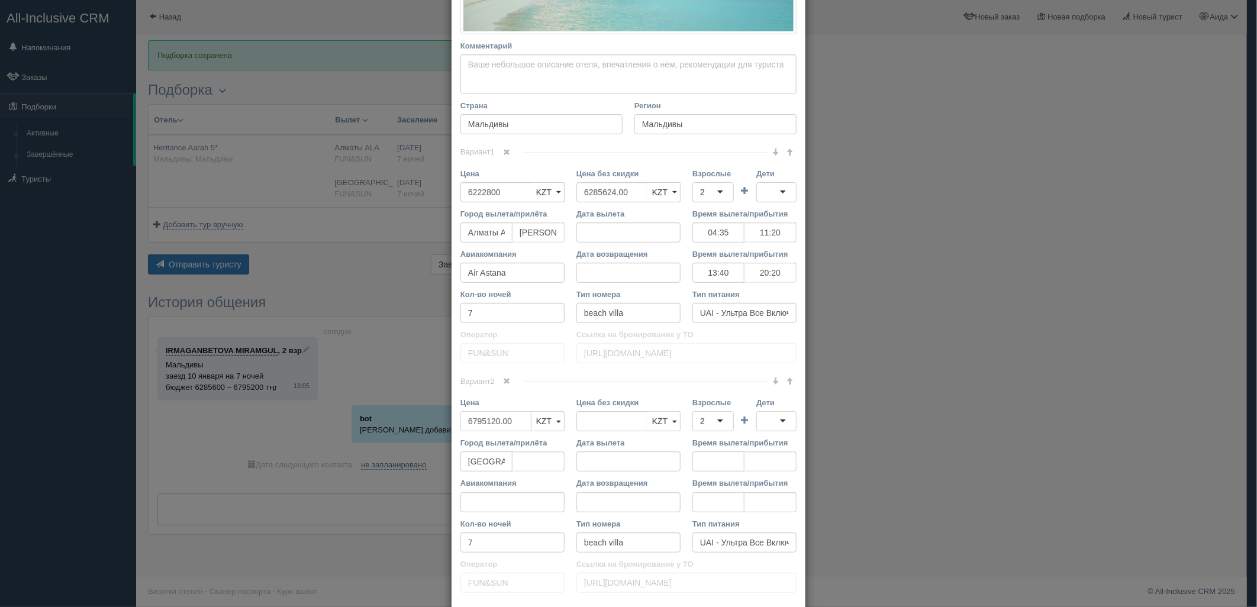
drag, startPoint x: 511, startPoint y: 424, endPoint x: 450, endPoint y: 427, distance: 61.0
click at [454, 427] on div "Цена 6795120.00 KZT USD EUR KZT KZT USD EUR" at bounding box center [512, 417] width 116 height 40
type input "6795120.00"
type input "6727200"
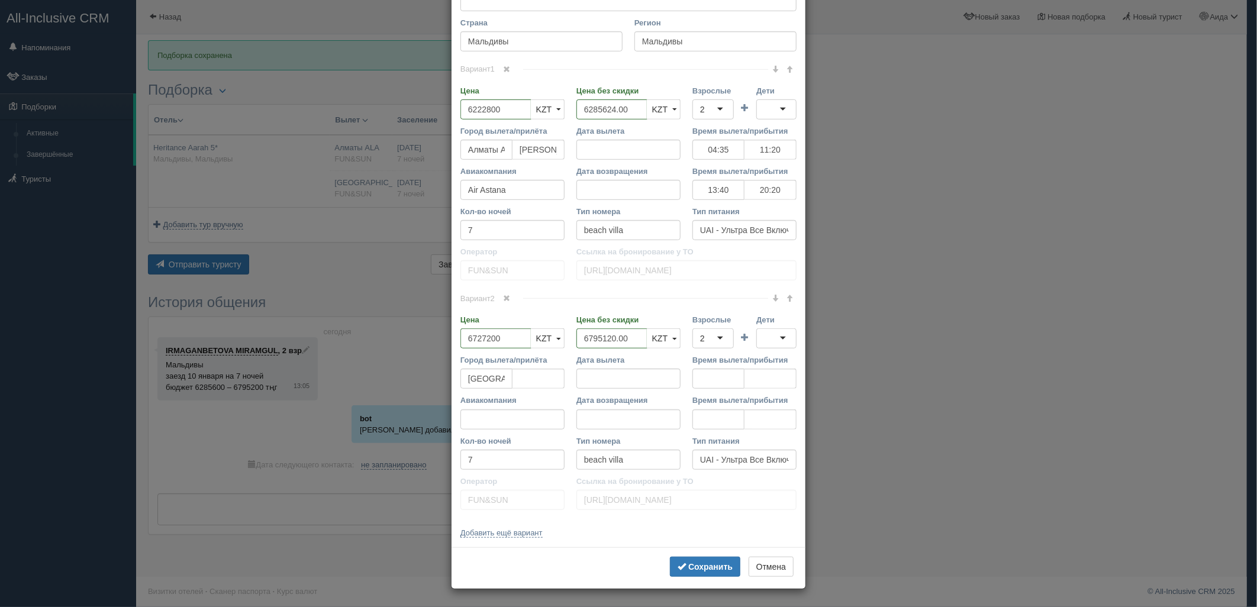
click at [712, 553] on div "Сохранить Отмена" at bounding box center [628, 567] width 354 height 41
click at [715, 558] on button "Сохранить" at bounding box center [705, 567] width 70 height 20
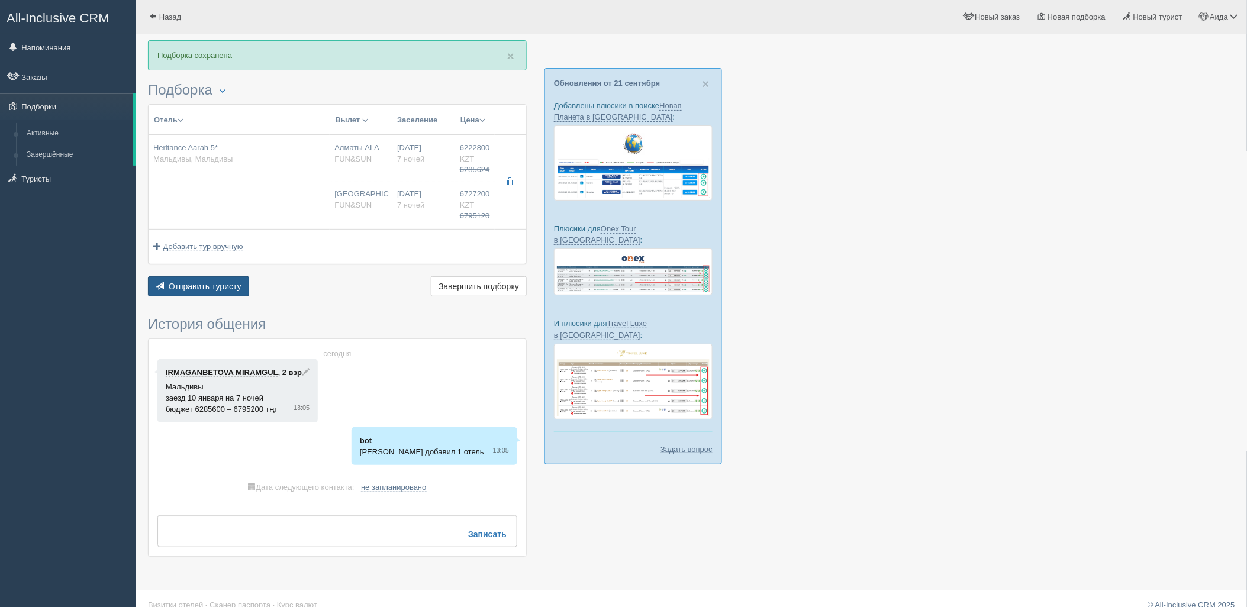
click at [232, 288] on span "Отправить туристу" at bounding box center [205, 286] width 73 height 9
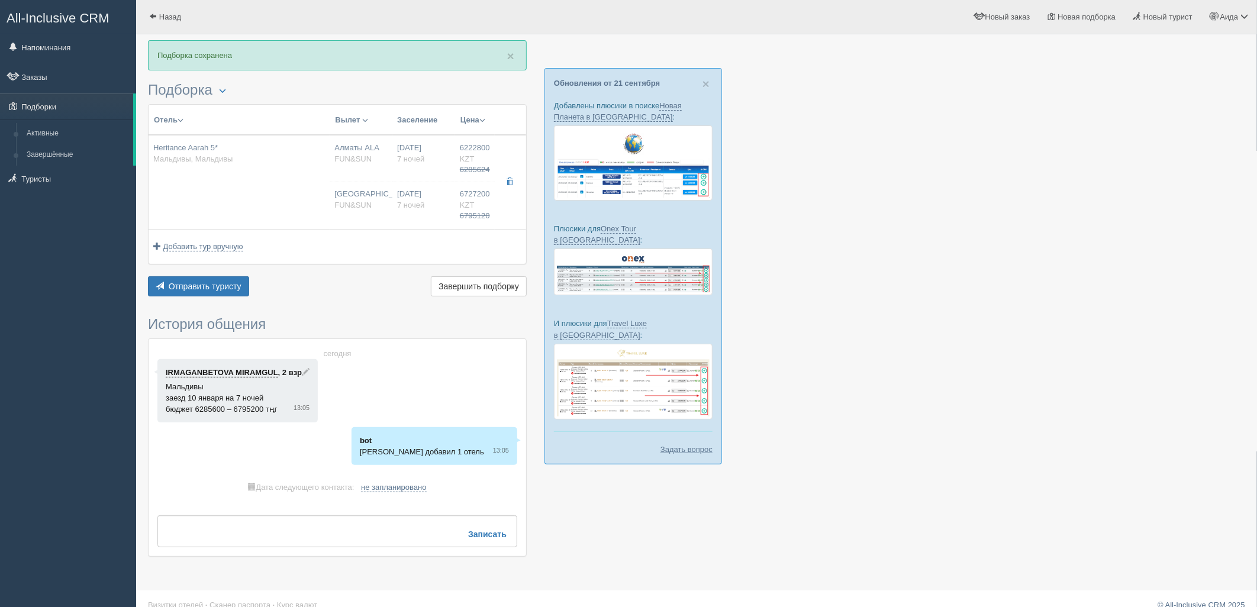
type textarea "🌞 Добрый день! Предлагаем Вам рассмотреть следующие варианты: 🌎 Мальдивы, Мальд…"
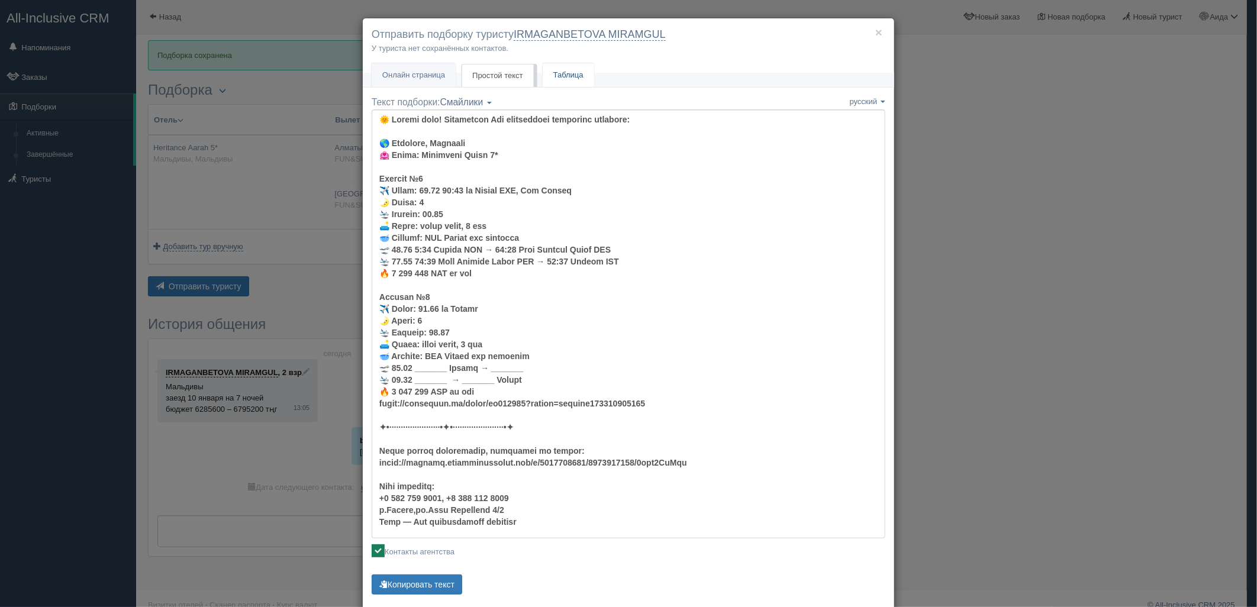
click at [559, 78] on link "Таблица" at bounding box center [568, 75] width 51 height 24
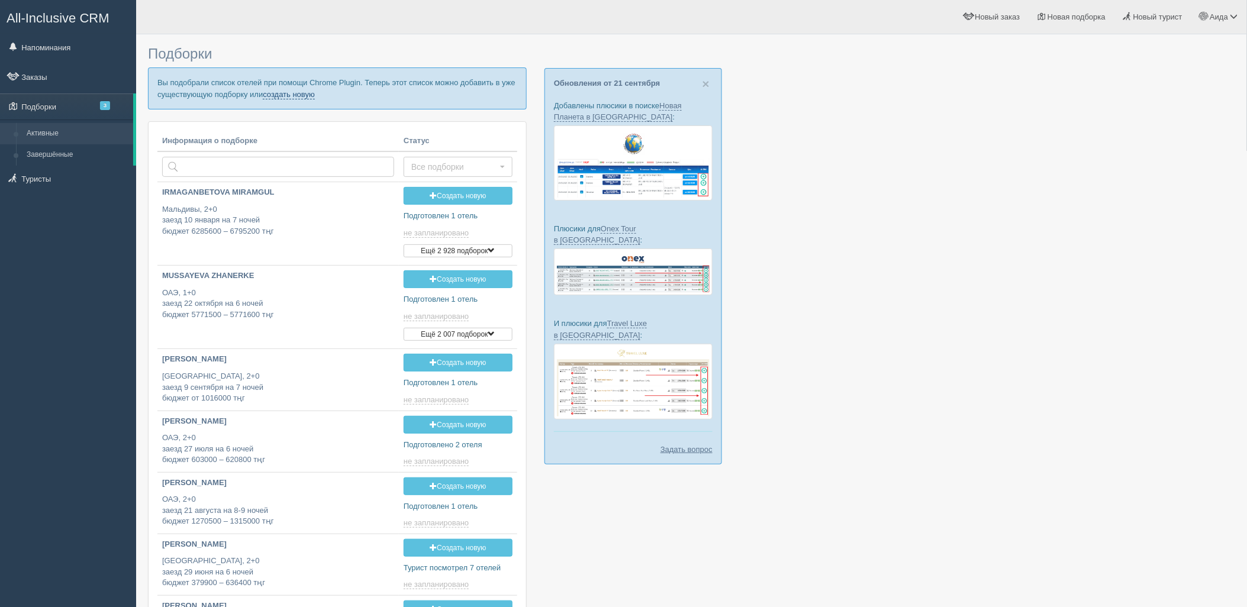
click at [309, 93] on link "создать новую" at bounding box center [289, 94] width 52 height 9
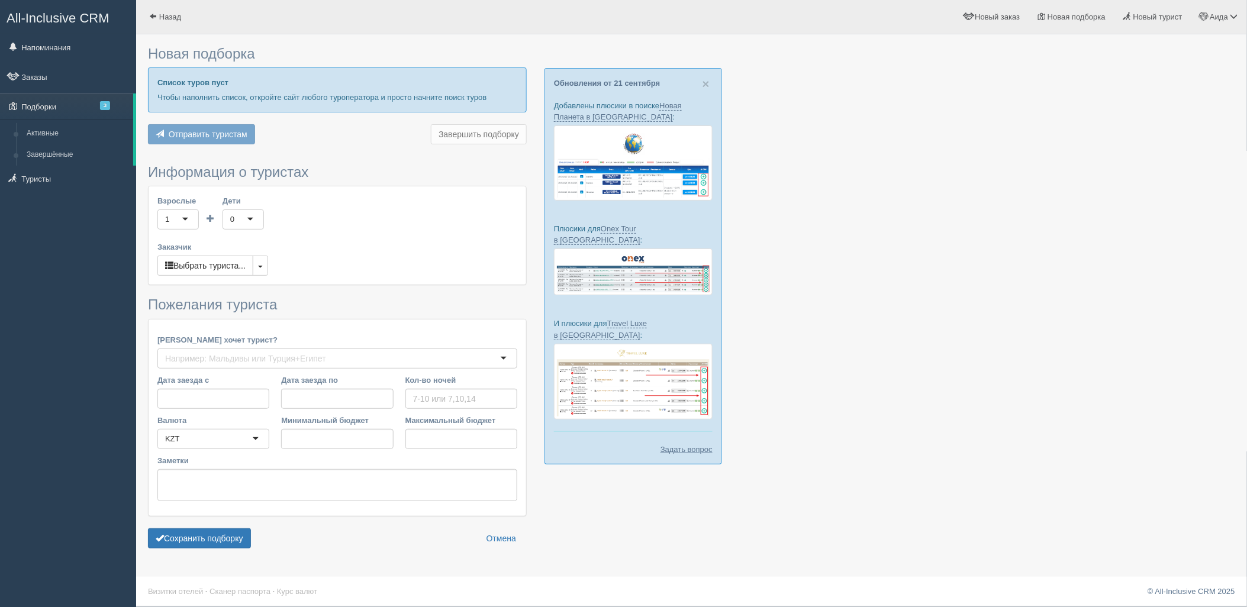
type input "7"
type input "1138700"
type input "1520300"
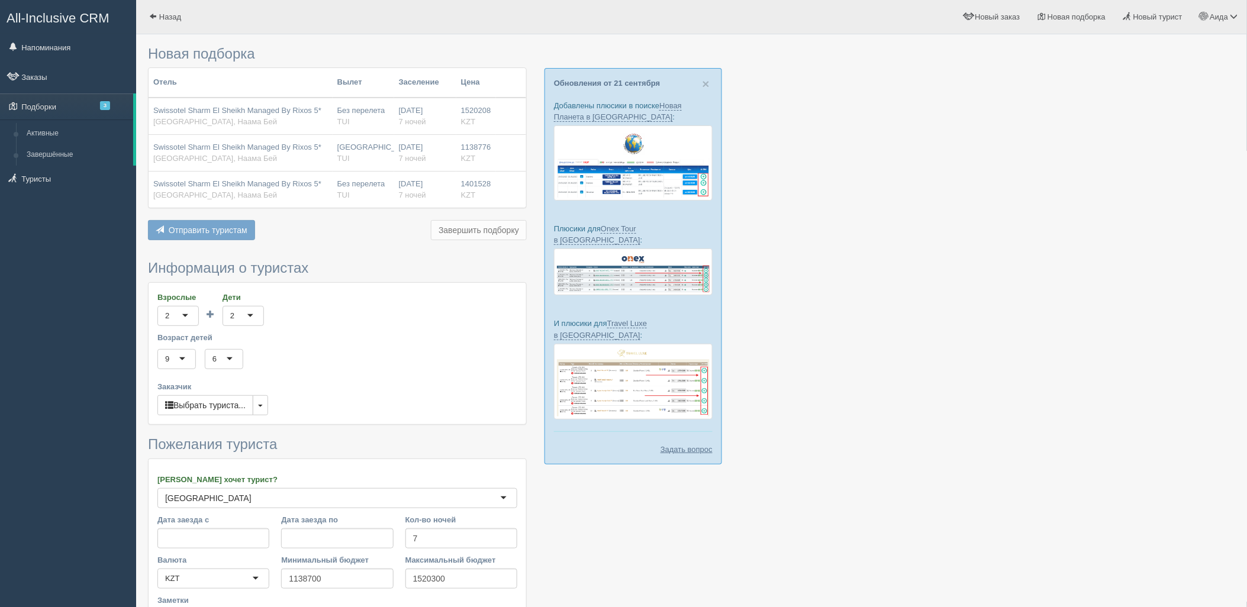
scroll to position [141, 0]
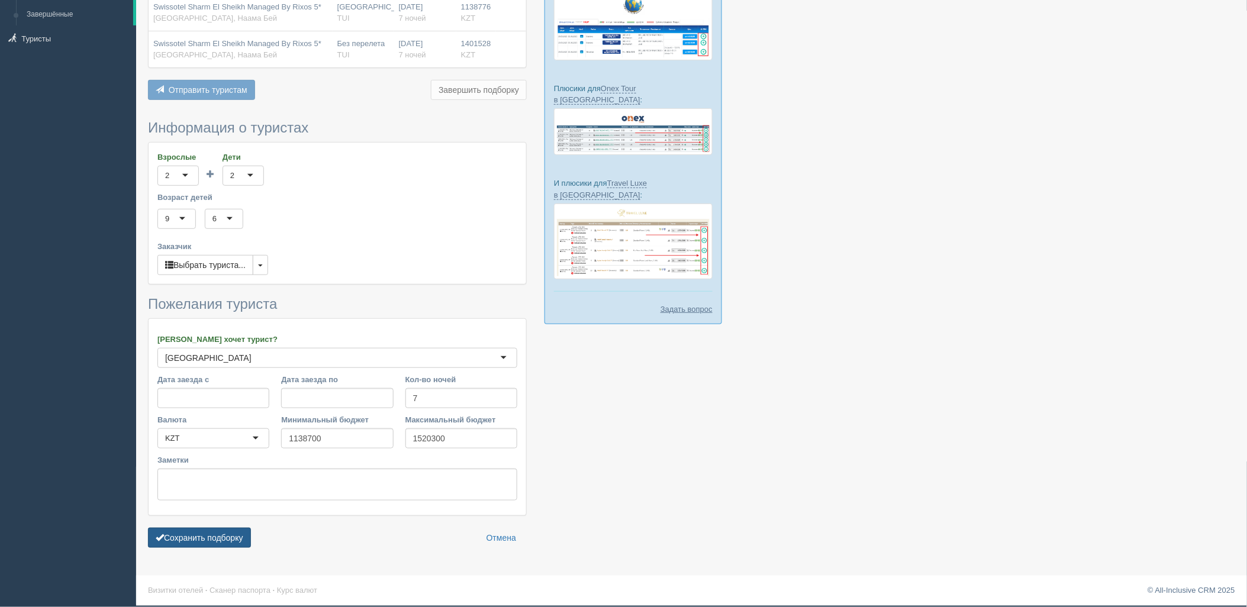
click at [196, 535] on button "Сохранить подборку" at bounding box center [199, 538] width 103 height 20
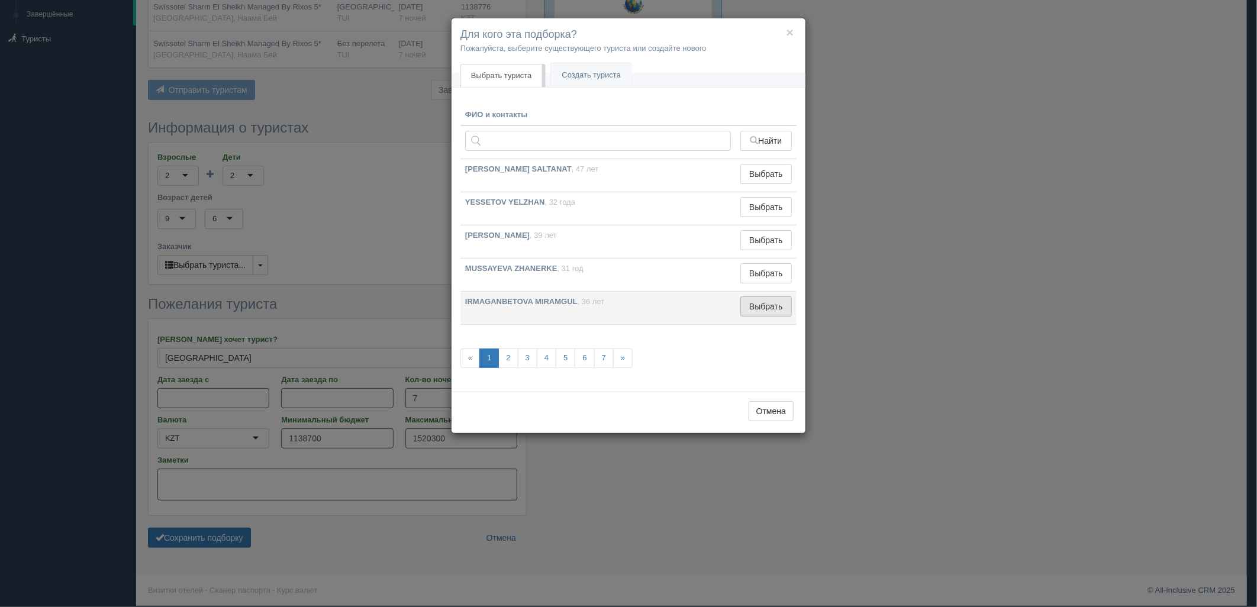
click at [759, 315] on button "Выбрать" at bounding box center [765, 306] width 51 height 20
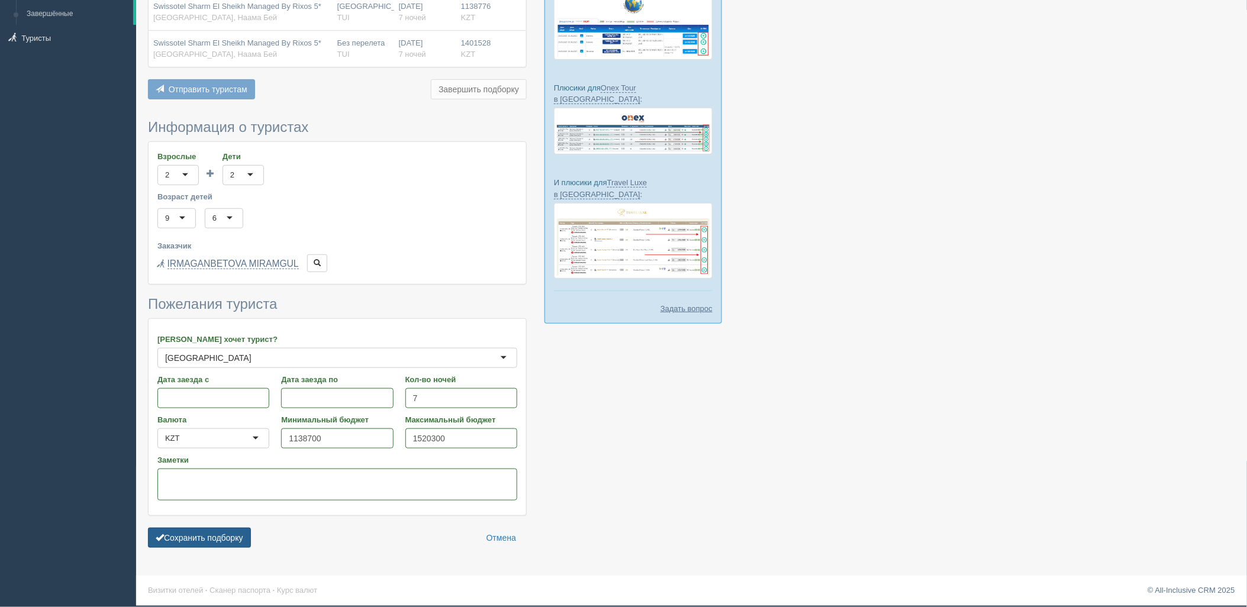
click at [208, 528] on button "Сохранить подборку" at bounding box center [199, 538] width 103 height 20
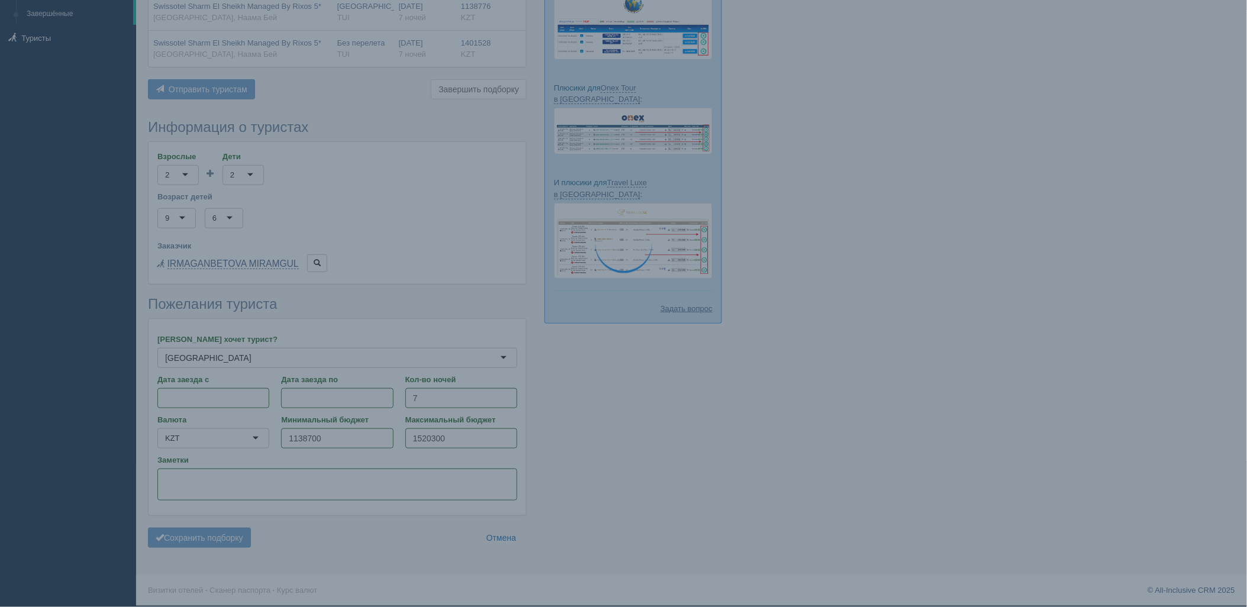
scroll to position [127, 0]
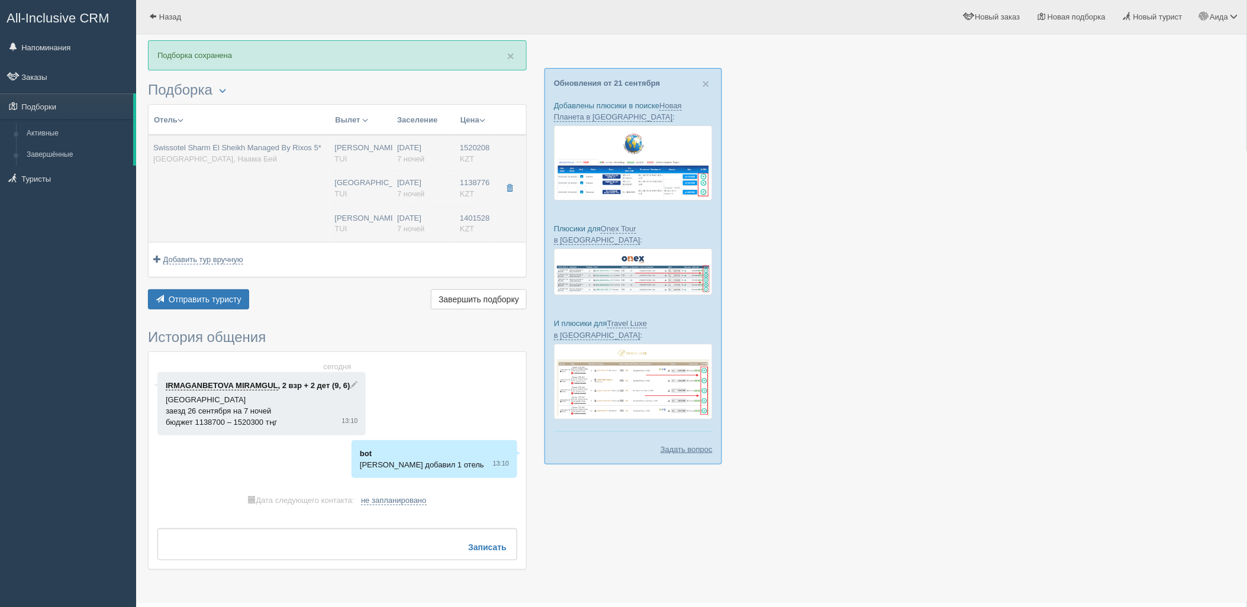
click at [401, 200] on td "26.09.2025 7 ночей 26.09.2025 7 ночей 26.09.2025 7 ночей" at bounding box center [423, 188] width 63 height 107
type input "Swissotel Sharm El Sheikh Managed By Rixos 5*"
type input "[URL][DOMAIN_NAME]"
type input "[GEOGRAPHIC_DATA]"
type input "[PERSON_NAME]"
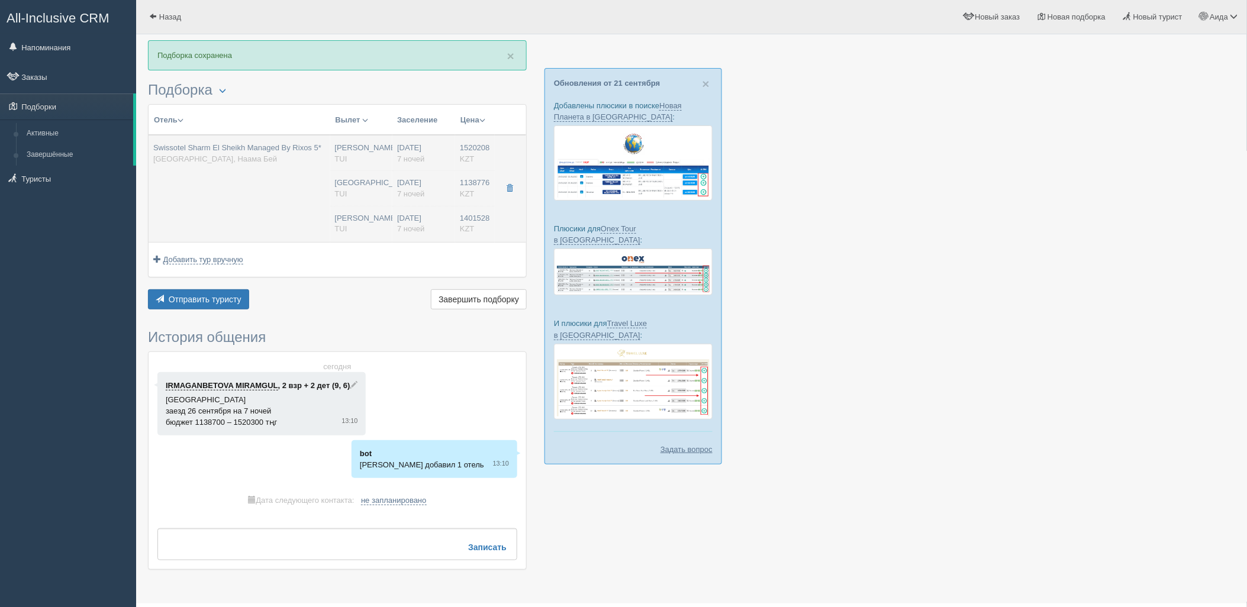
type input "1520208.00"
type input "Нурсултан Назарбаев NQZ"
type input "Шарм-эль-Шейх SSH"
type input "08:50"
type input "12:55"
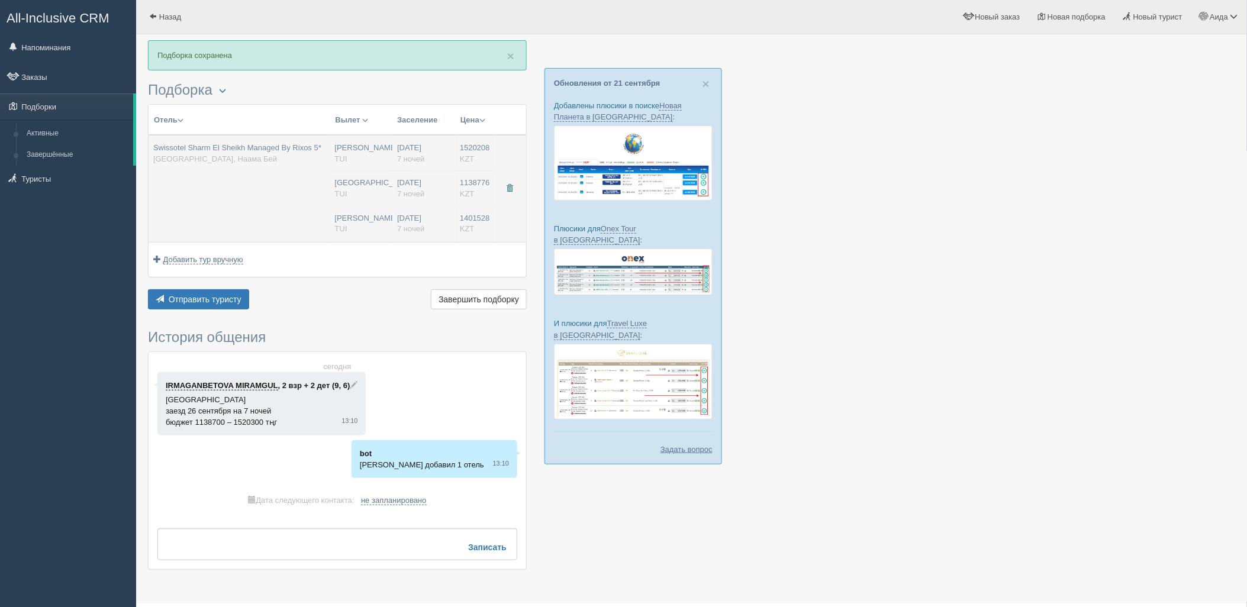
type input "Air Astana"
type input "14:35"
type input "22:25"
type input "7"
type input "Deluxe Room Aqua"
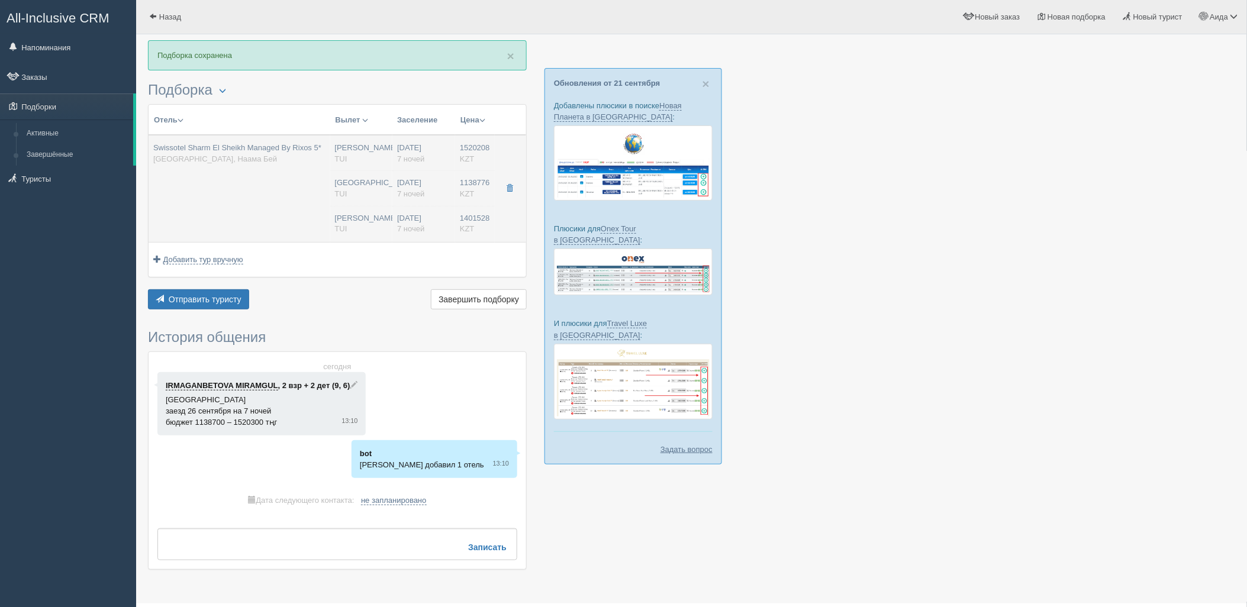
type input "Ultra All Inclusive"
type input "TUI"
type input "https://newb2b.fstravel.com/hotel/846168"
type input "1138776.00"
type input "[GEOGRAPHIC_DATA]"
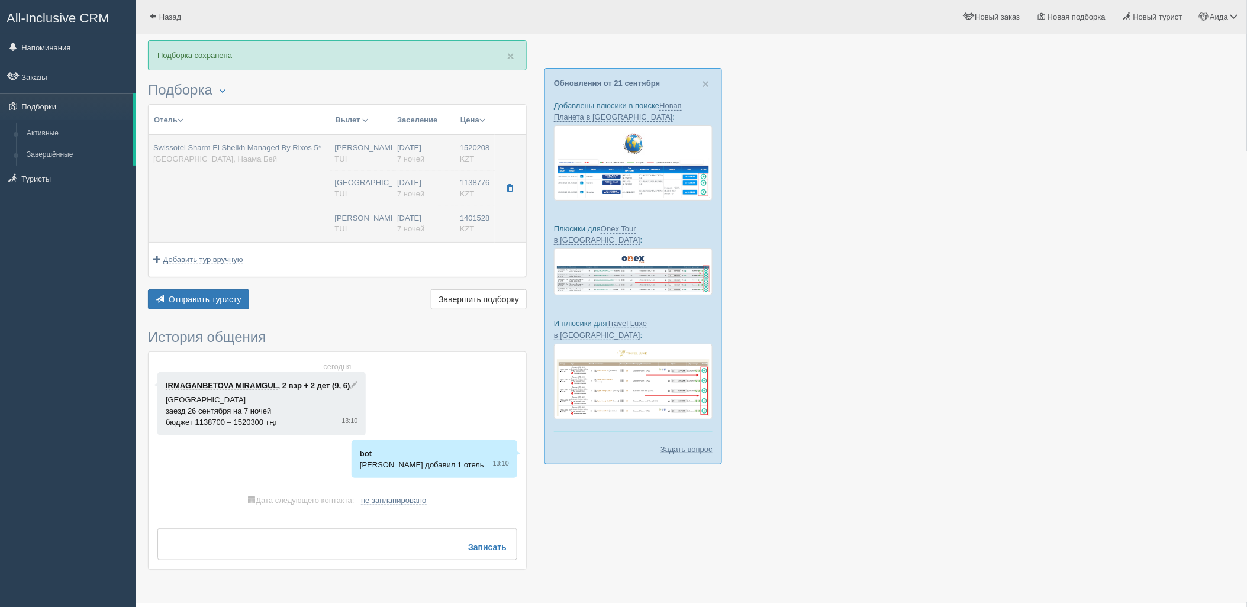
type input "08:50"
type input "7"
type input "Deluxe Room Aqua"
type input "Ultra All Inclusive"
type input "TUI"
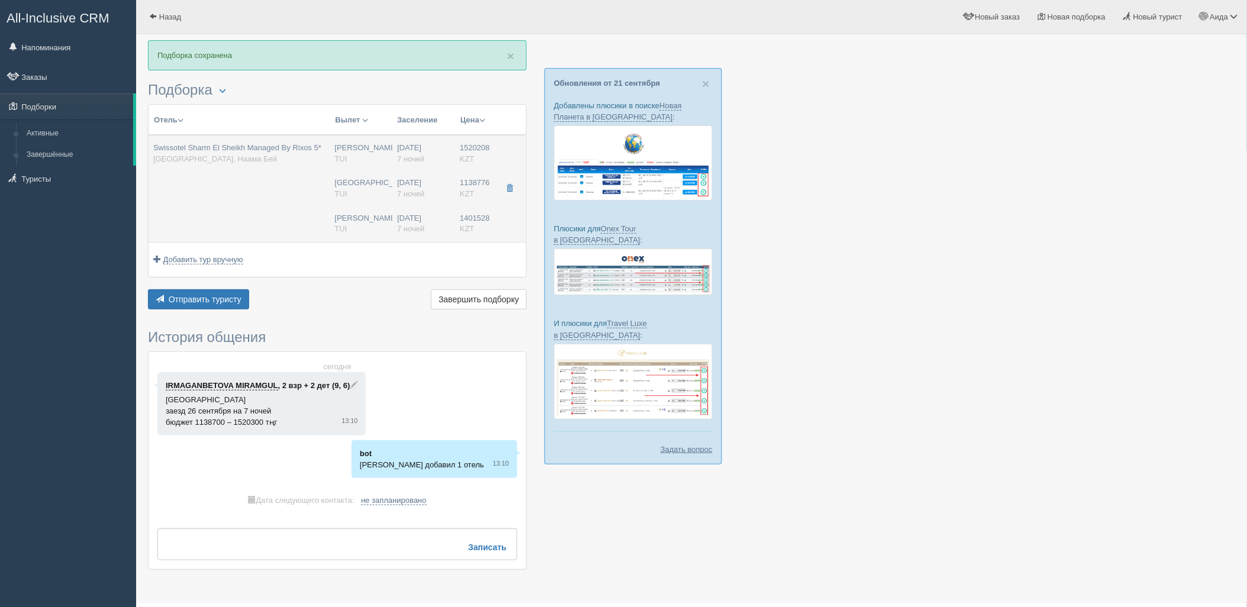
type input "https://newb2b.fstravel.com/hotel/846168"
type input "1401528.00"
type input "Нурсултан Назарбаев NQZ"
type input "Шарм-эль-Шейх SSH"
type input "08:50"
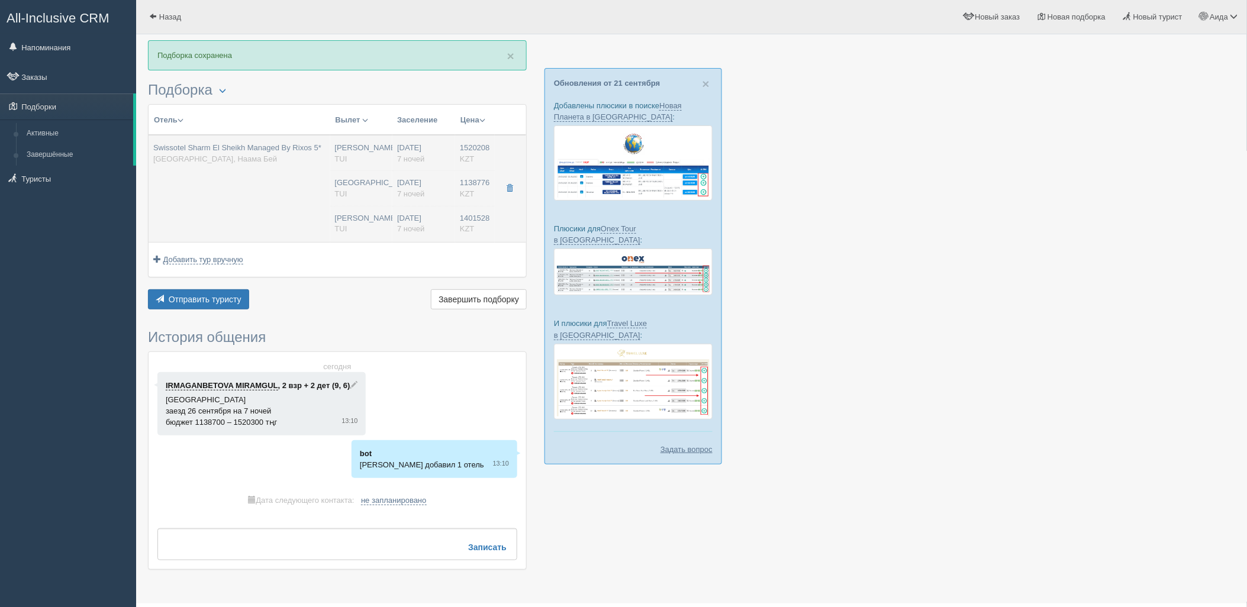
type input "12:55"
type input "Air Astana"
type input "14:35"
type input "22:25"
type input "7"
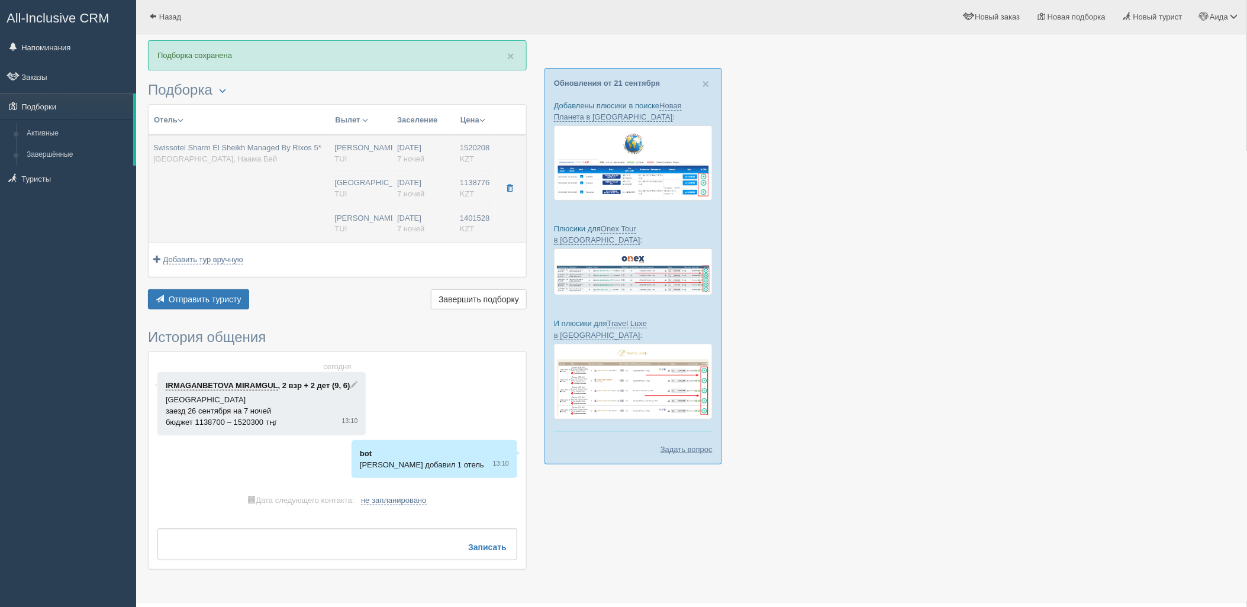
type input "Deluxe Room Aqua"
type input "Ultra All Inclusive"
type input "TUI"
type input "https://newb2b.fstravel.com/hotel/846168"
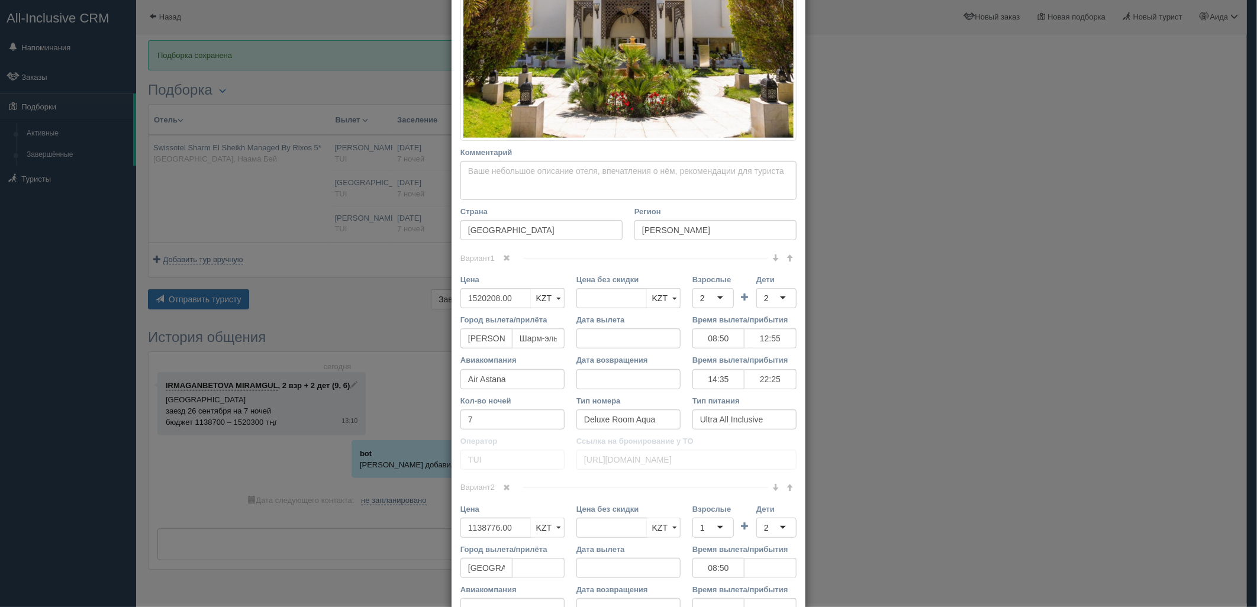
scroll to position [306, 0]
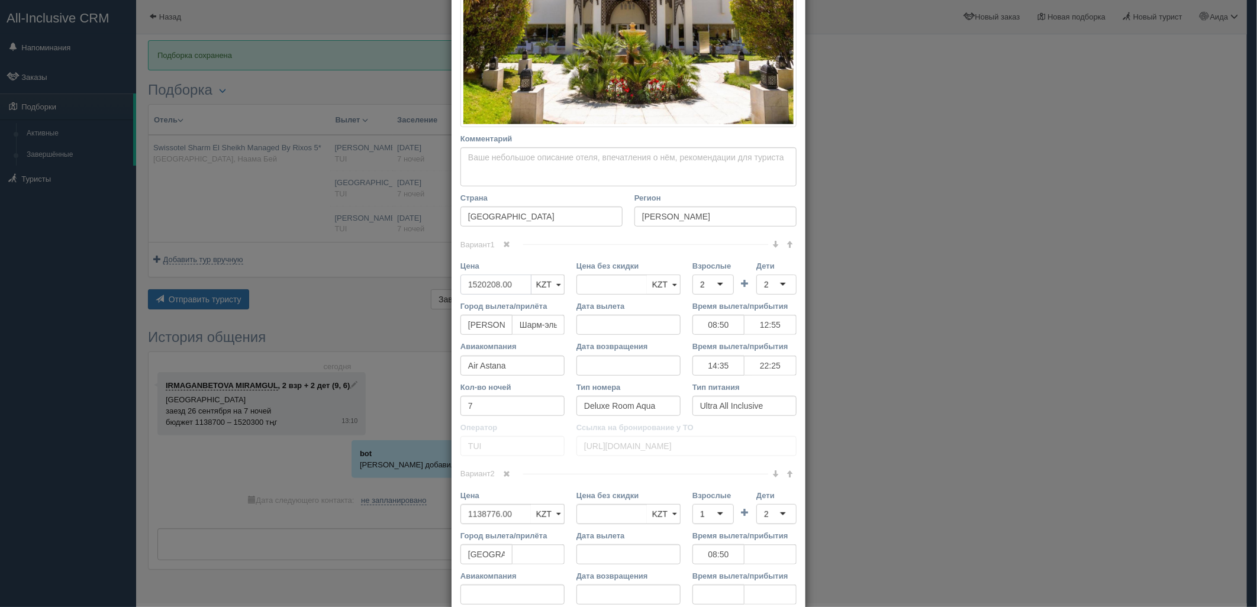
drag, startPoint x: 511, startPoint y: 280, endPoint x: 411, endPoint y: 292, distance: 100.7
click at [411, 292] on div "× Редактировать тур Название отеля Swissotel Sharm El Sheikh Managed By Rixos 5…" at bounding box center [628, 303] width 1257 height 607
type input "1520208.00"
type input "1505005"
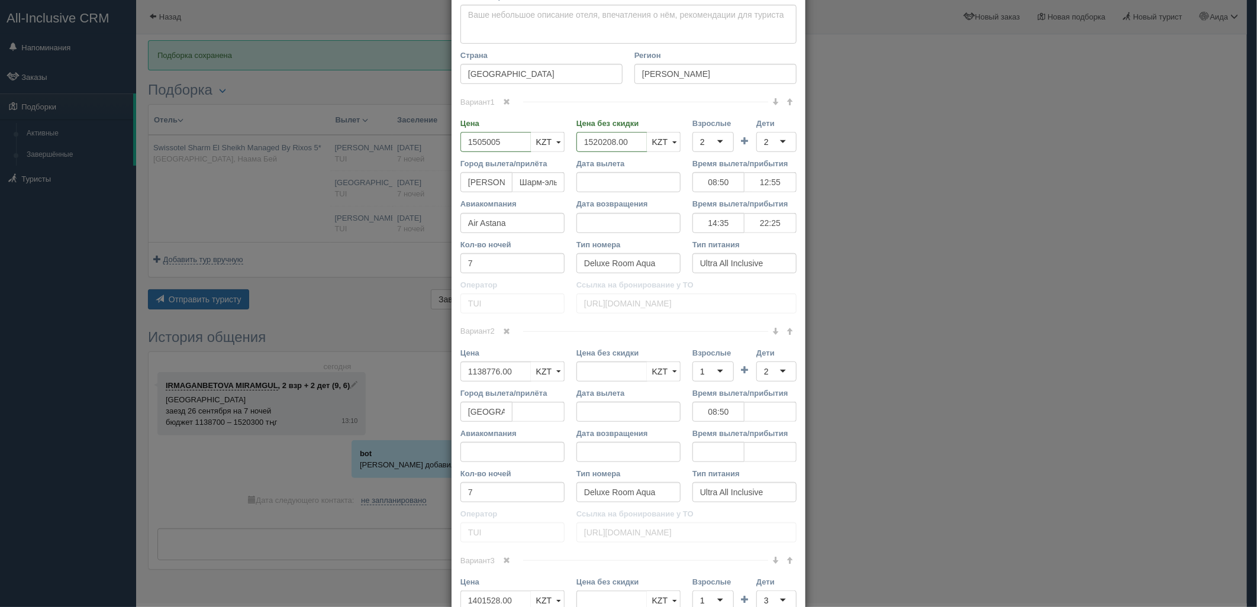
scroll to position [466, 0]
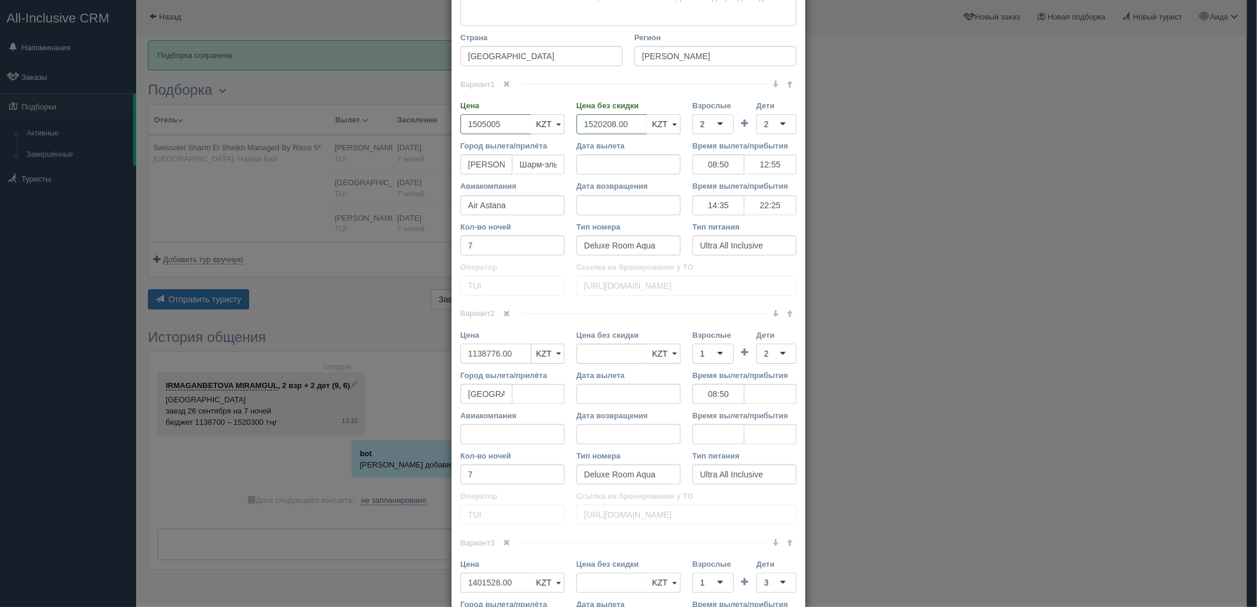
drag, startPoint x: 515, startPoint y: 358, endPoint x: 452, endPoint y: 362, distance: 62.9
click at [454, 362] on div "Цена 1138776.00 KZT USD EUR KZT KZT USD EUR" at bounding box center [512, 350] width 116 height 40
type input "1138776.00"
type input "1127400"
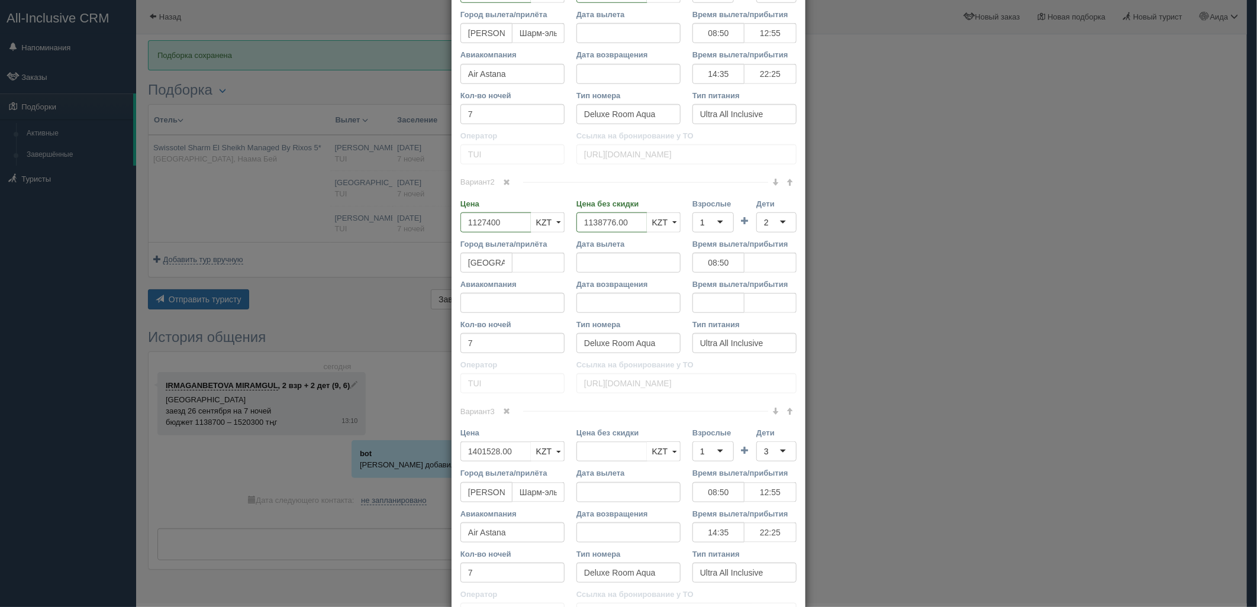
scroll to position [606, 0]
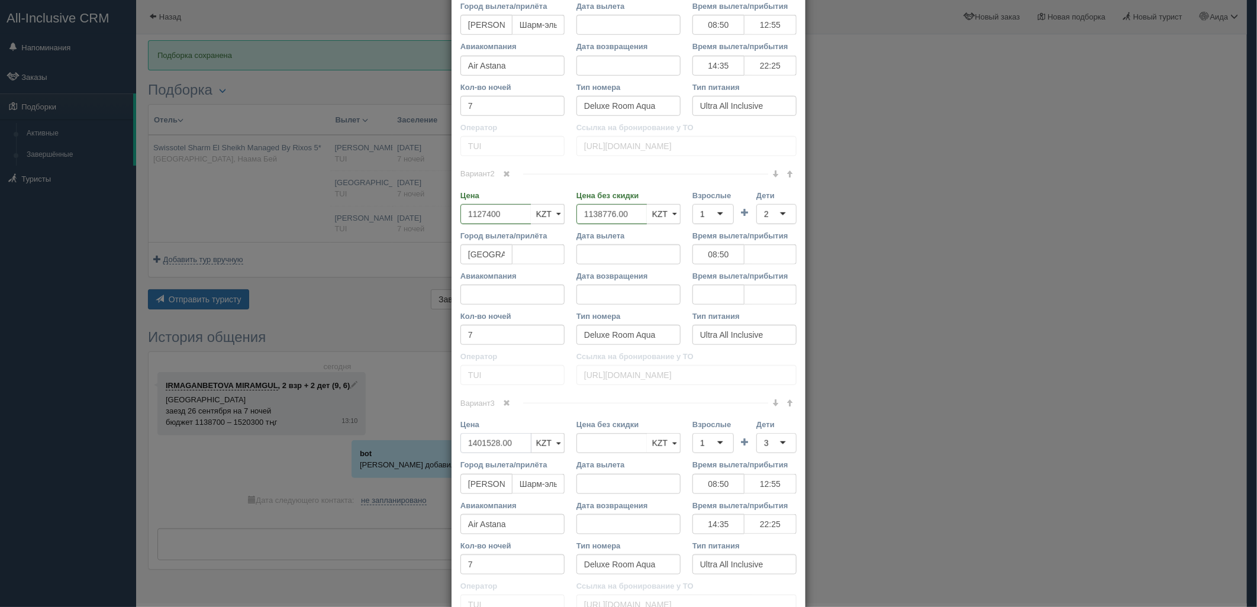
drag, startPoint x: 517, startPoint y: 448, endPoint x: 454, endPoint y: 447, distance: 62.1
click at [454, 447] on div "Цена 1401528.00 KZT USD EUR KZT KZT USD EUR" at bounding box center [512, 439] width 116 height 40
type input "1401528.00"
type input "1387512"
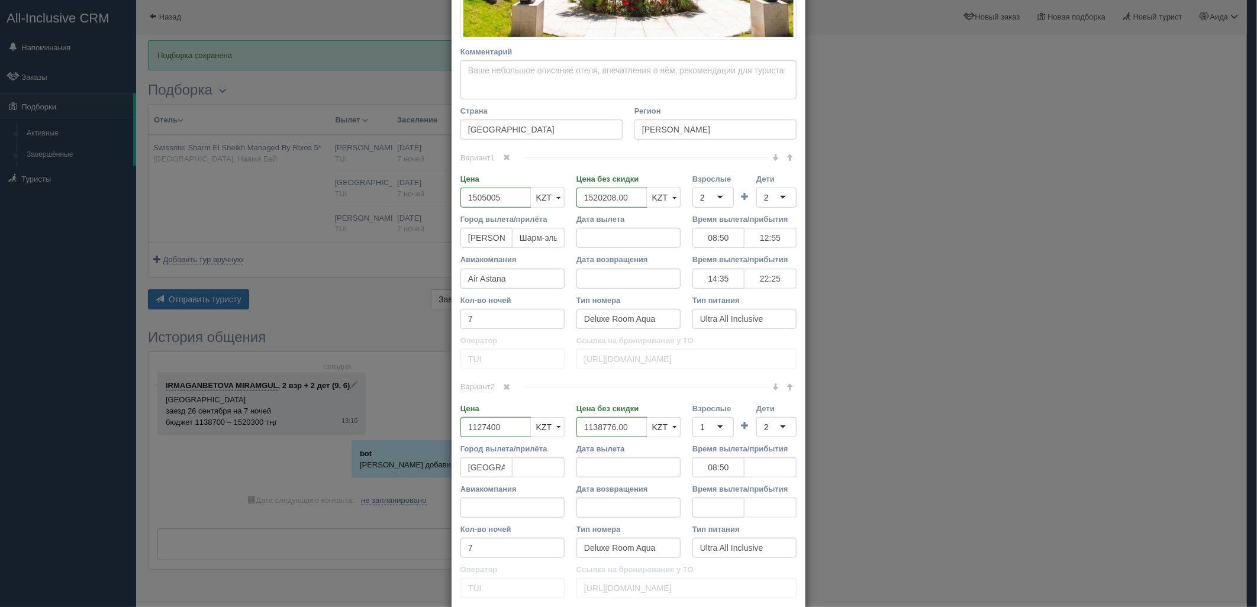
scroll to position [711, 0]
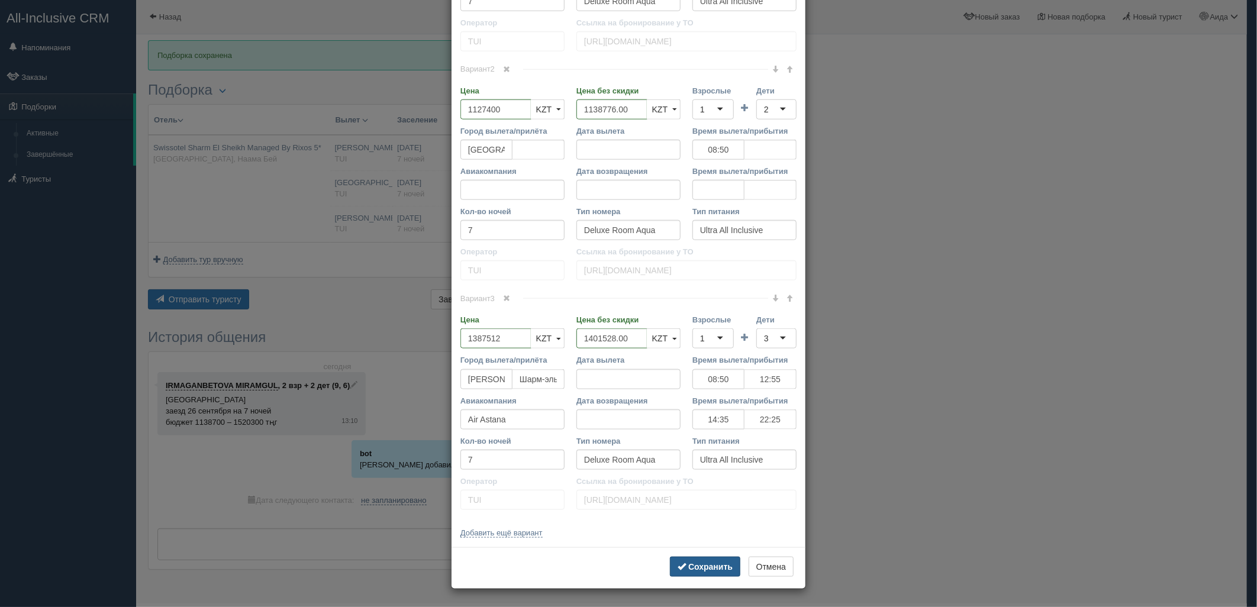
click at [708, 560] on button "Сохранить" at bounding box center [705, 567] width 70 height 20
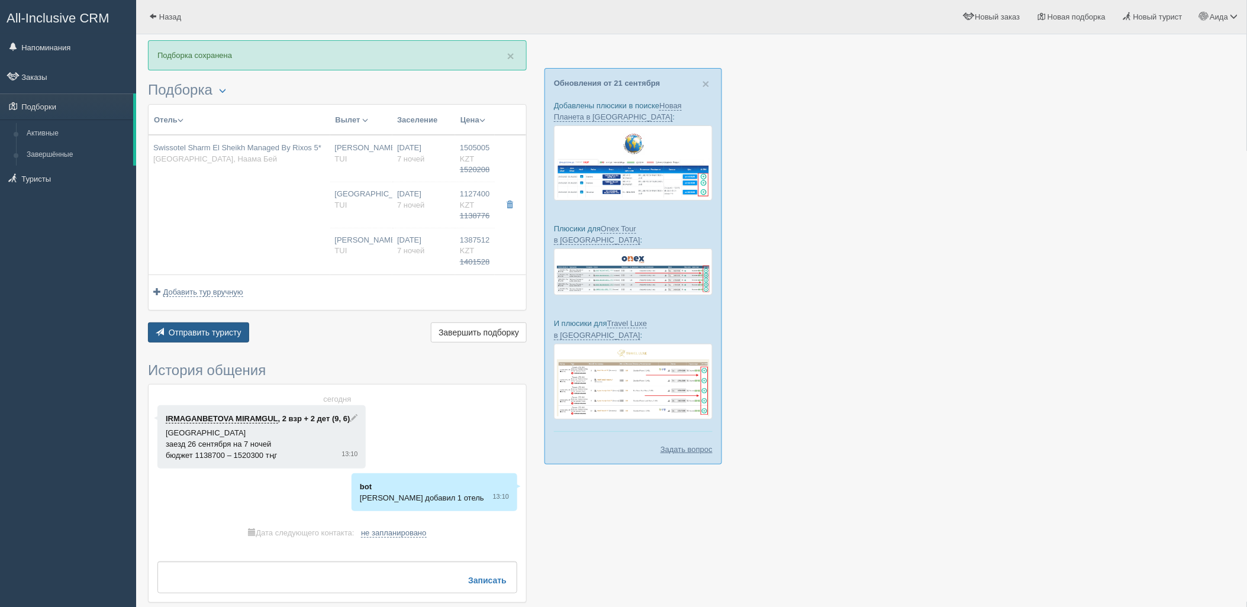
click at [178, 333] on span "Отправить туристу" at bounding box center [205, 332] width 73 height 9
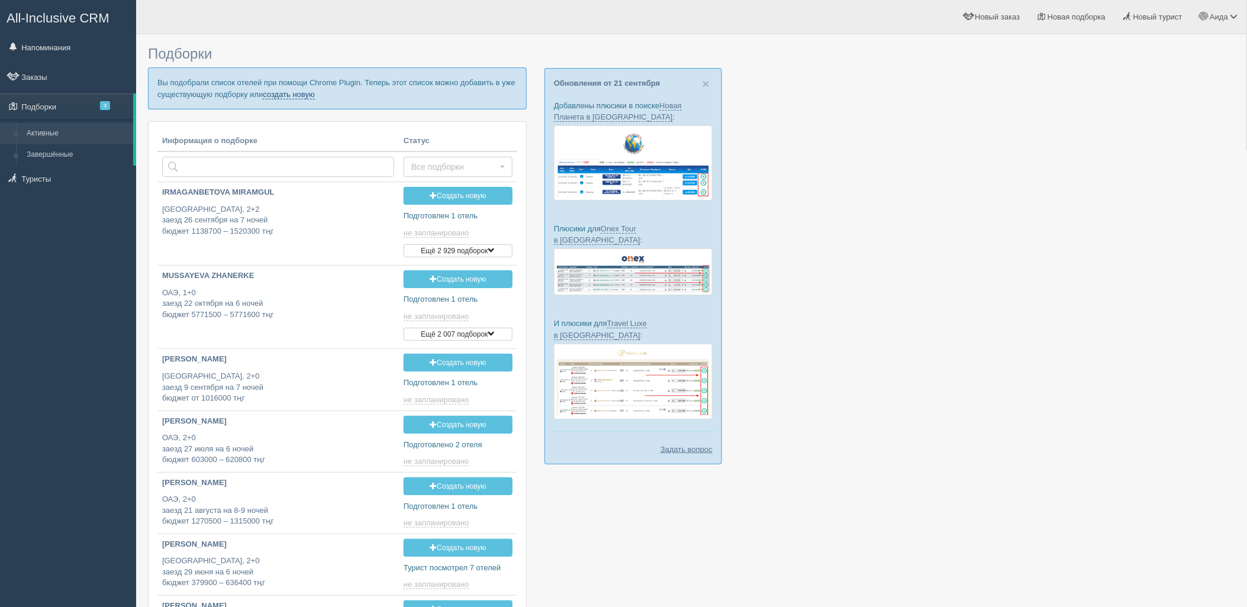
click at [273, 92] on link "создать новую" at bounding box center [289, 94] width 52 height 9
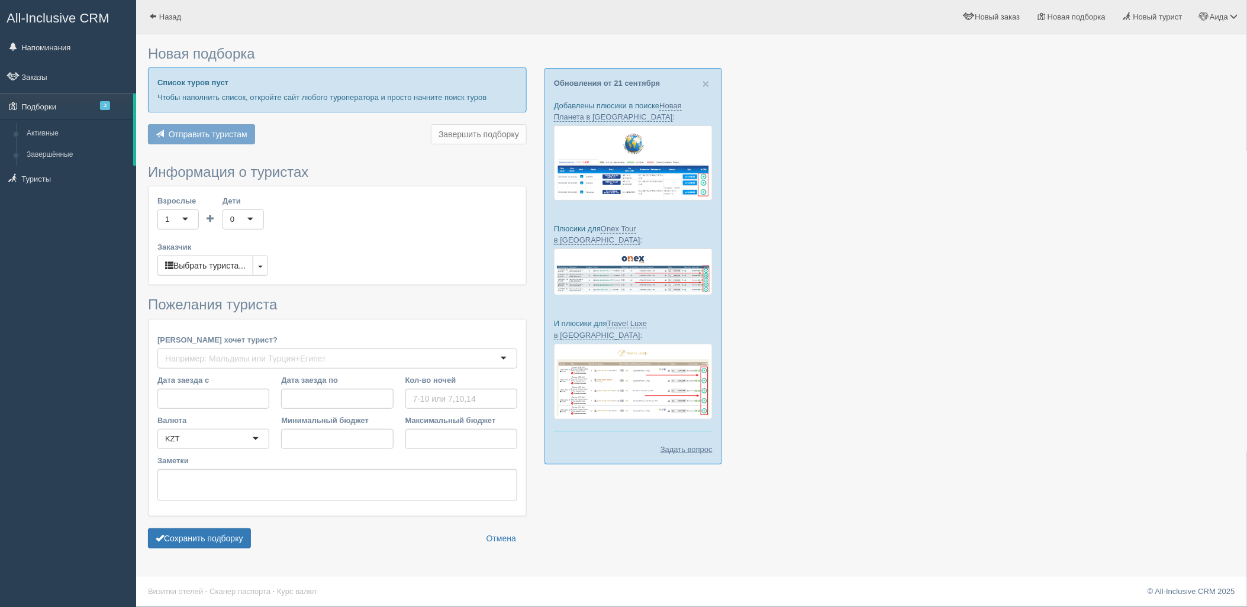
type input "7"
type input "1170700"
type input "1564400"
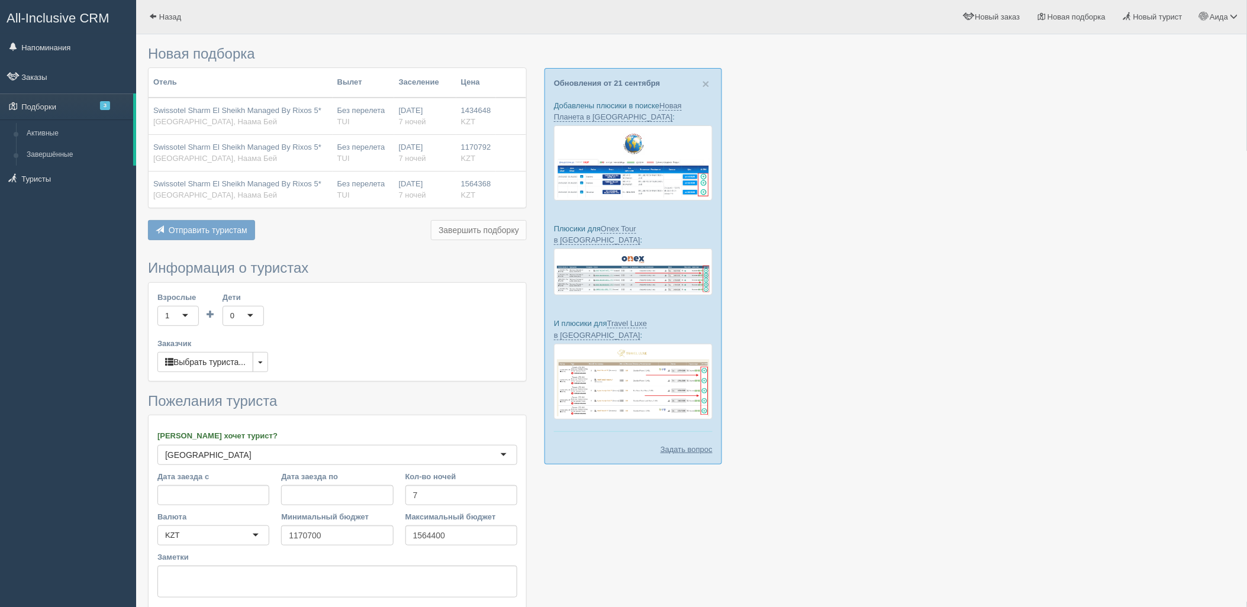
scroll to position [98, 0]
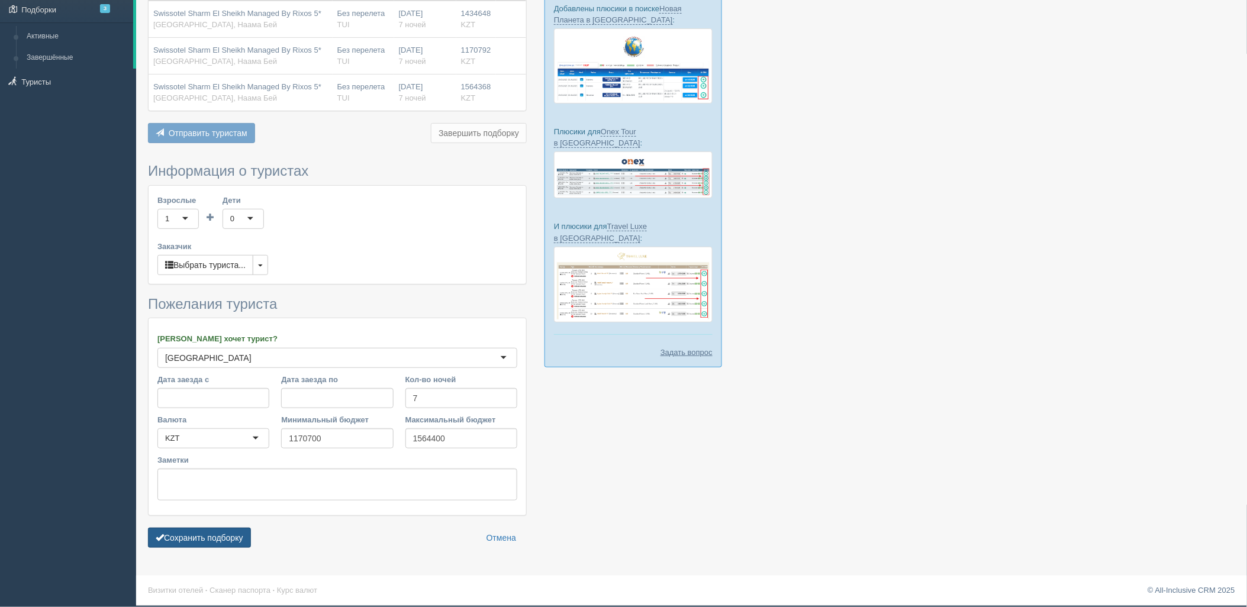
click at [247, 536] on button "Сохранить подборку" at bounding box center [199, 538] width 103 height 20
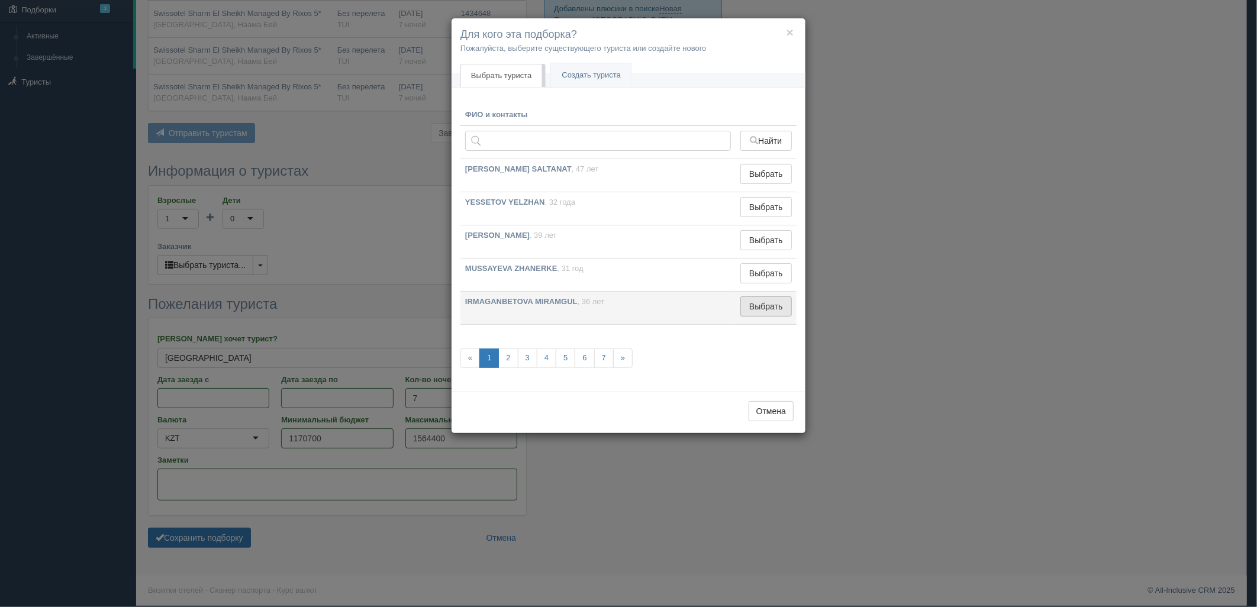
click at [754, 303] on button "Выбрать" at bounding box center [765, 306] width 51 height 20
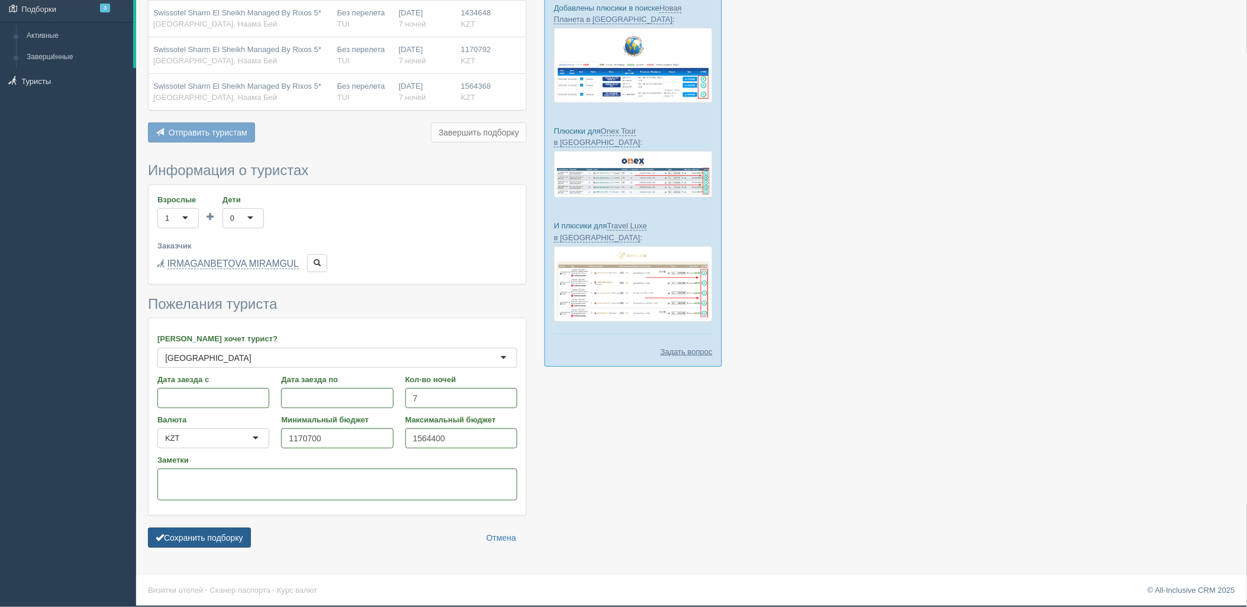
click at [212, 534] on button "Сохранить подборку" at bounding box center [199, 538] width 103 height 20
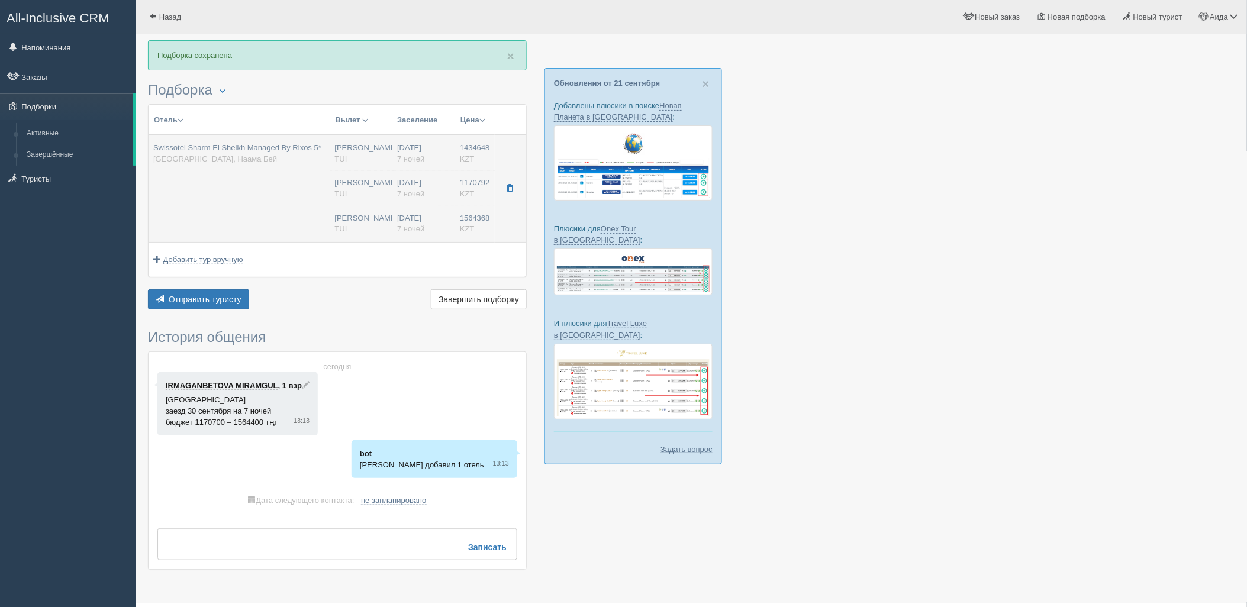
click at [422, 220] on div "[DATE] 7 ночей" at bounding box center [423, 224] width 53 height 22
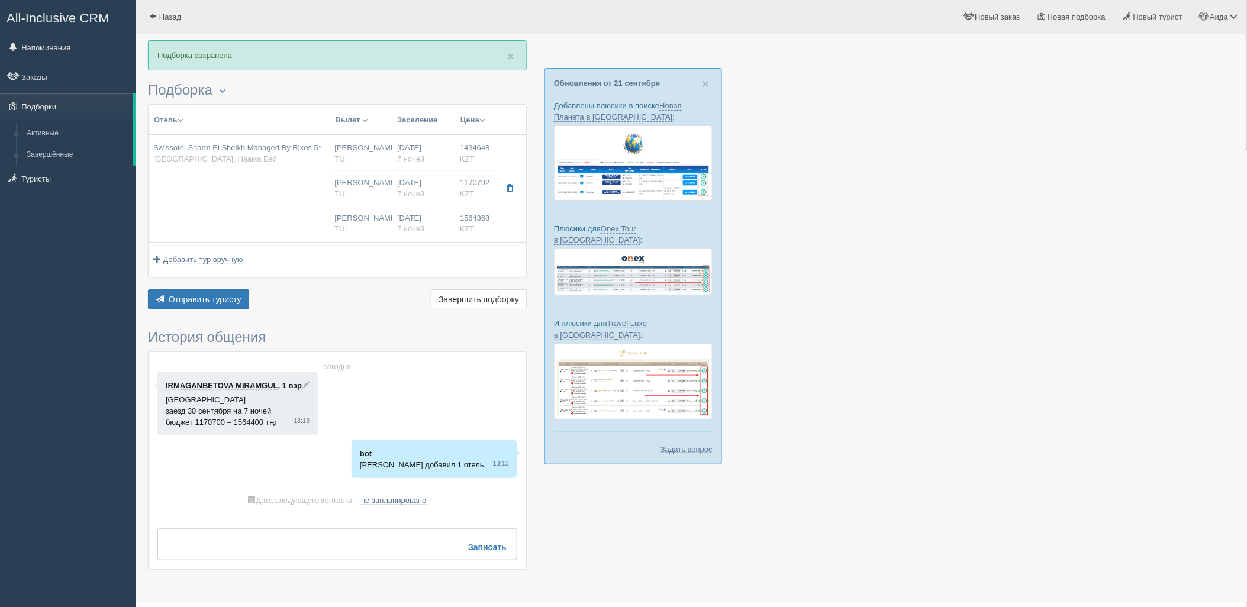
type input "Swissotel Sharm El Sheikh Managed By Rixos 5*"
type input "[URL][DOMAIN_NAME]"
type input "[GEOGRAPHIC_DATA]"
type input "[PERSON_NAME]"
type input "1434648.00"
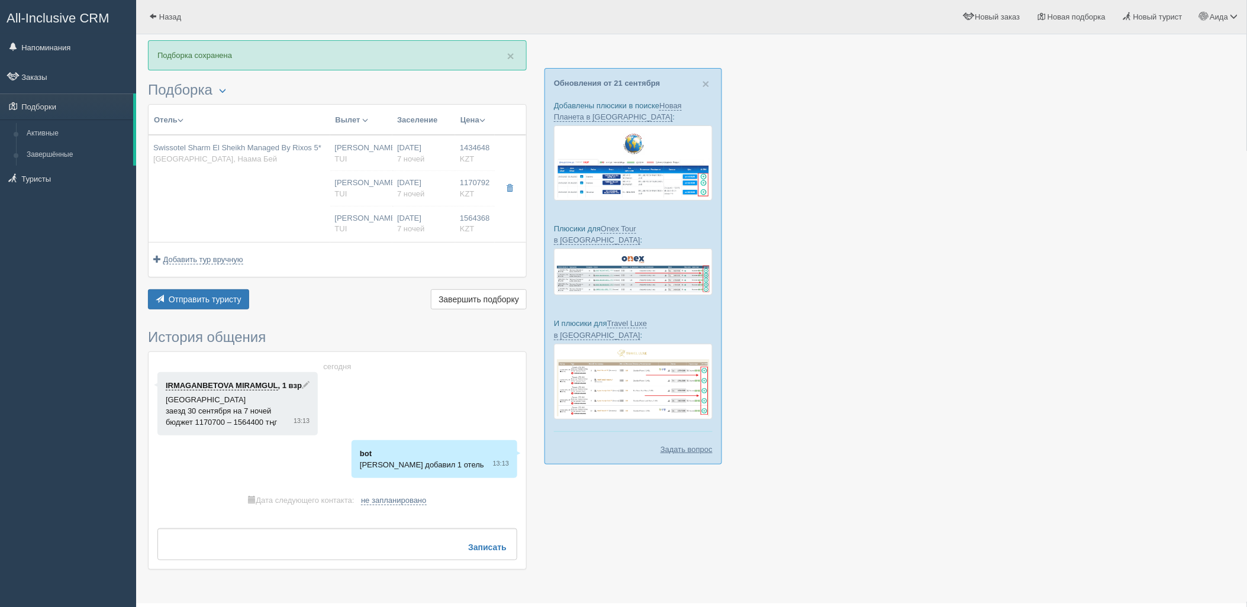
type input "[PERSON_NAME]"
type input "Шарм-эль-Шейх SSH"
type input "08:50"
type input "13:30"
type input "Air Astana"
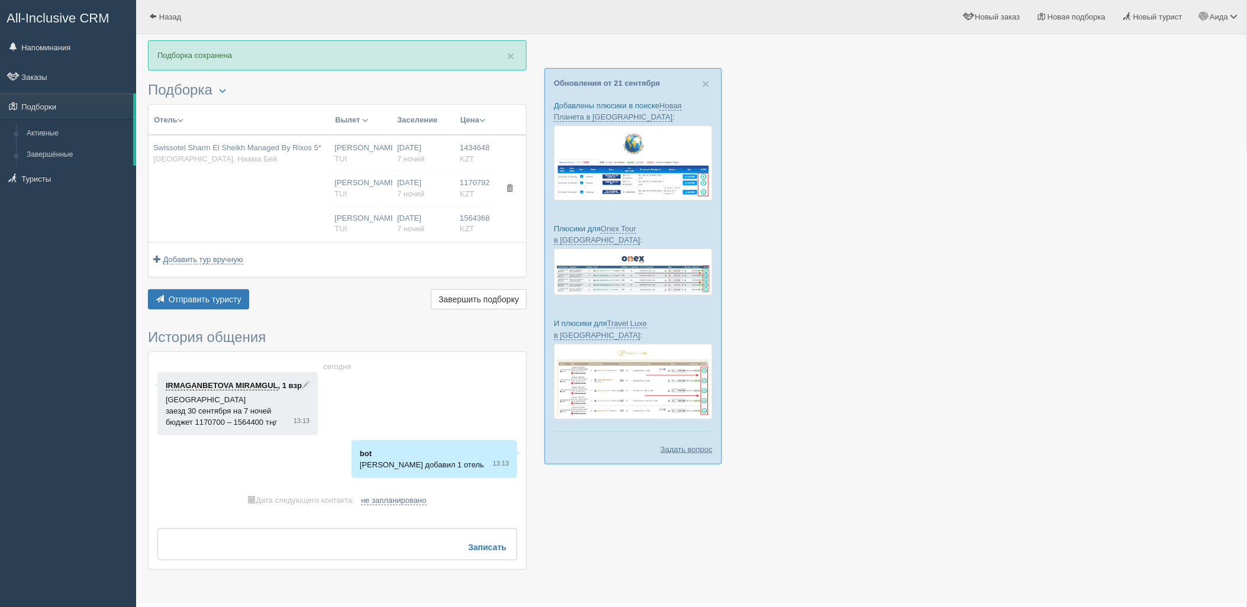
type input "14:30"
type input "22:25"
type input "7"
type input "Deluxe Room Aqua"
type input "Ultra All Inclusive"
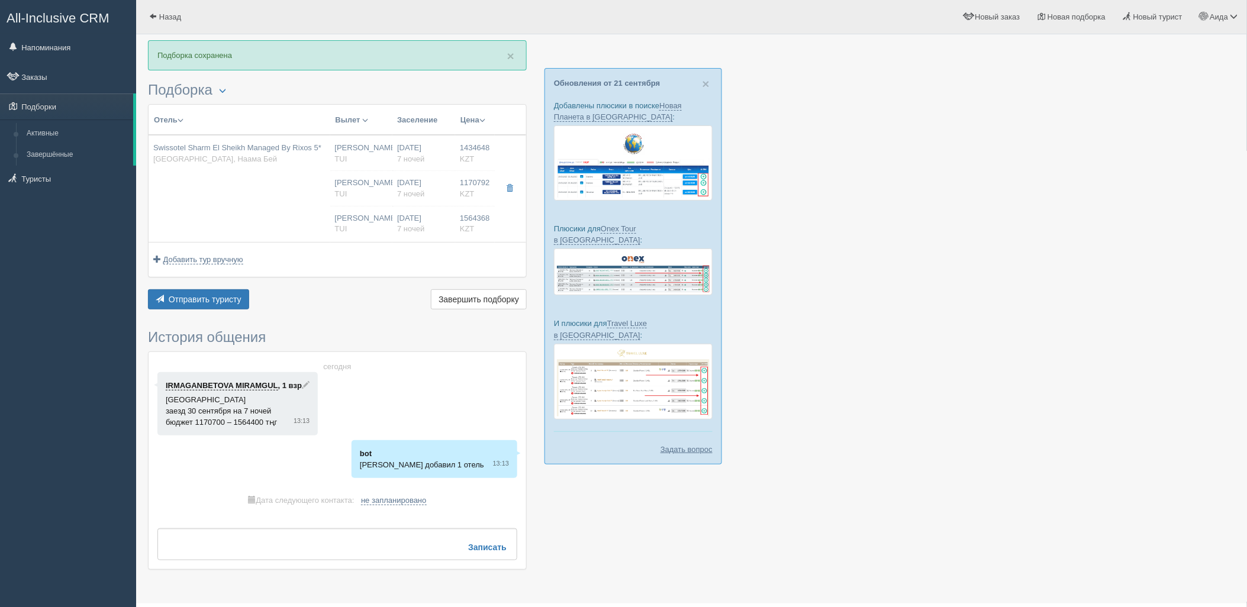
type input "TUI"
type input "[URL][DOMAIN_NAME]"
type input "1170792.00"
type input "Нурсултан Назарбаев NQZ"
type input "Шарм-эль-Шейх SSH"
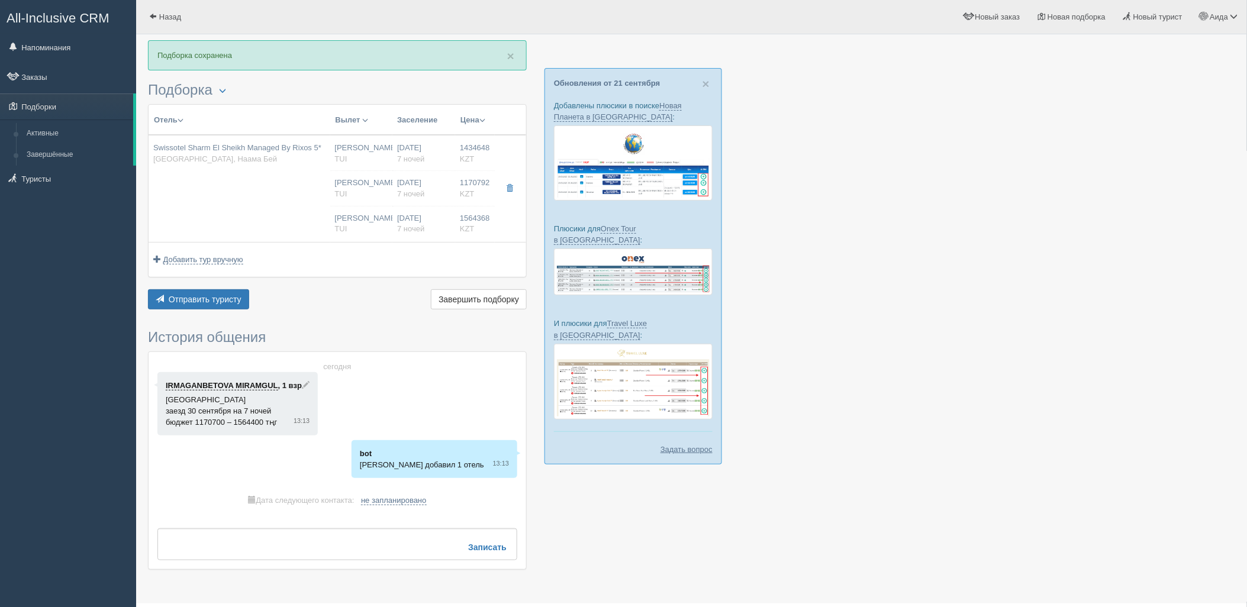
type input "08:50"
type input "13:30"
type input "Air Astana"
type input "14:30"
type input "22:25"
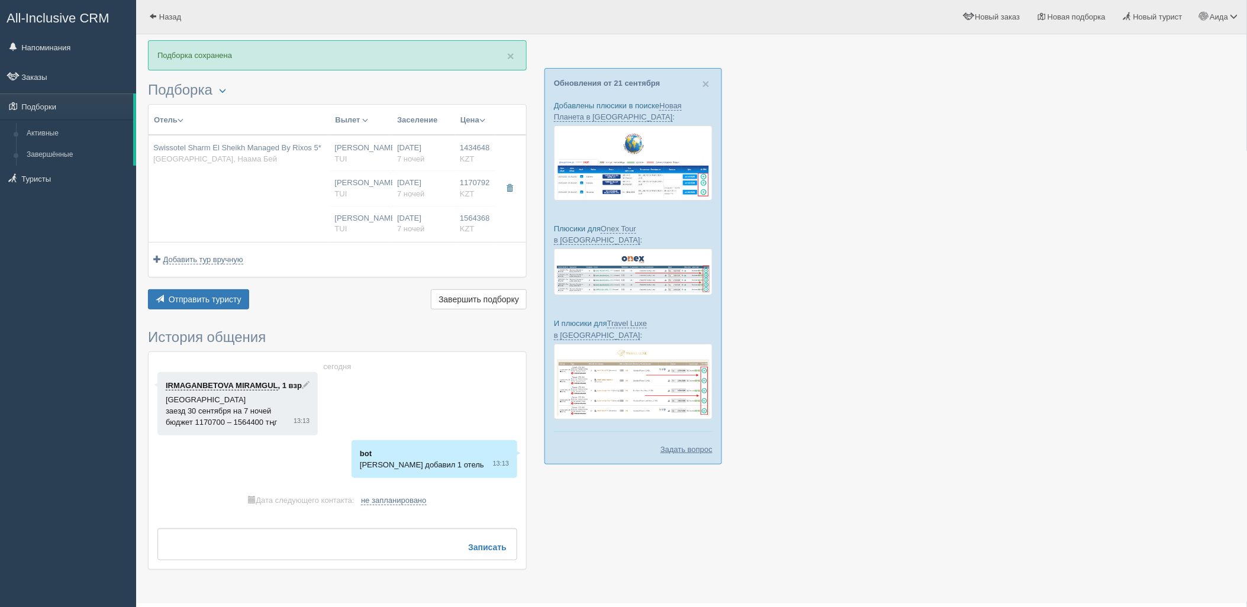
type input "7"
type input "Deluxe Room Aqua"
type input "Ultra All Inclusive"
type input "TUI"
type input "https://newb2b.fstravel.com/hotel/846168"
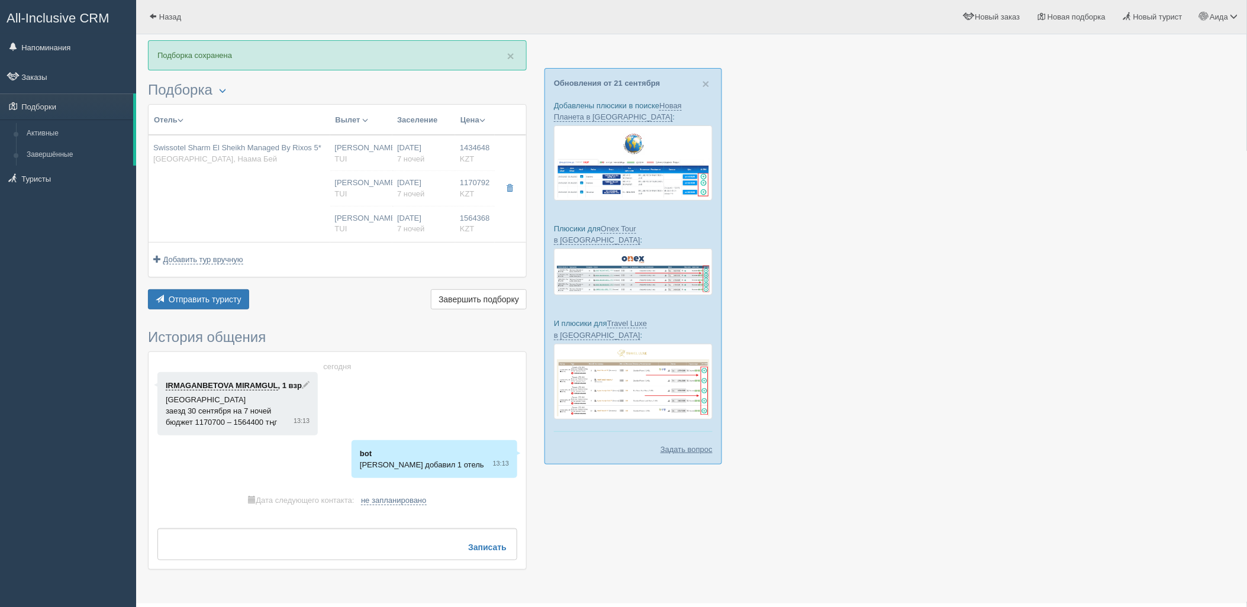
type input "1564368.00"
type input "Нурсултан Назарбаев NQZ"
type input "Шарм-эль-Шейх SSH"
type input "08:50"
type input "13:30"
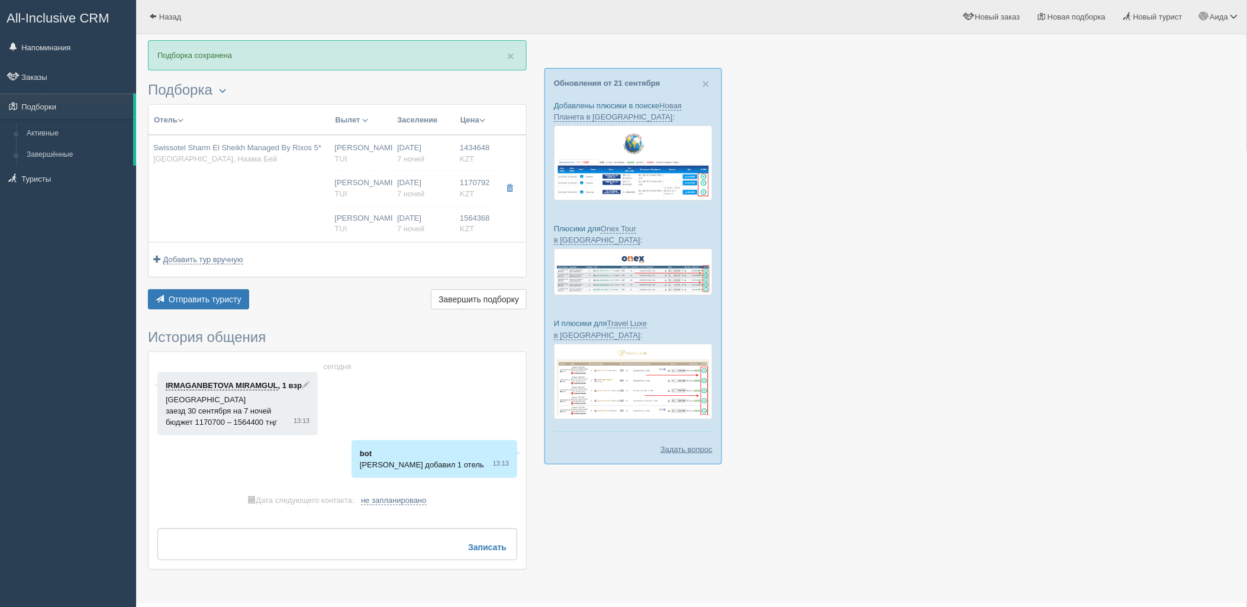
type input "Air Astana"
type input "14:30"
type input "22:25"
type input "7"
type input "Deluxe Room Aqua"
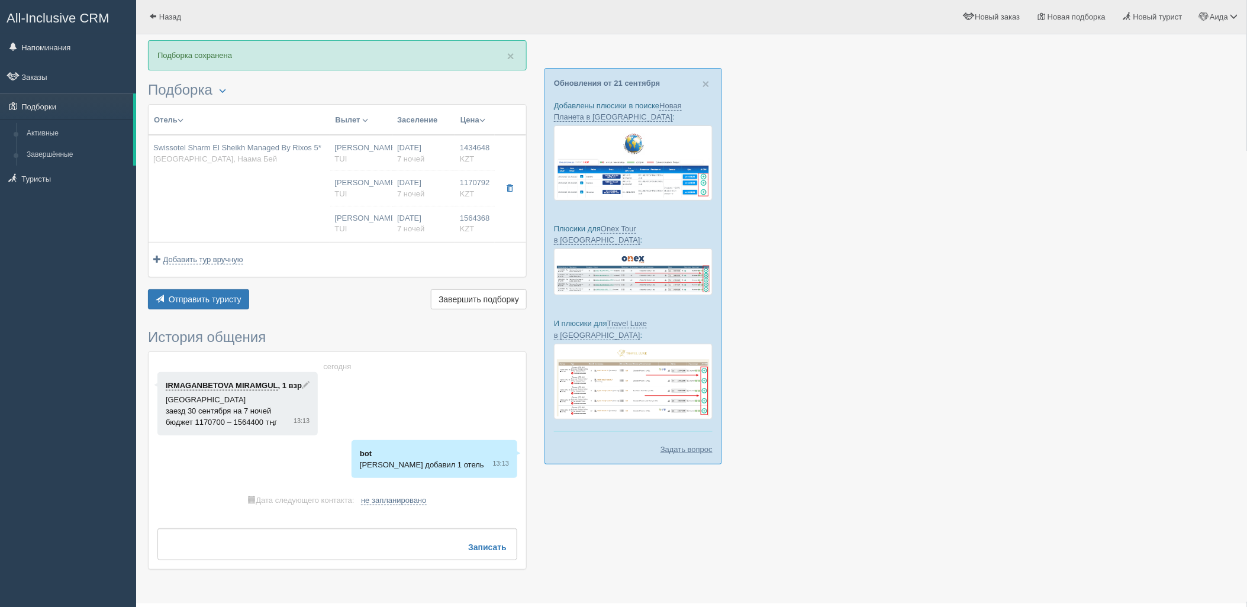
type input "Ultra All Inclusive"
type input "TUI"
type input "https://newb2b.fstravel.com/hotel/846168"
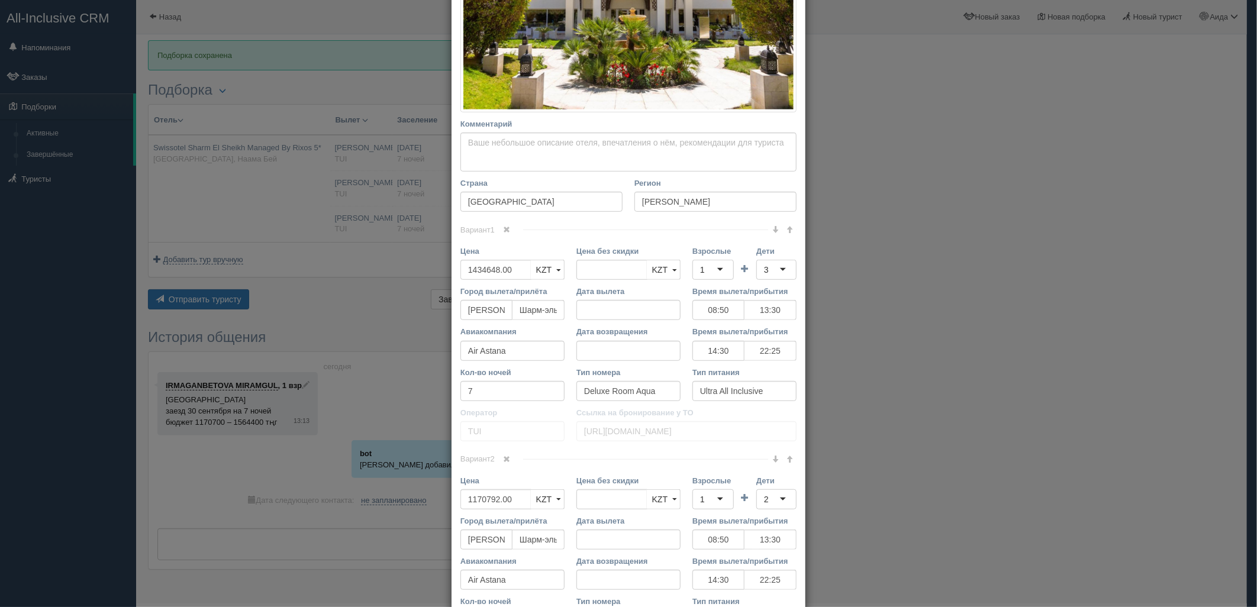
scroll to position [334, 0]
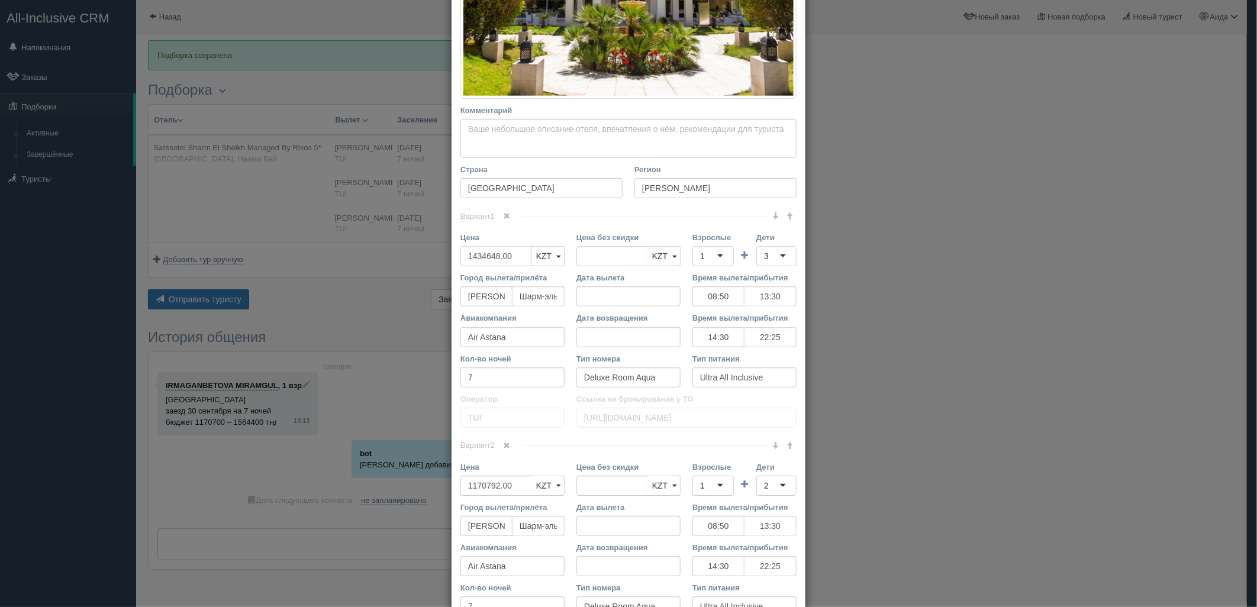
drag, startPoint x: 506, startPoint y: 258, endPoint x: 441, endPoint y: 267, distance: 65.7
click at [441, 267] on div "× Редактировать тур Название отеля Swissotel Sharm El Sheikh Managed By Rixos 5…" at bounding box center [628, 303] width 1257 height 607
type input "1434648.00"
type input "1420300"
drag, startPoint x: 514, startPoint y: 486, endPoint x: 453, endPoint y: 489, distance: 60.4
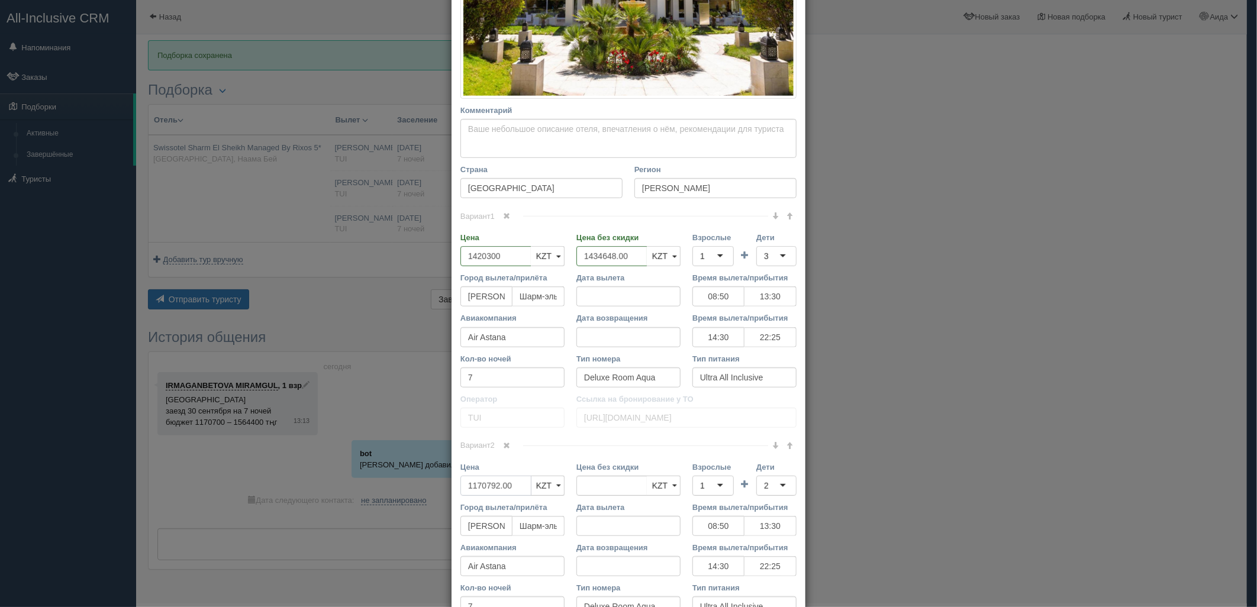
click at [454, 489] on div "Цена 1170792.00 KZT USD EUR KZT KZT USD EUR" at bounding box center [512, 482] width 116 height 40
type input "1170792.00"
type input "1159080"
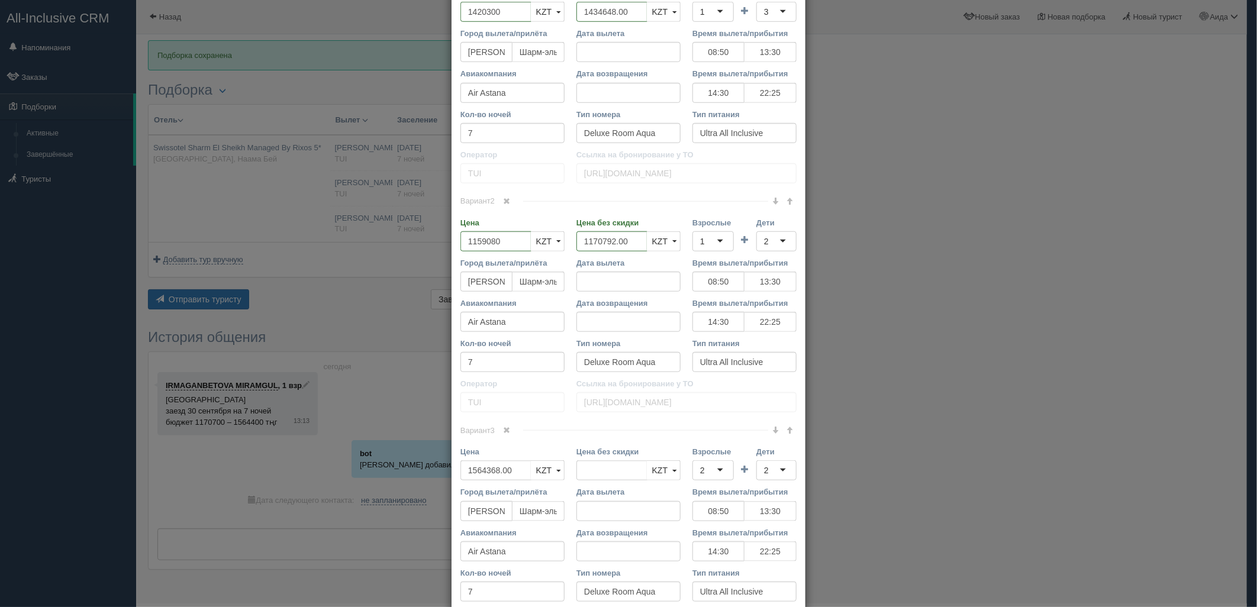
scroll to position [580, 0]
drag, startPoint x: 491, startPoint y: 465, endPoint x: 470, endPoint y: 474, distance: 22.5
click at [462, 466] on input "1564368.00" at bounding box center [495, 469] width 71 height 20
type input "1564368.00"
type input "1548725"
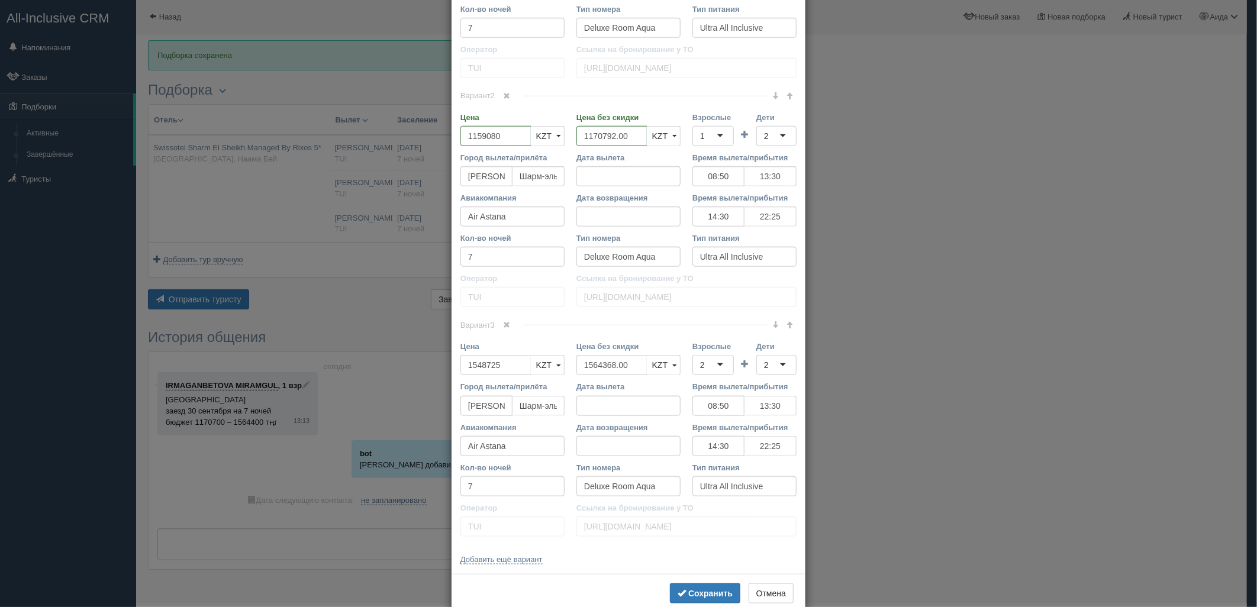
scroll to position [711, 0]
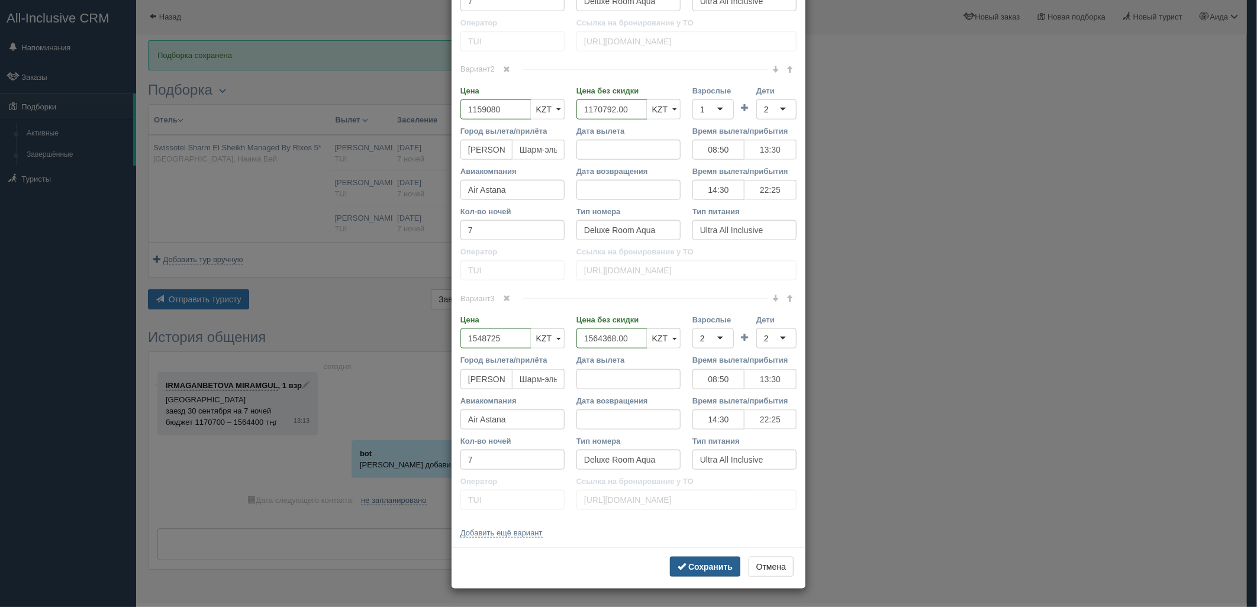
click at [718, 563] on b "Сохранить" at bounding box center [710, 566] width 44 height 9
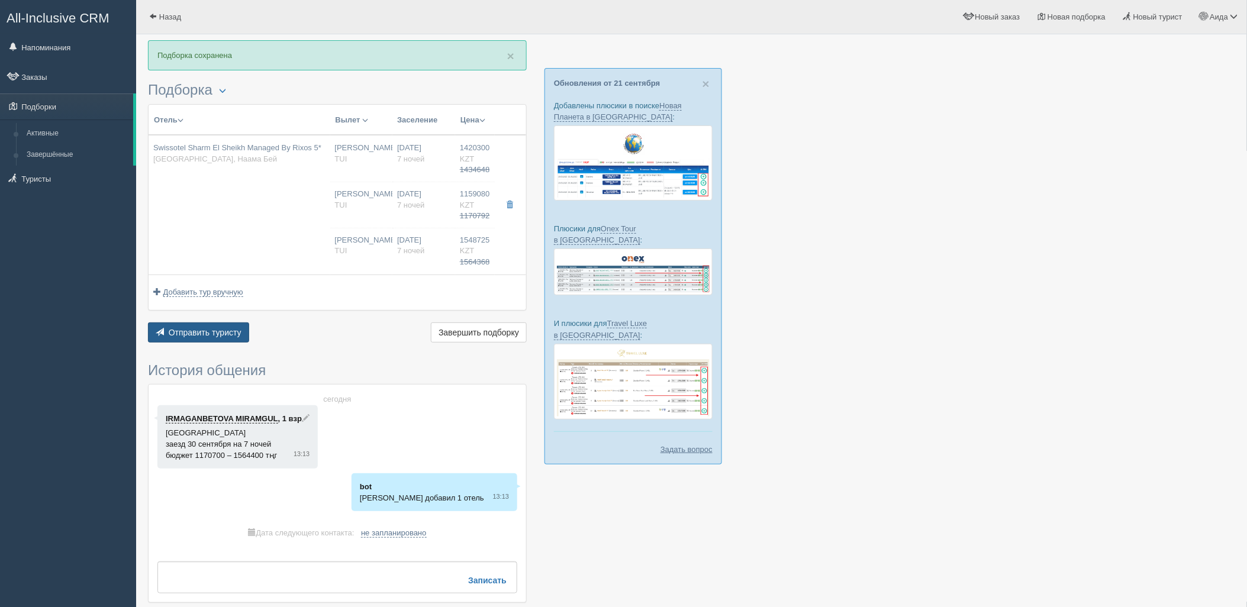
click at [214, 330] on span "Отправить туристу" at bounding box center [205, 332] width 73 height 9
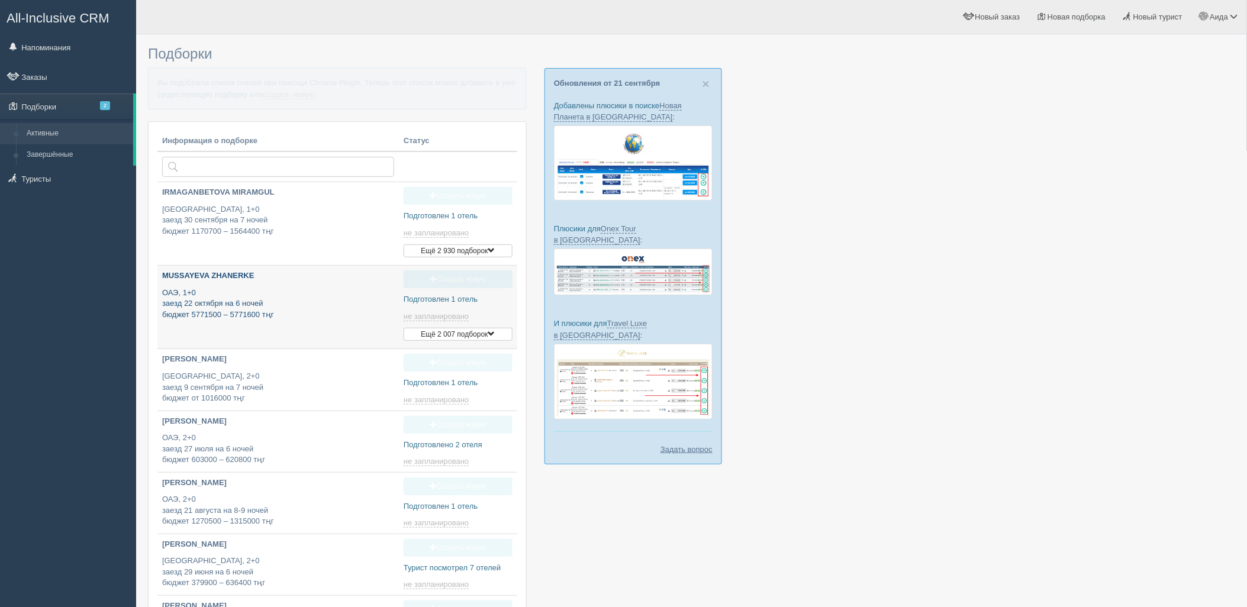
type input "[DATE] 12:00"
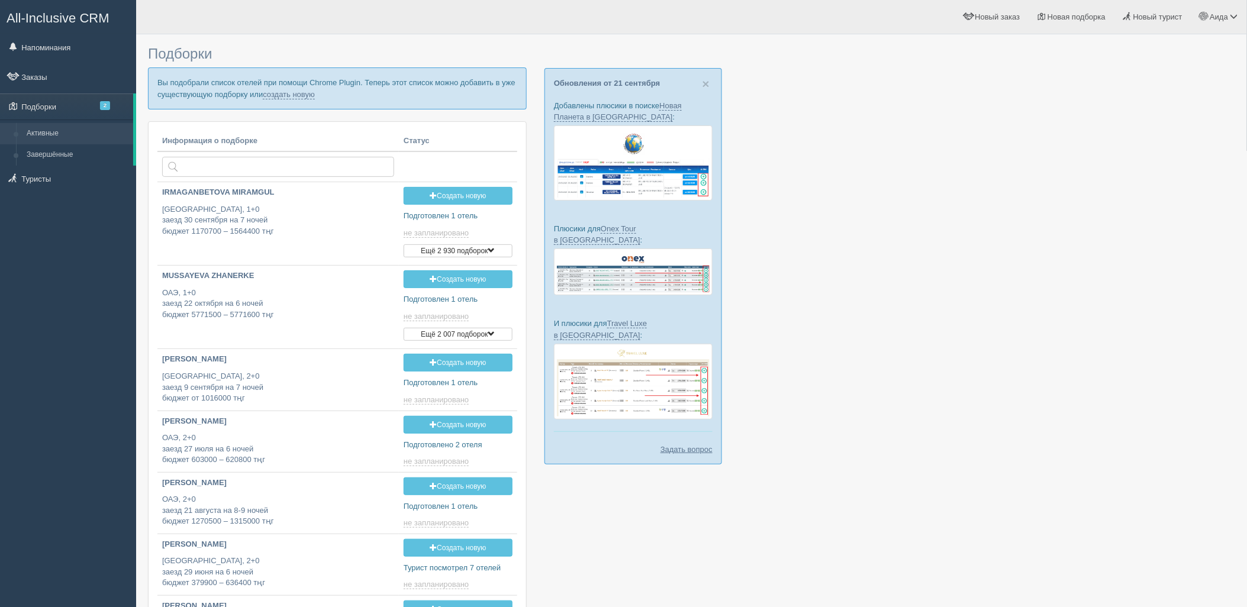
type input "[DATE] 13:10"
click at [298, 96] on link "создать новую" at bounding box center [289, 94] width 52 height 9
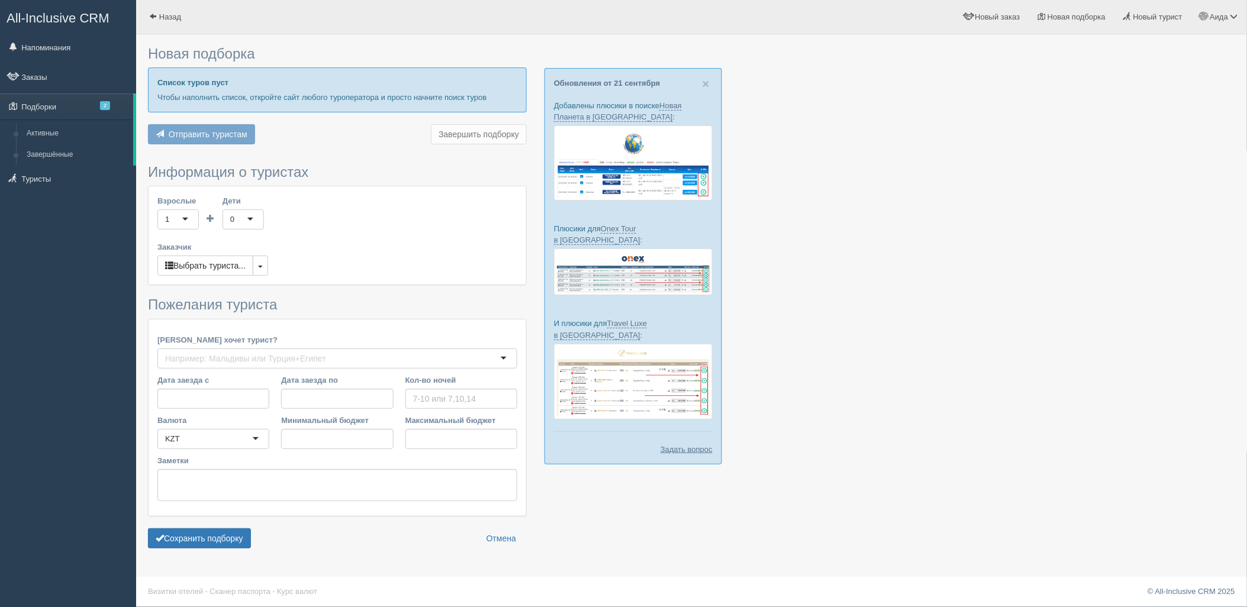
type input "7"
type input "2411100"
type input "2462500"
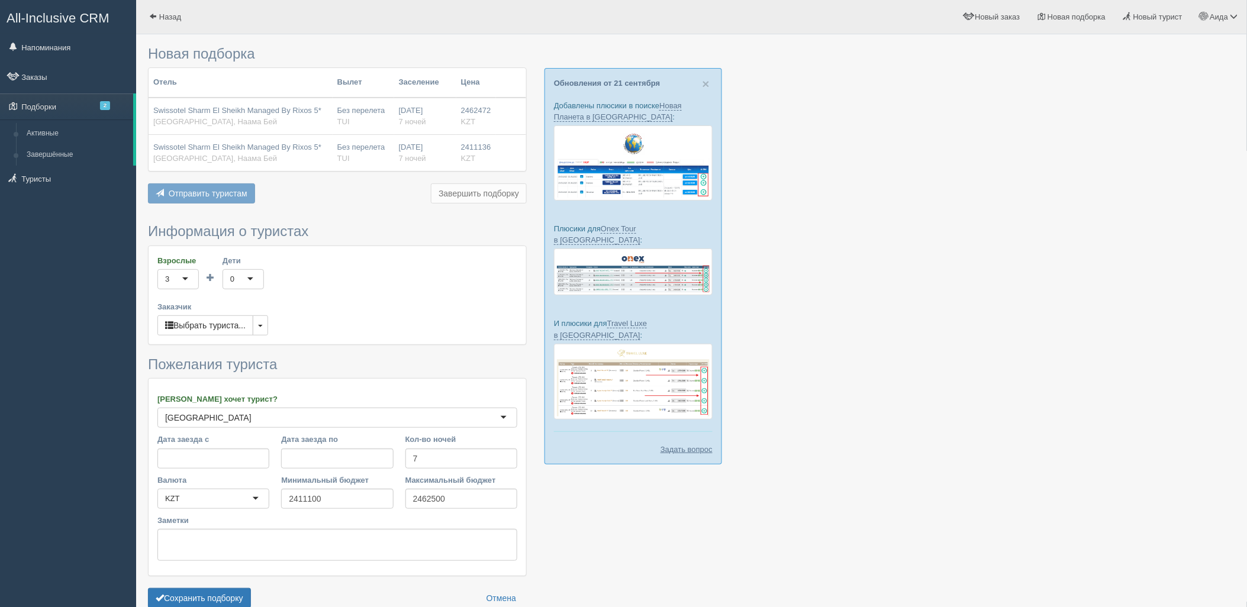
scroll to position [61, 0]
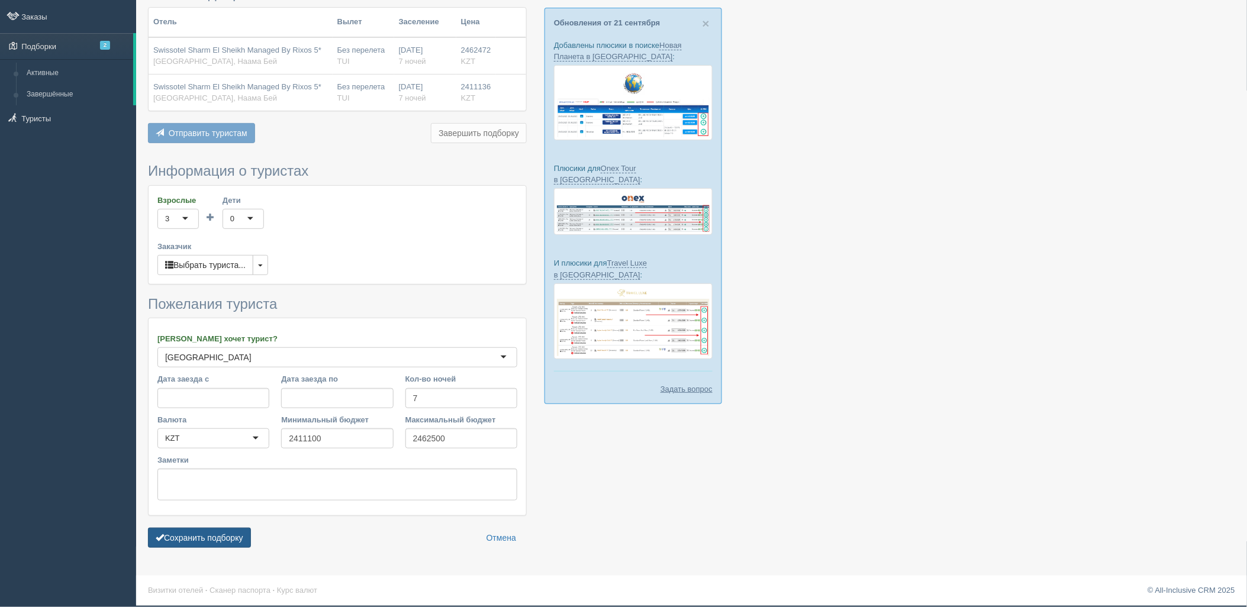
click at [216, 540] on button "Сохранить подборку" at bounding box center [199, 538] width 103 height 20
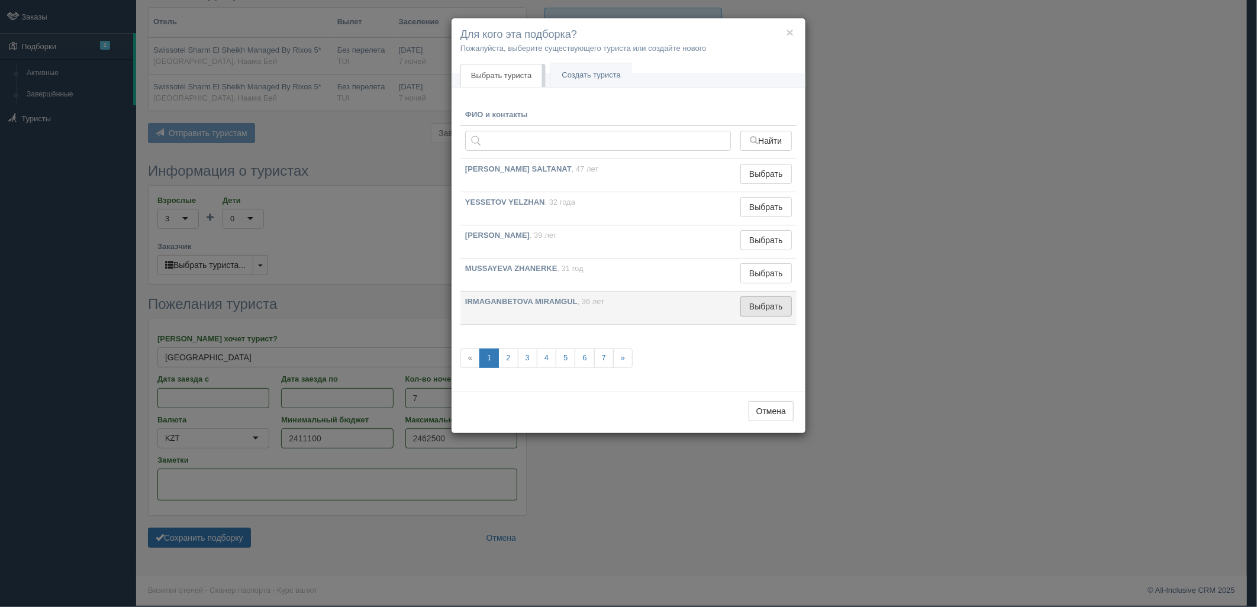
click at [780, 300] on button "Выбрать" at bounding box center [765, 306] width 51 height 20
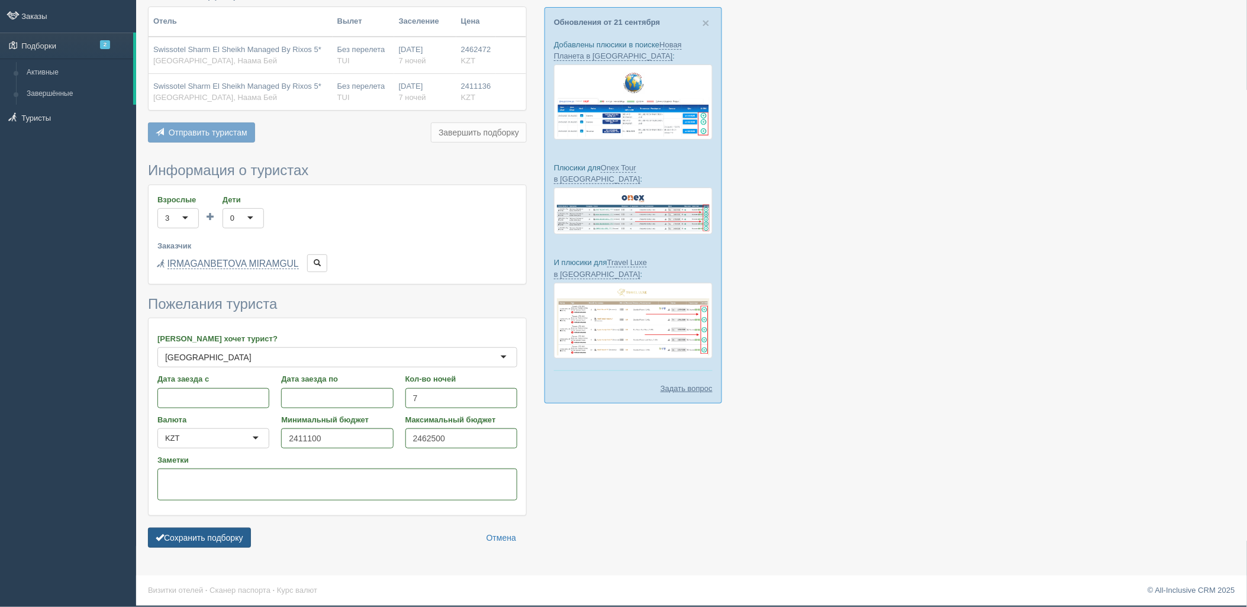
click at [240, 531] on button "Сохранить подборку" at bounding box center [199, 538] width 103 height 20
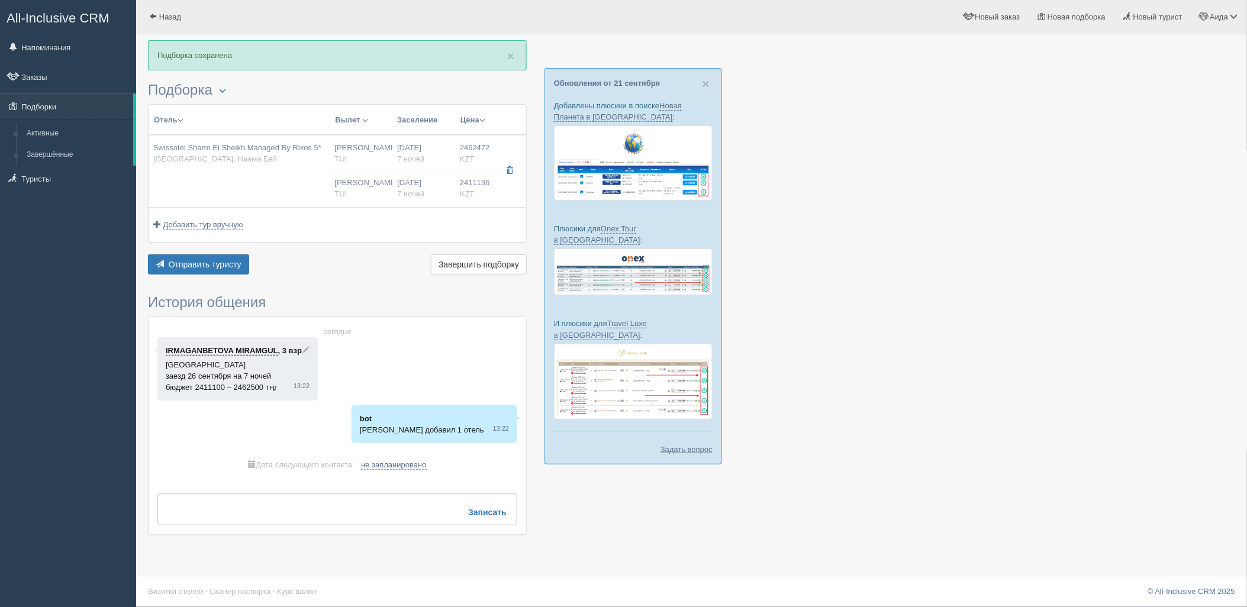
click at [443, 167] on td "26.09.2025 7 ночей 26.09.2025 7 ночей" at bounding box center [423, 171] width 63 height 72
type input "Swissotel Sharm El Sheikh Managed By Rixos 5*"
type input "https://tophotels.ru/hotel/al331990"
type input "Египет"
type input "Наама Бей"
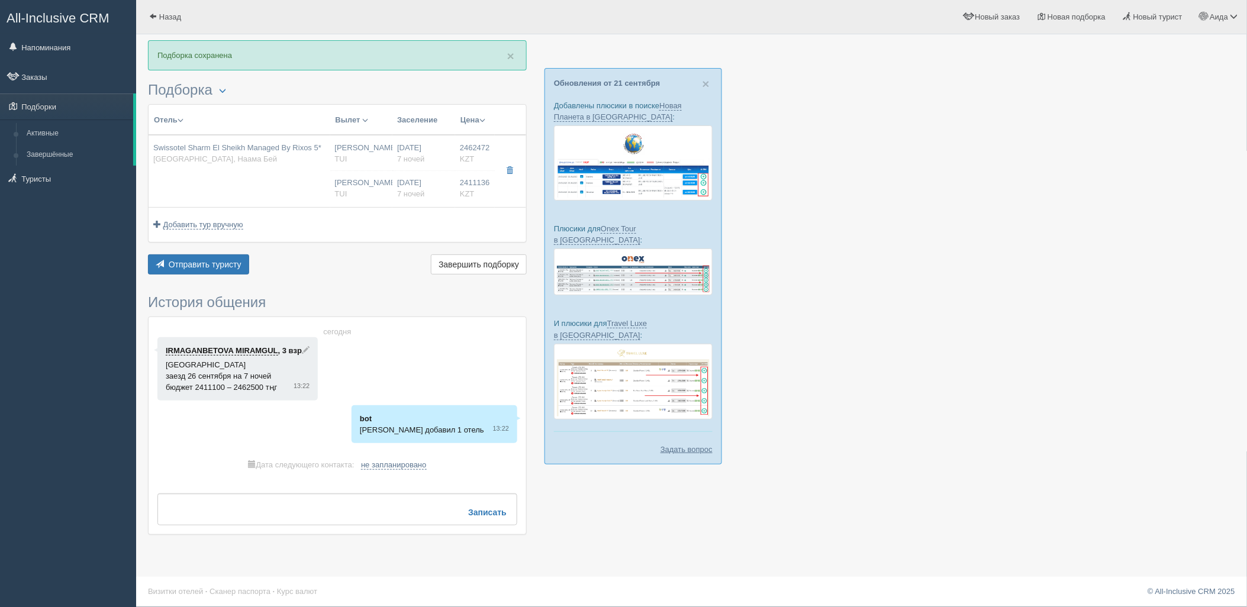
type input "2462472.00"
type input "Нурсултан Назарбаев NQZ"
type input "Шарм-эль-Шейх SSH"
type input "08:50"
type input "12:55"
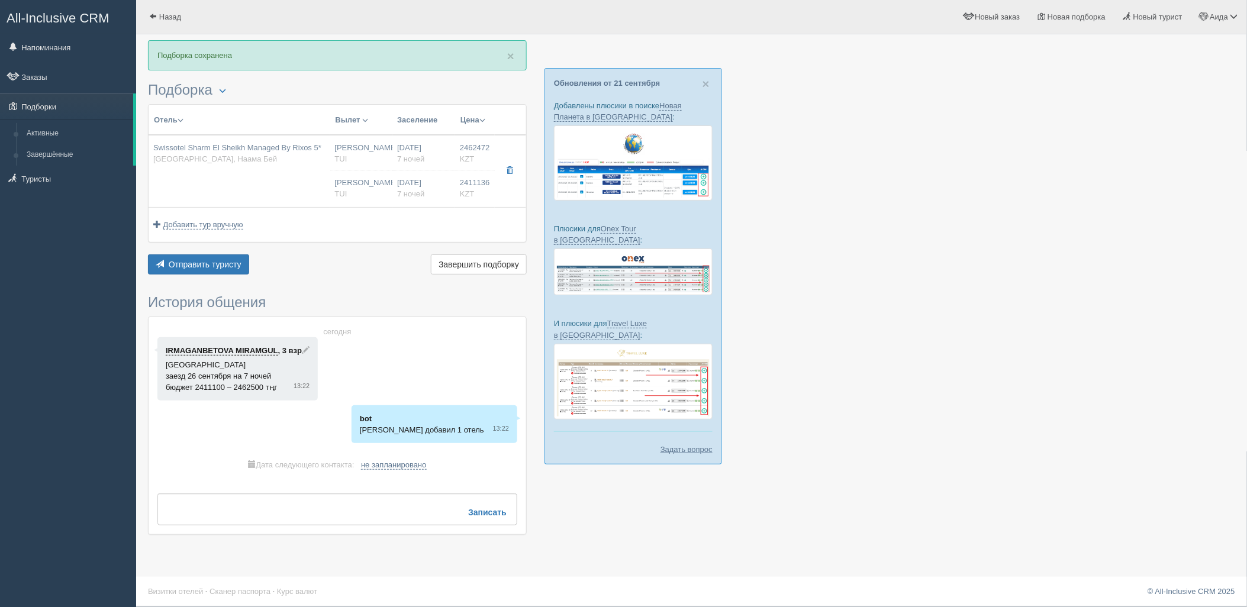
type input "Air Astana"
type input "14:35"
type input "22:25"
type input "7"
type input "Family Room Aqua"
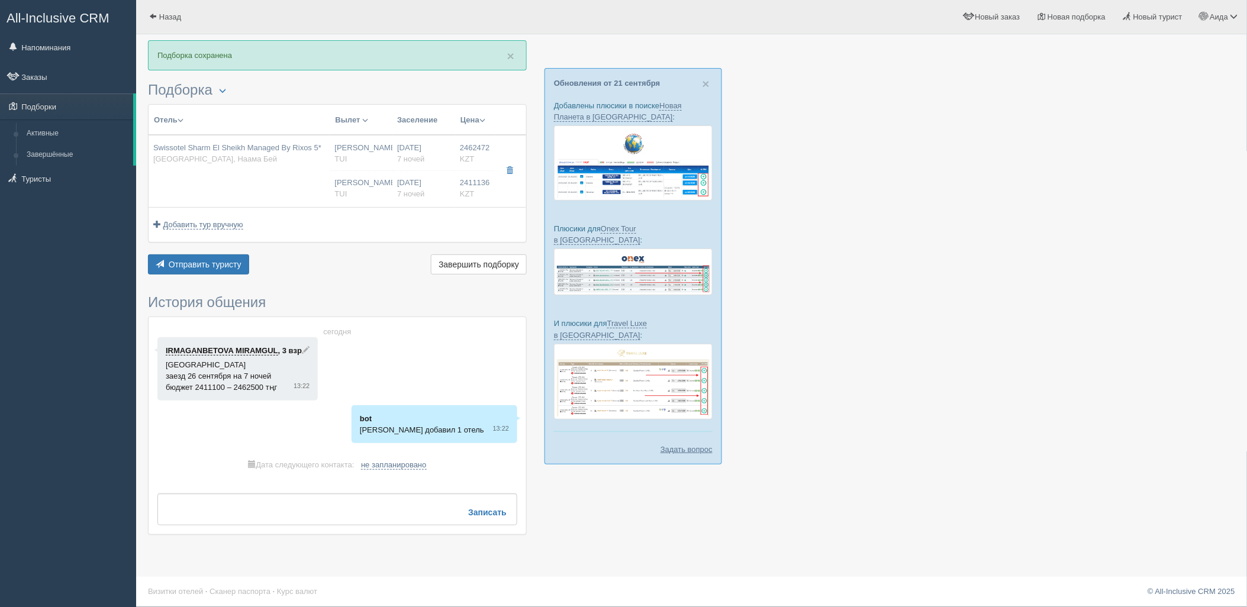
type input "Ultra All Inclusive"
type input "TUI"
type input "https://newb2b.fstravel.com/hotel/846168"
type input "2411136.00"
type input "Нурсултан Назарбаев NQZ"
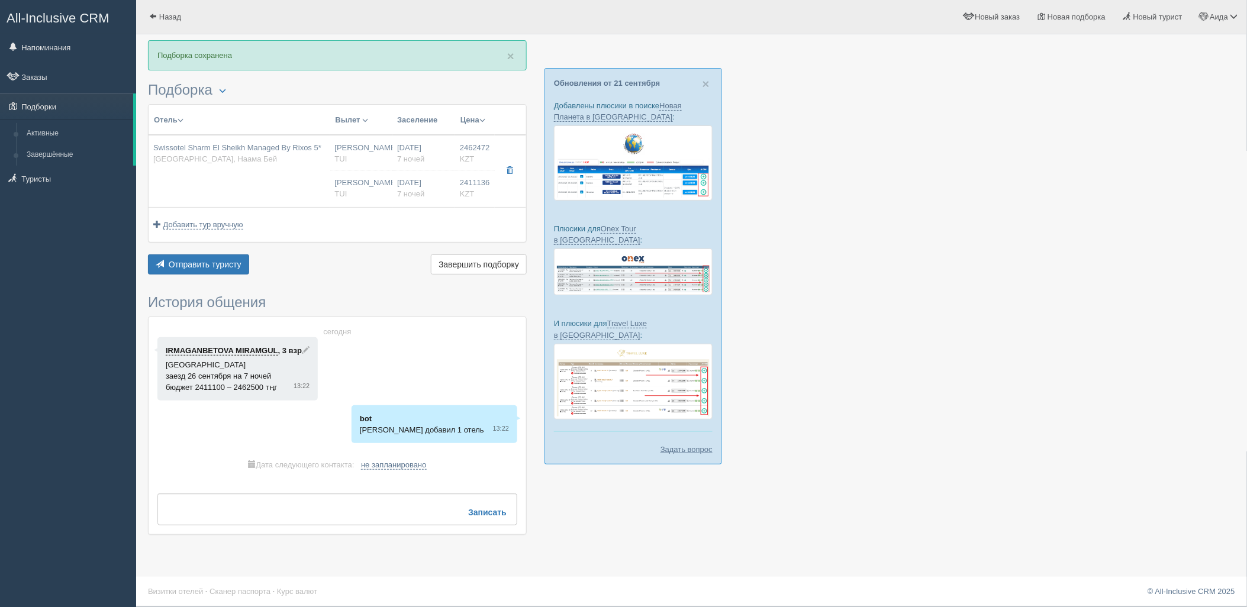
type input "Шарм-эль-Шейх SSH"
type input "08:50"
type input "12:55"
type input "Air Astana"
type input "14:35"
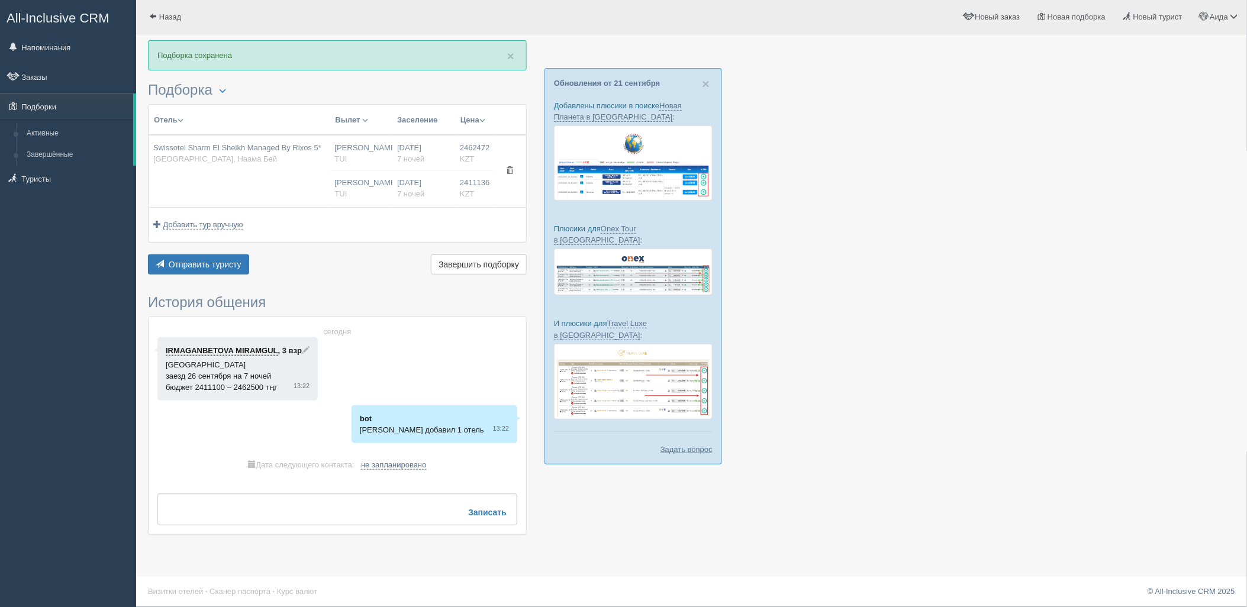
type input "22:25"
type input "7"
type input "Family Room Aqua"
type input "Ultra All Inclusive"
type input "TUI"
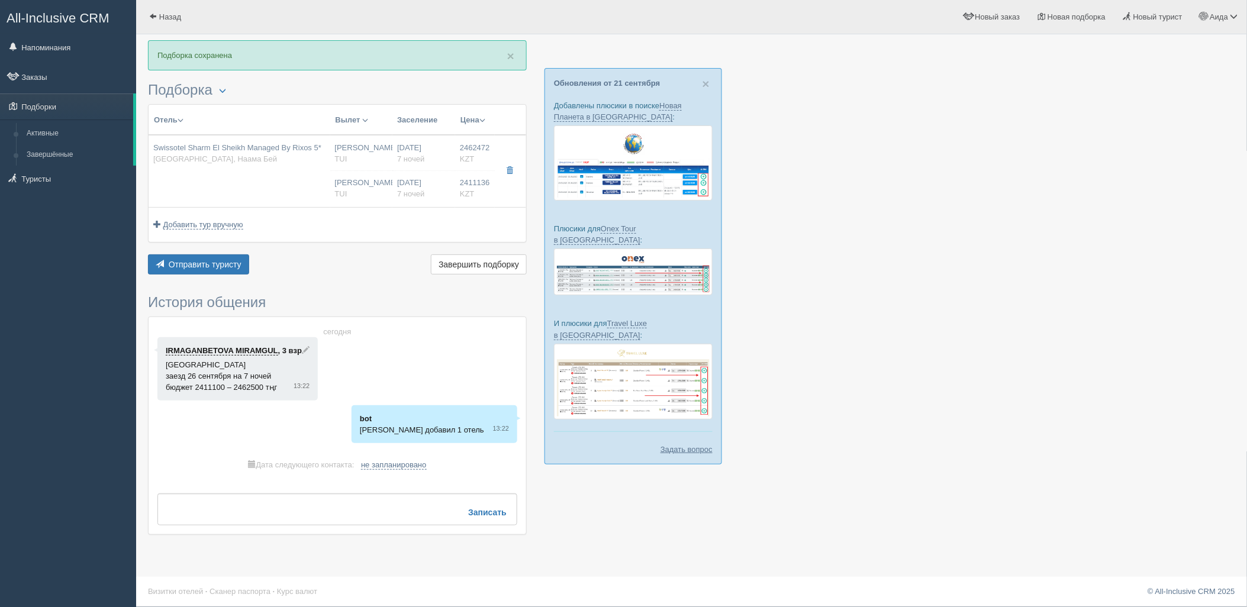
type input "https://newb2b.fstravel.com/hotel/846168"
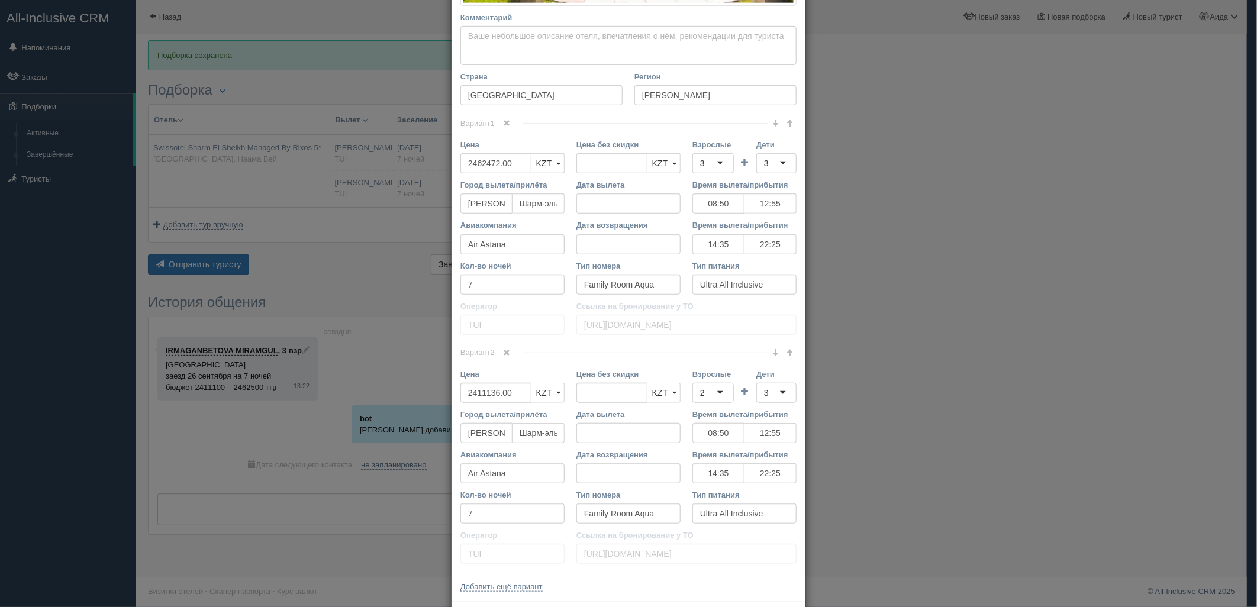
scroll to position [444, 0]
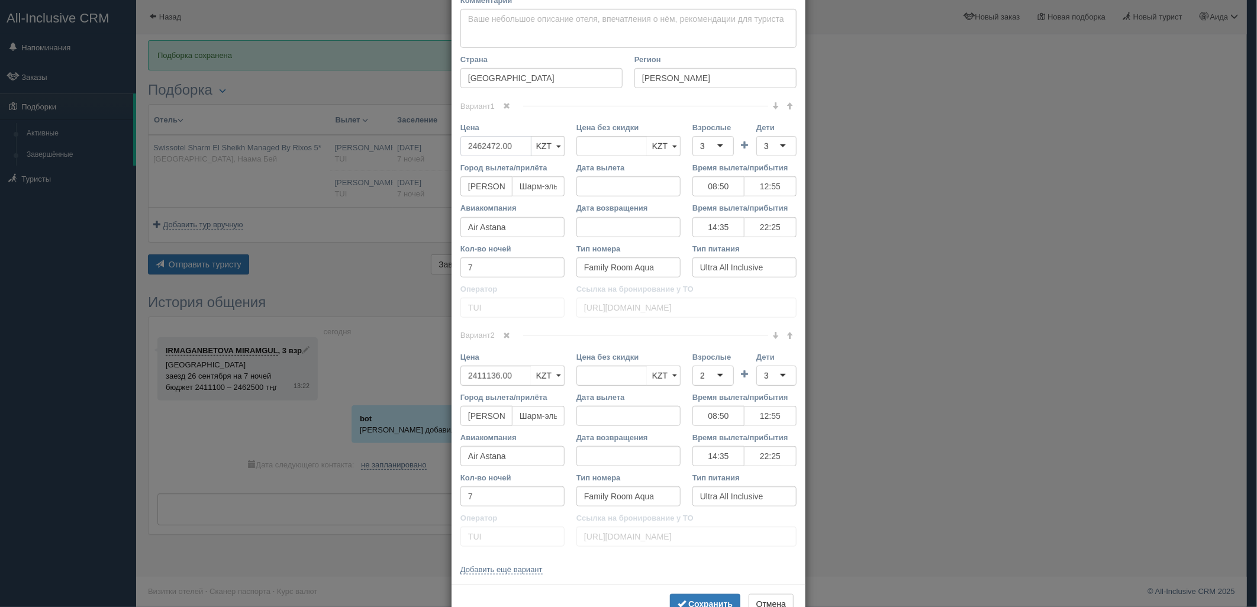
drag, startPoint x: 513, startPoint y: 148, endPoint x: 433, endPoint y: 158, distance: 81.1
click at [421, 158] on div "× Редактировать тур Название отеля Swissotel Sharm El Sheikh Managed By Rixos 5…" at bounding box center [628, 303] width 1257 height 607
drag, startPoint x: 721, startPoint y: 600, endPoint x: 725, endPoint y: 592, distance: 9.0
click at [720, 600] on b "Сохранить" at bounding box center [710, 603] width 44 height 9
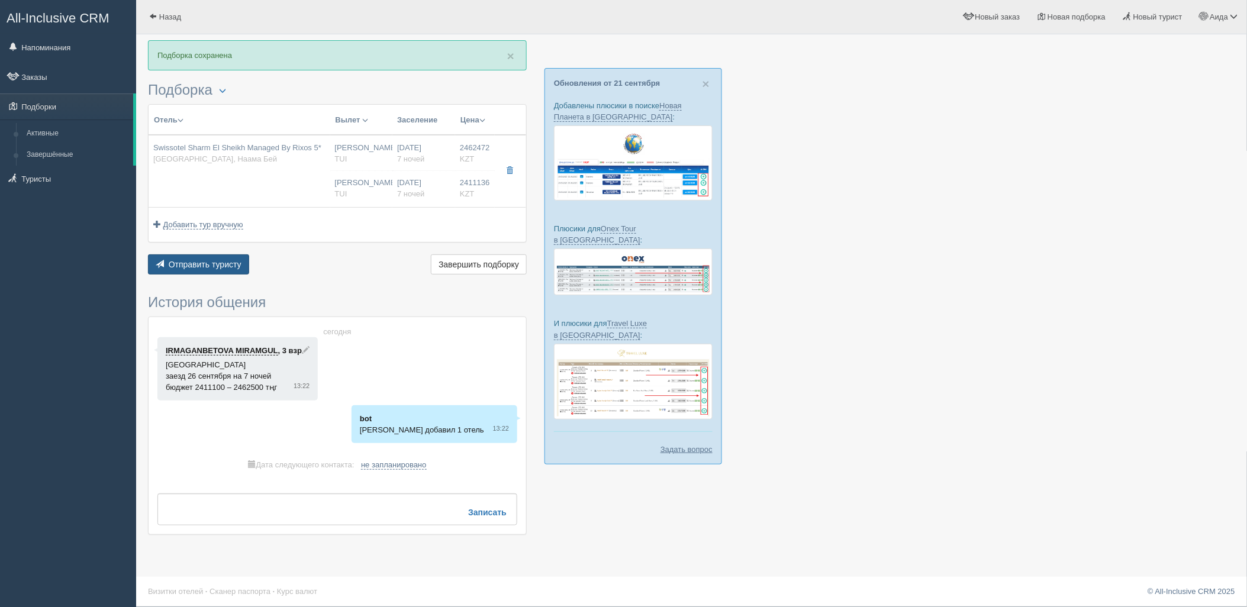
click at [213, 256] on button "Отправить туристу Отправить" at bounding box center [198, 264] width 101 height 20
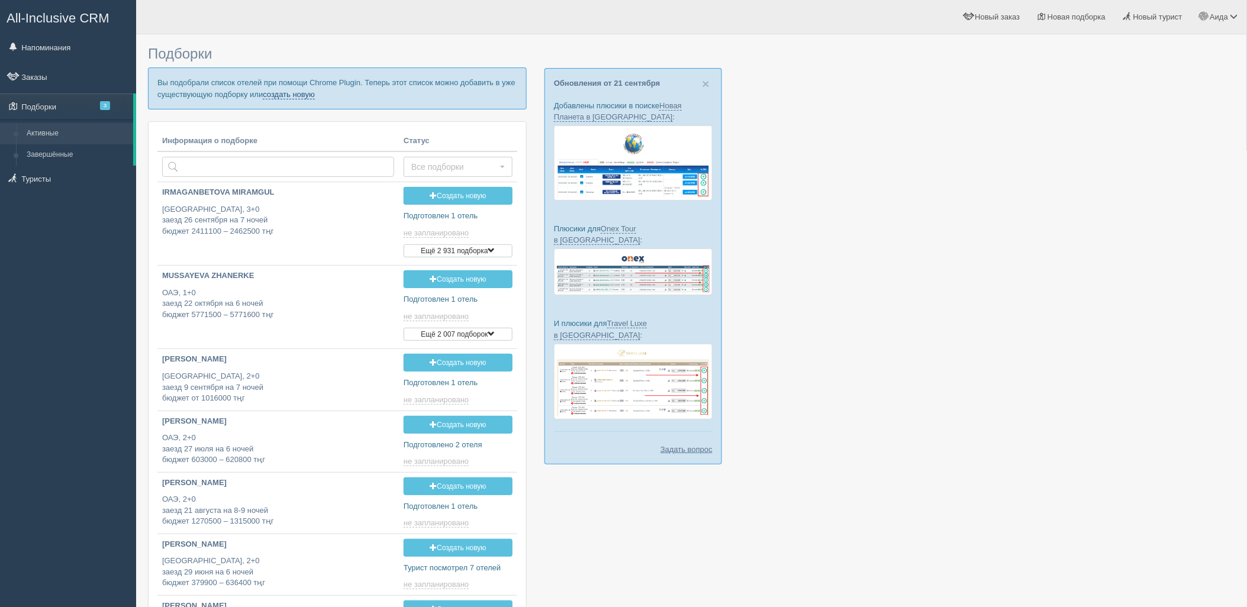
click at [286, 92] on link "создать новую" at bounding box center [289, 94] width 52 height 9
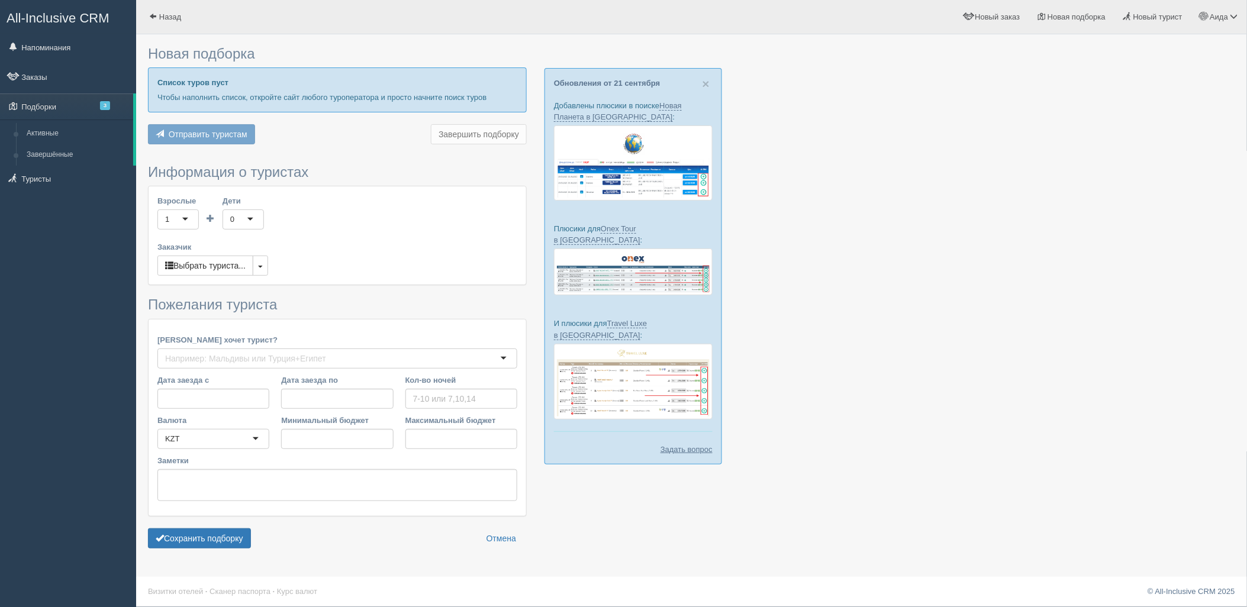
type input "7"
type input "1297200"
type input "1730600"
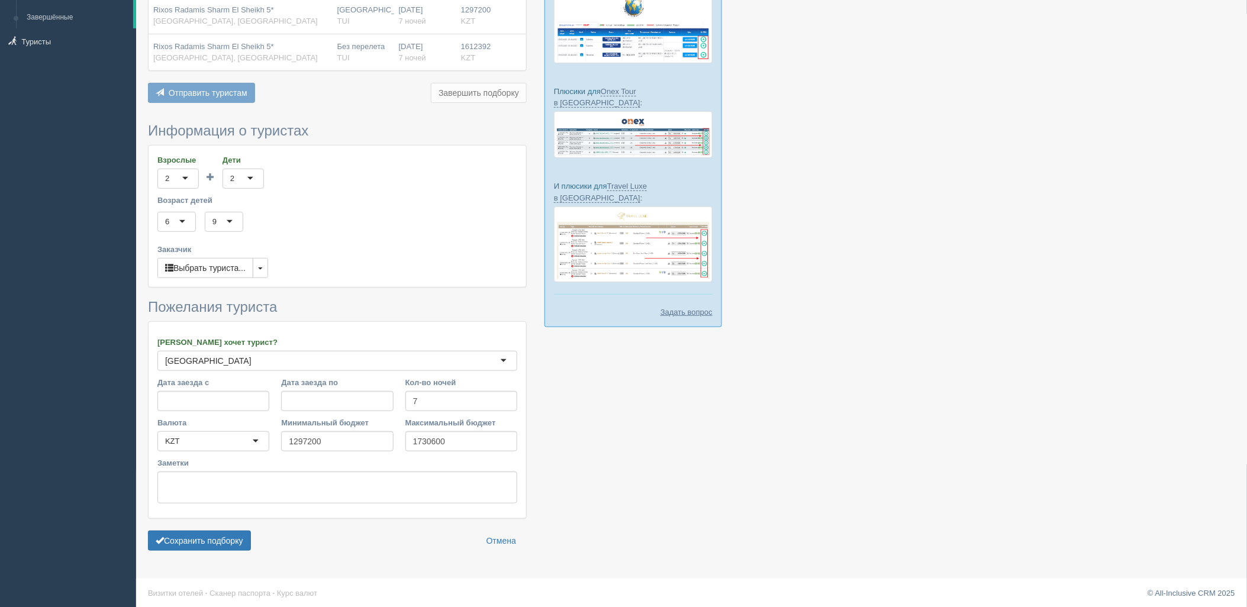
scroll to position [141, 0]
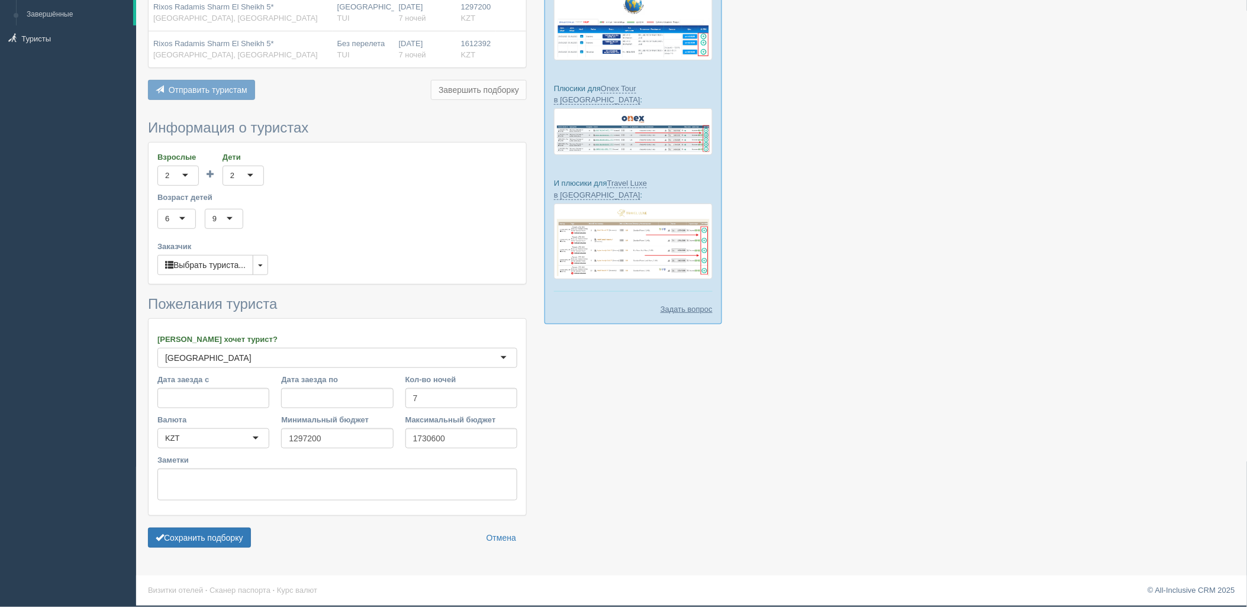
click at [255, 531] on div "Сохранить подборку Отмена" at bounding box center [337, 538] width 379 height 20
click at [241, 533] on button "Сохранить подборку" at bounding box center [199, 538] width 103 height 20
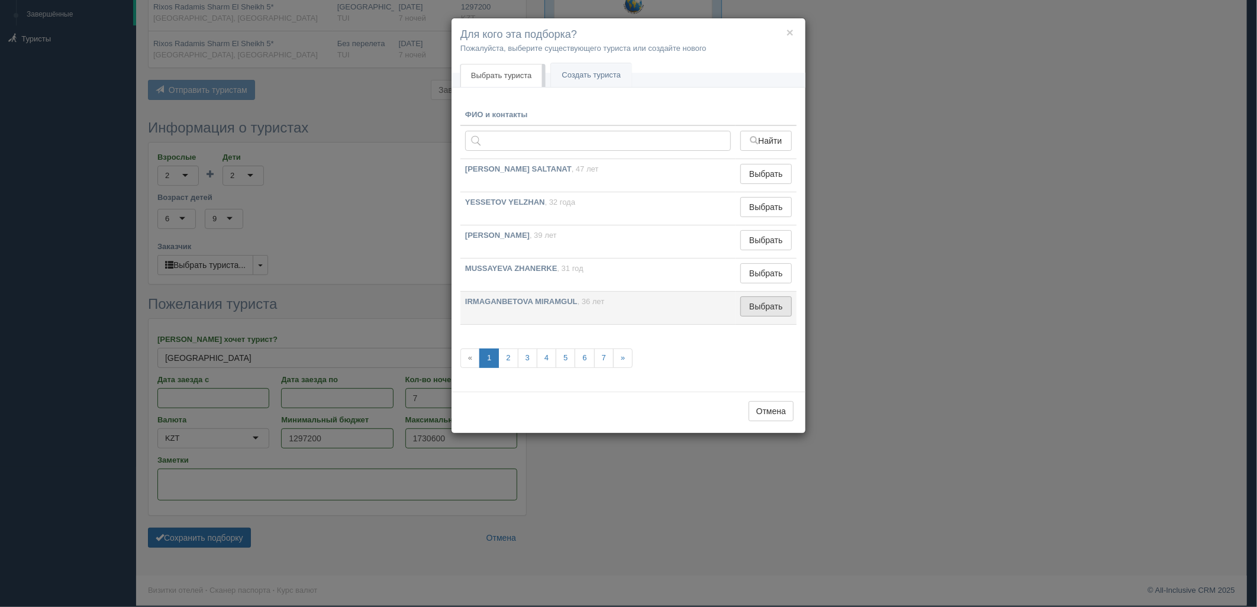
click at [766, 305] on button "Выбрать" at bounding box center [765, 306] width 51 height 20
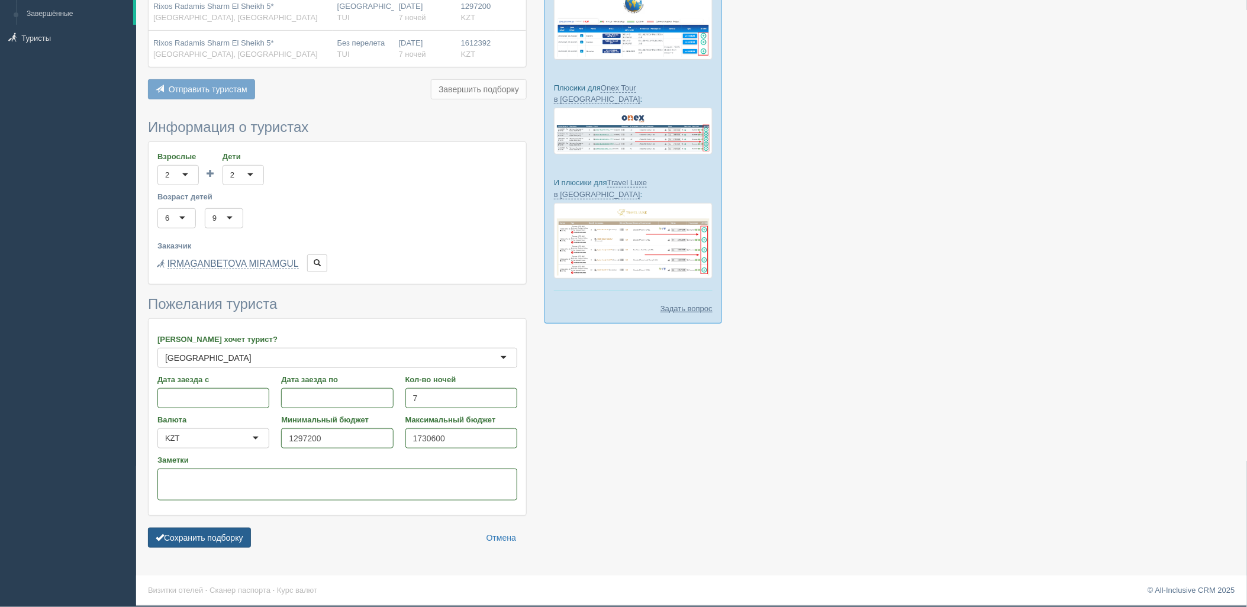
click at [221, 537] on button "Сохранить подборку" at bounding box center [199, 538] width 103 height 20
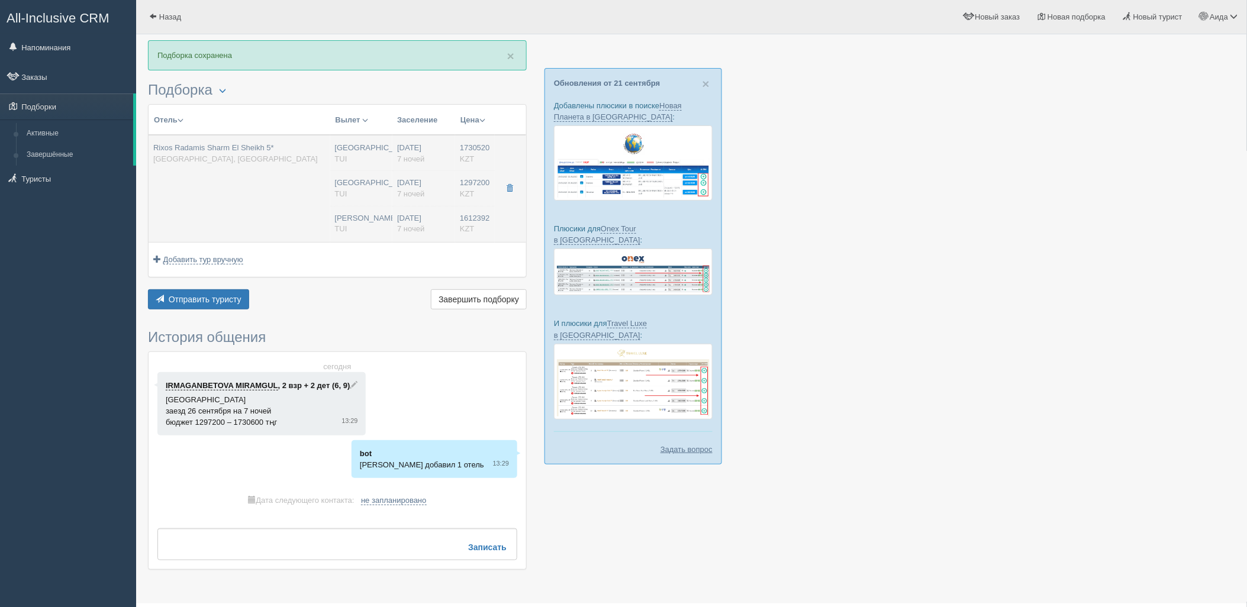
drag, startPoint x: 300, startPoint y: 191, endPoint x: 347, endPoint y: 202, distance: 48.1
click at [345, 194] on span "TUI" at bounding box center [341, 193] width 12 height 9
type input "Rixos Radamis Sharm El Sheikh 5*"
type input "[GEOGRAPHIC_DATA]"
type input "Шарм-эль-Шейх"
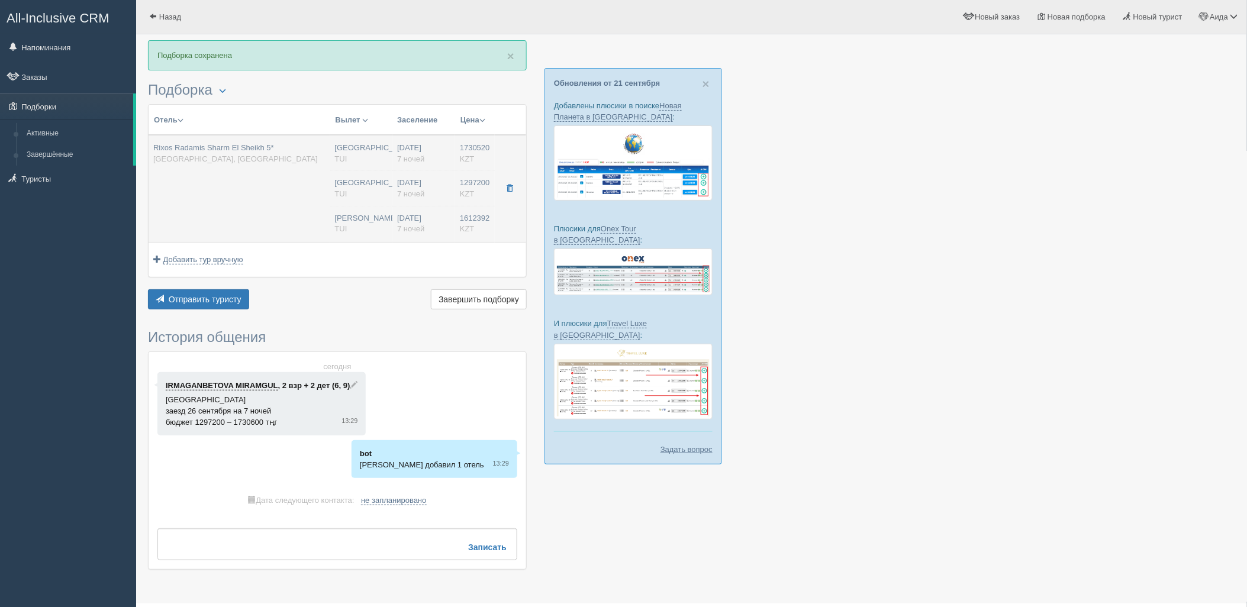
type input "1730520.00"
type input "[GEOGRAPHIC_DATA]"
type input "08:50"
type input "7"
type input "SUPERIOR ROOM BLUE PLANET"
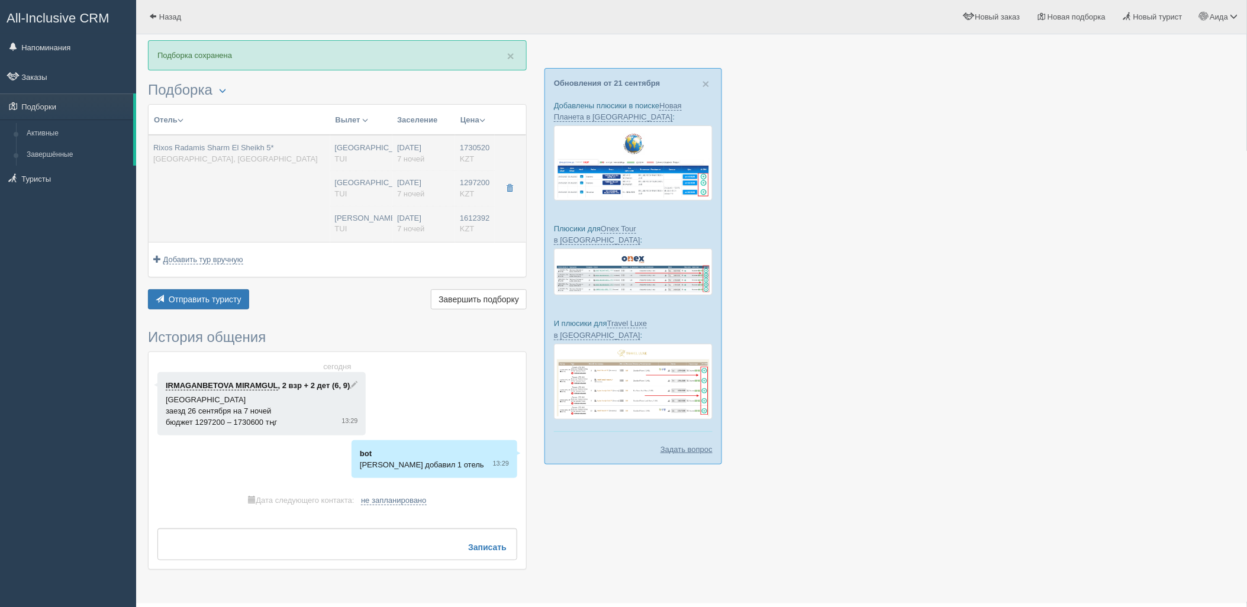
type input "Ultra All Inclusive"
type input "TUI"
type input "[URL][DOMAIN_NAME]"
type input "1297200.00"
type input "[GEOGRAPHIC_DATA]"
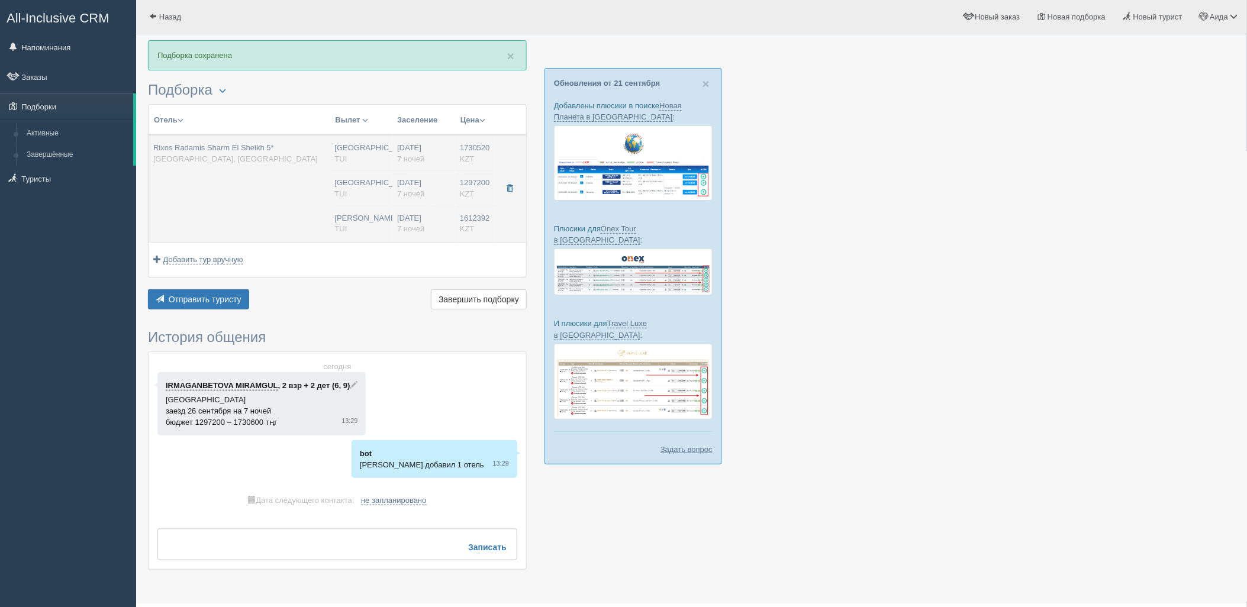
type input "08:50"
type input "7"
type input "SUPERIOR ROOM BLUE PLANET"
type input "Ultra All Inclusive"
type input "TUI"
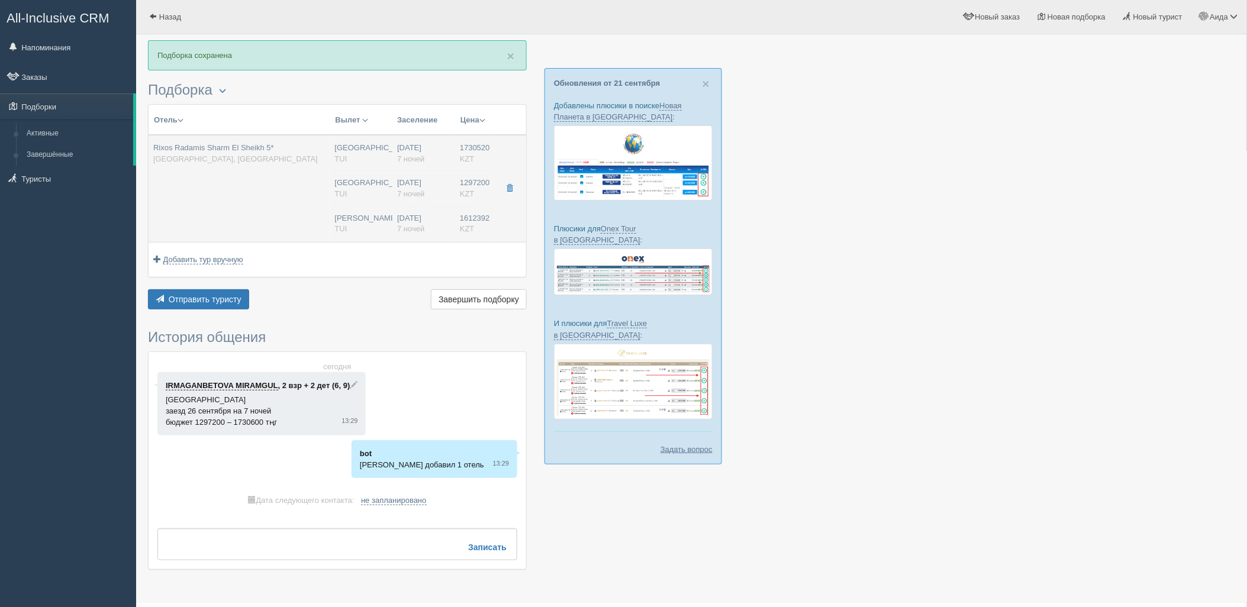
type input "[URL][DOMAIN_NAME]"
type input "1612392.00"
type input "[PERSON_NAME]"
type input "Шарм-эль-Шейх SSH"
type input "08:50"
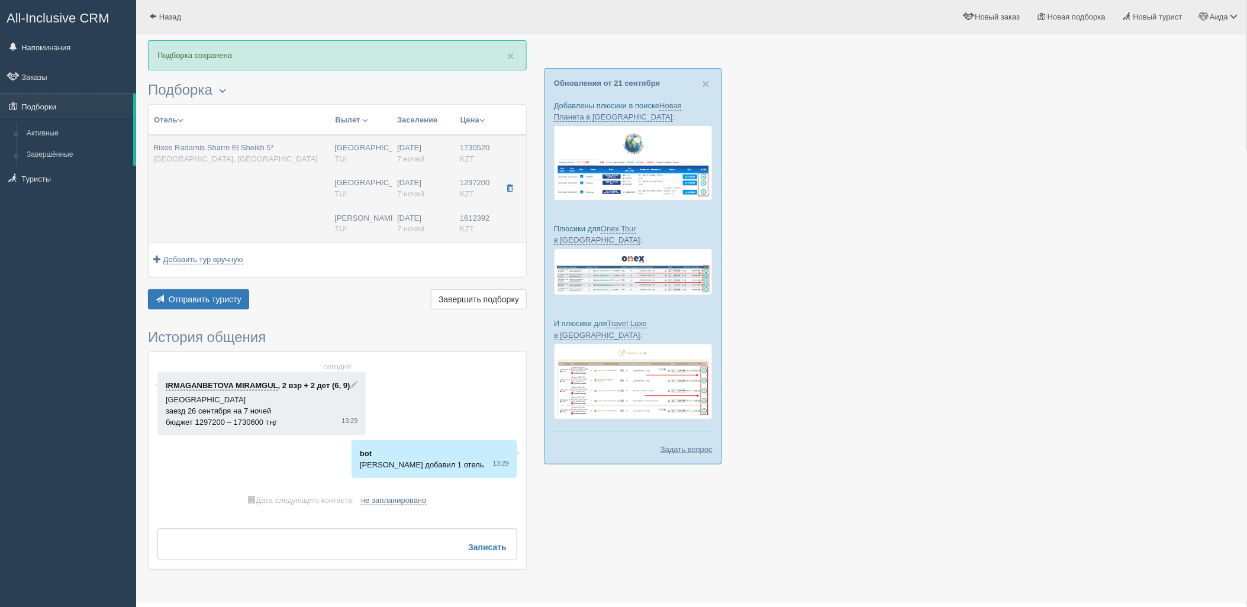
type input "12:55"
type input "Air Astana"
type input "14:35"
type input "22:25"
type input "7"
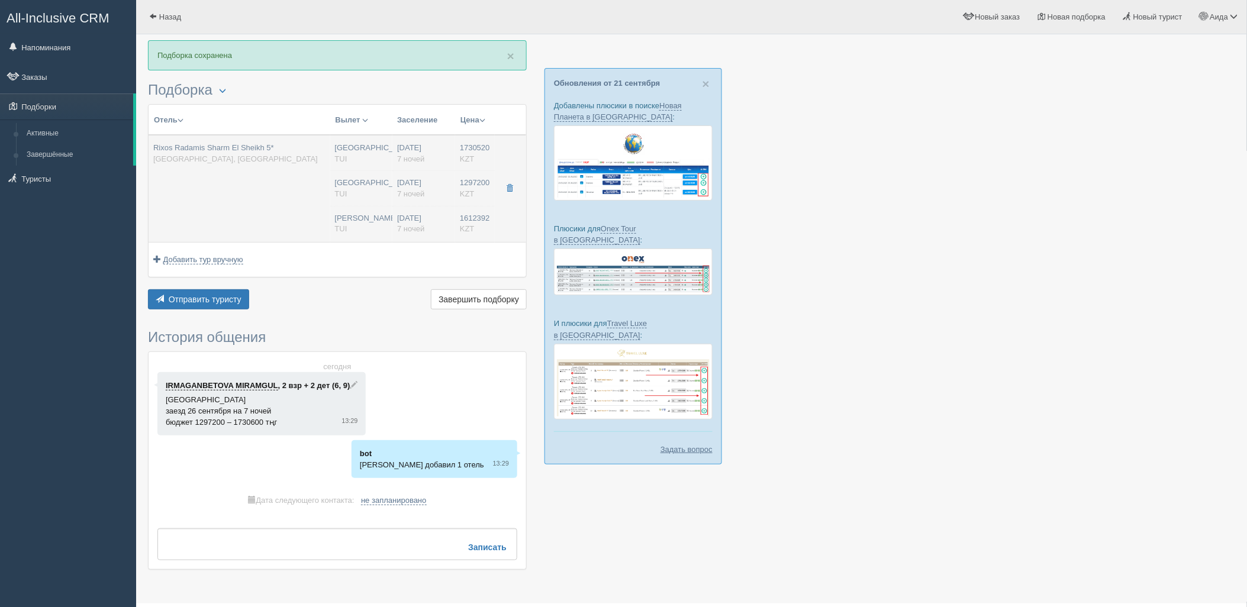
type input "SUPERIOR ROOM BLUE PLANET"
type input "Ultra All Inclusive"
type input "TUI"
type input "[URL][DOMAIN_NAME]"
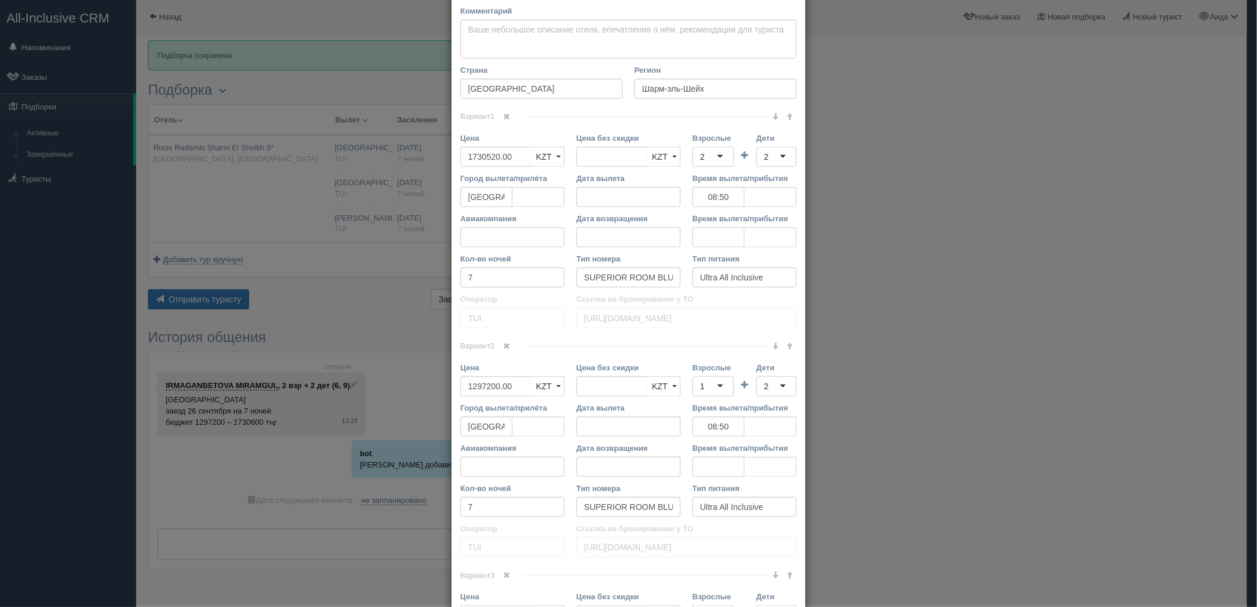
scroll to position [438, 0]
drag, startPoint x: 488, startPoint y: 154, endPoint x: 418, endPoint y: 160, distance: 70.7
click at [418, 160] on div "× Редактировать тур Название отеля Rixos Radamis Sharm El Sheikh 5* Ссылка на о…" at bounding box center [628, 303] width 1257 height 607
type input "1730520.00"
type input "1713215"
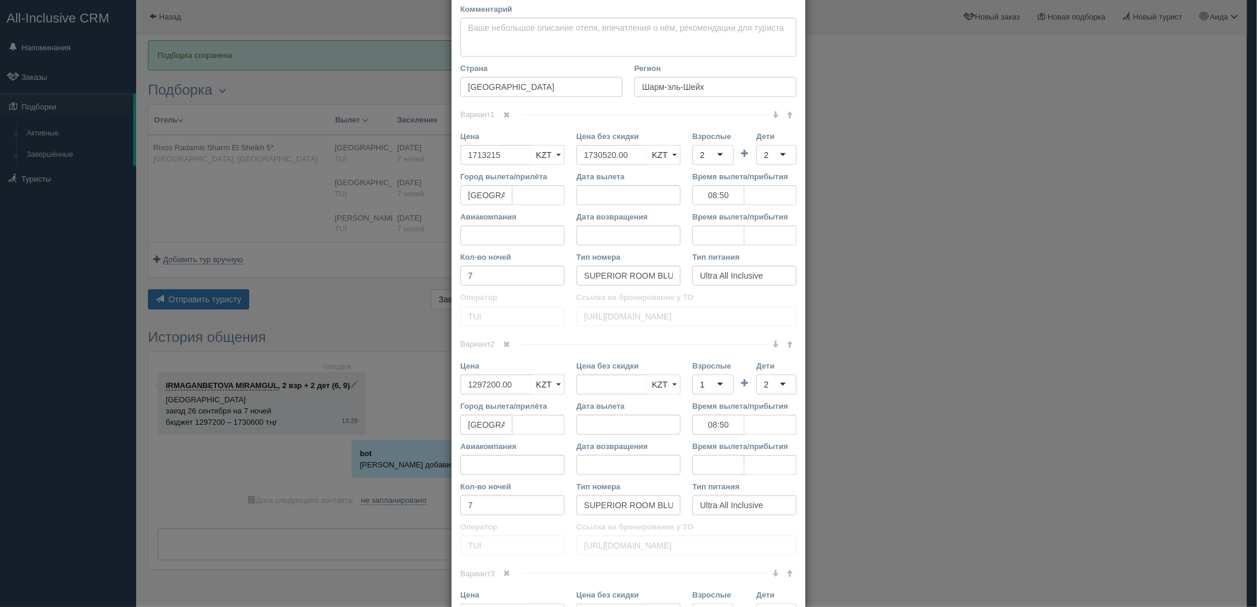
scroll to position [505, 0]
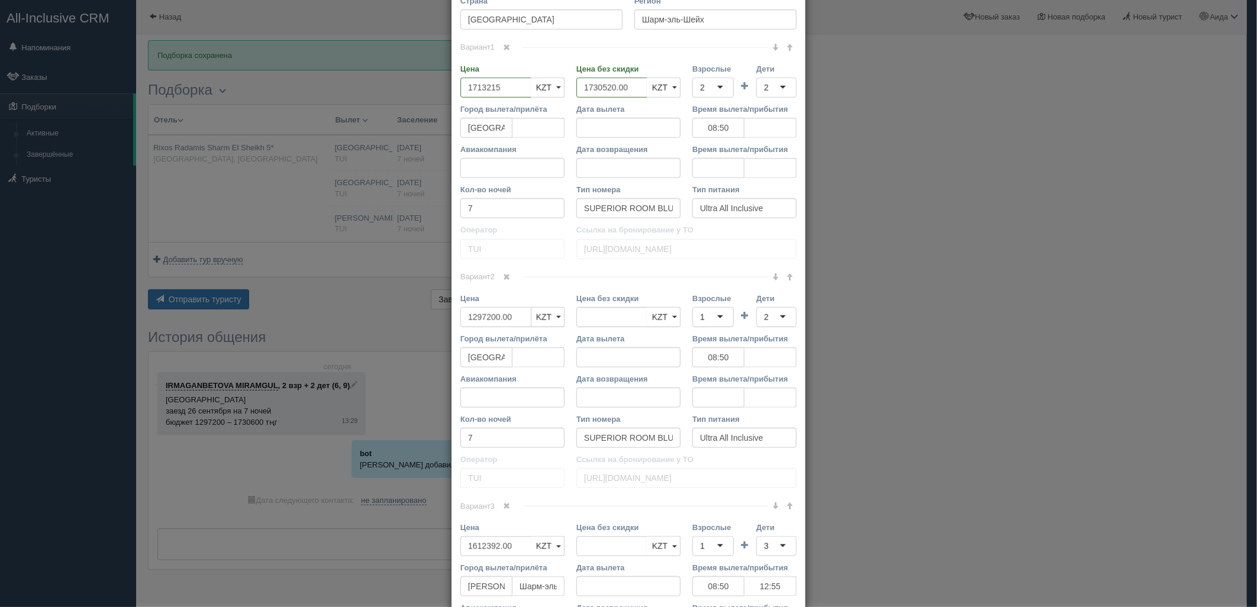
drag, startPoint x: 505, startPoint y: 314, endPoint x: 457, endPoint y: 317, distance: 47.4
click at [460, 317] on input "1297200.00" at bounding box center [495, 317] width 71 height 20
type input "1297200.00"
type input "1284228"
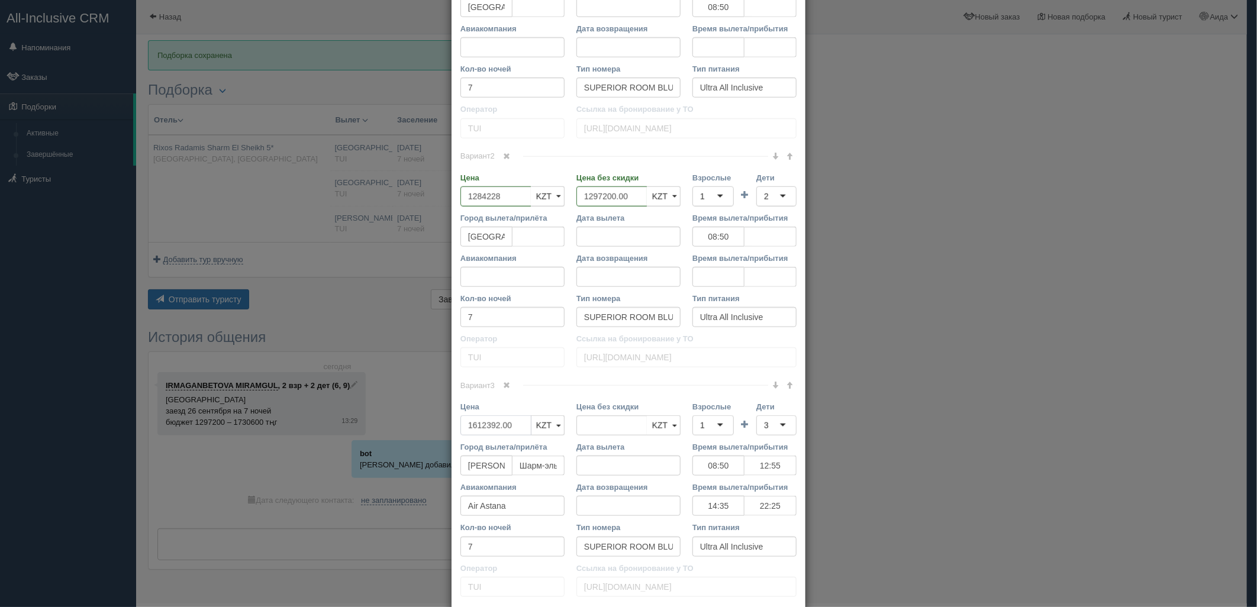
drag, startPoint x: 510, startPoint y: 427, endPoint x: 447, endPoint y: 428, distance: 63.3
click at [451, 428] on div "Название отеля Rixos Radamis Sharm El Sheikh 5* Ссылка на отель для туриста Фот…" at bounding box center [628, 30] width 354 height 1208
type input "1612392.00"
type input "1596268"
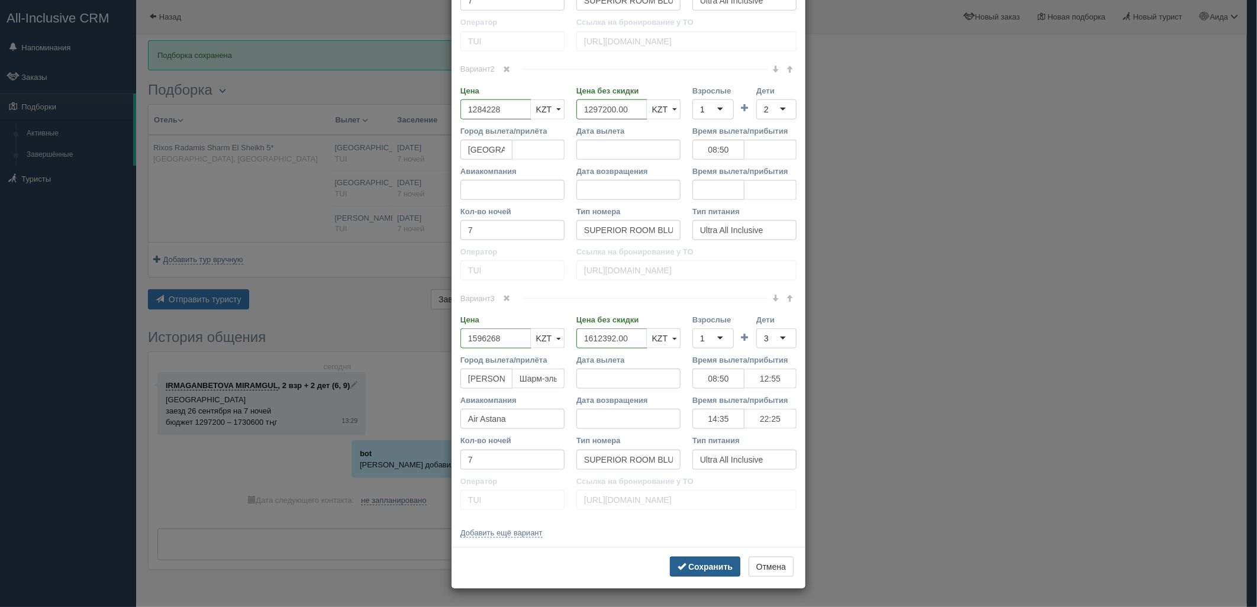
click at [689, 563] on b "Сохранить" at bounding box center [710, 566] width 44 height 9
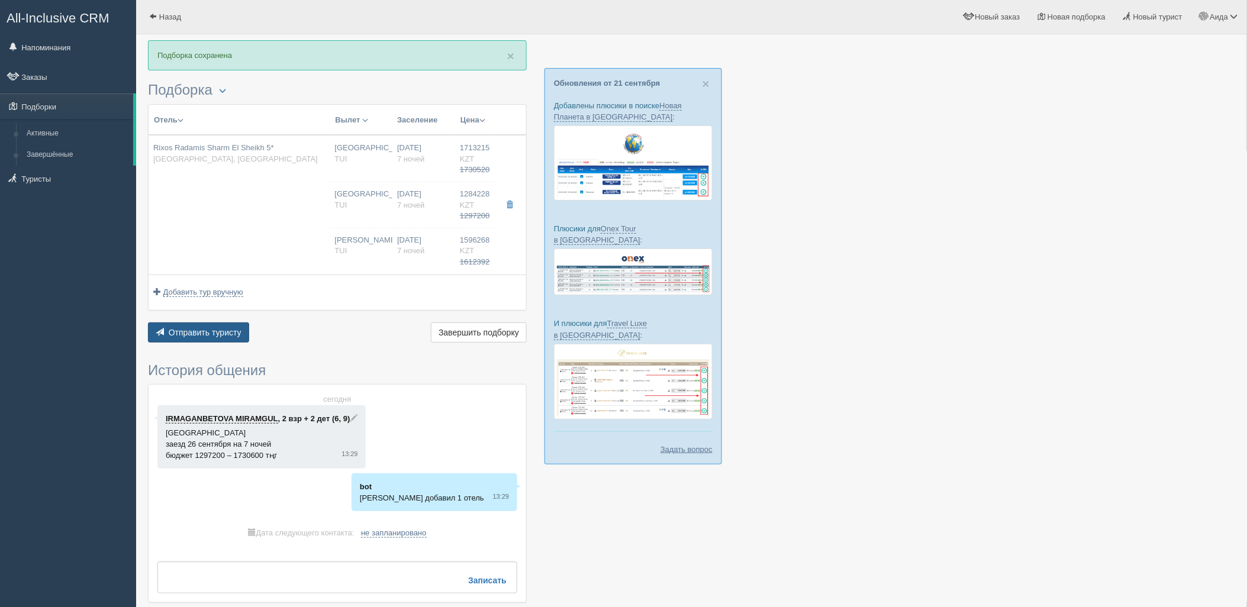
click at [244, 322] on button "Отправить туристу Отправить" at bounding box center [198, 332] width 101 height 20
